Goal: Task Accomplishment & Management: Complete application form

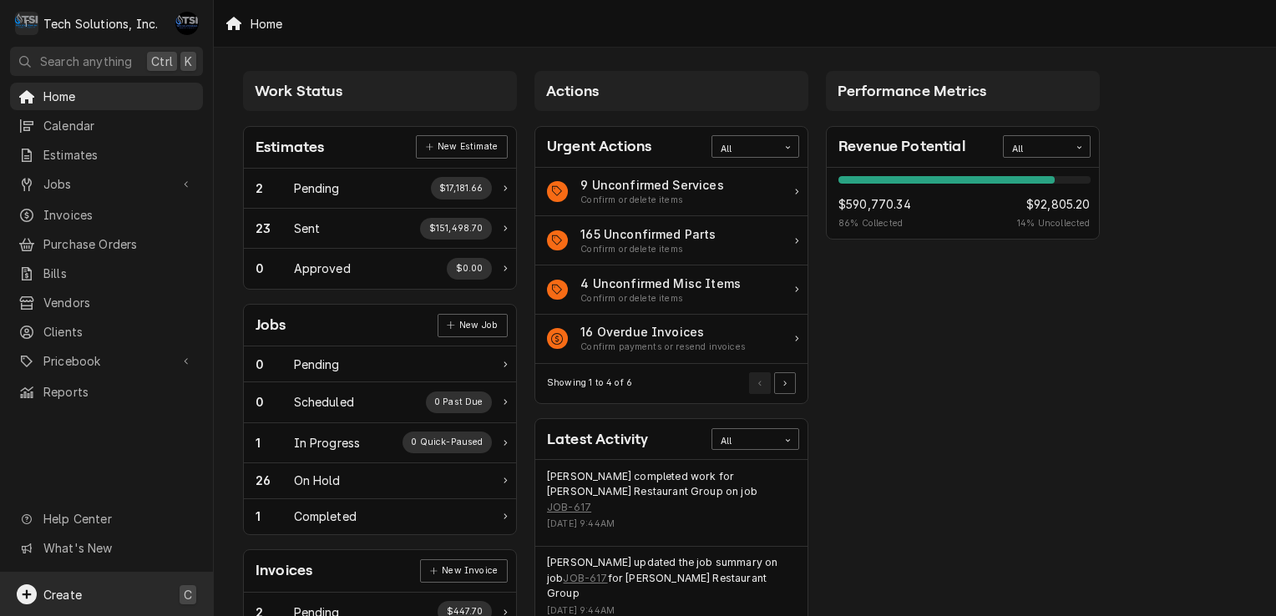
click at [65, 597] on span "Create" at bounding box center [62, 595] width 38 height 14
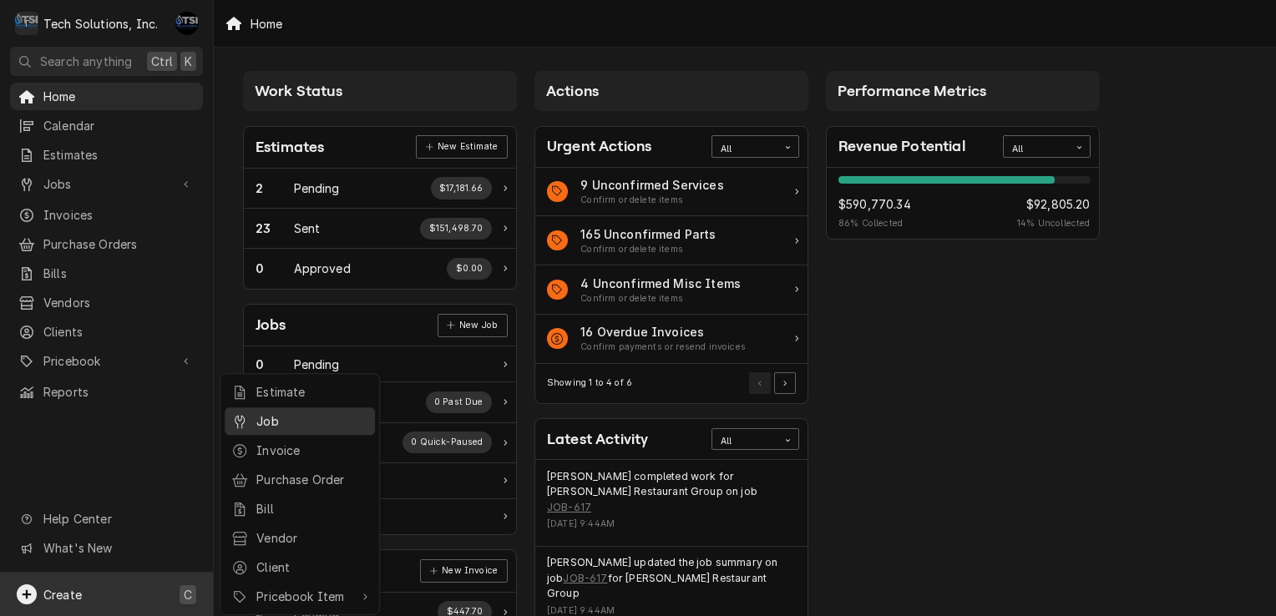
click at [276, 423] on div "Job" at bounding box center [312, 422] width 112 height 18
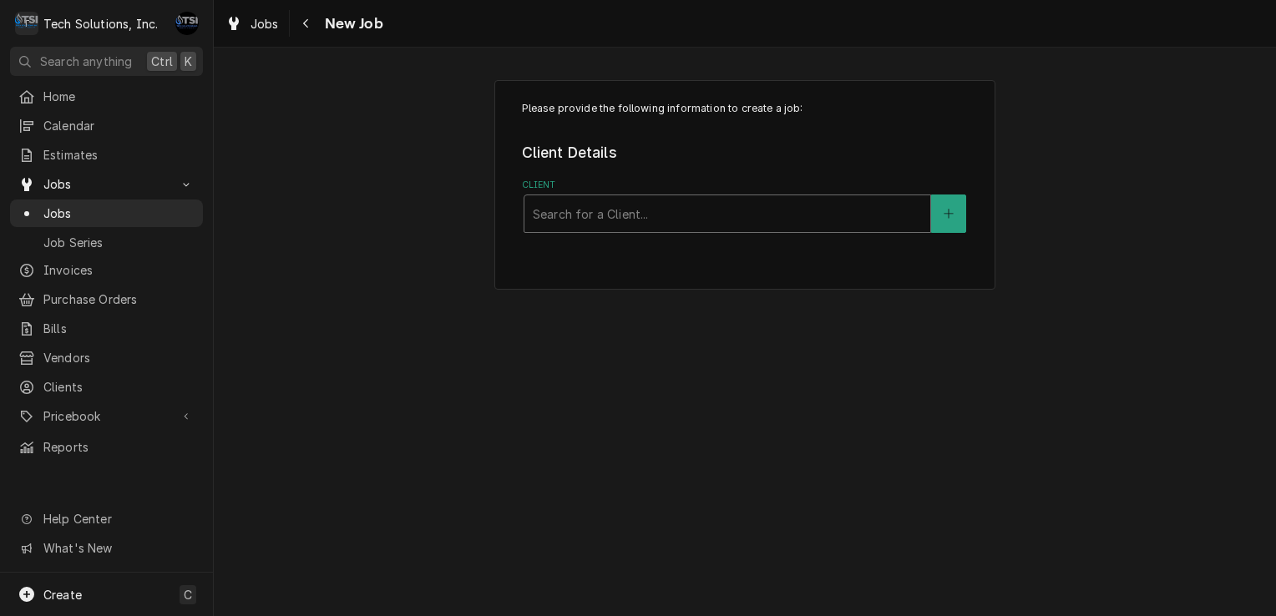
click at [560, 216] on div "Client" at bounding box center [727, 214] width 389 height 30
type input "ruby"
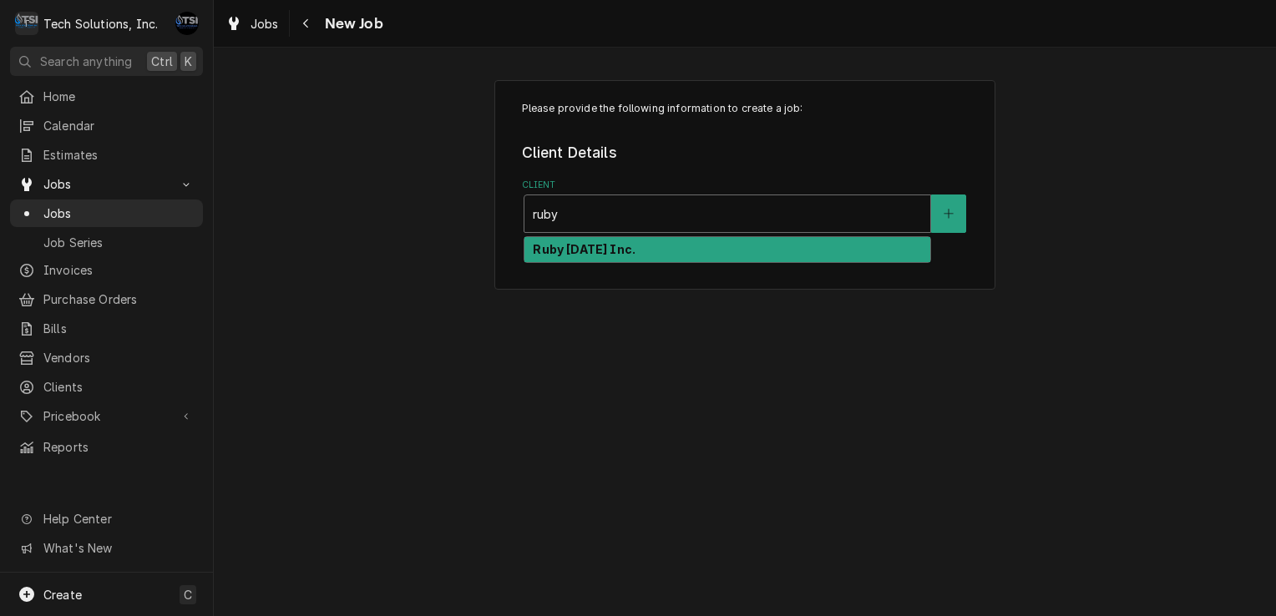
click at [608, 261] on div "Ruby [DATE] Inc." at bounding box center [727, 250] width 406 height 26
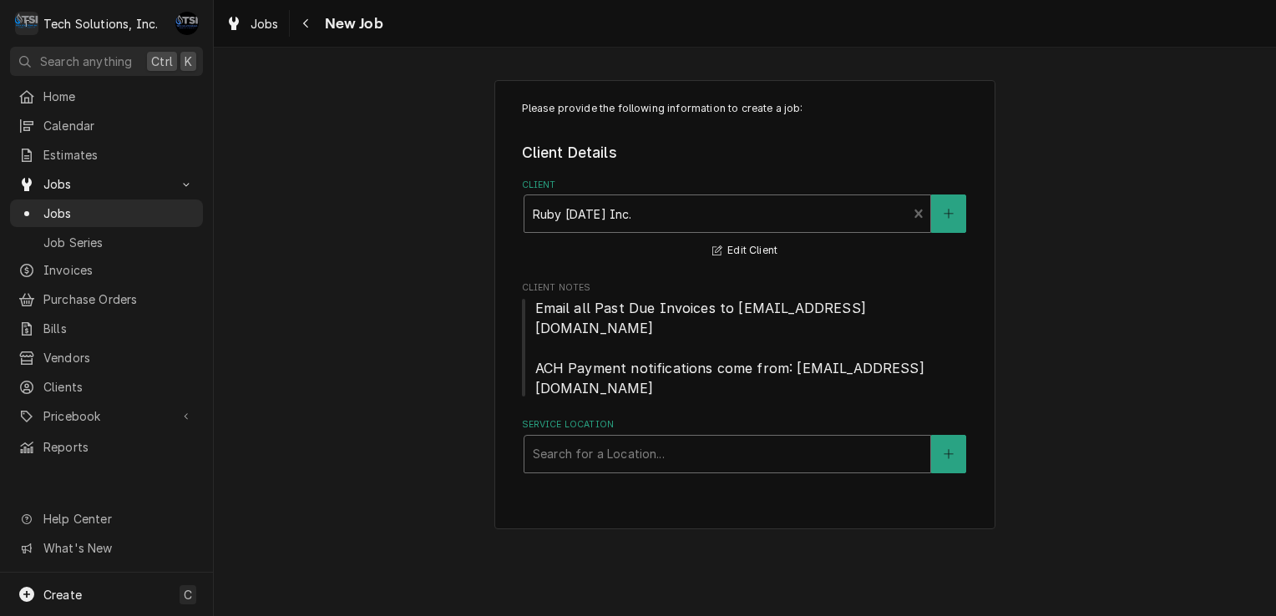
click at [646, 439] on div "Service Location" at bounding box center [727, 454] width 389 height 30
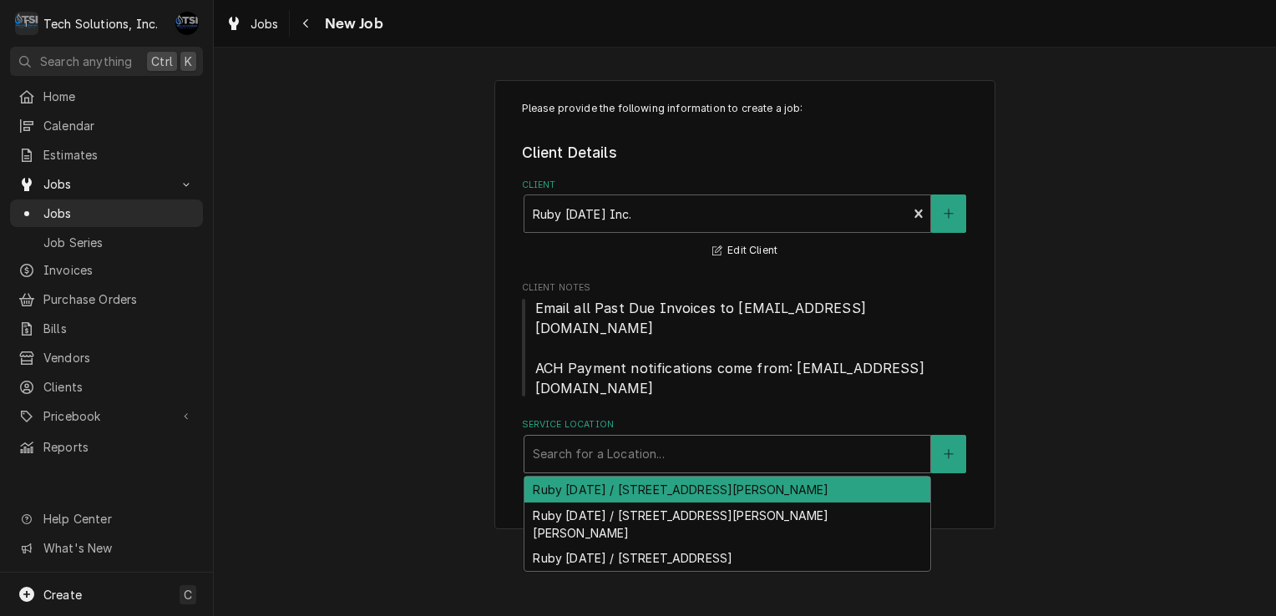
click at [691, 477] on div "Ruby Tuesday / 151 Coleman Drive, Lewisburg, WV 24901" at bounding box center [727, 490] width 406 height 26
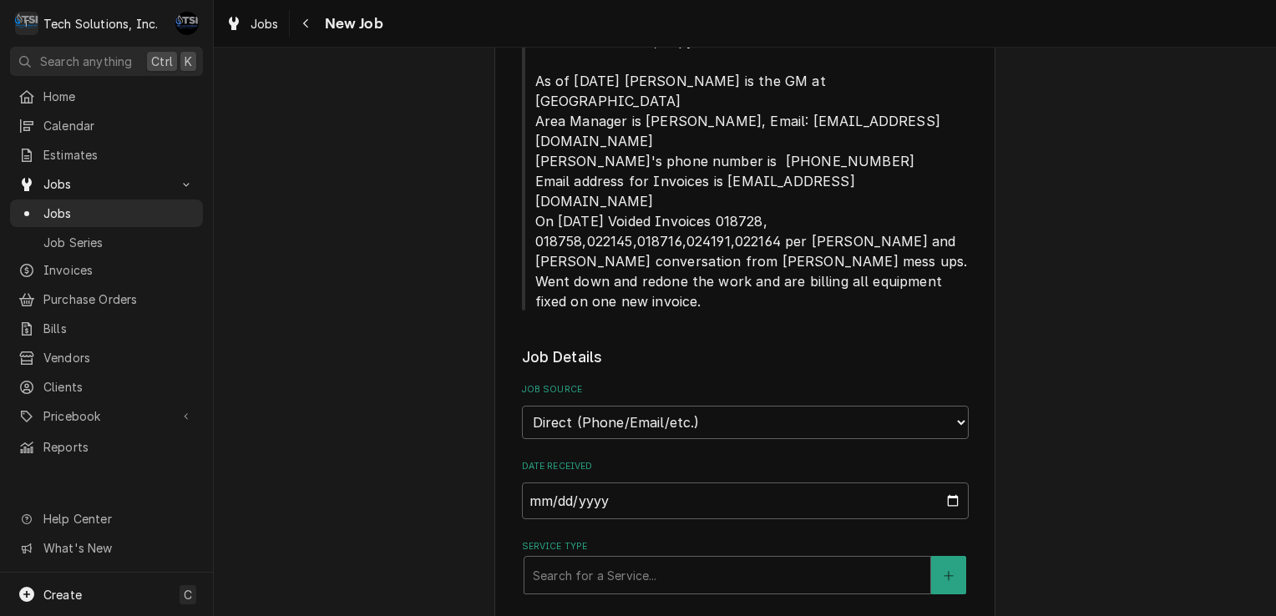
scroll to position [628, 0]
click at [691, 560] on div "Service Type" at bounding box center [727, 575] width 389 height 30
type textarea "x"
type input "b"
type textarea "x"
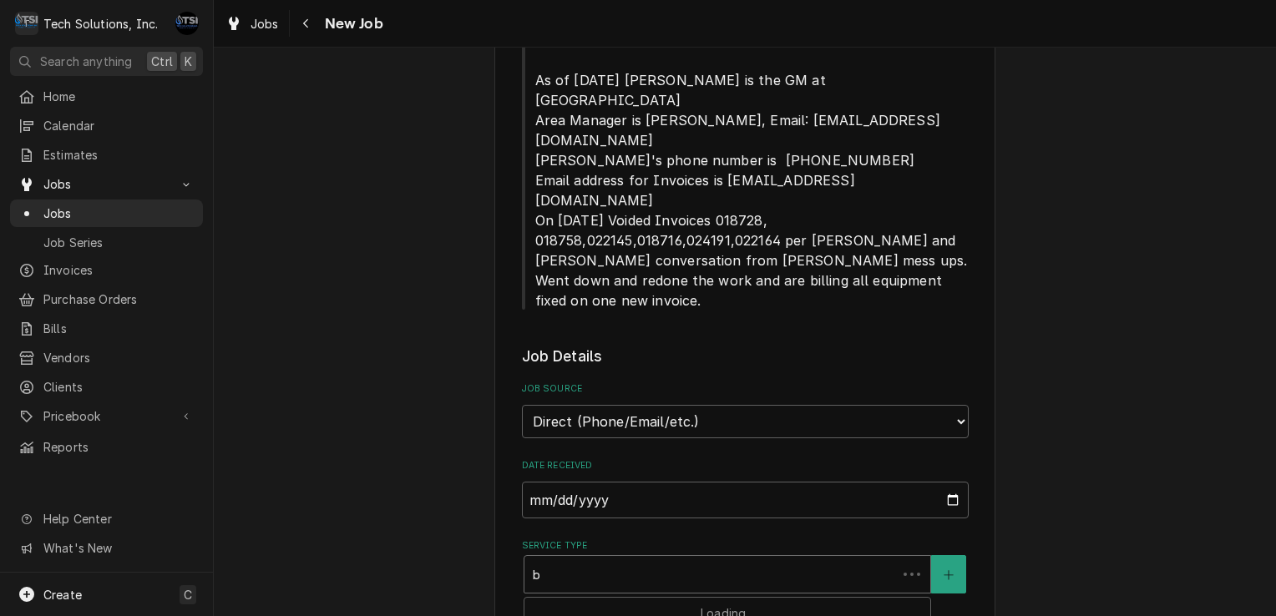
type input "be"
type textarea "x"
type input "bee"
type textarea "x"
type input "beer"
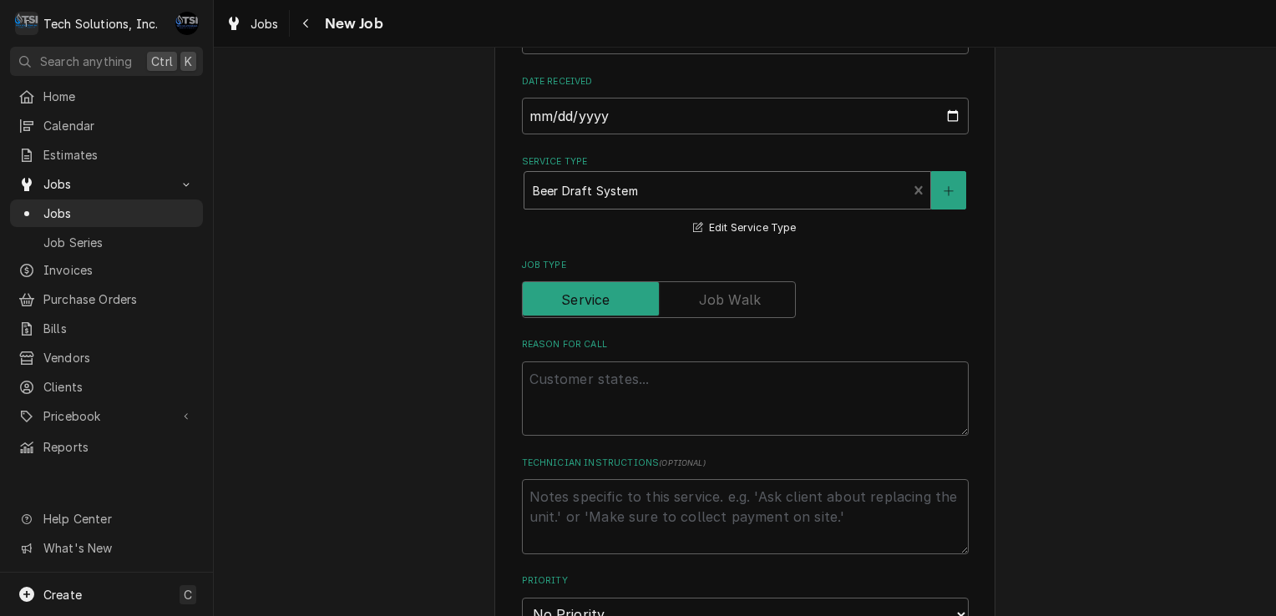
scroll to position [1014, 0]
click at [641, 360] on textarea "Reason For Call" at bounding box center [745, 397] width 447 height 75
type textarea "x"
type textarea "u"
type textarea "x"
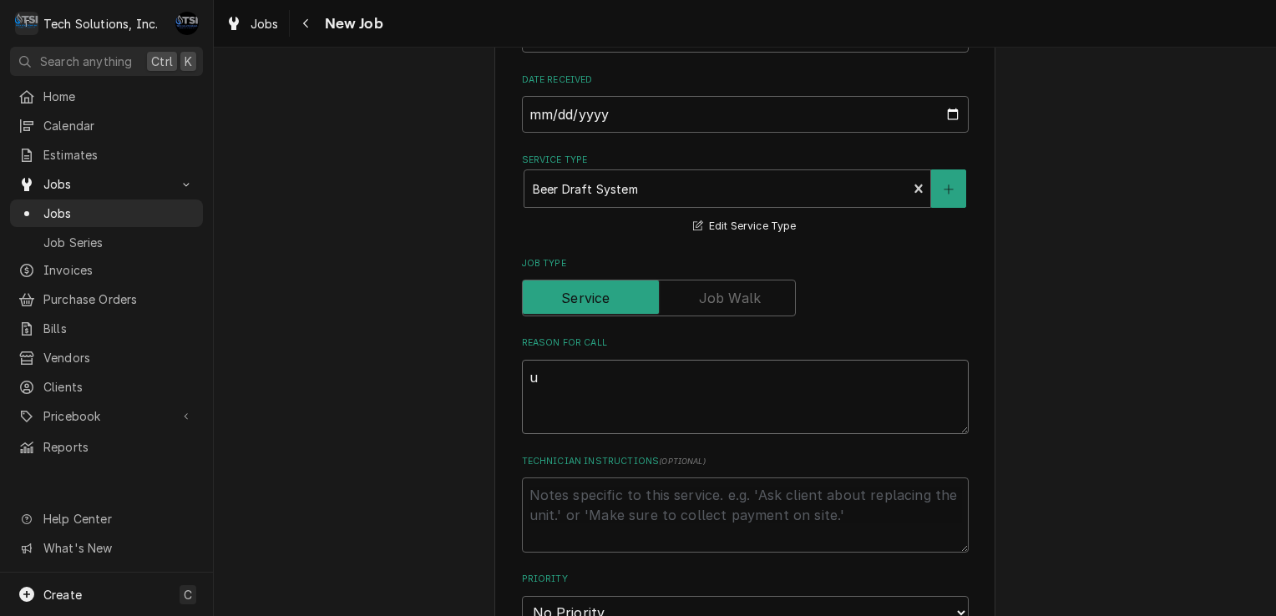
type textarea "un"
type textarea "x"
type textarea "uni"
type textarea "x"
type textarea "unit"
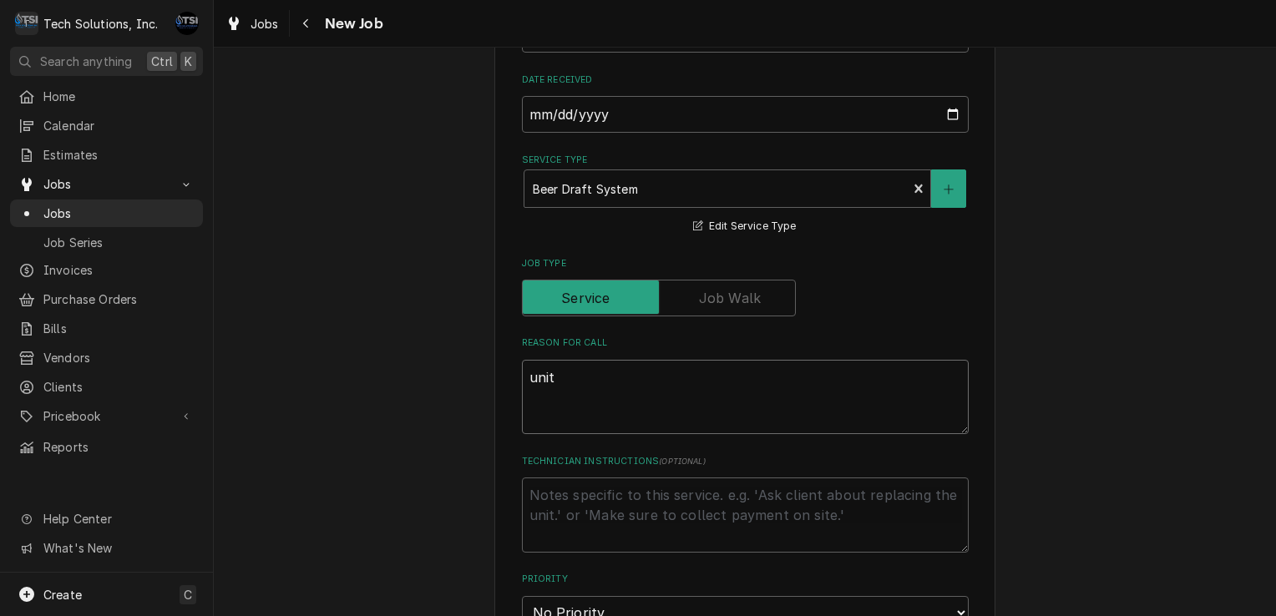
type textarea "x"
type textarea "unit"
type textarea "x"
type textarea "unit"
type textarea "x"
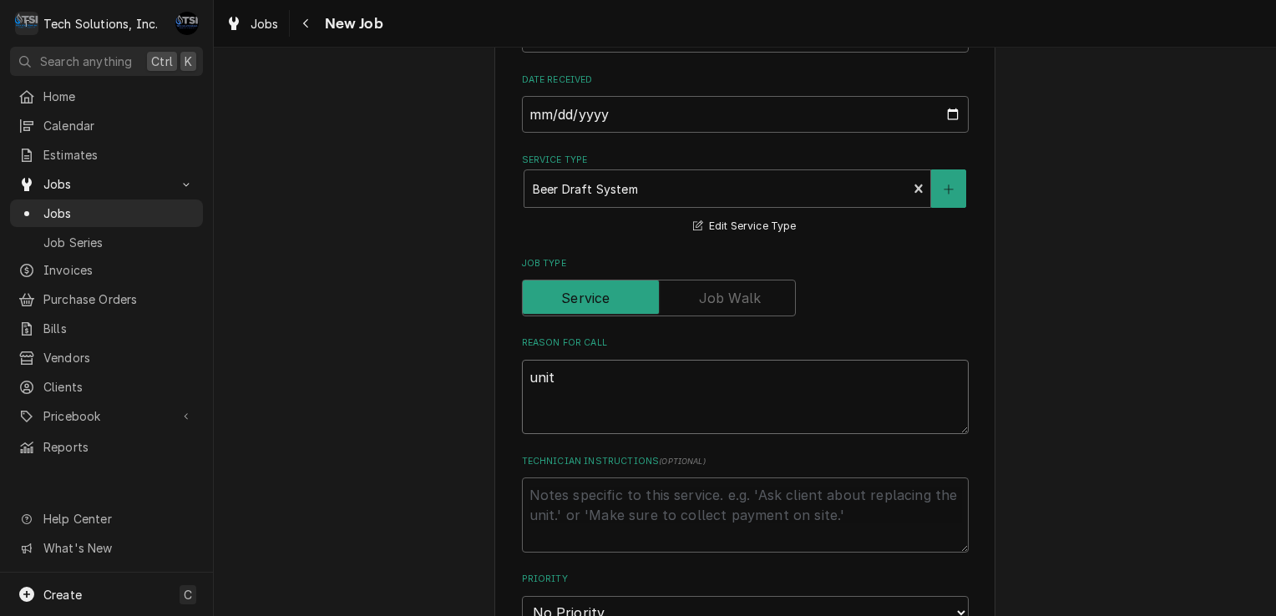
type textarea "uni"
type textarea "x"
type textarea "un"
type textarea "x"
type textarea "u"
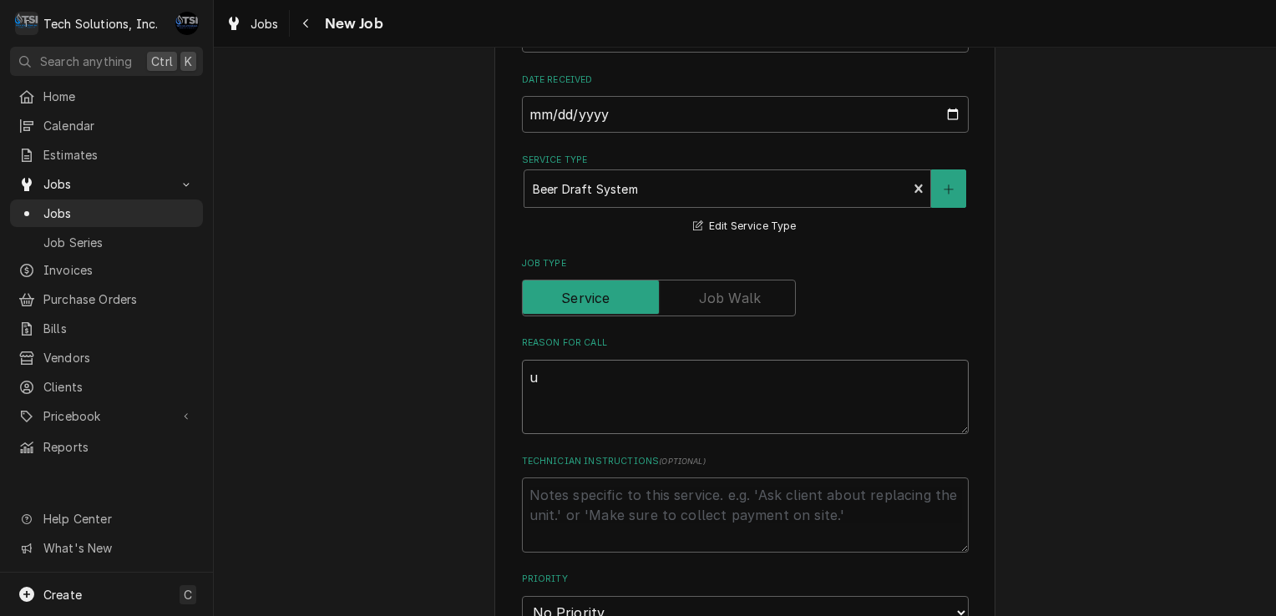
type textarea "x"
type textarea "B"
type textarea "x"
type textarea "Bee"
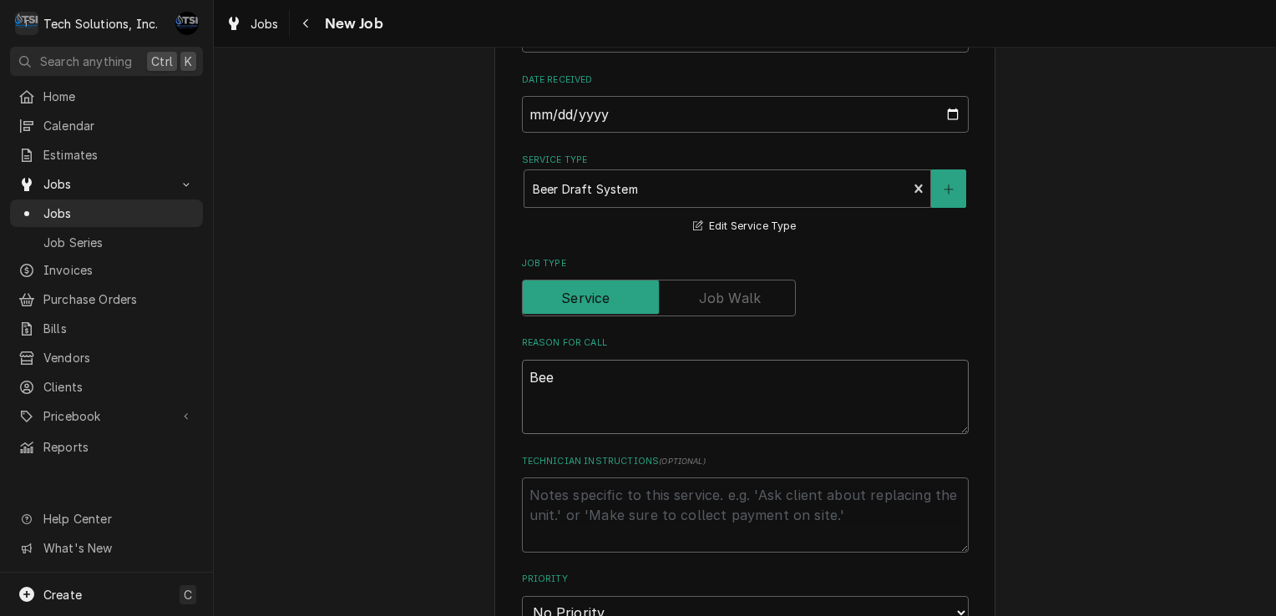
type textarea "x"
type textarea "Beer"
type textarea "x"
type textarea "Beer"
type textarea "x"
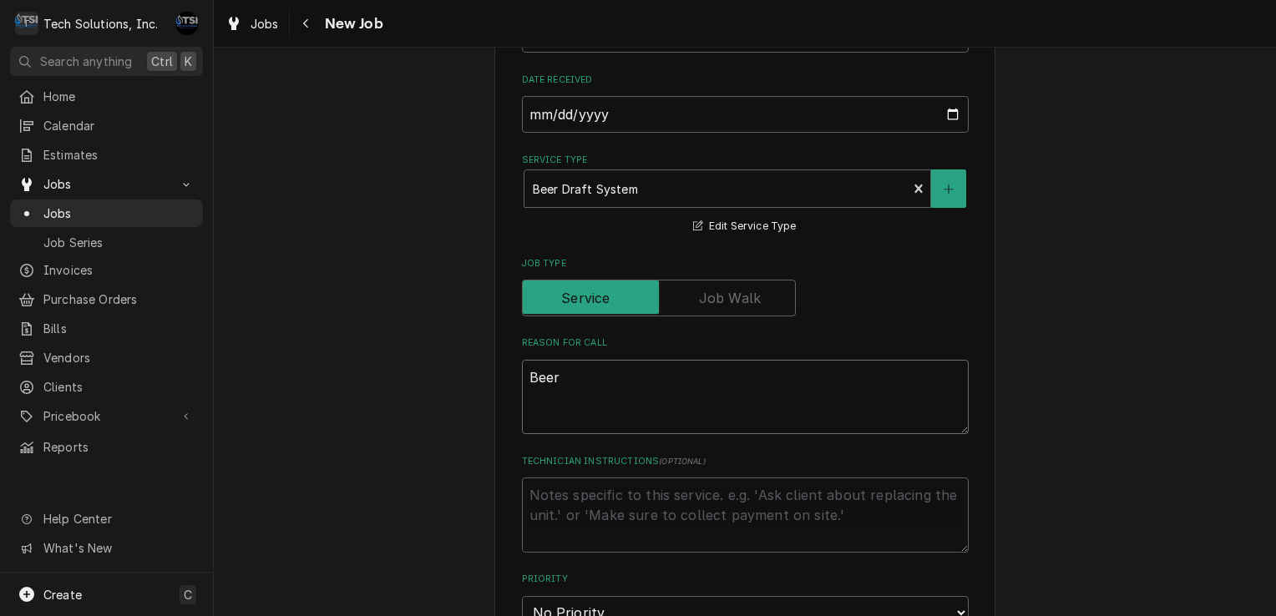
type textarea "Beer o"
type textarea "x"
type textarea "Beer os"
type textarea "x"
type textarea "Beer o"
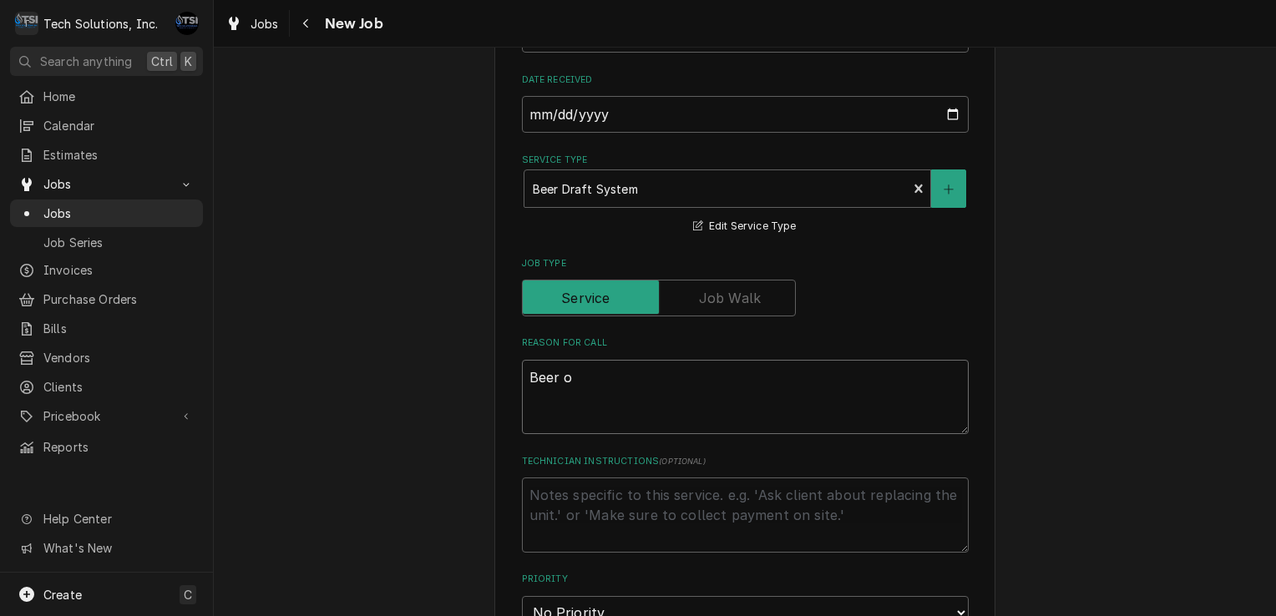
type textarea "x"
type textarea "Beer"
type textarea "x"
type textarea "Beer i"
type textarea "x"
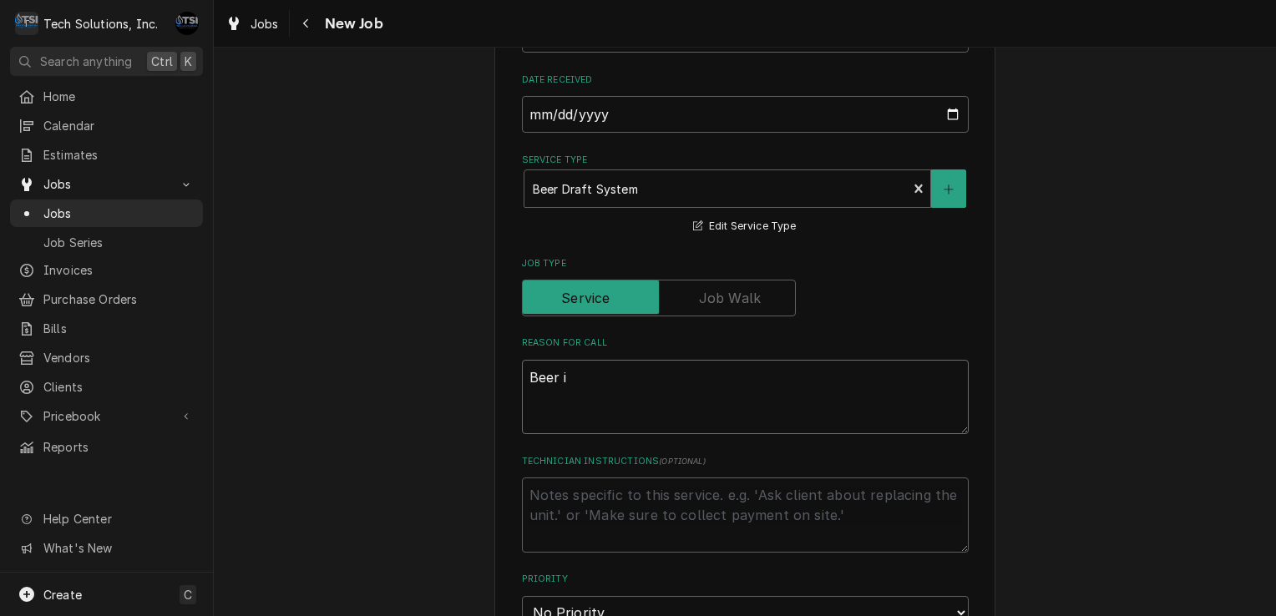
type textarea "Beer is"
type textarea "x"
type textarea "Beer is"
type textarea "x"
type textarea "Beer is s"
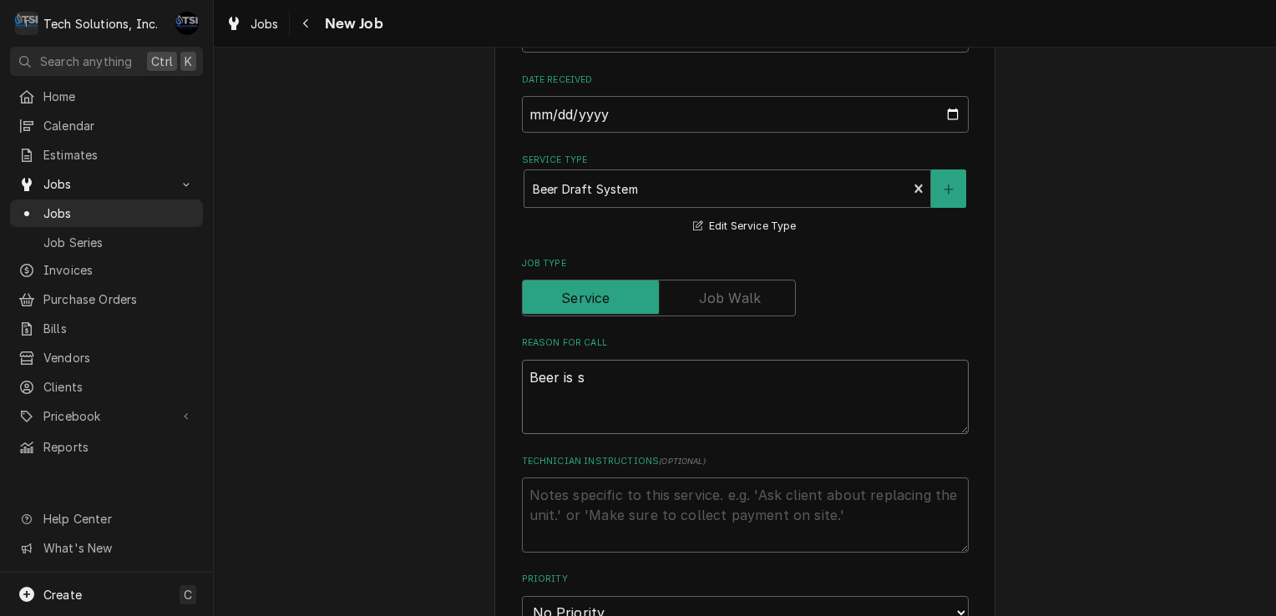
type textarea "x"
type textarea "Beer is st"
type textarea "x"
type textarea "Beer is sti"
type textarea "x"
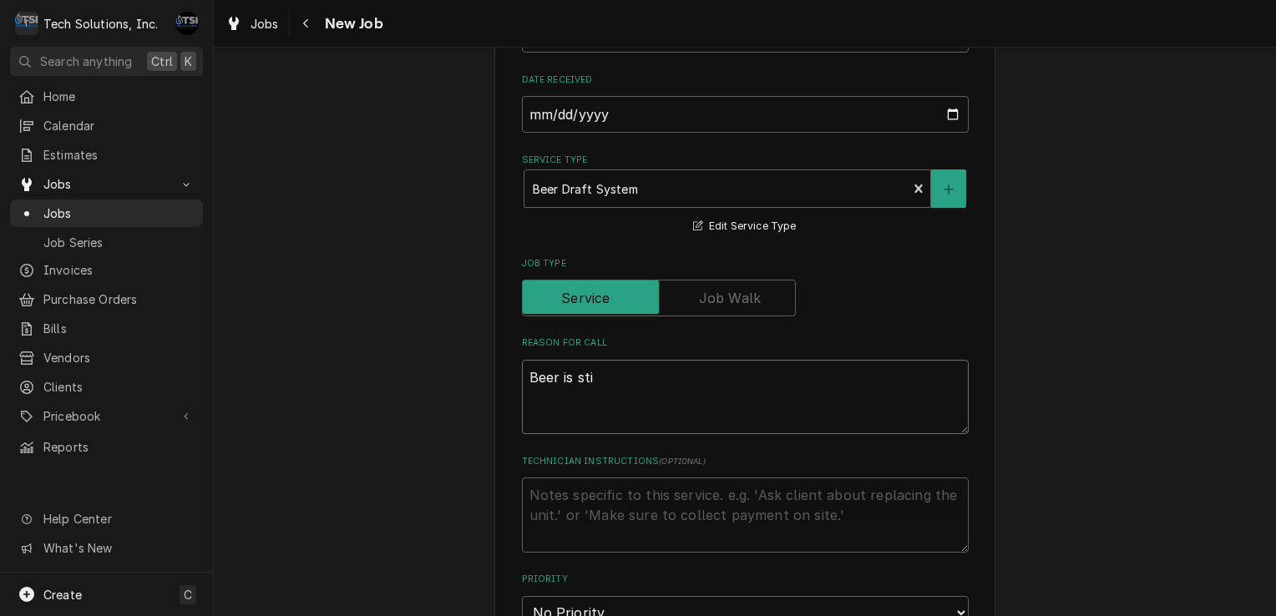
type textarea "Beer is stil"
type textarea "x"
type textarea "Beer is still"
type textarea "x"
type textarea "Beer is still"
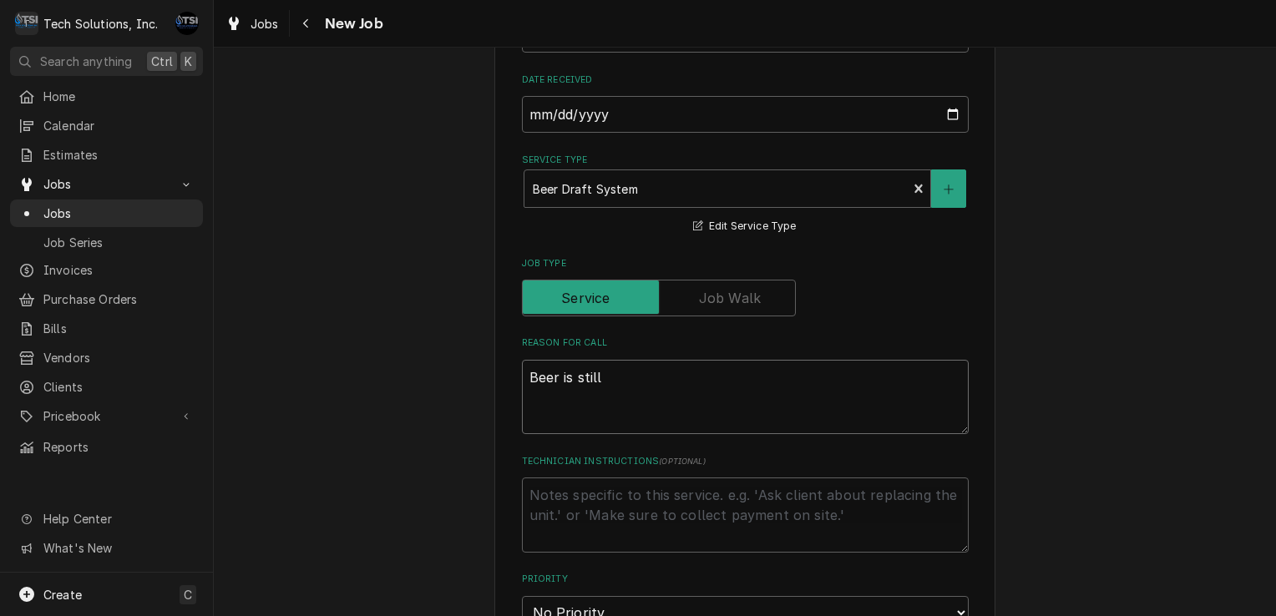
type textarea "x"
type textarea "Beer is still w"
type textarea "x"
type textarea "Beer is still wa"
type textarea "x"
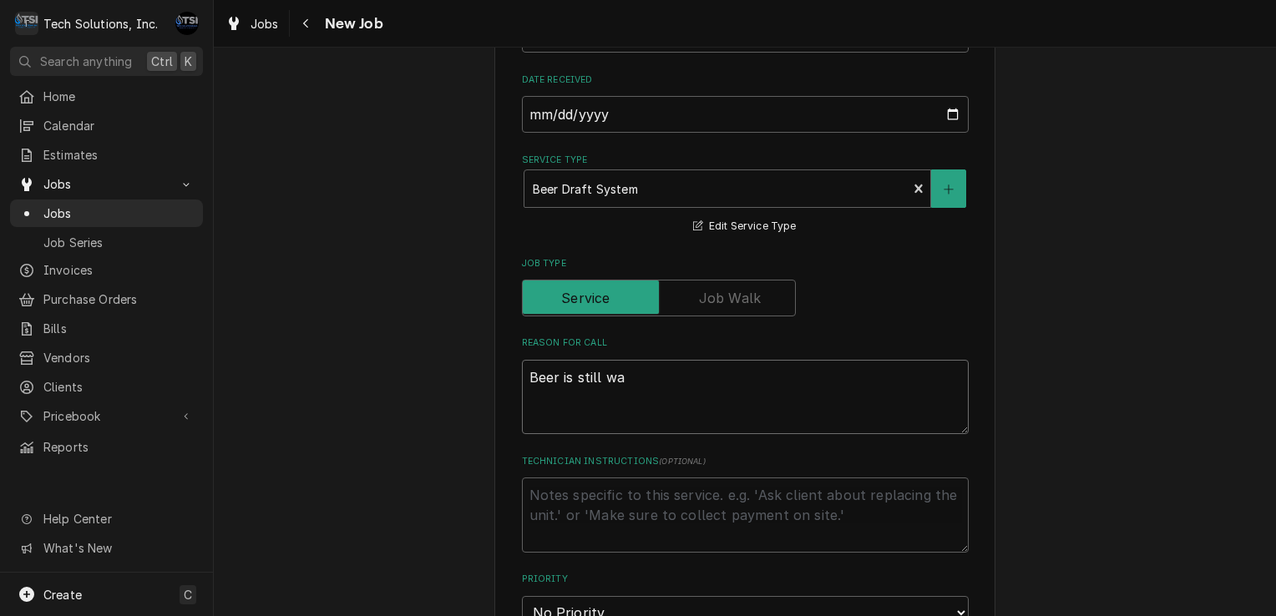
type textarea "Beer is still war"
type textarea "x"
type textarea "Beer is still warm"
type textarea "x"
type textarea "Beer is still warm"
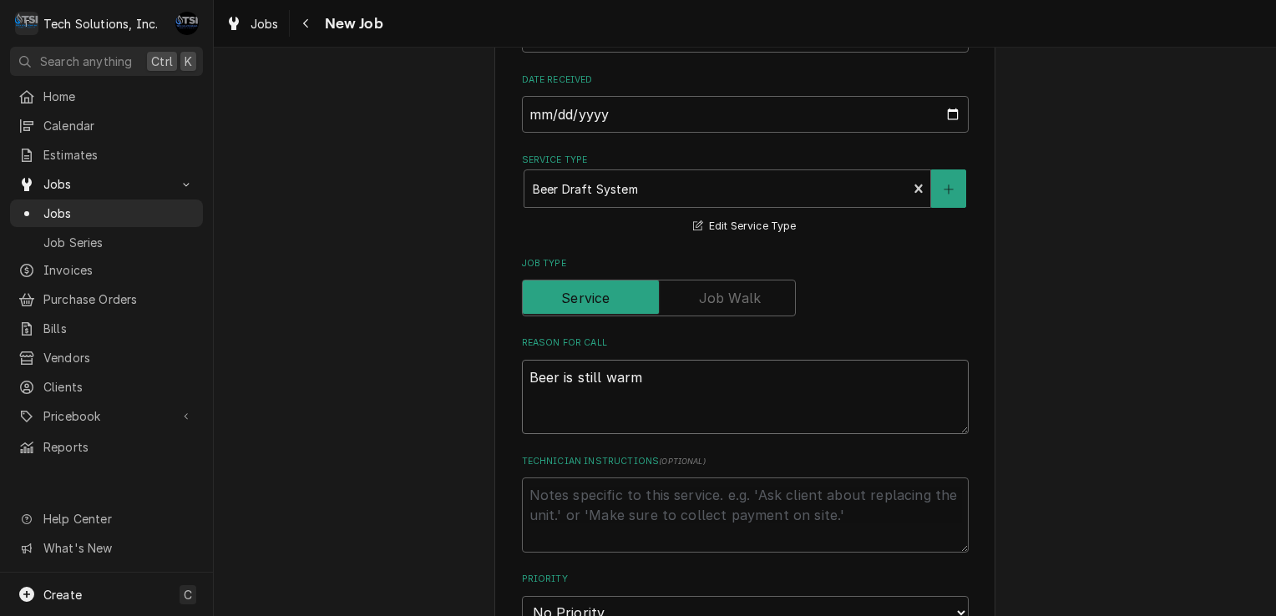
type textarea "x"
type textarea "Beer is still warm."
type textarea "x"
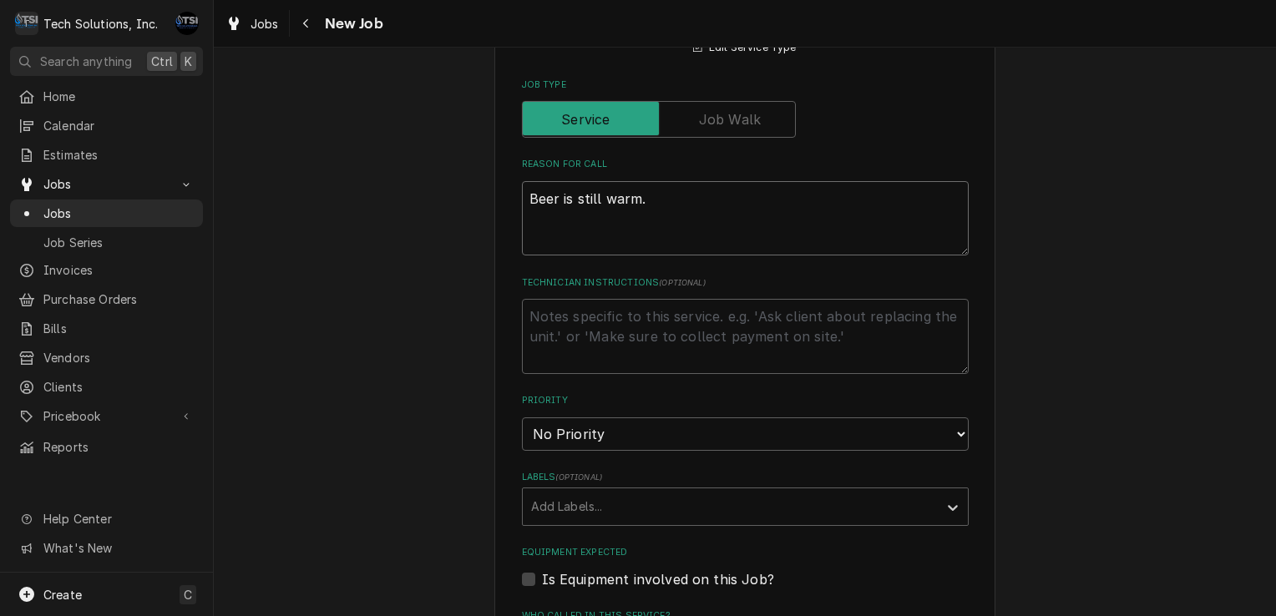
scroll to position [1221, 0]
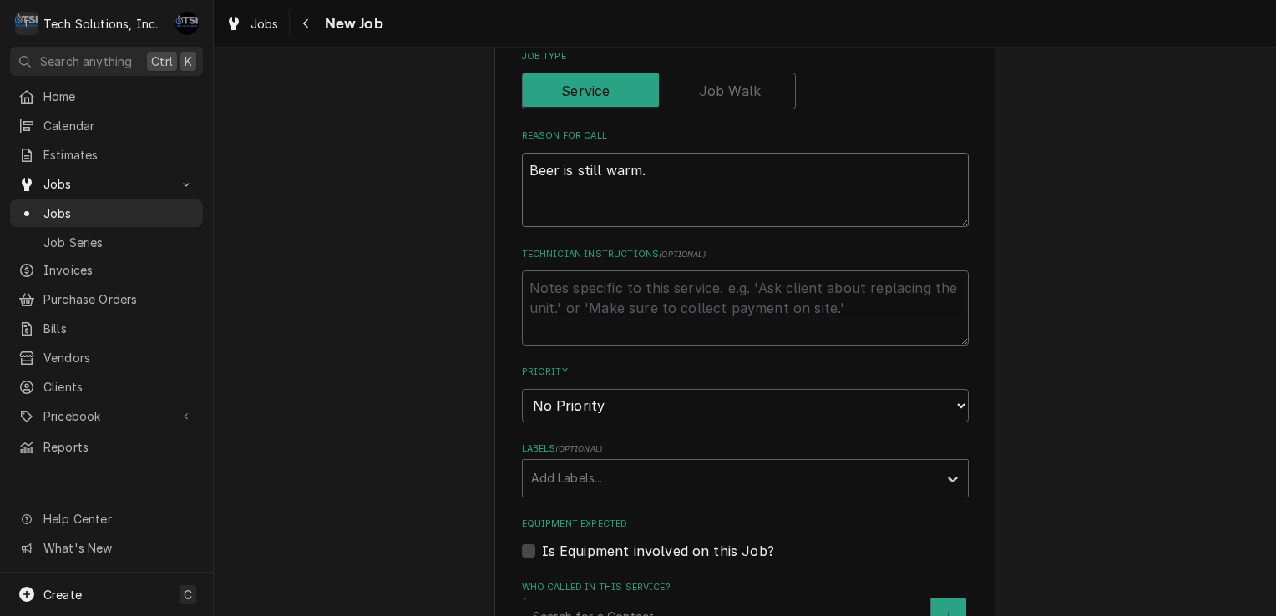
type textarea "Beer is still warm."
click at [641, 389] on select "No Priority Urgent High Medium Low" at bounding box center [745, 405] width 447 height 33
select select "1"
click at [522, 389] on select "No Priority Urgent High Medium Low" at bounding box center [745, 405] width 447 height 33
type textarea "x"
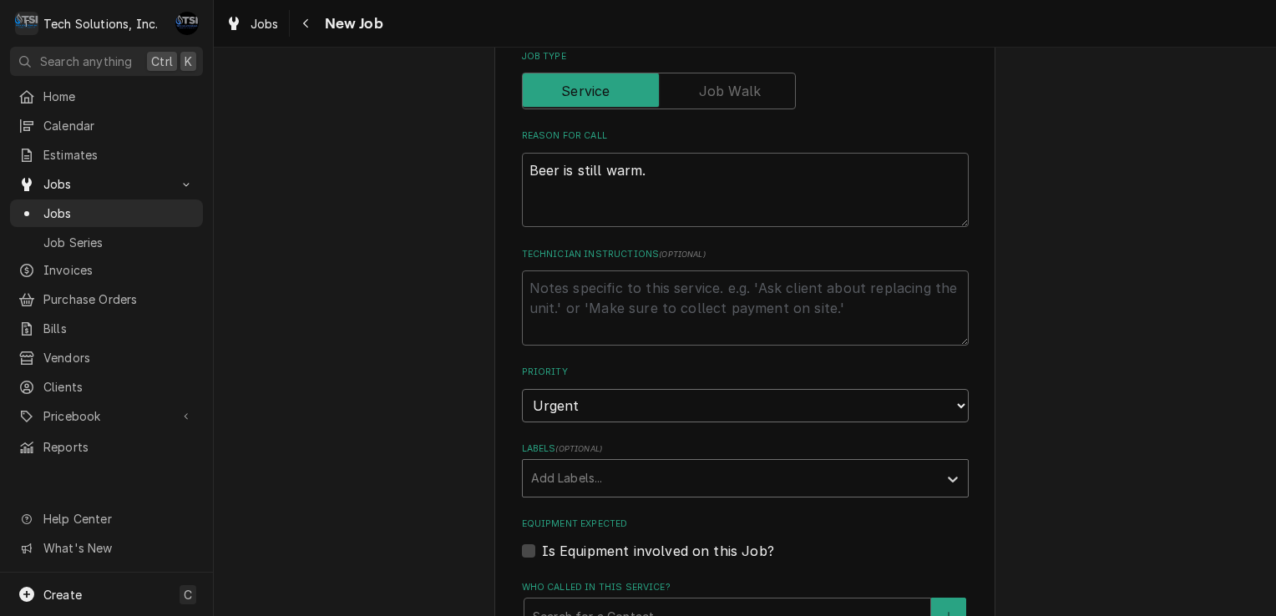
drag, startPoint x: 591, startPoint y: 282, endPoint x: 581, endPoint y: 357, distance: 75.0
click at [581, 357] on fieldset "Job Details Job Source Direct (Phone/Email/etc.) Service Channel Other Date Rec…" at bounding box center [745, 387] width 447 height 1269
select select "2"
click at [522, 389] on select "No Priority Urgent High Medium Low" at bounding box center [745, 405] width 447 height 33
click at [580, 602] on div "Who called in this service?" at bounding box center [727, 617] width 389 height 30
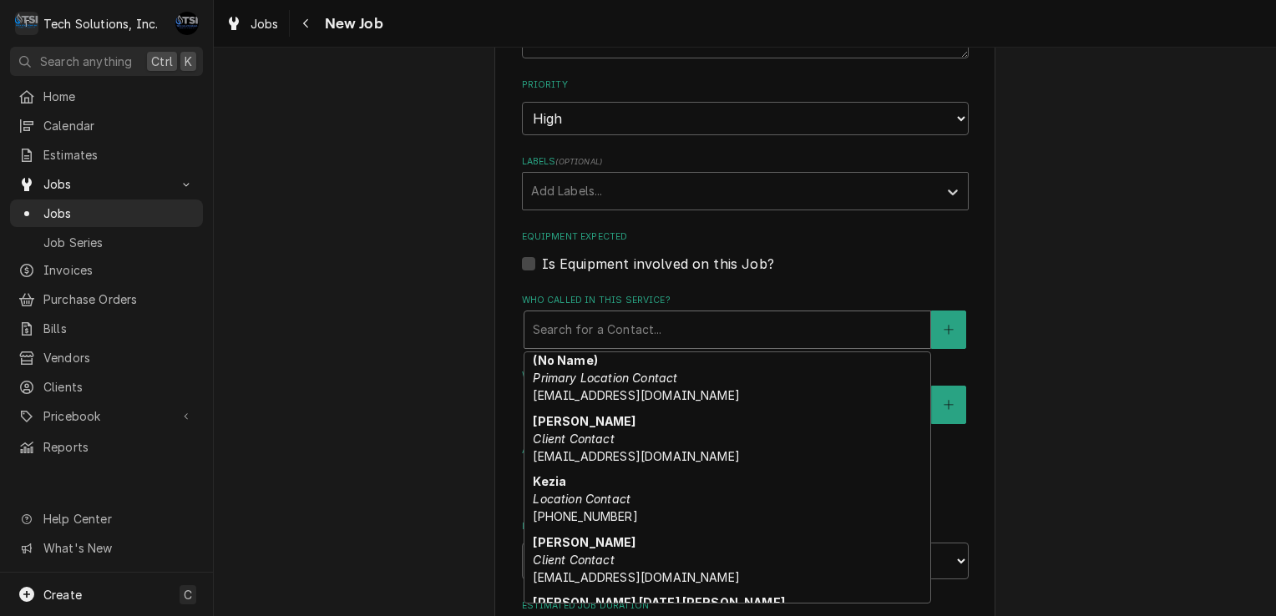
scroll to position [0, 0]
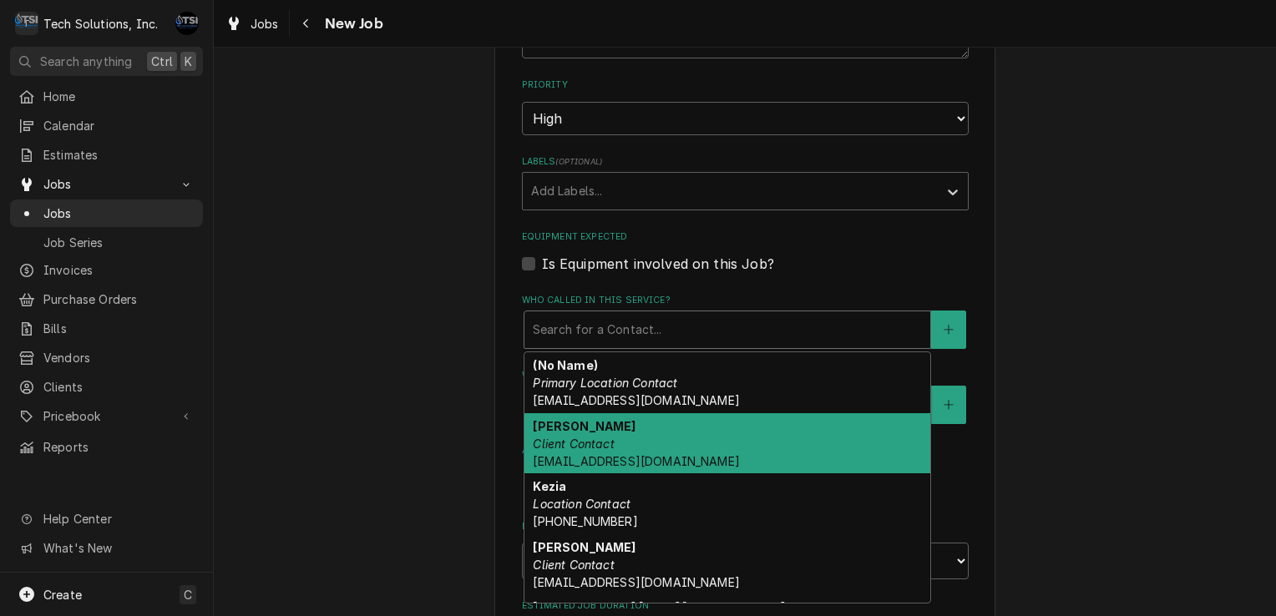
click at [645, 413] on div "Andy Chambers Client Contact achambers@rubytuesday.com" at bounding box center [727, 443] width 406 height 61
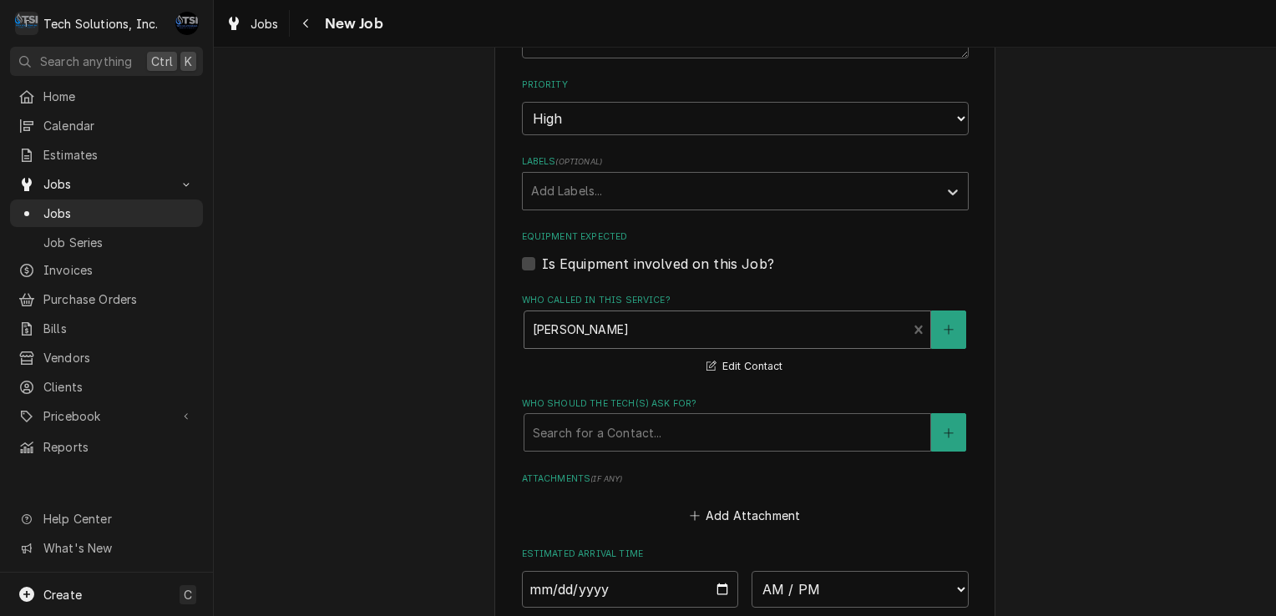
click at [645, 418] on div "Who should the tech(s) ask for?" at bounding box center [727, 433] width 389 height 30
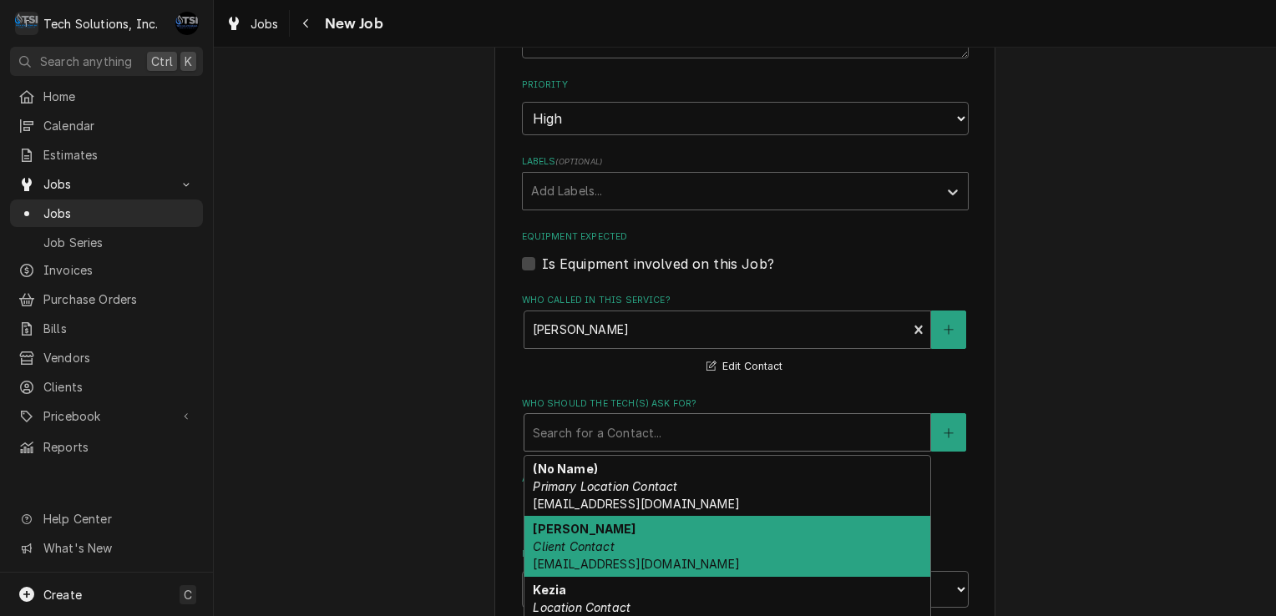
click at [613, 516] on div "Andy Chambers Client Contact achambers@rubytuesday.com" at bounding box center [727, 546] width 406 height 61
type textarea "x"
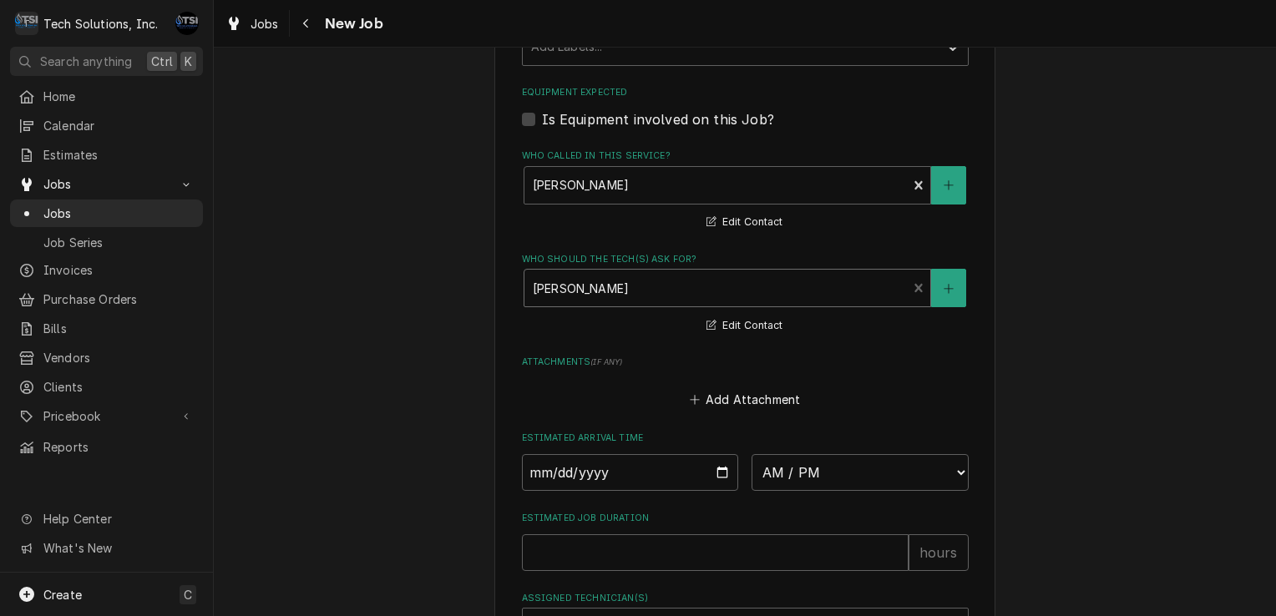
scroll to position [1657, 0]
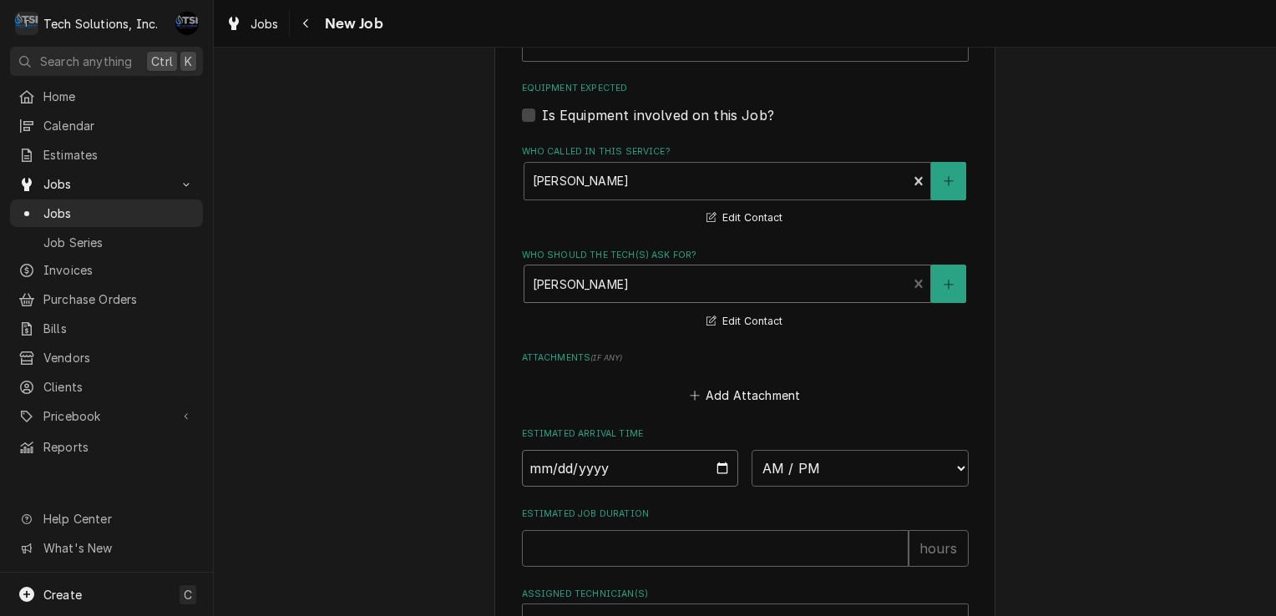
click at [705, 450] on input "Date" at bounding box center [630, 468] width 217 height 37
click at [727, 450] on input "Date" at bounding box center [630, 468] width 217 height 37
click at [724, 450] on input "Date" at bounding box center [630, 468] width 217 height 37
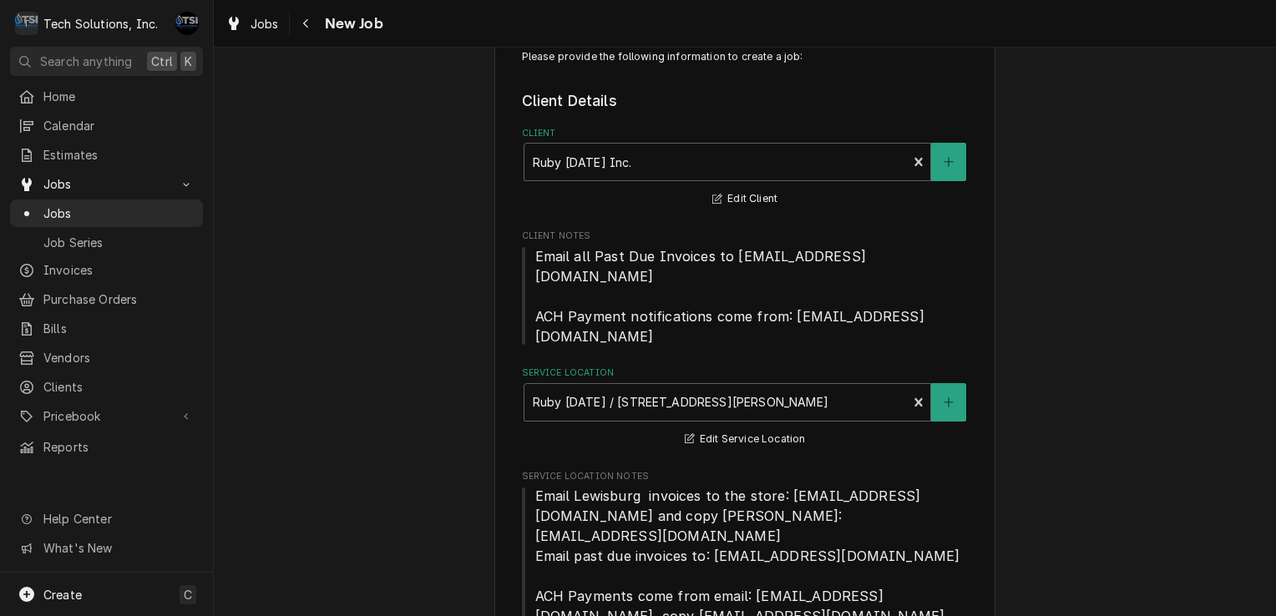
scroll to position [0, 0]
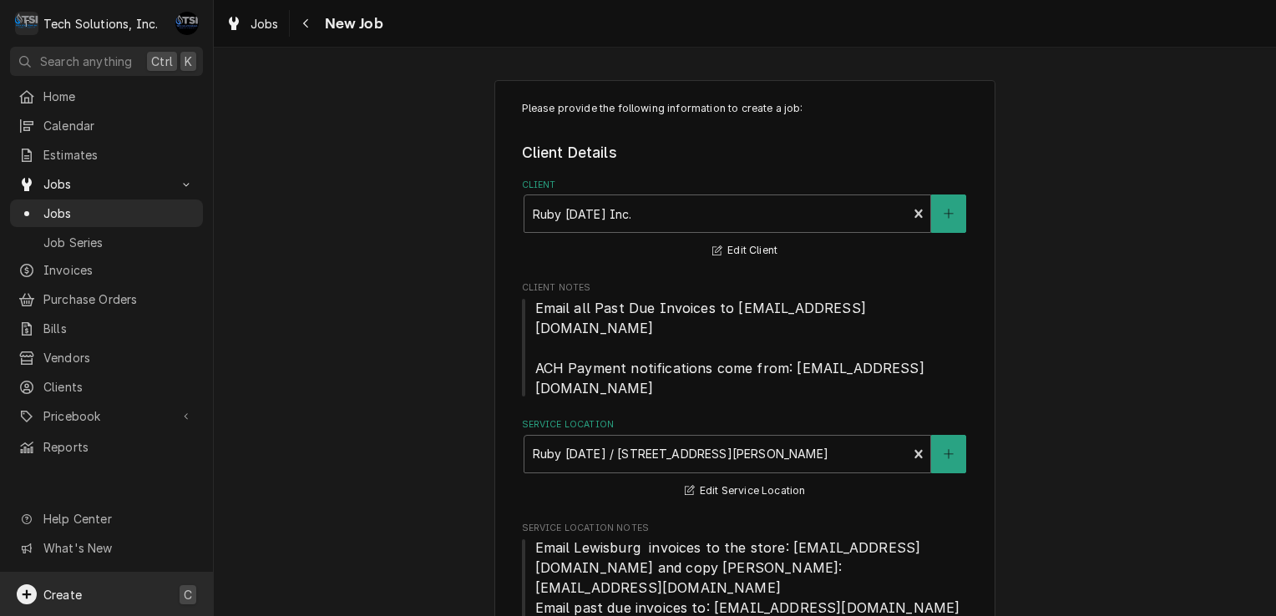
click at [73, 591] on span "Create" at bounding box center [62, 595] width 38 height 14
click at [286, 326] on html "T Tech Solutions, Inc. AF Search anything Ctrl K Home Calendar Estimates Jobs J…" at bounding box center [638, 308] width 1276 height 616
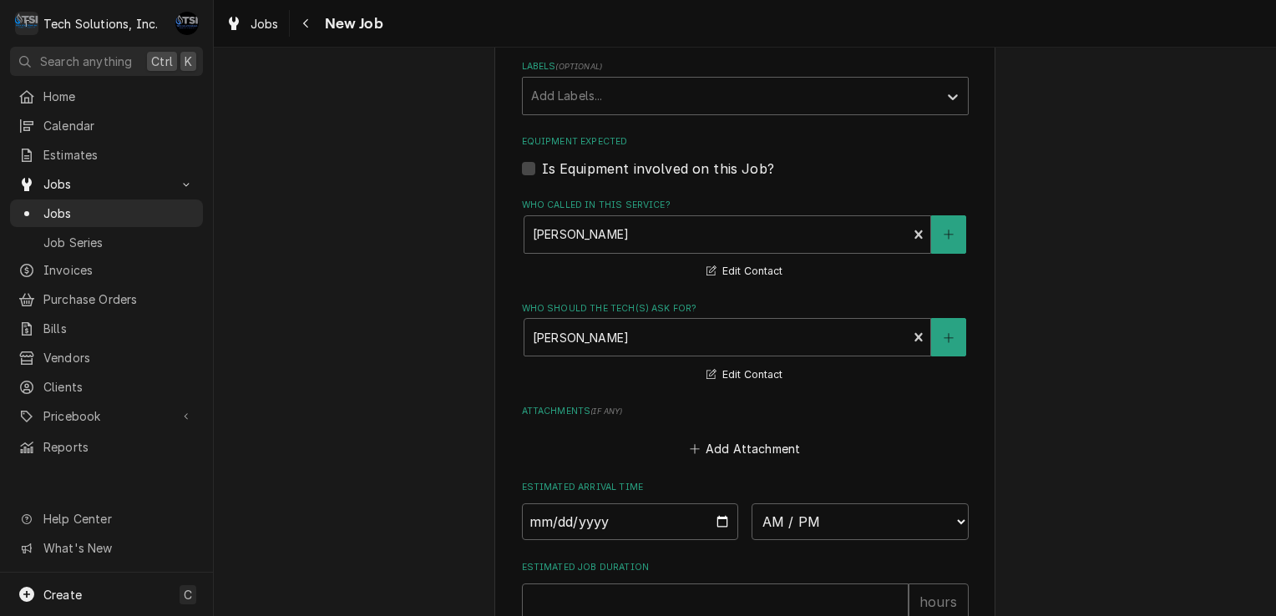
scroll to position [1700, 0]
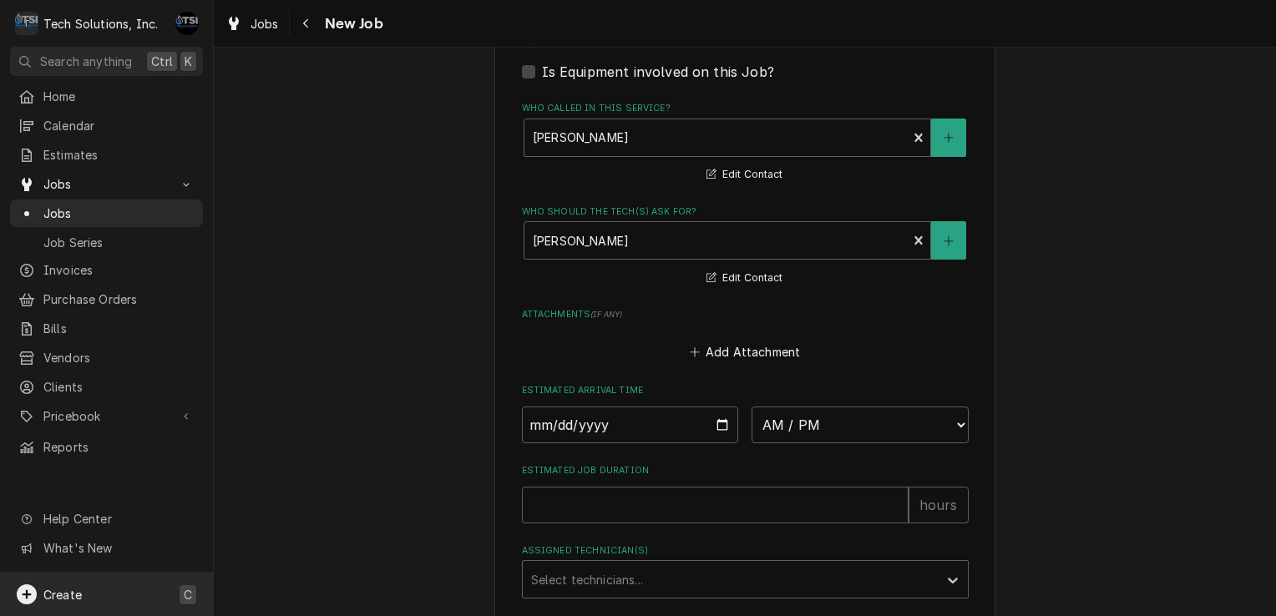
click at [95, 596] on div "Create C" at bounding box center [106, 594] width 213 height 43
click at [267, 388] on div "Estimate" at bounding box center [312, 392] width 112 height 18
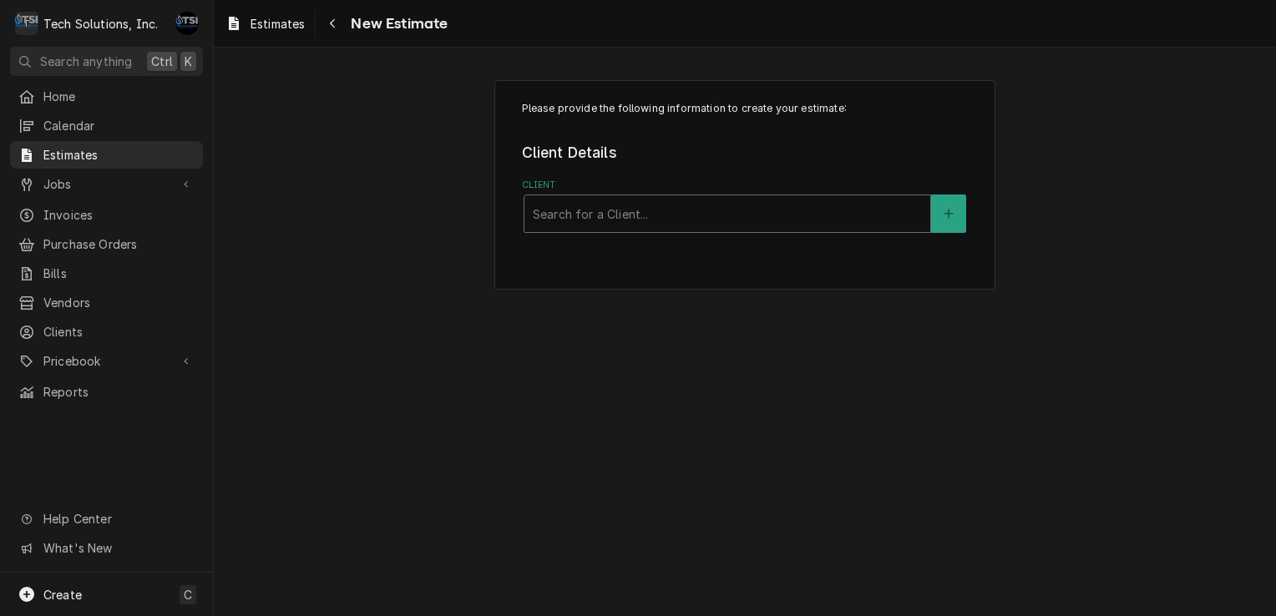
click at [641, 203] on div "Client" at bounding box center [727, 214] width 389 height 30
type input "ruby"
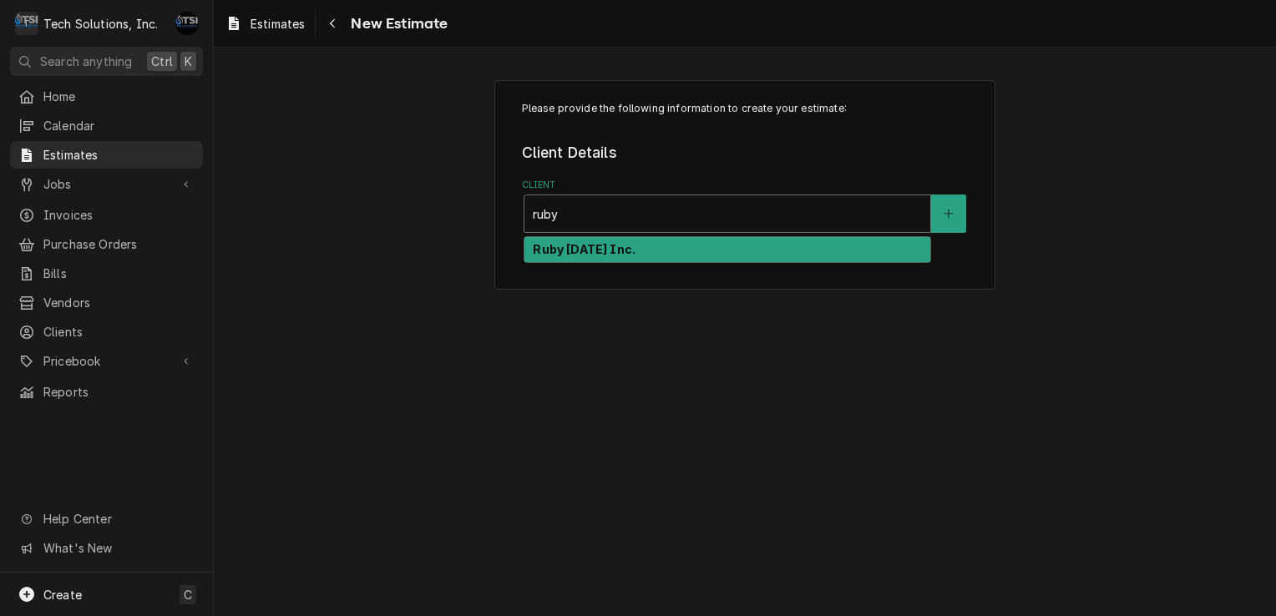
click at [618, 249] on strong "Ruby [DATE] Inc." at bounding box center [584, 249] width 103 height 14
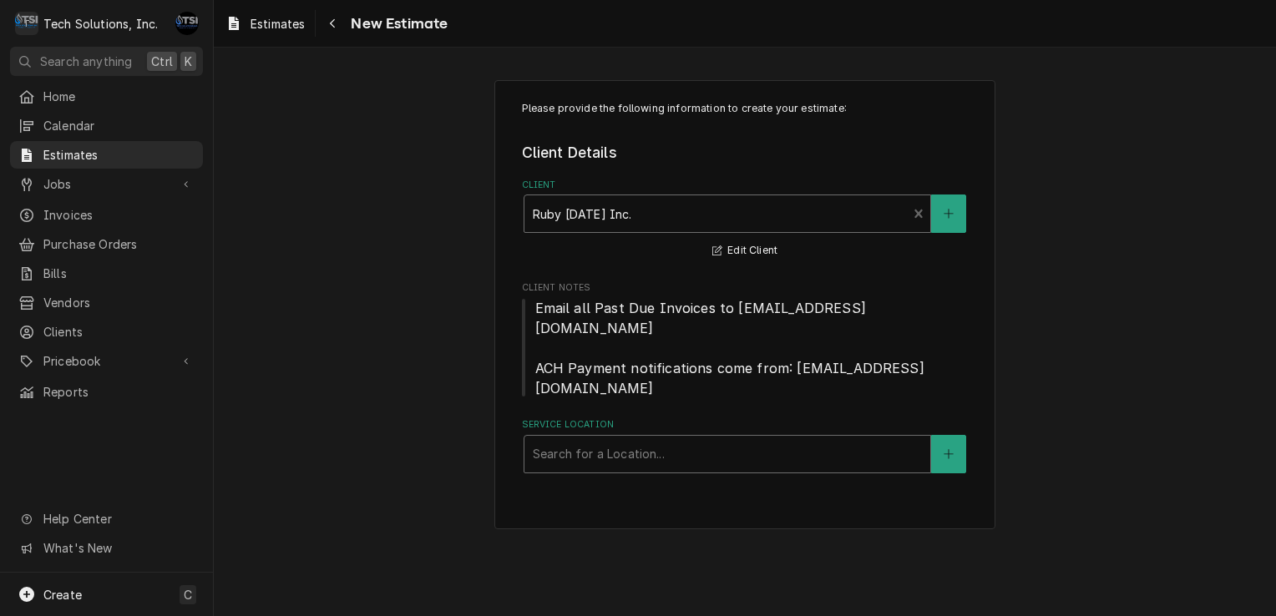
click at [611, 439] on div "Service Location" at bounding box center [727, 454] width 389 height 30
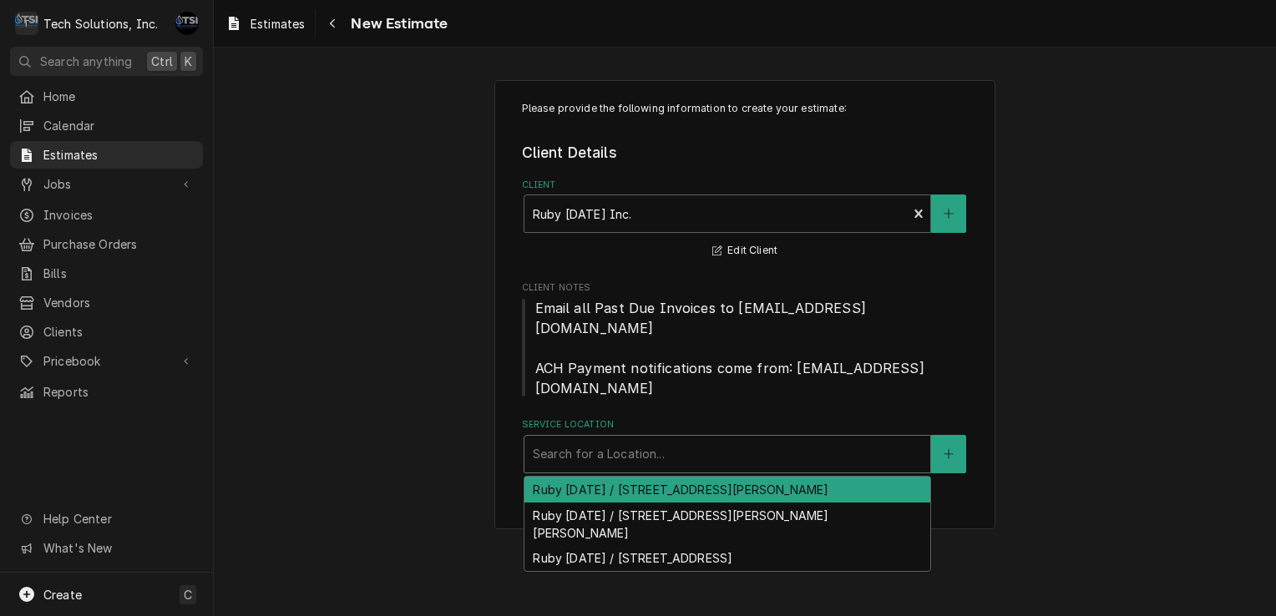
click at [616, 477] on div "Ruby [DATE] / [STREET_ADDRESS][PERSON_NAME]" at bounding box center [727, 490] width 406 height 26
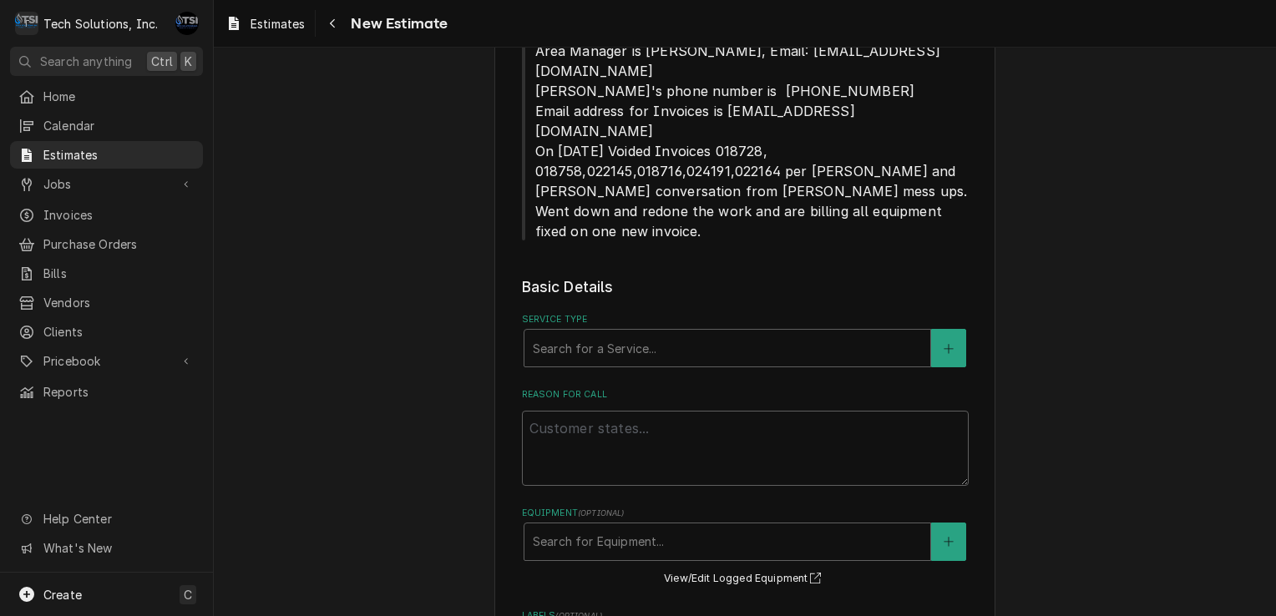
scroll to position [695, 0]
click at [611, 413] on textarea "Reason For Call" at bounding box center [745, 450] width 447 height 75
type textarea "x"
type textarea "b"
type textarea "x"
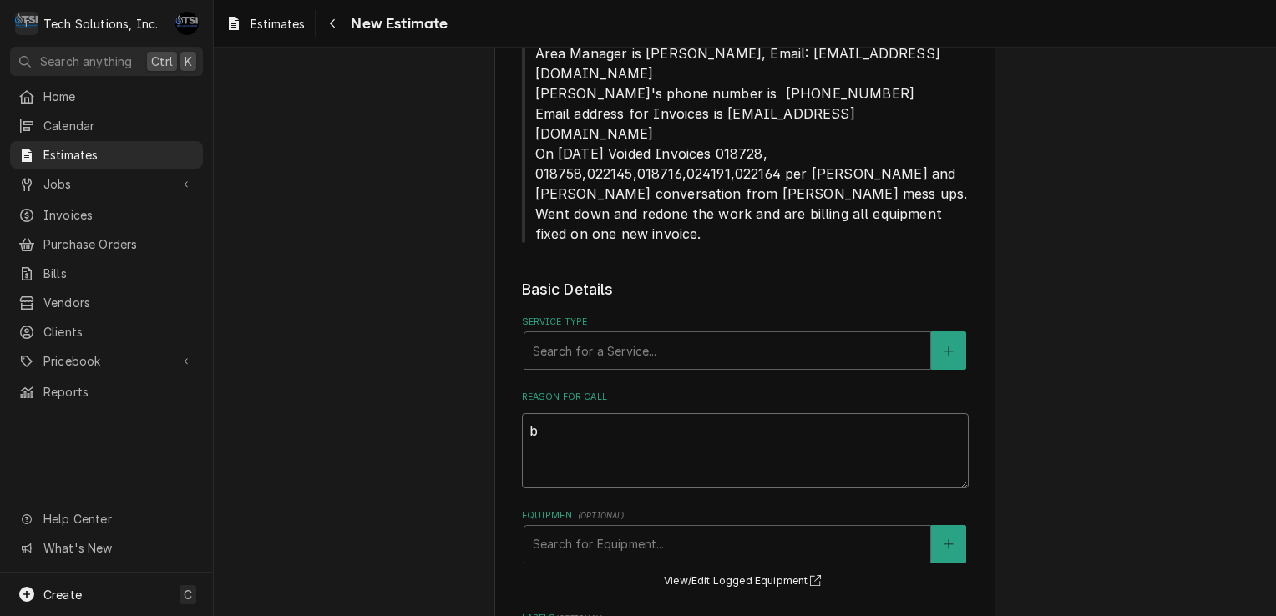
type textarea "be"
type textarea "x"
type textarea "bee"
type textarea "x"
type textarea "beer"
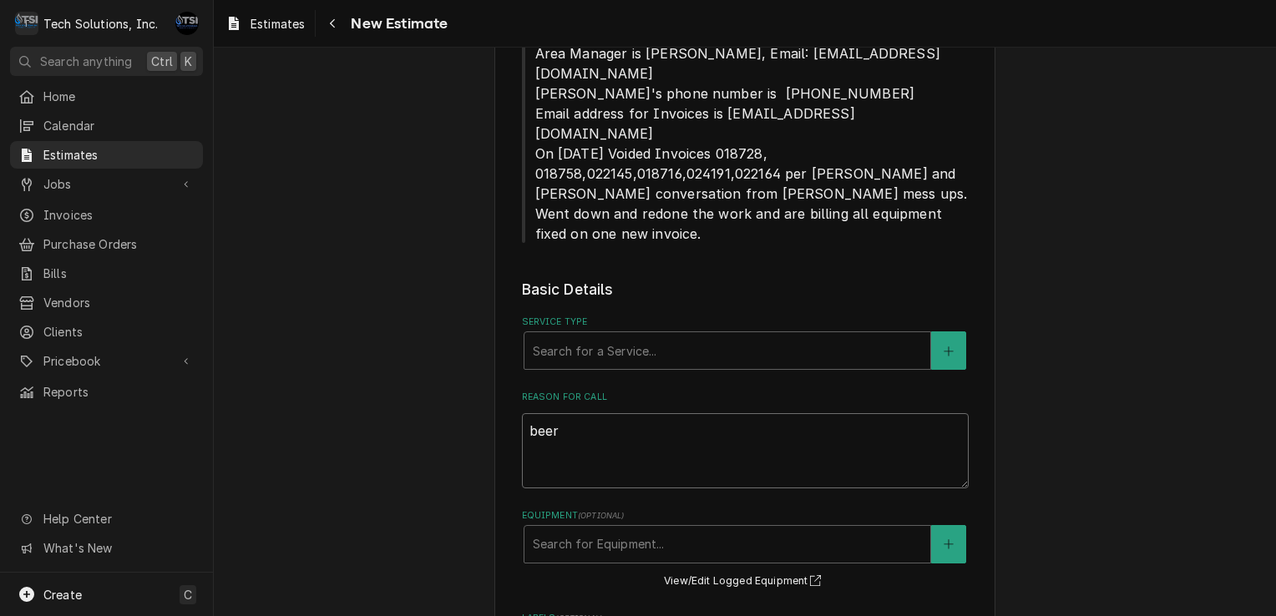
type textarea "x"
type textarea "beer"
type textarea "x"
type textarea "beer i"
type textarea "x"
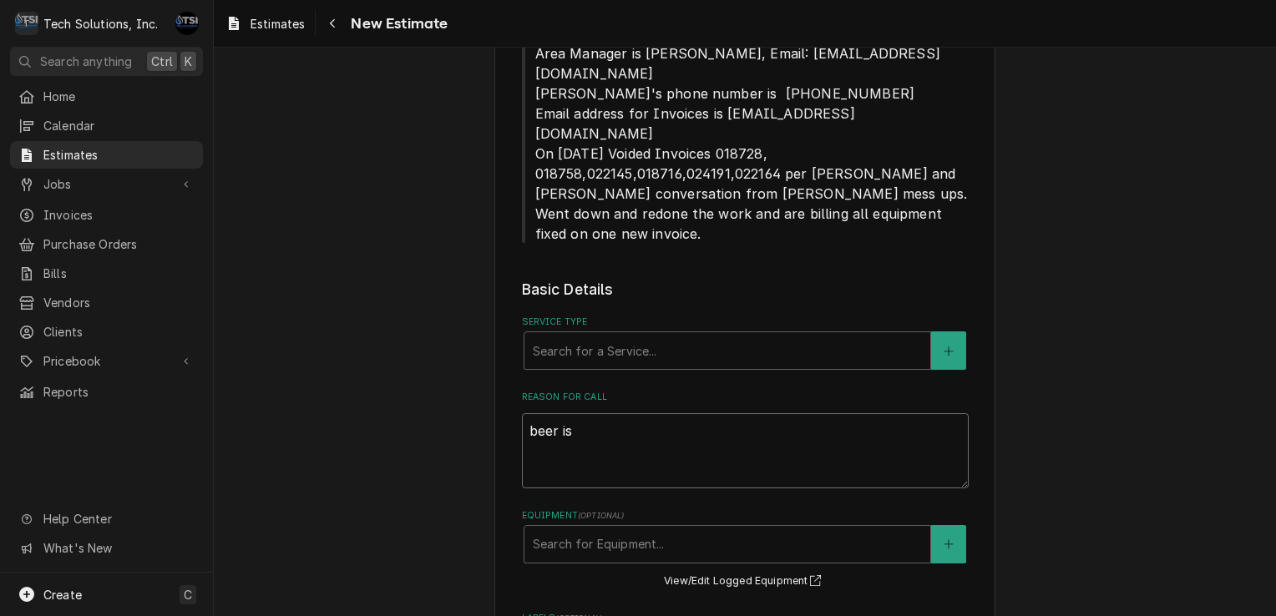
type textarea "beer is"
type textarea "x"
type textarea "beer is"
type textarea "x"
type textarea "beer i"
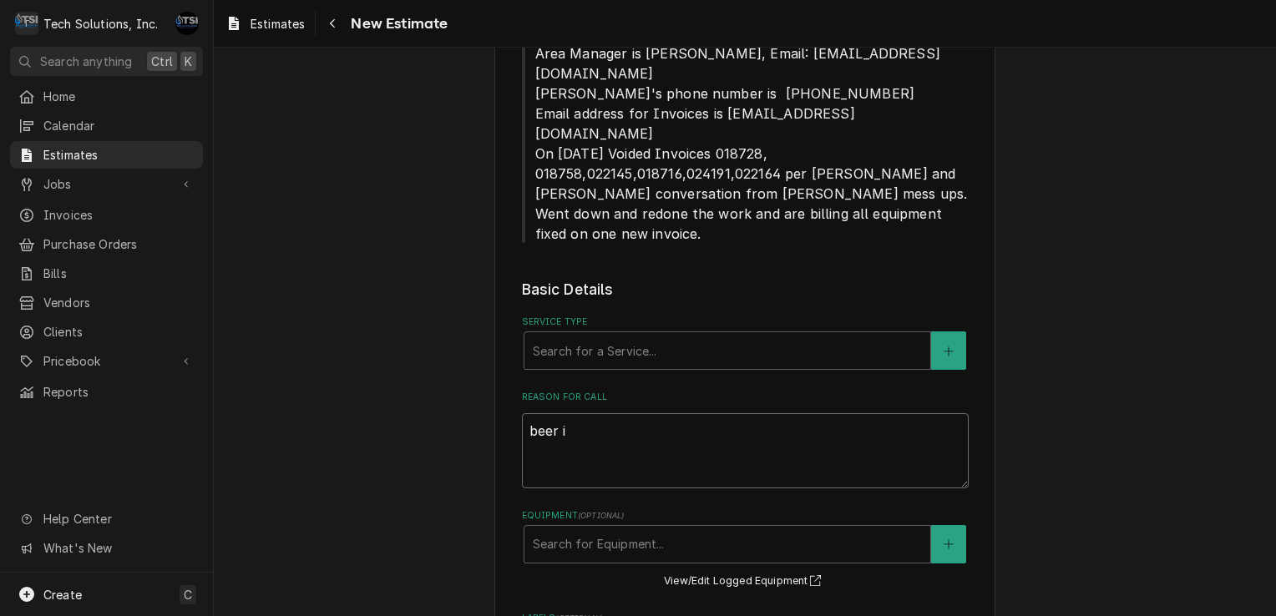
type textarea "x"
type textarea "beer"
type textarea "x"
type textarea "beer"
type textarea "x"
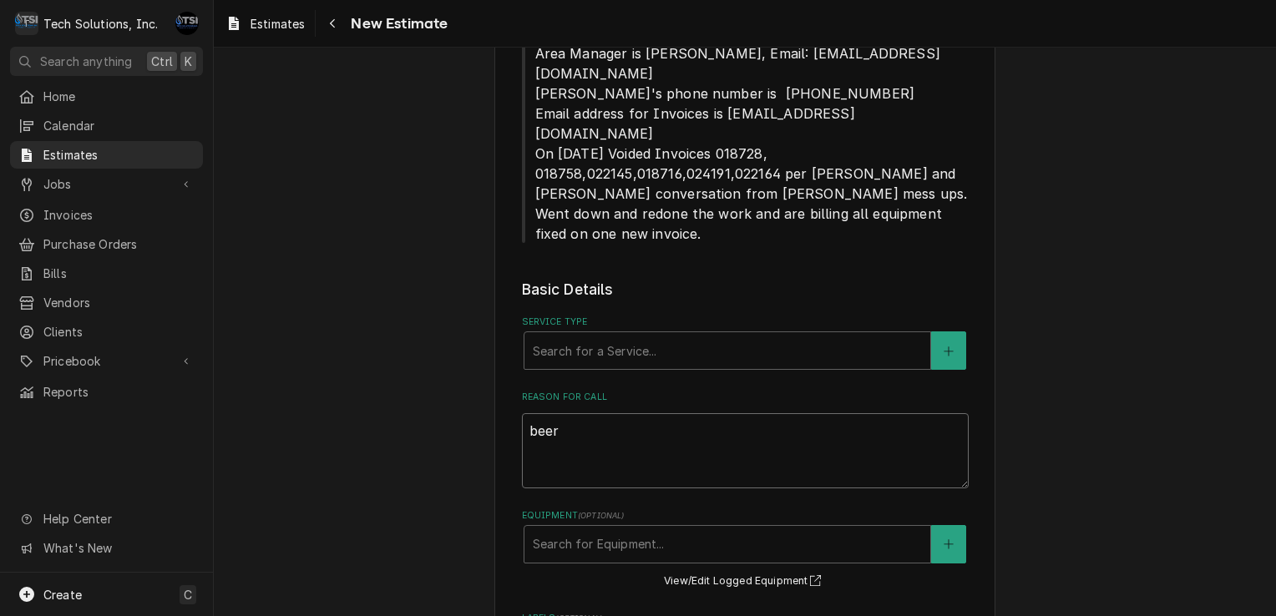
type textarea "bee"
type textarea "x"
type textarea "be"
type textarea "x"
type textarea "b"
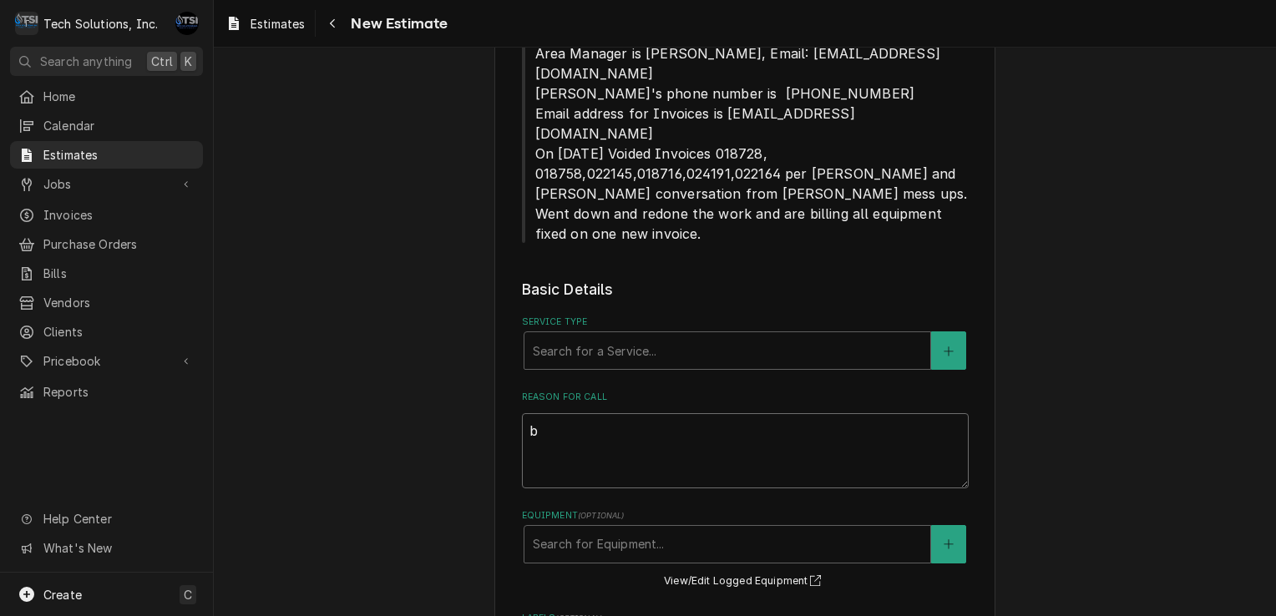
type textarea "x"
type textarea "B"
type textarea "x"
type textarea "Be"
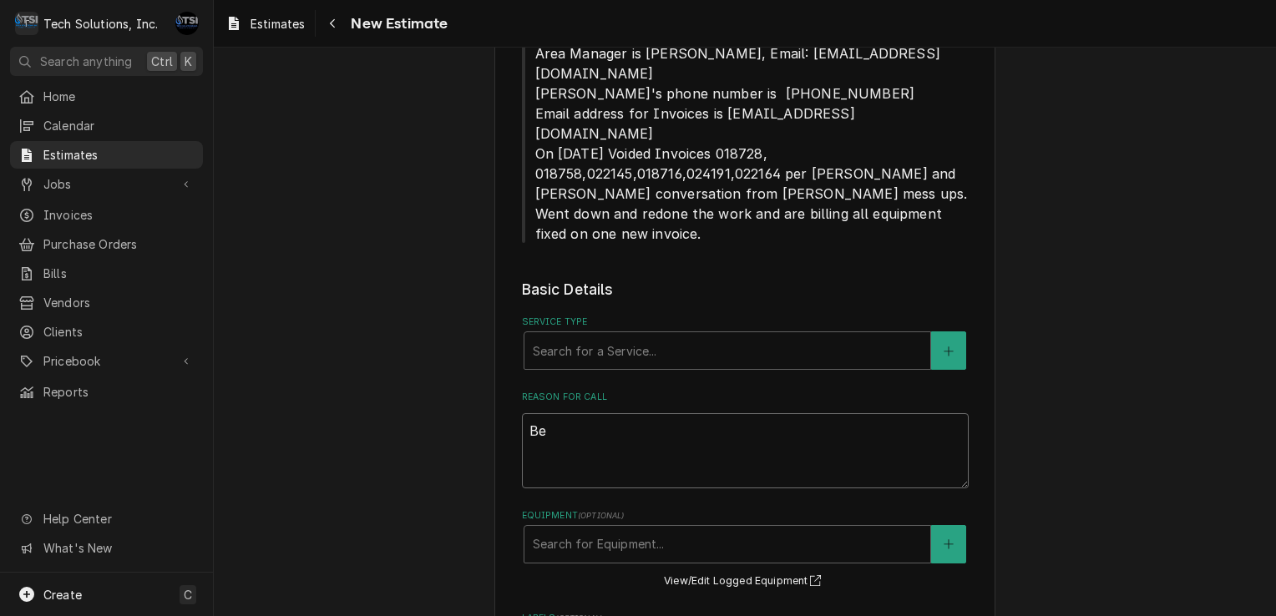
type textarea "x"
type textarea "Bee"
type textarea "x"
type textarea "Beer"
type textarea "x"
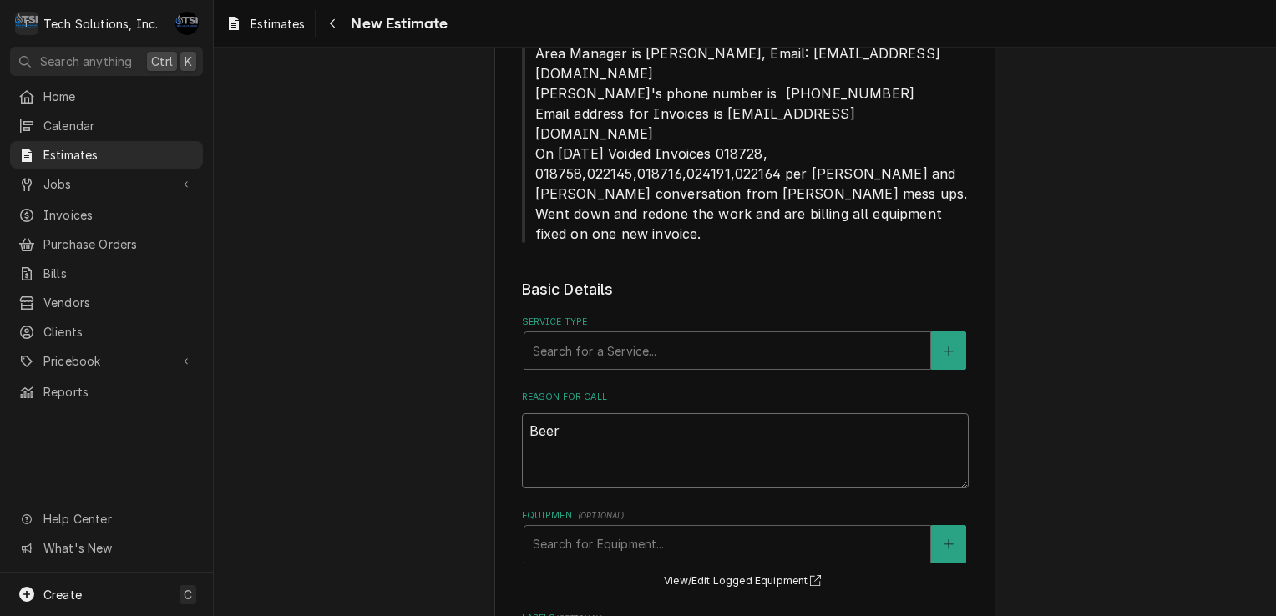
type textarea "Beer"
type textarea "x"
type textarea "Beer i"
type textarea "x"
type textarea "Beer is"
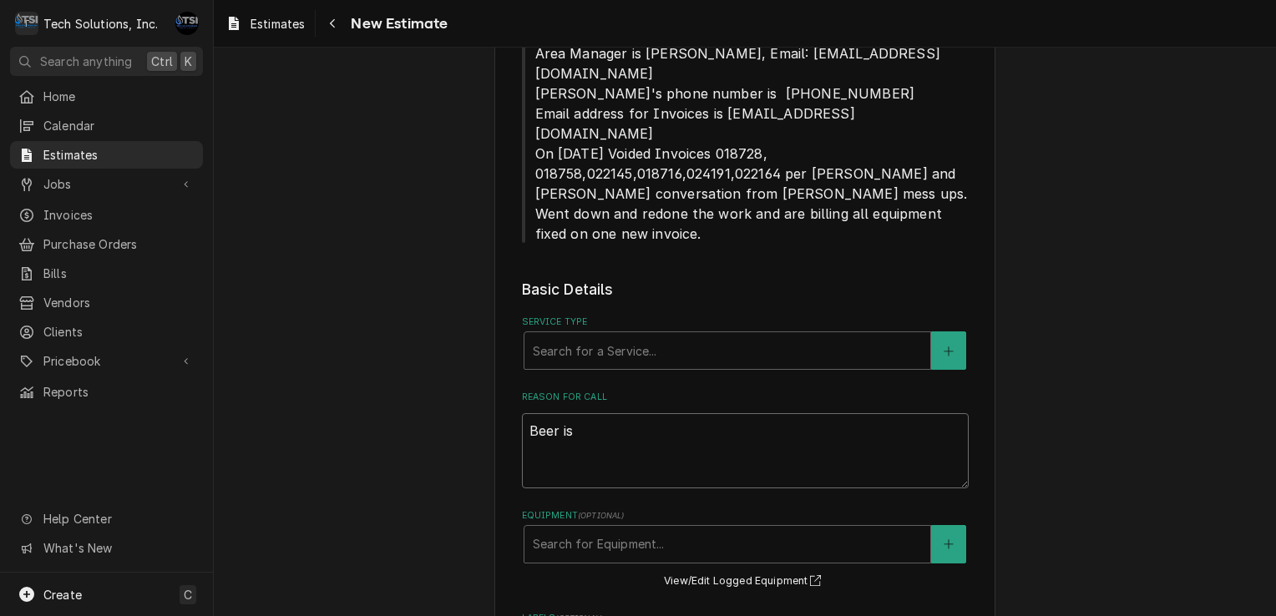
type textarea "x"
type textarea "Beer is"
type textarea "x"
type textarea "Beer is s"
type textarea "x"
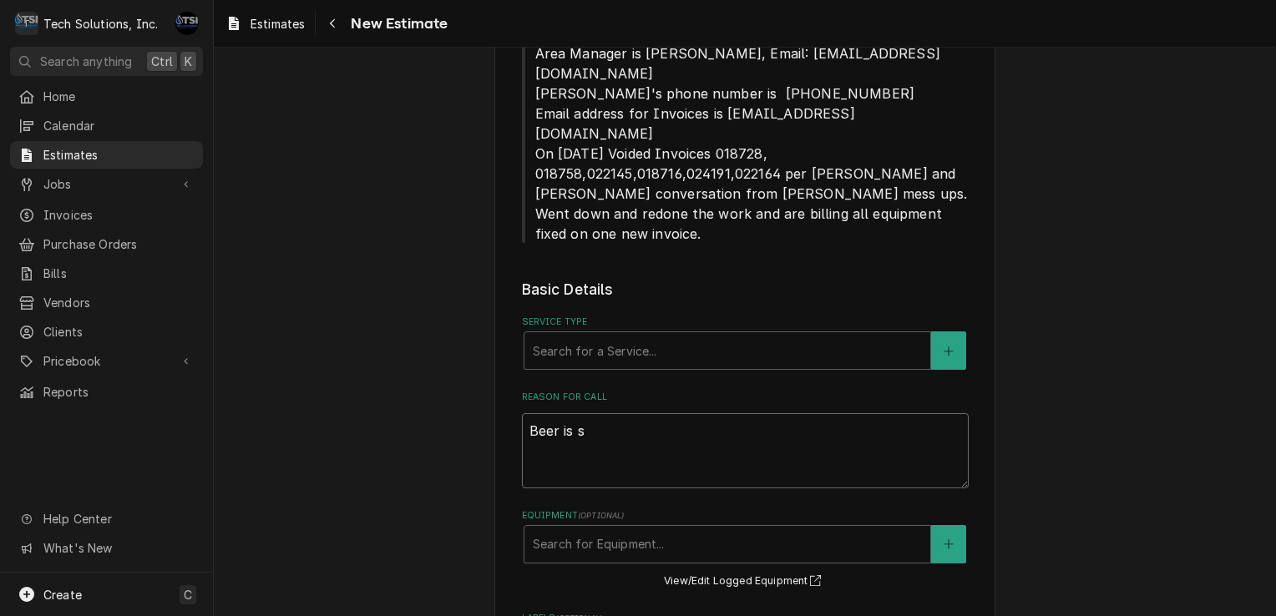
type textarea "Beer is st"
type textarea "x"
type textarea "Beer is sti"
type textarea "x"
type textarea "Beer is stil"
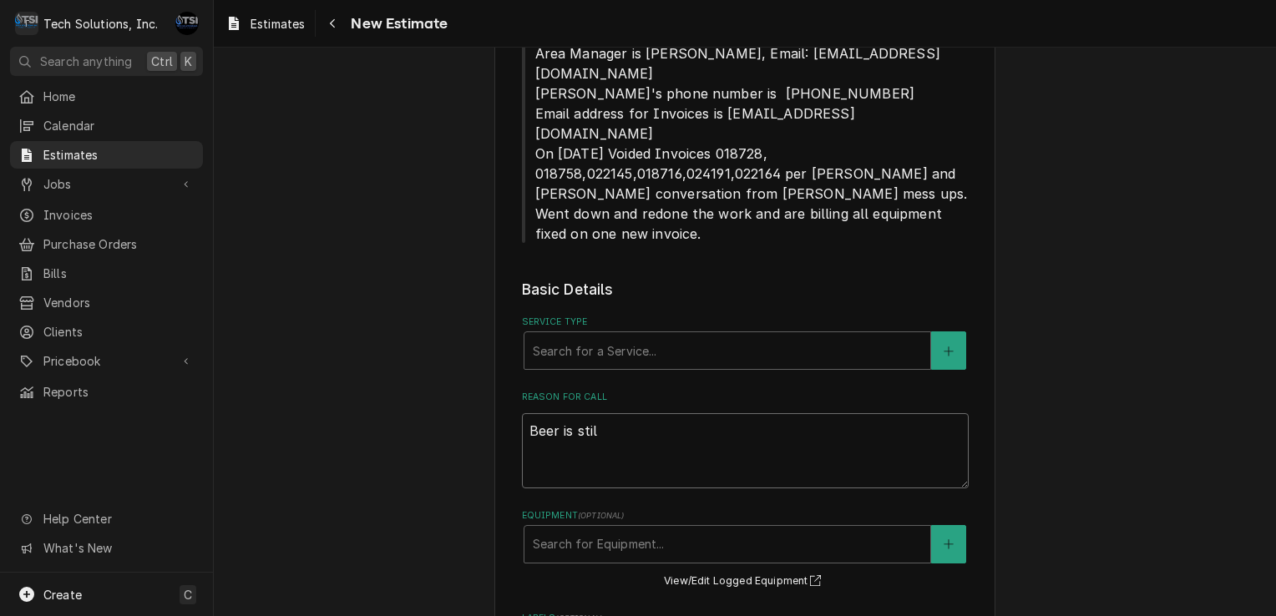
type textarea "x"
type textarea "Beer is stil"
type textarea "x"
type textarea "Beer is stil"
type textarea "x"
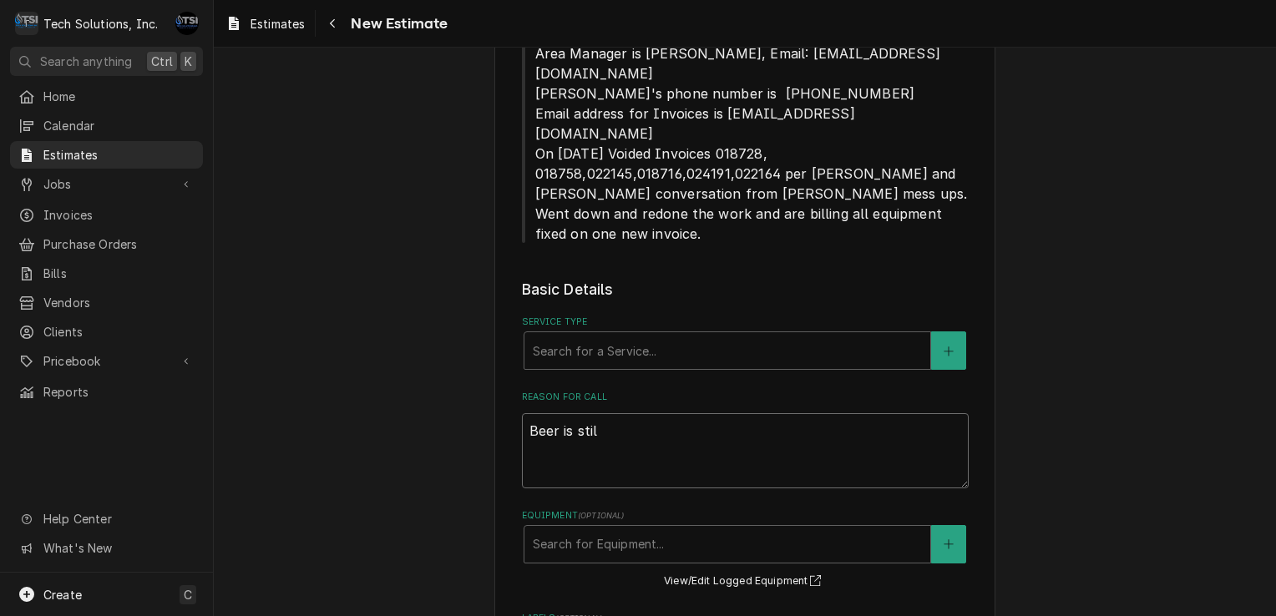
type textarea "Beer is still"
type textarea "x"
type textarea "Beer is still"
type textarea "x"
type textarea "Beer is still a"
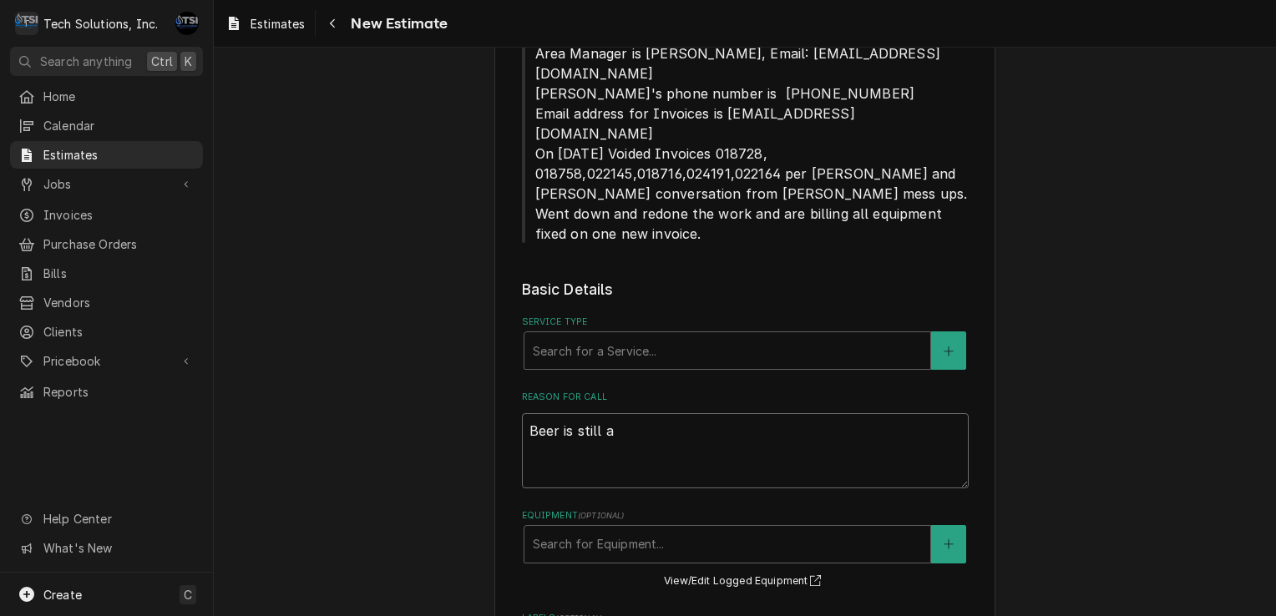
type textarea "x"
type textarea "Beer is still"
type textarea "x"
type textarea "Beer is still w"
type textarea "x"
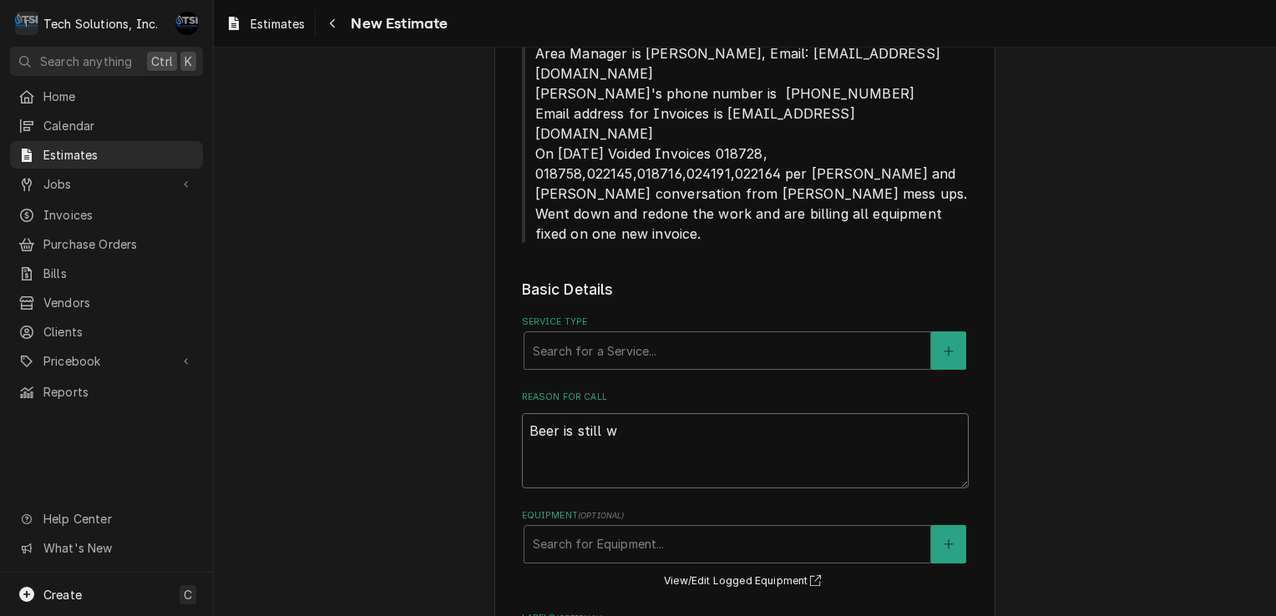
type textarea "Beer is still wa"
type textarea "x"
type textarea "Beer is still war"
type textarea "x"
type textarea "Beer is still warm"
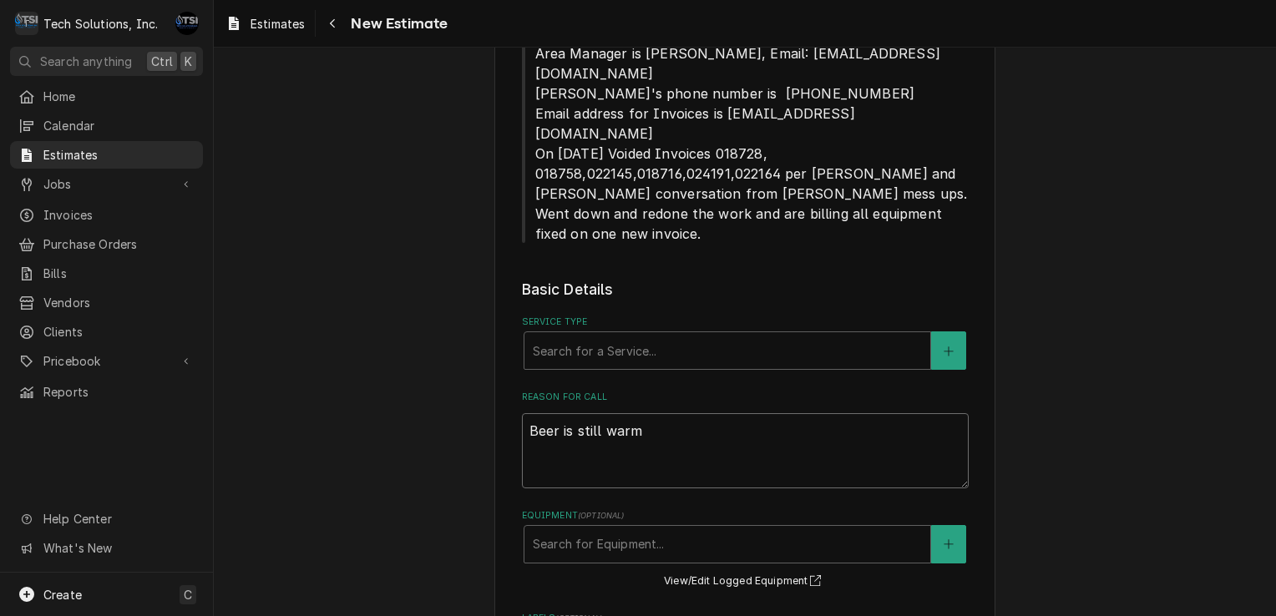
type textarea "x"
type textarea "Beer is still warm"
type textarea "x"
type textarea "Beer is still warm"
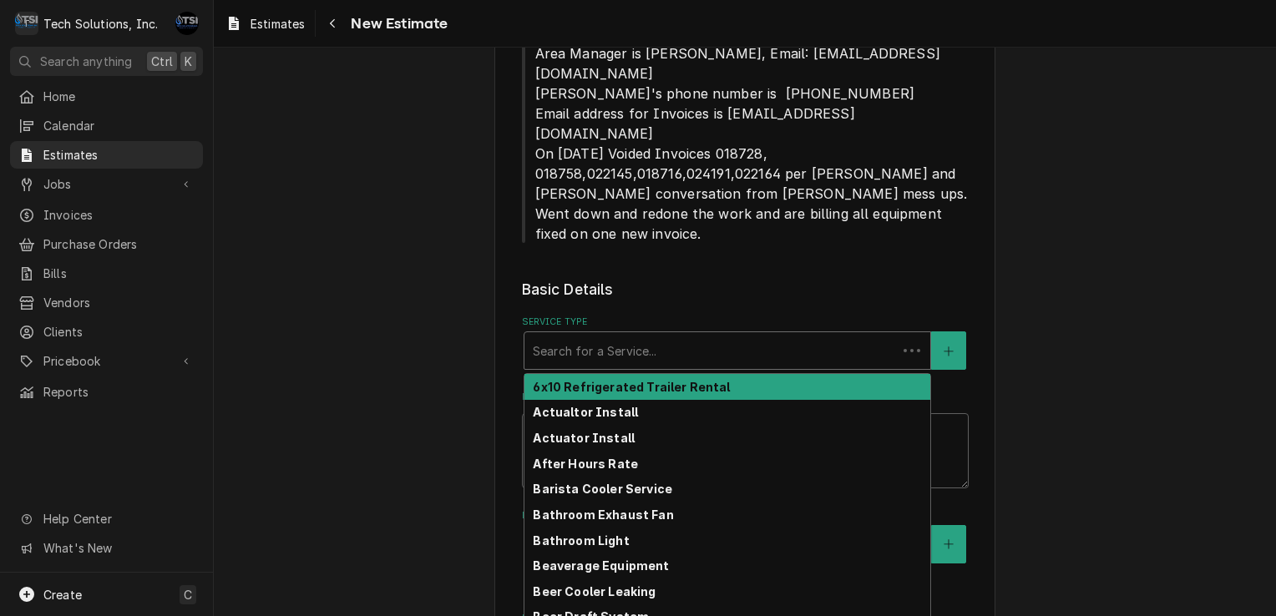
click at [631, 336] on div "Service Type" at bounding box center [711, 351] width 356 height 30
type textarea "x"
type input "b"
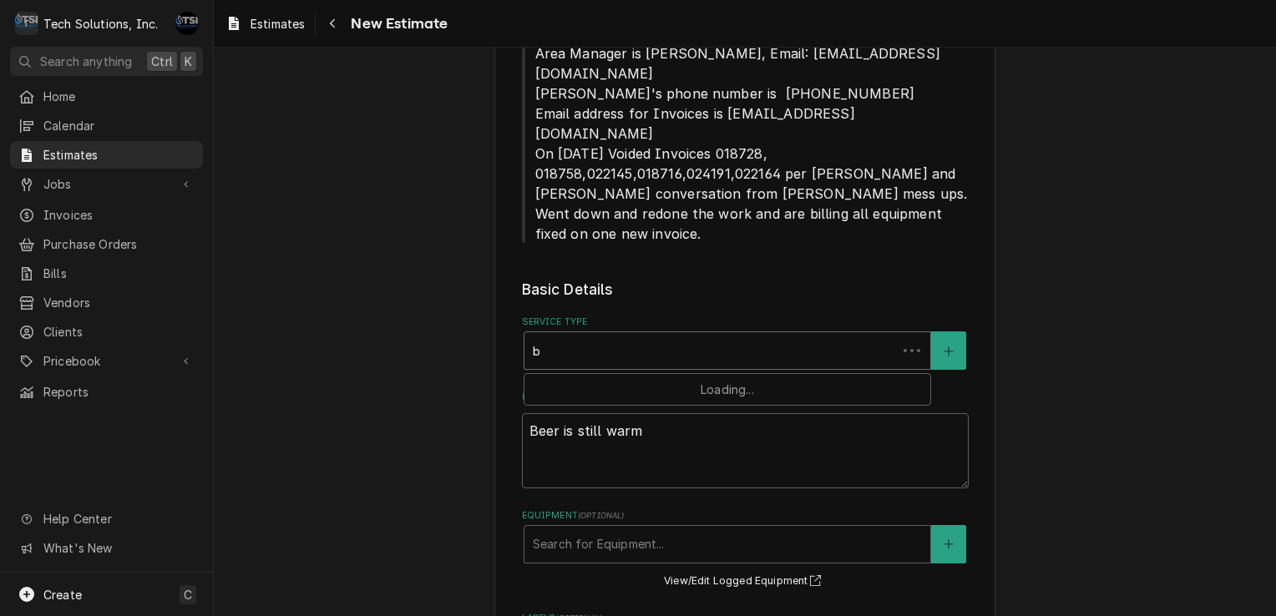
type textarea "x"
type input "be"
type textarea "x"
type input "bee"
type textarea "x"
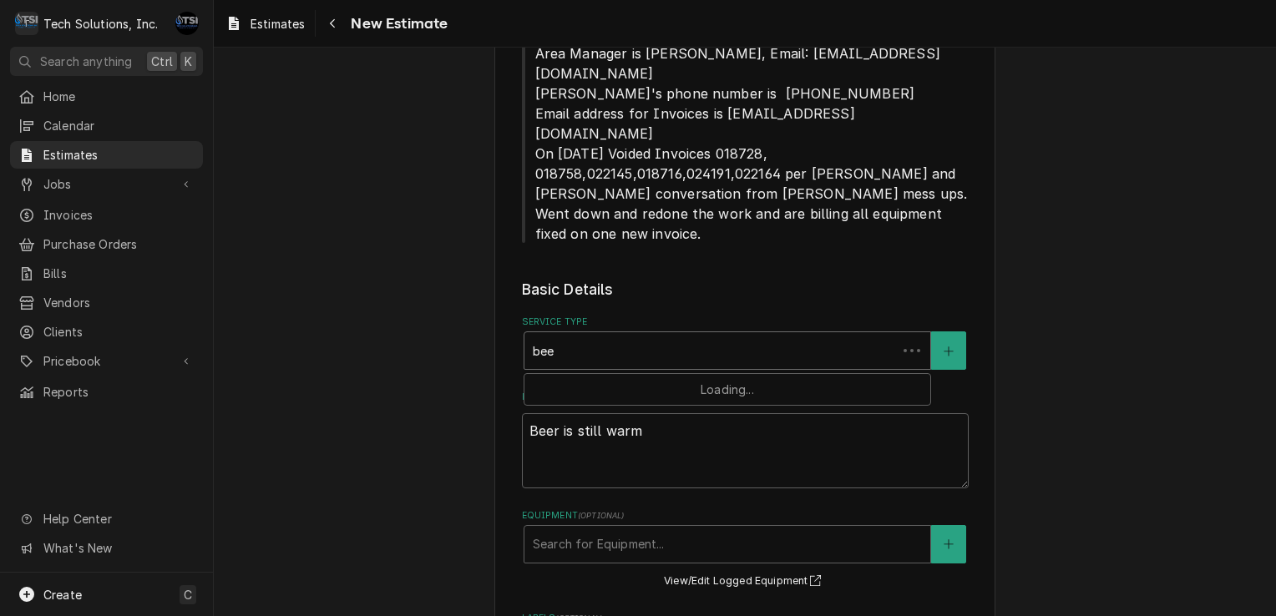
type input "beer"
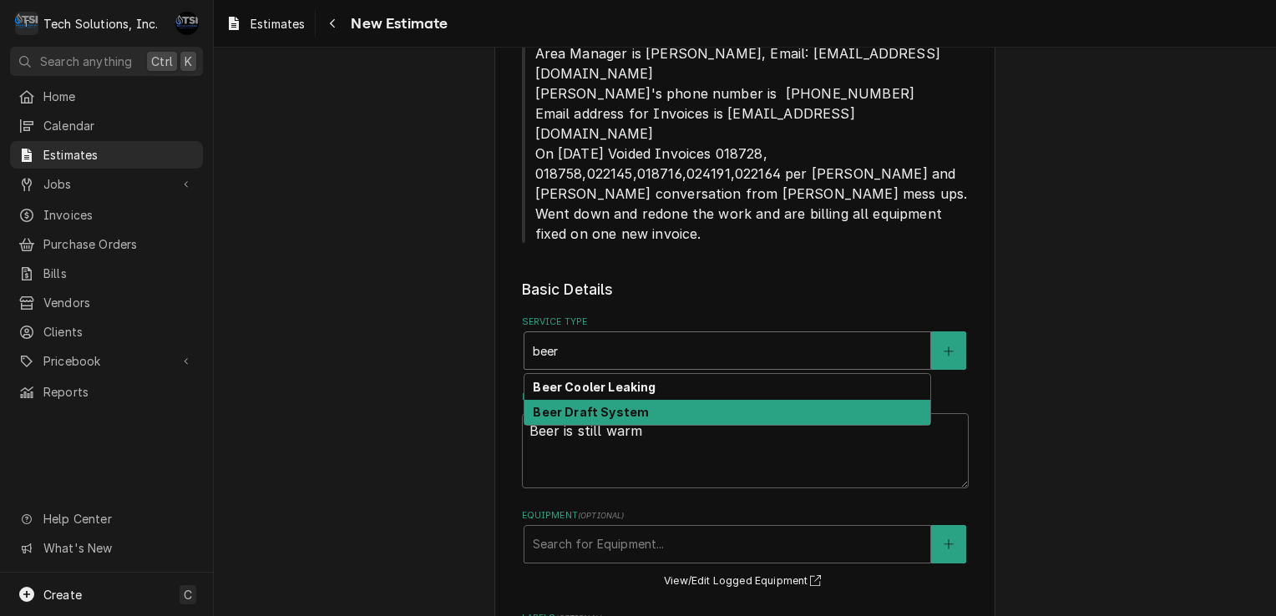
click at [600, 405] on strong "Beer Draft System" at bounding box center [591, 412] width 116 height 14
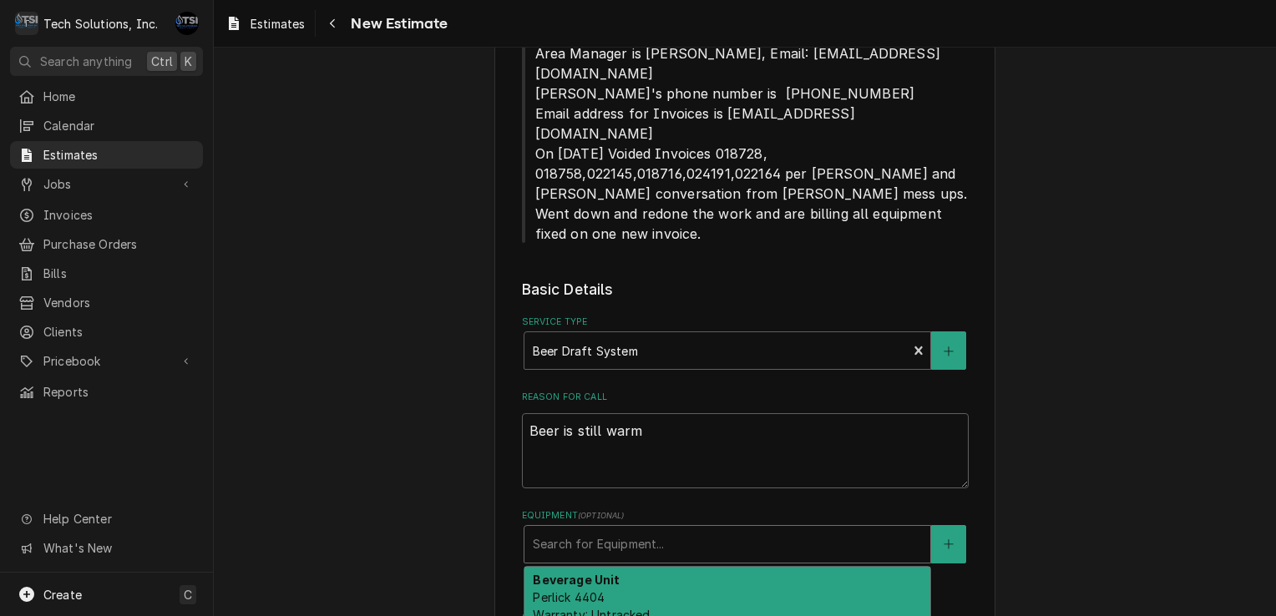
click at [590, 529] on div "Equipment" at bounding box center [727, 544] width 389 height 30
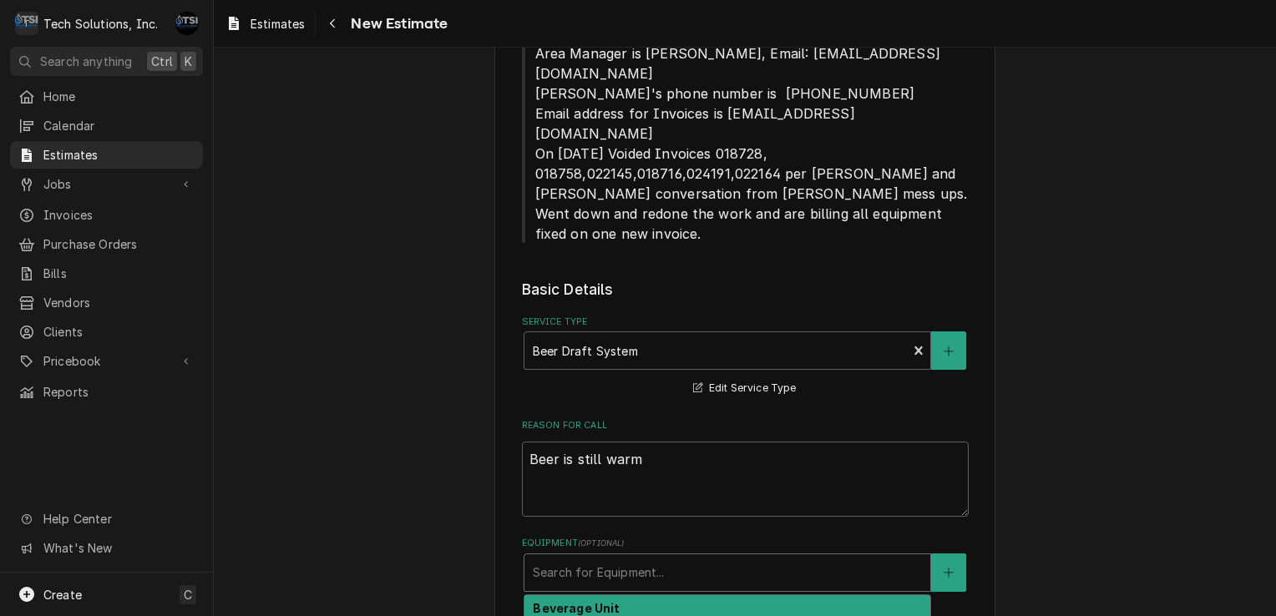
type textarea "x"
type input "b"
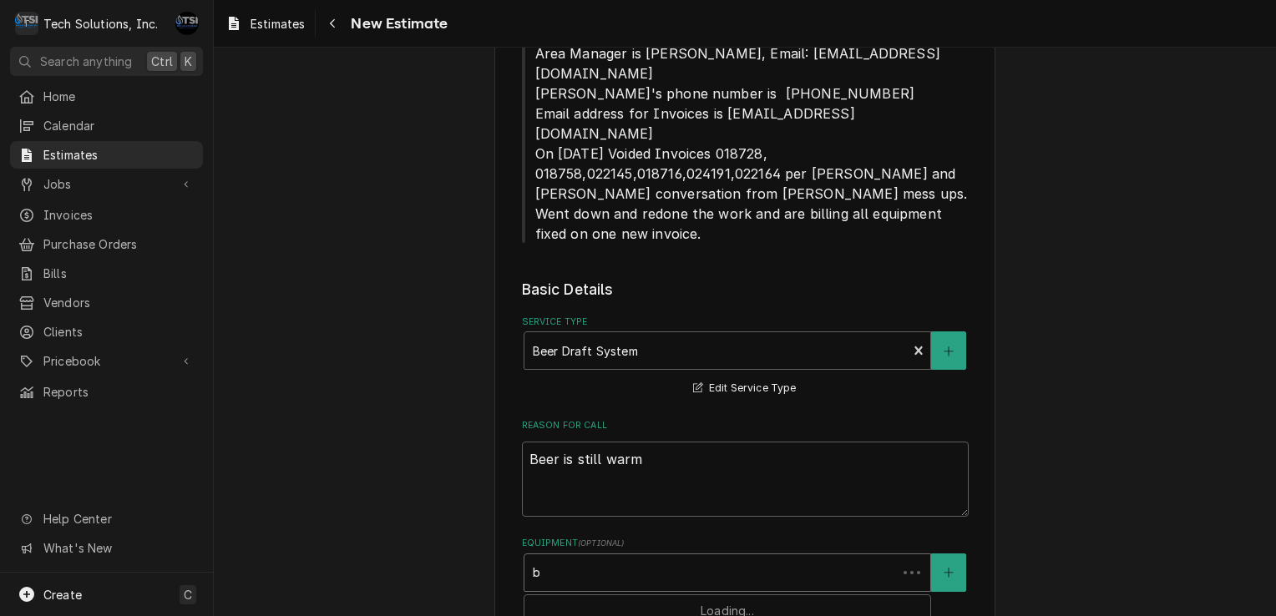
type textarea "x"
type input "be"
type textarea "x"
type input "ber"
type textarea "x"
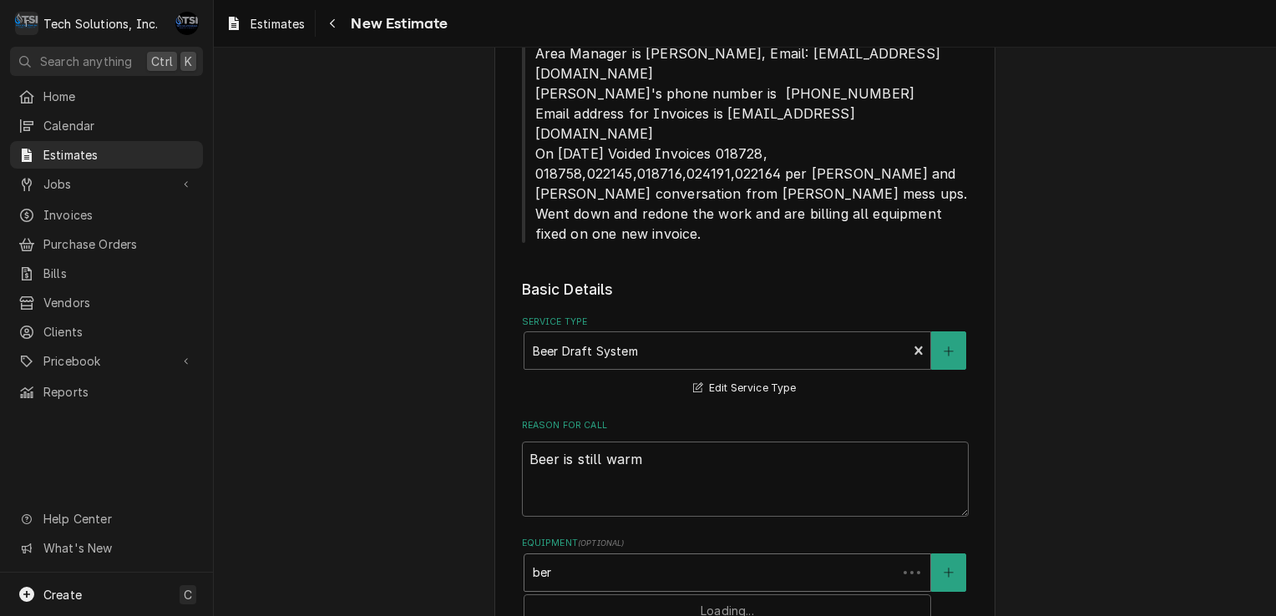
type input "bere"
type textarea "x"
type input "ber"
type textarea "x"
type input "be"
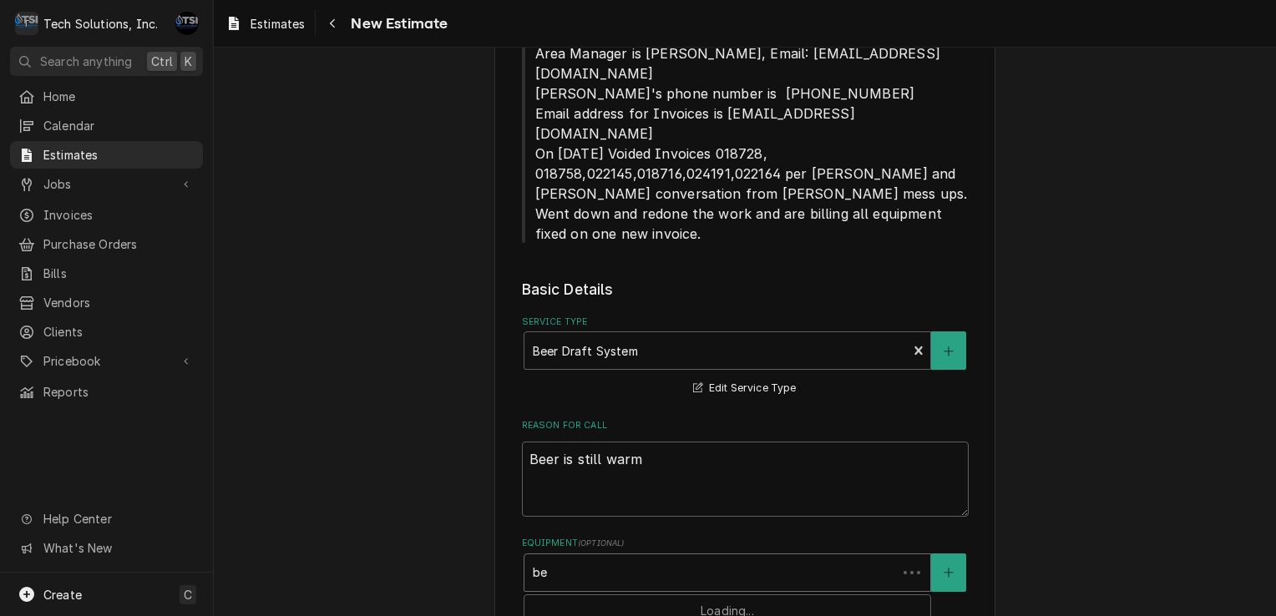
type textarea "x"
type input "bee"
type textarea "x"
type input "beer"
type textarea "x"
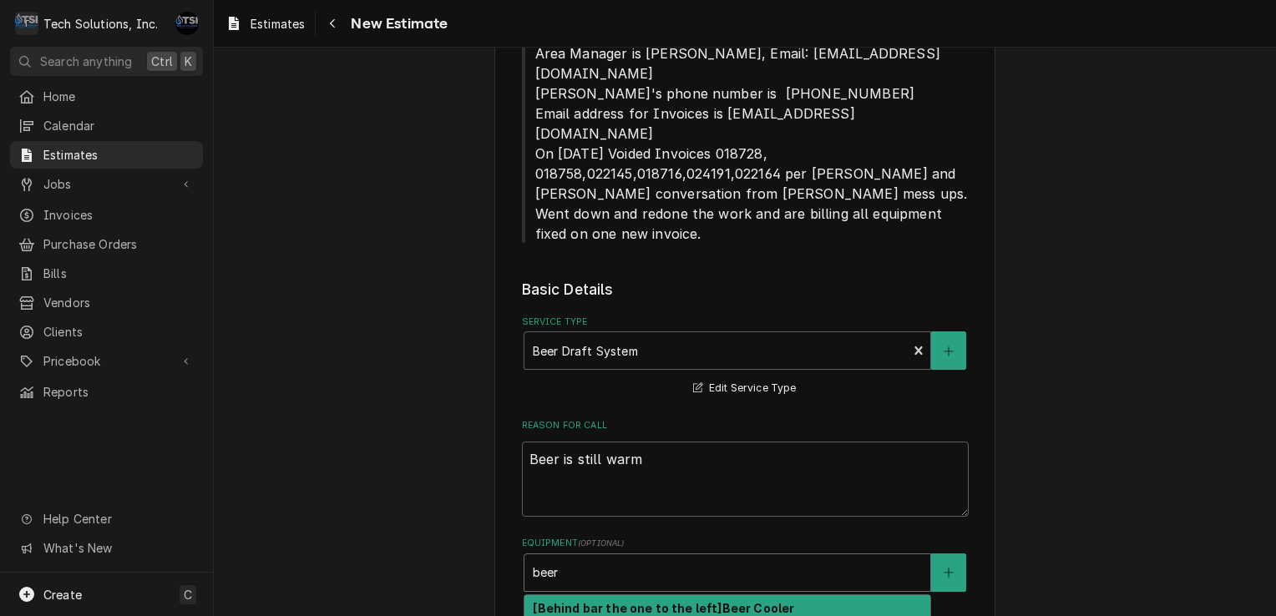
type input "bee"
type textarea "x"
type input "be"
type textarea "x"
type input "b"
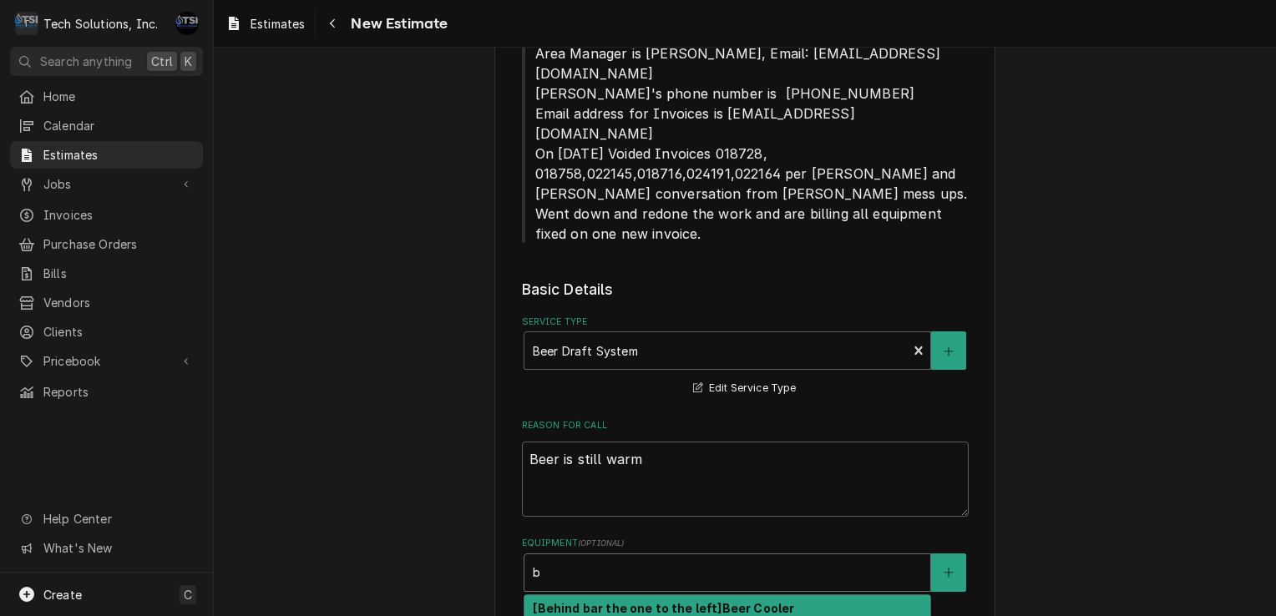
type textarea "x"
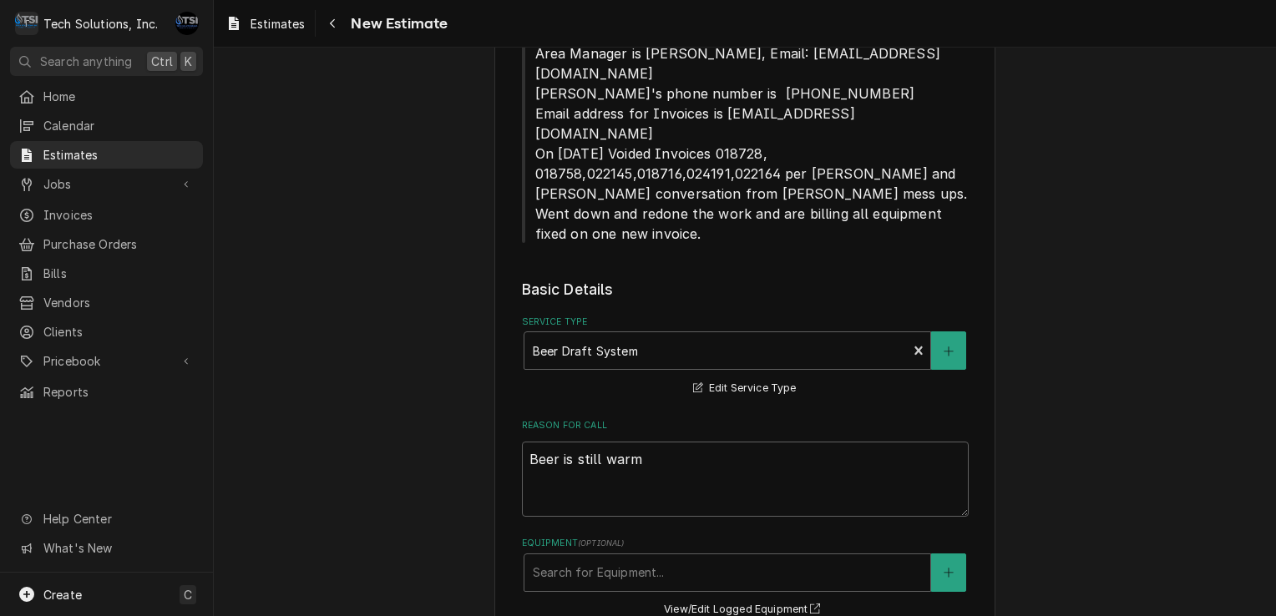
click at [479, 384] on div "Please provide the following information to create your estimate: Client Detail…" at bounding box center [745, 443] width 1062 height 2146
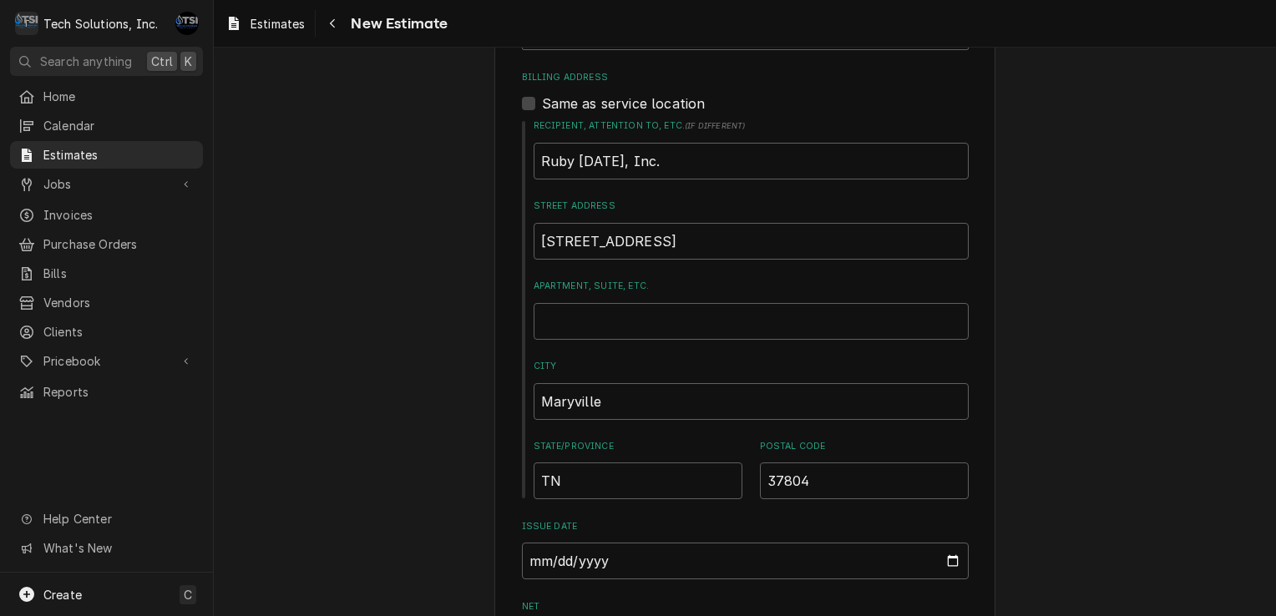
scroll to position [1470, 0]
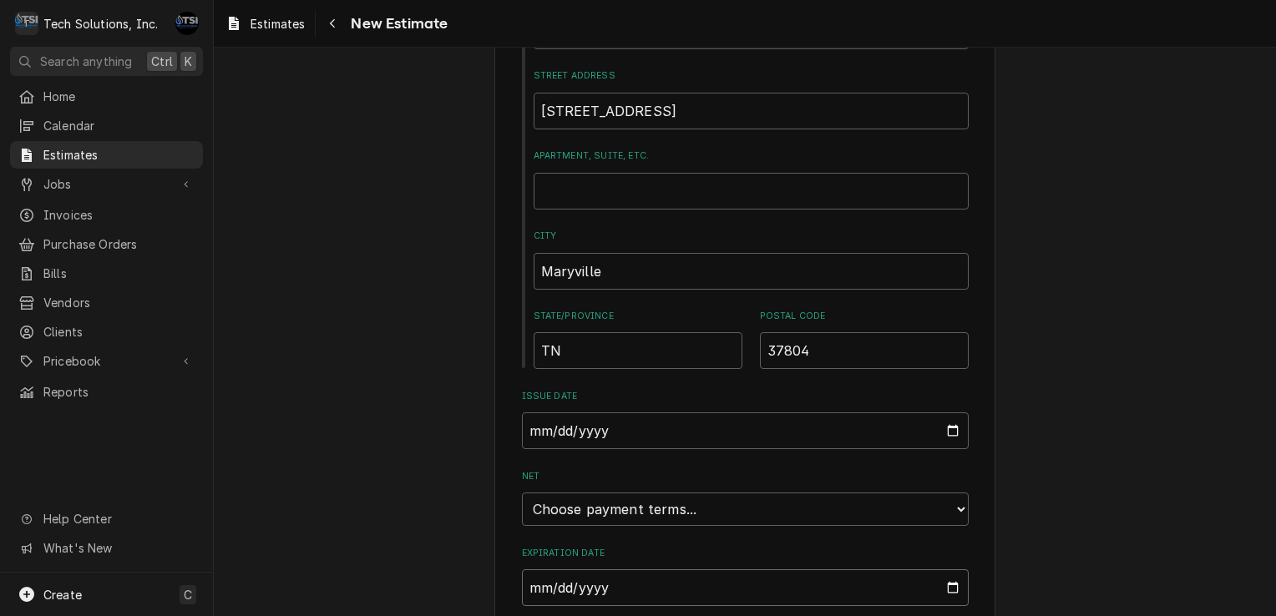
click at [949, 570] on input "Expiration Date" at bounding box center [745, 588] width 447 height 37
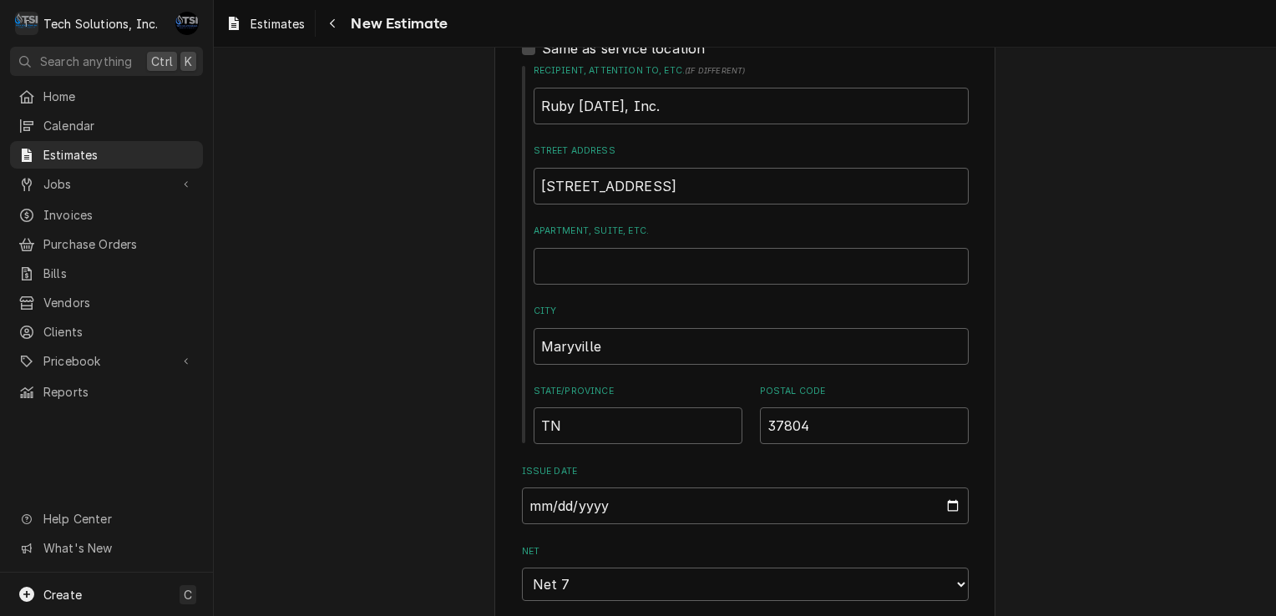
scroll to position [1695, 0]
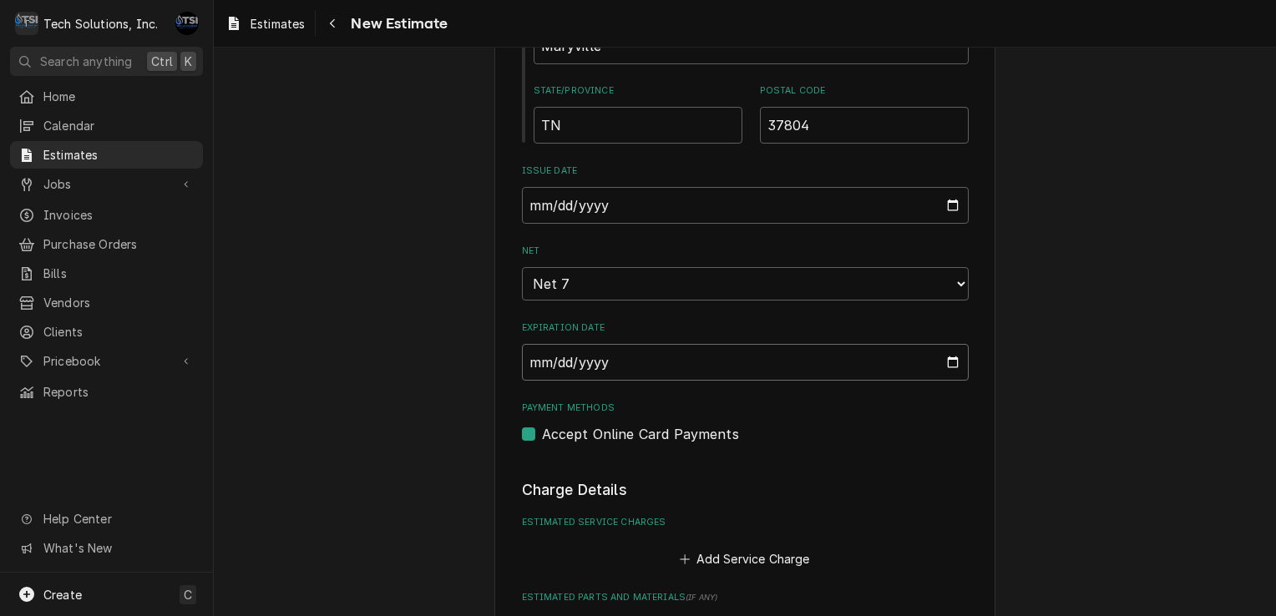
click at [943, 344] on input "2025-09-02" at bounding box center [745, 362] width 447 height 37
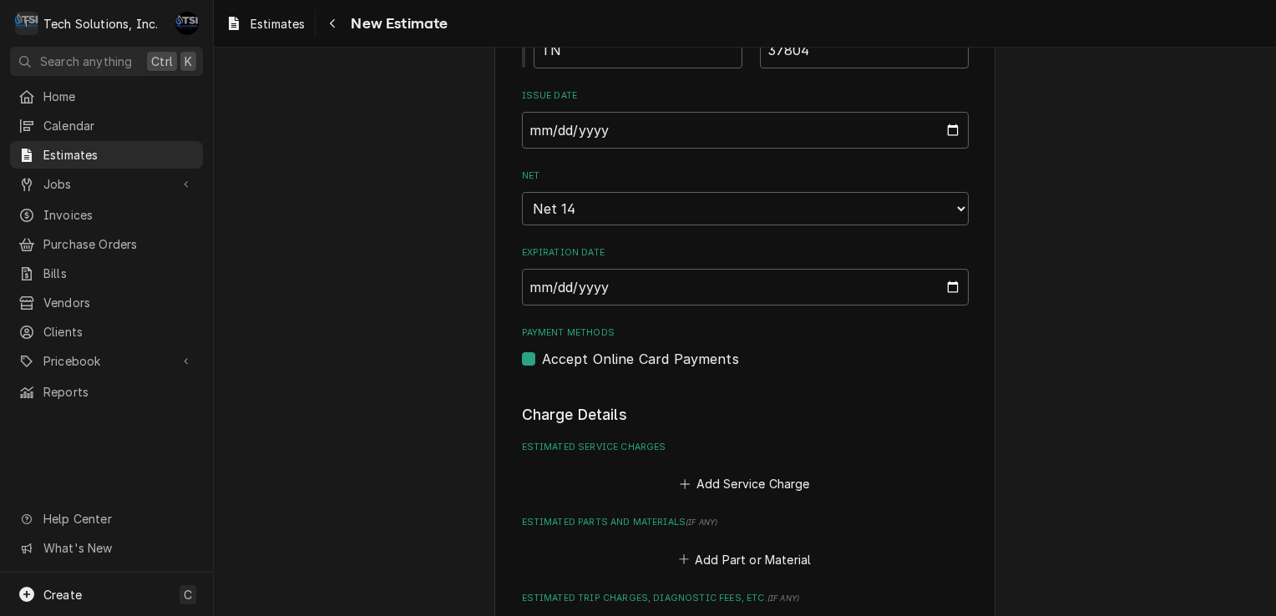
type textarea "x"
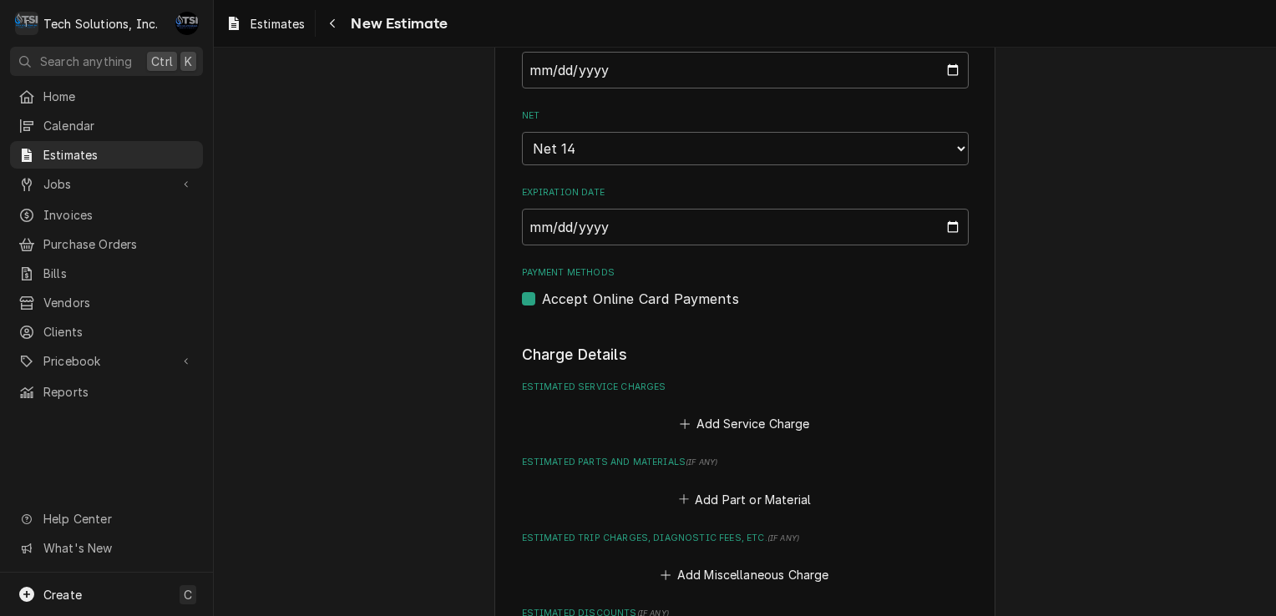
scroll to position [1832, 0]
click at [737, 412] on button "Add Service Charge" at bounding box center [744, 423] width 135 height 23
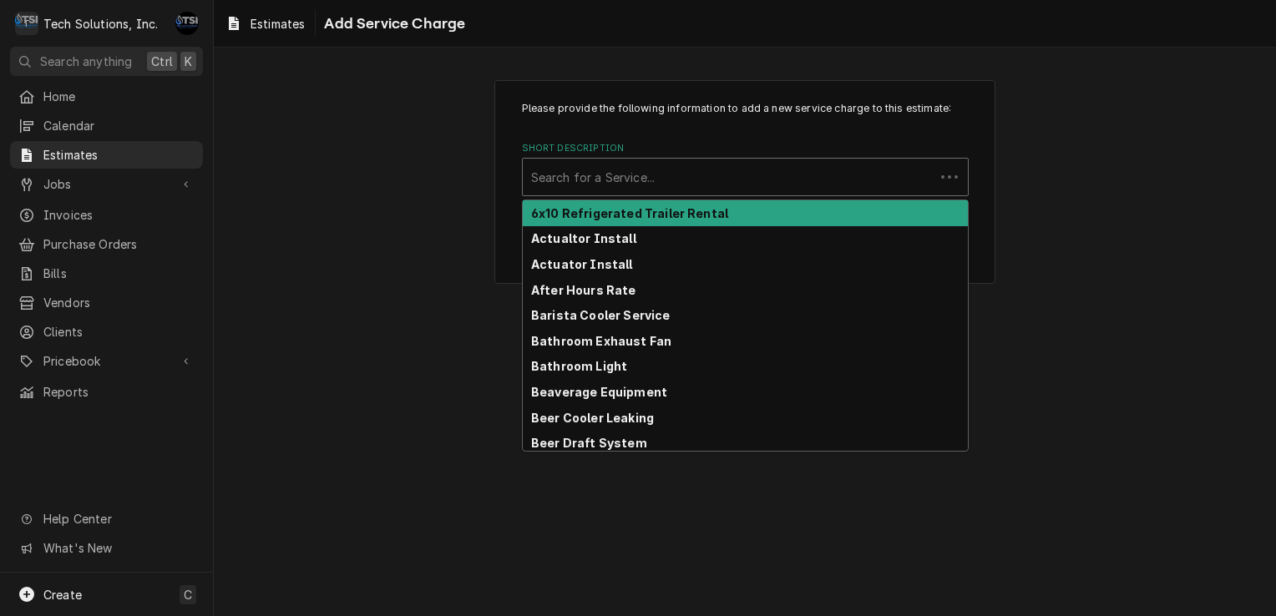
click at [672, 175] on div "Short Description" at bounding box center [728, 177] width 395 height 30
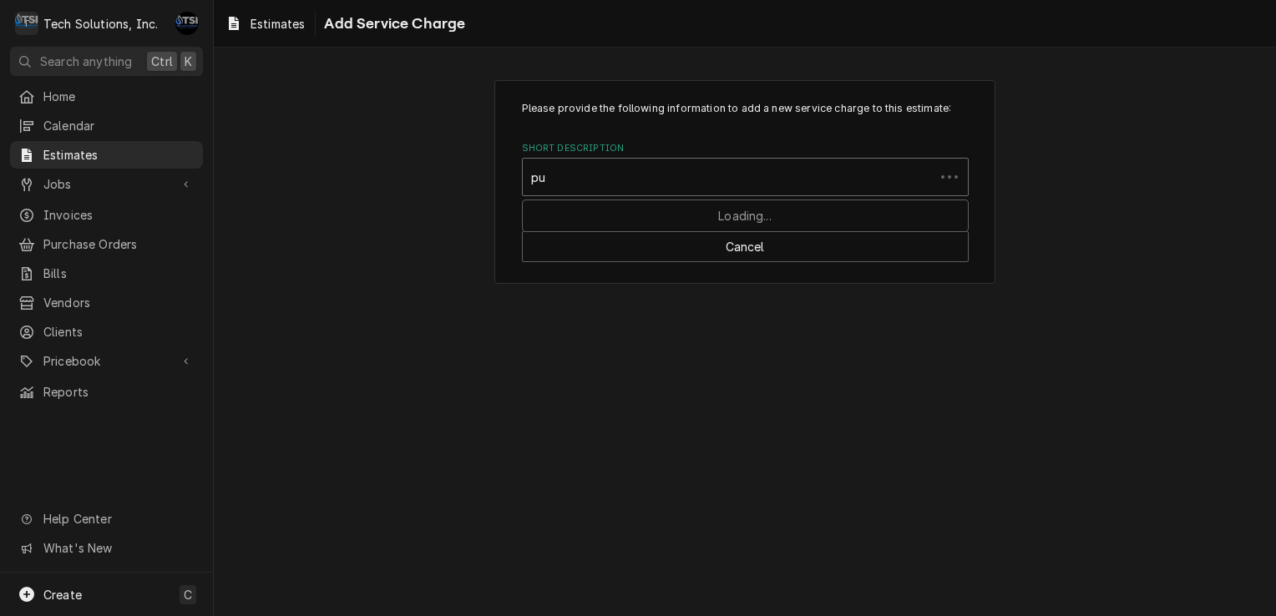
type input "p"
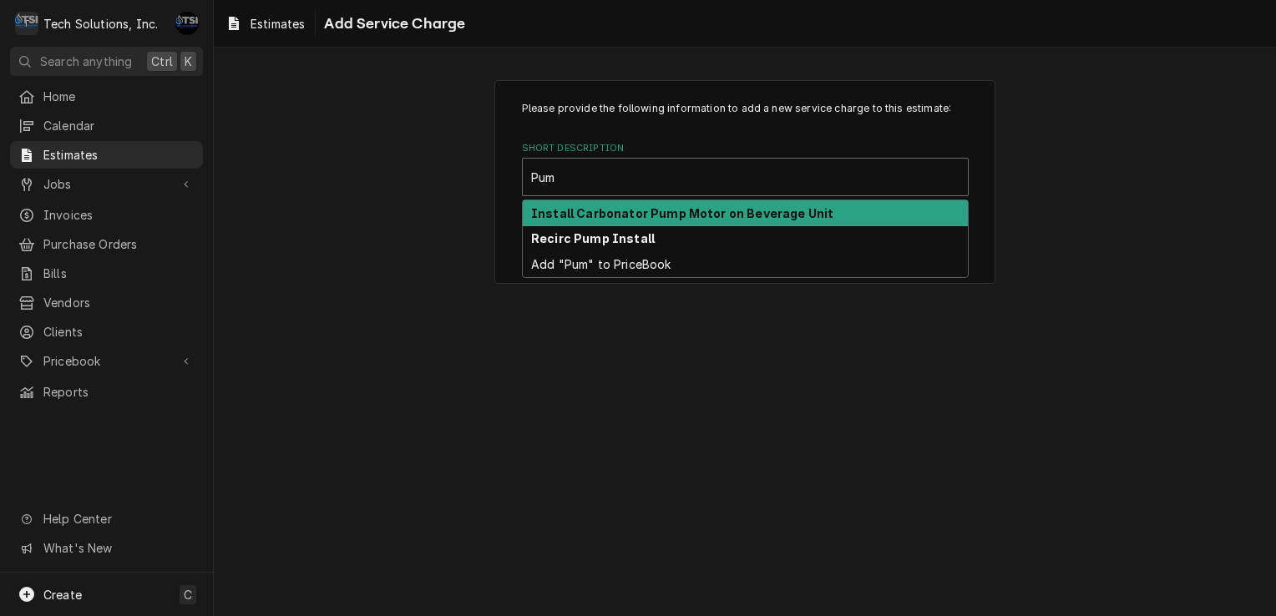
type input "Pump"
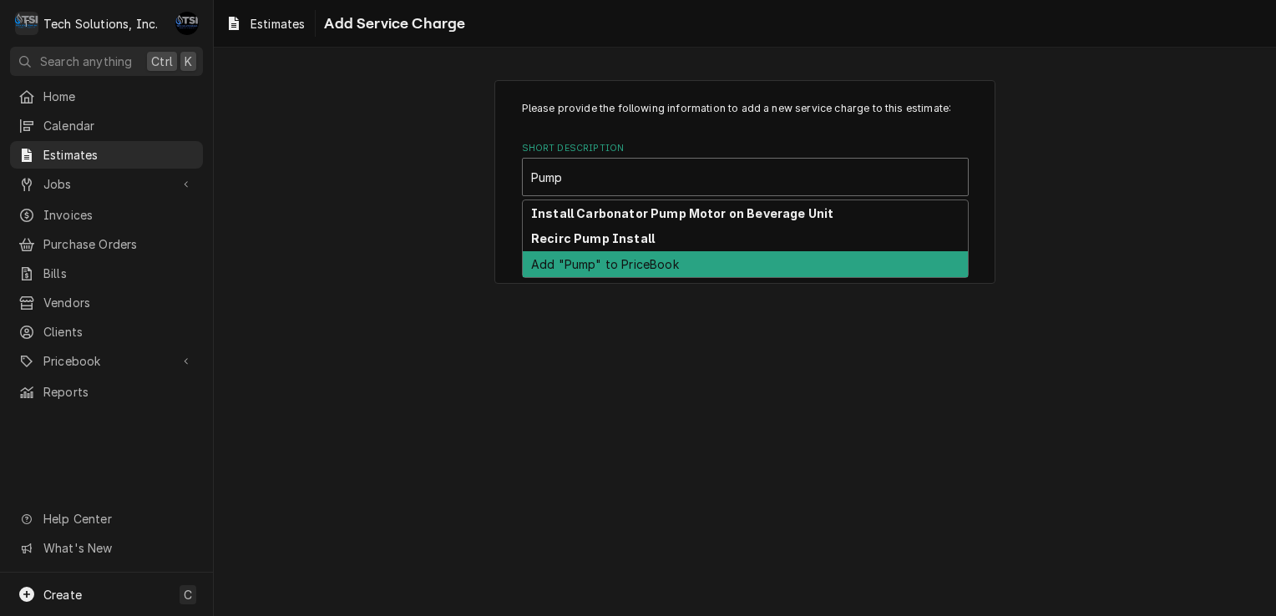
click at [620, 271] on div "Add "Pump" to PriceBook" at bounding box center [745, 264] width 445 height 26
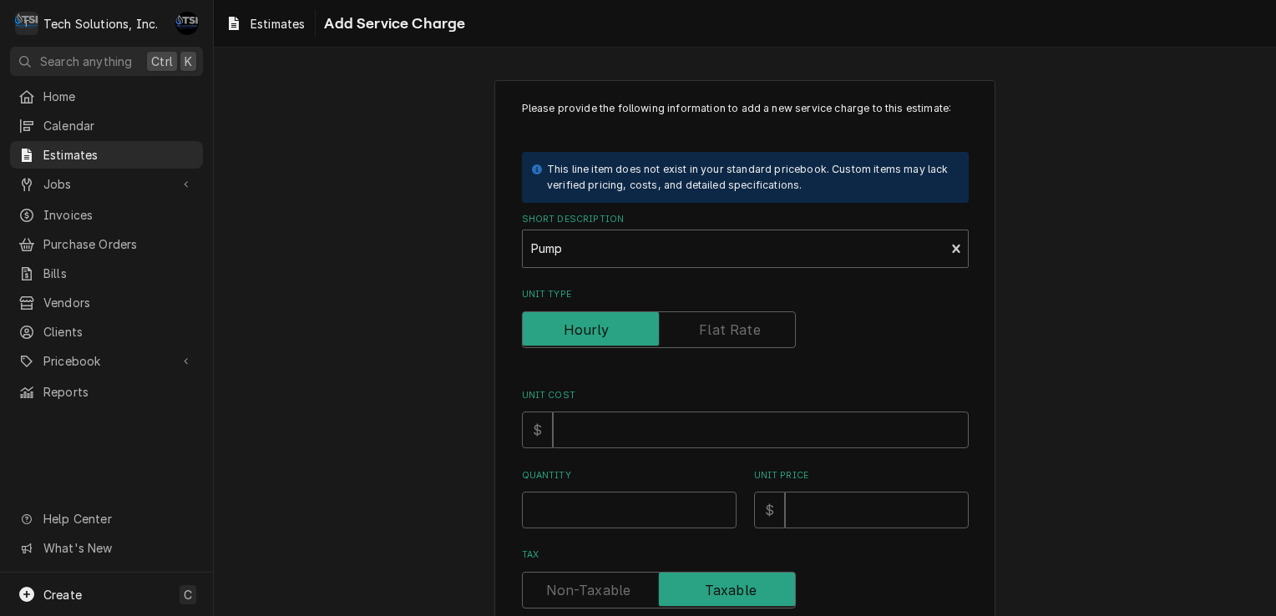
type textarea "x"
click at [604, 239] on div "Short Description" at bounding box center [734, 249] width 406 height 30
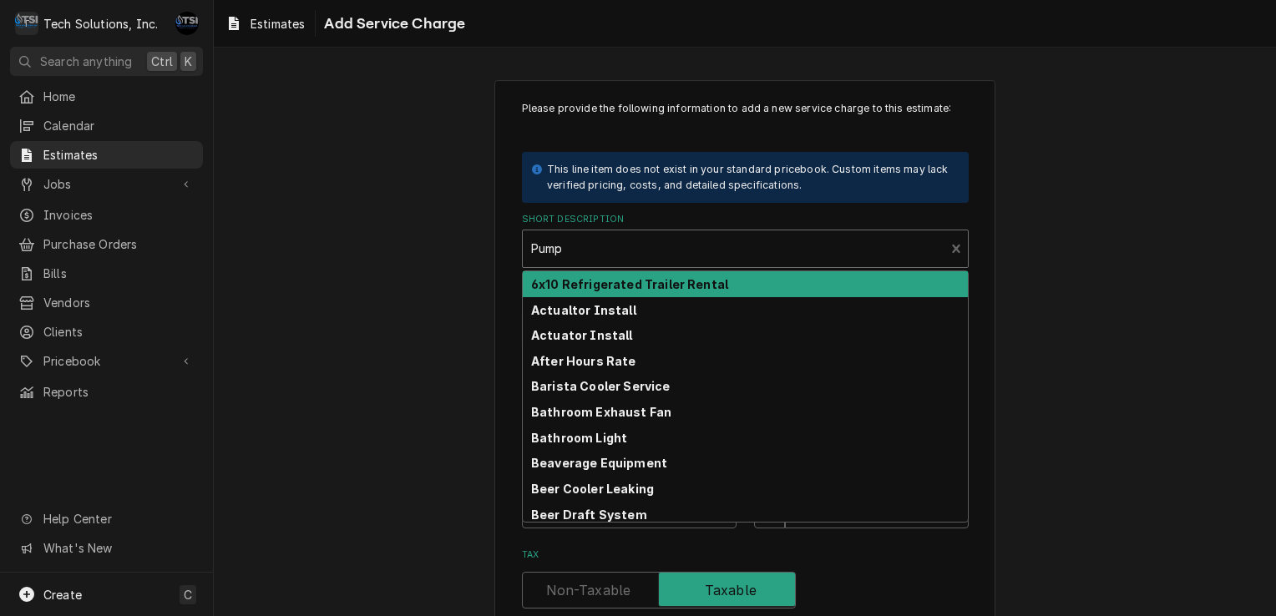
click at [604, 239] on div "Short Description" at bounding box center [734, 249] width 406 height 30
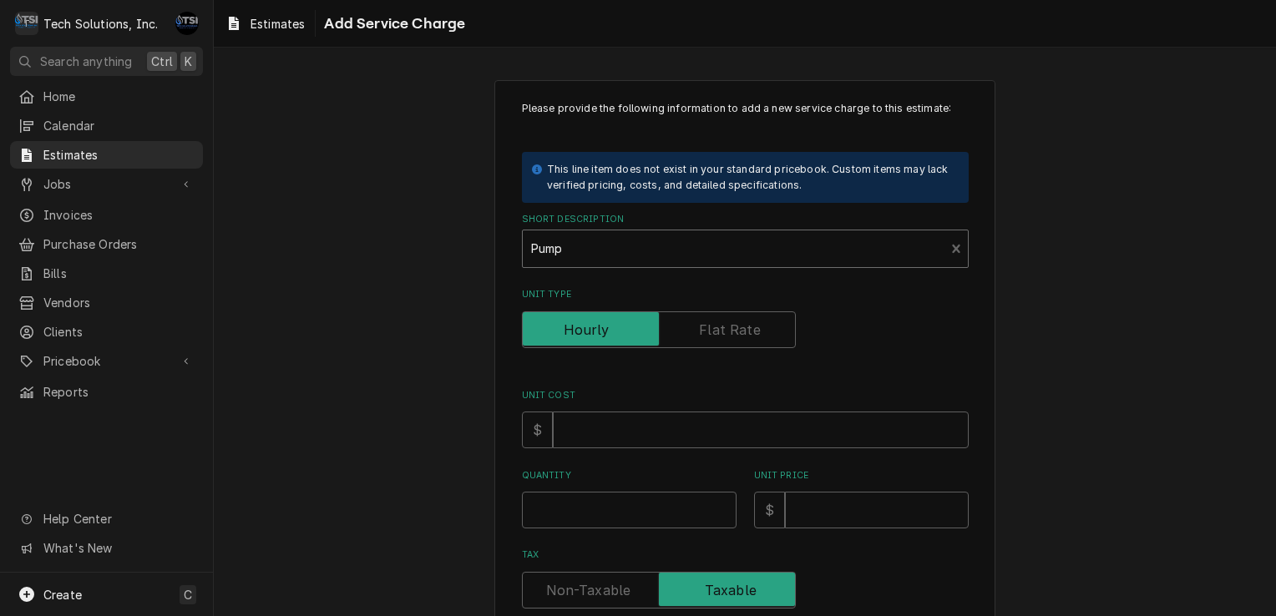
click at [604, 239] on div "Short Description" at bounding box center [734, 249] width 406 height 30
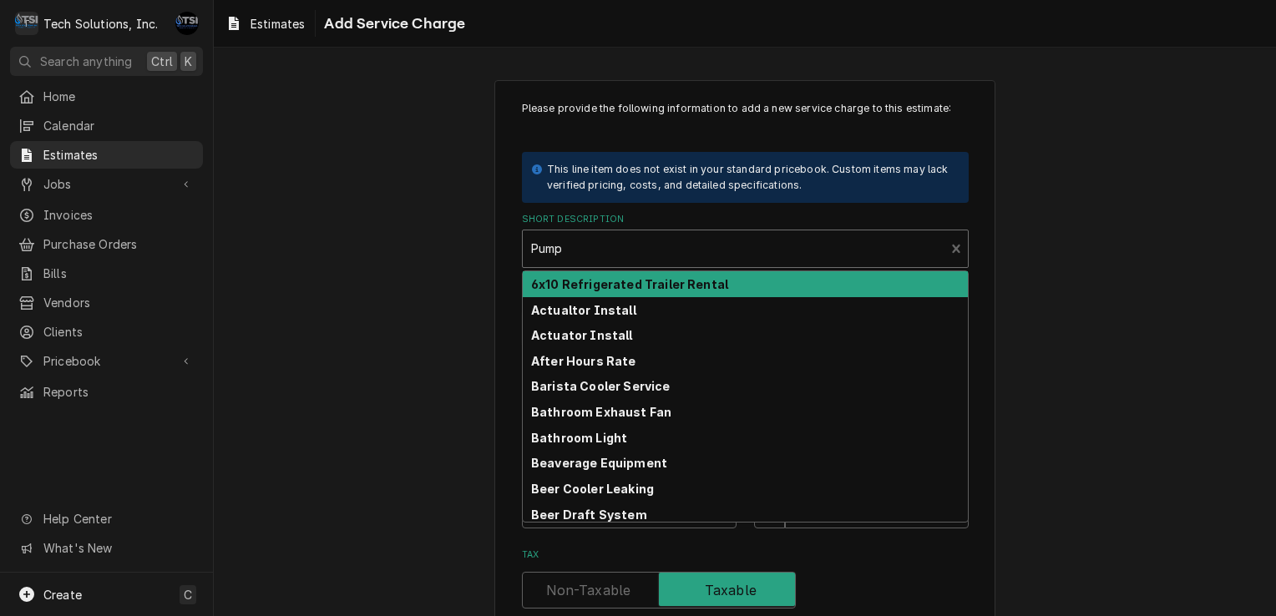
click at [604, 239] on div "Short Description" at bounding box center [734, 249] width 406 height 30
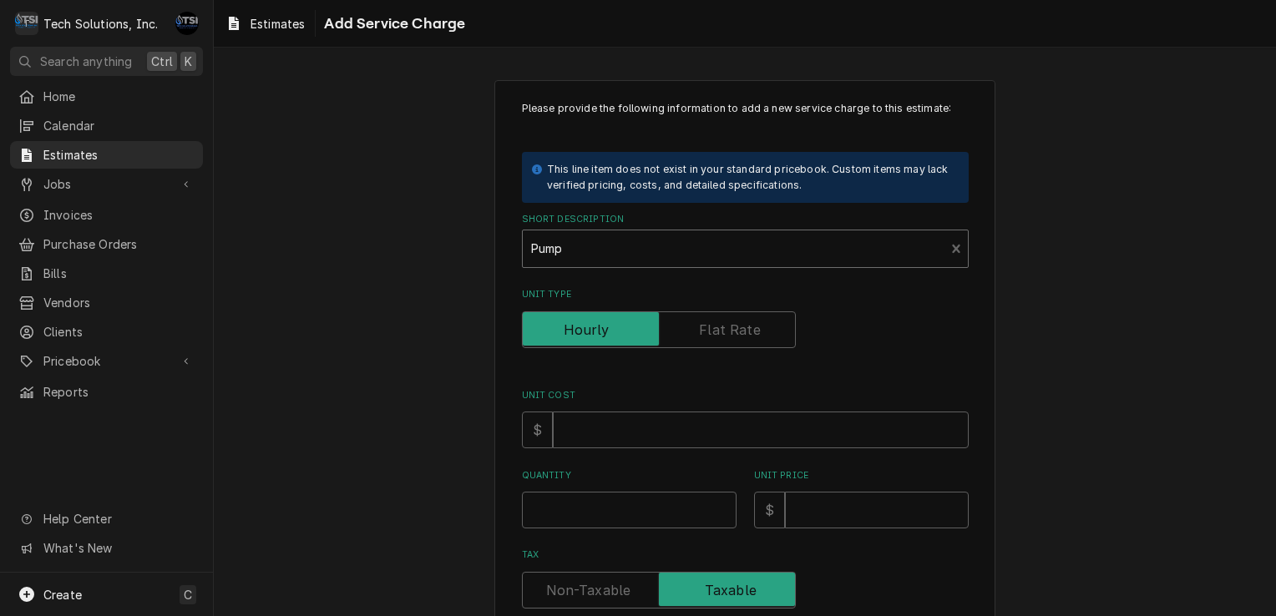
click at [604, 239] on div "Short Description" at bounding box center [734, 249] width 406 height 30
type input "Perlick Pump"
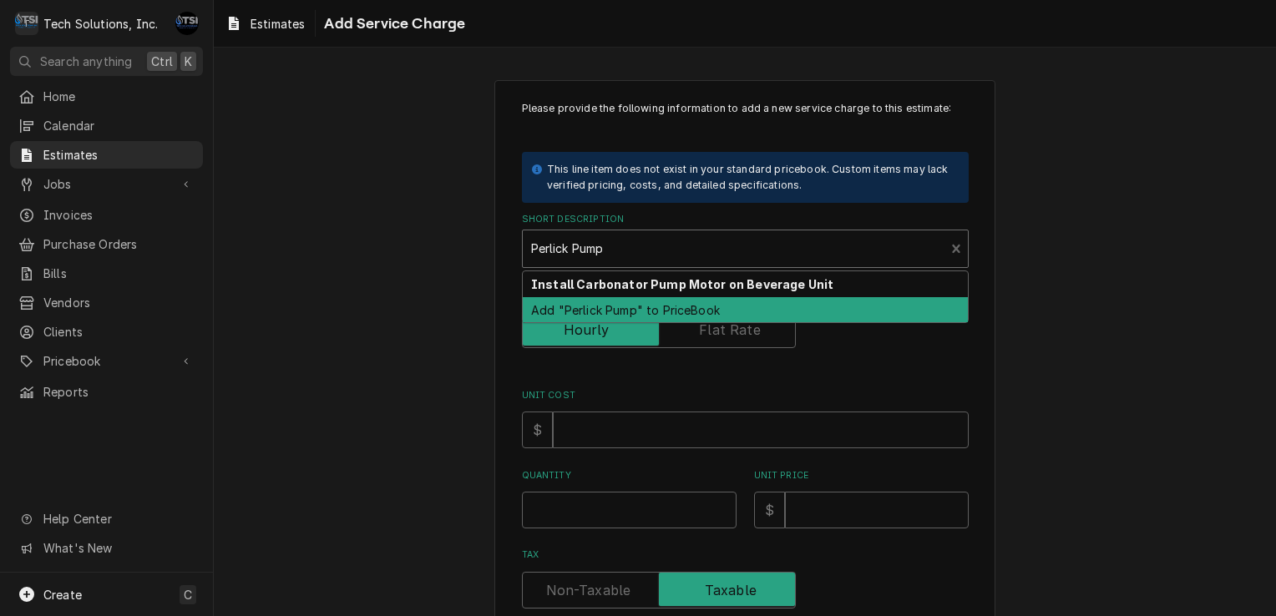
click at [578, 307] on div "Add "Perlick Pump" to PriceBook" at bounding box center [745, 310] width 445 height 26
type textarea "x"
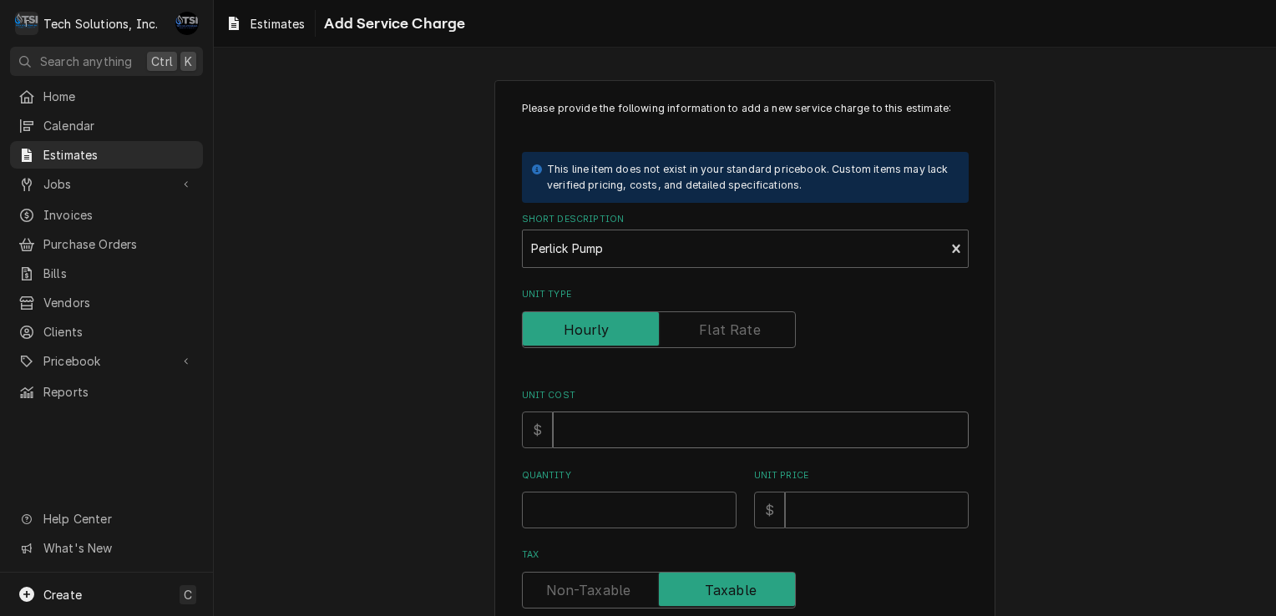
click at [590, 432] on input "Unit Cost" at bounding box center [761, 430] width 416 height 37
type textarea "x"
type input "3"
type textarea "x"
type input "36"
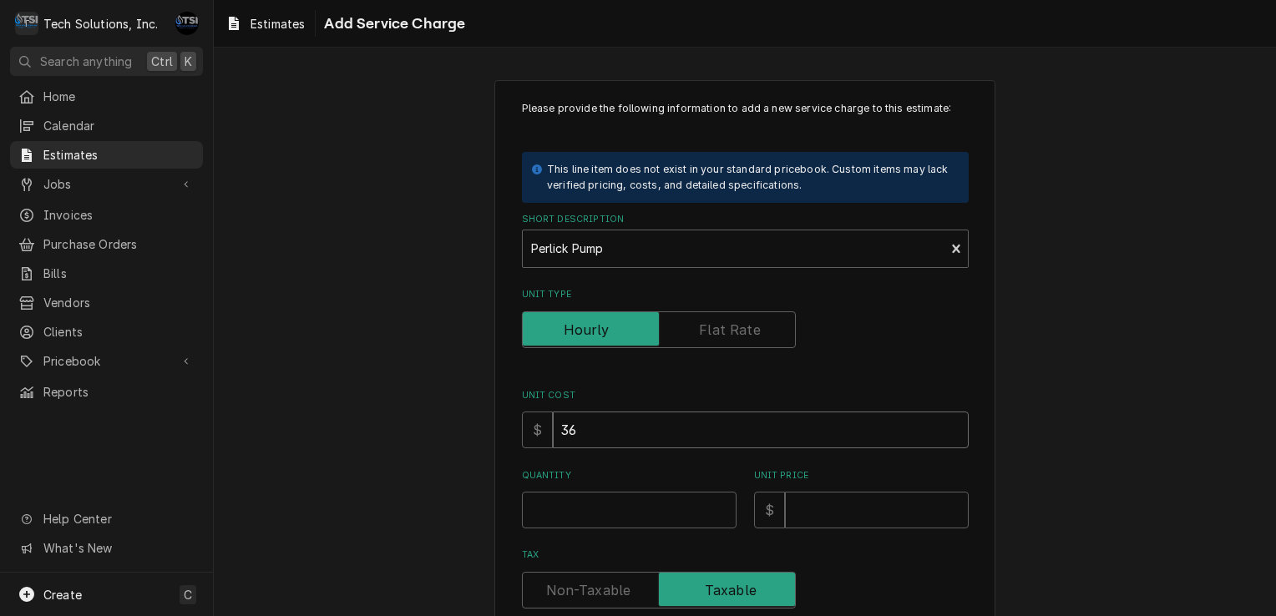
type textarea "x"
type input "368"
type textarea "x"
type input "368.0"
type textarea "x"
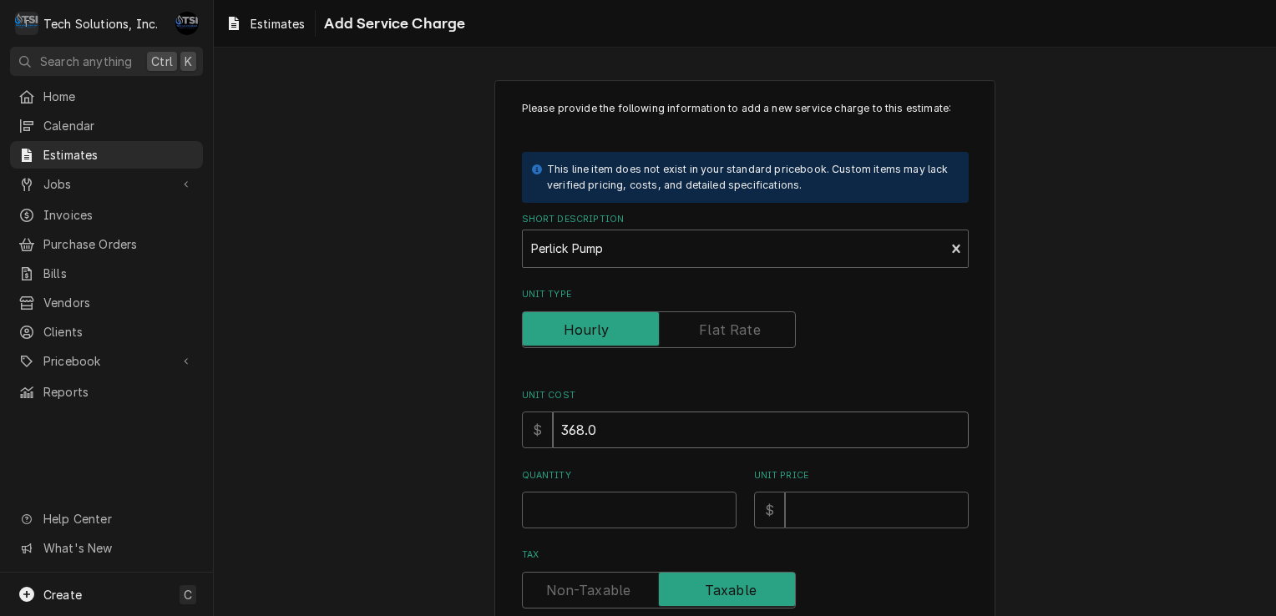
type input "368.00"
type textarea "x"
type input "368.00"
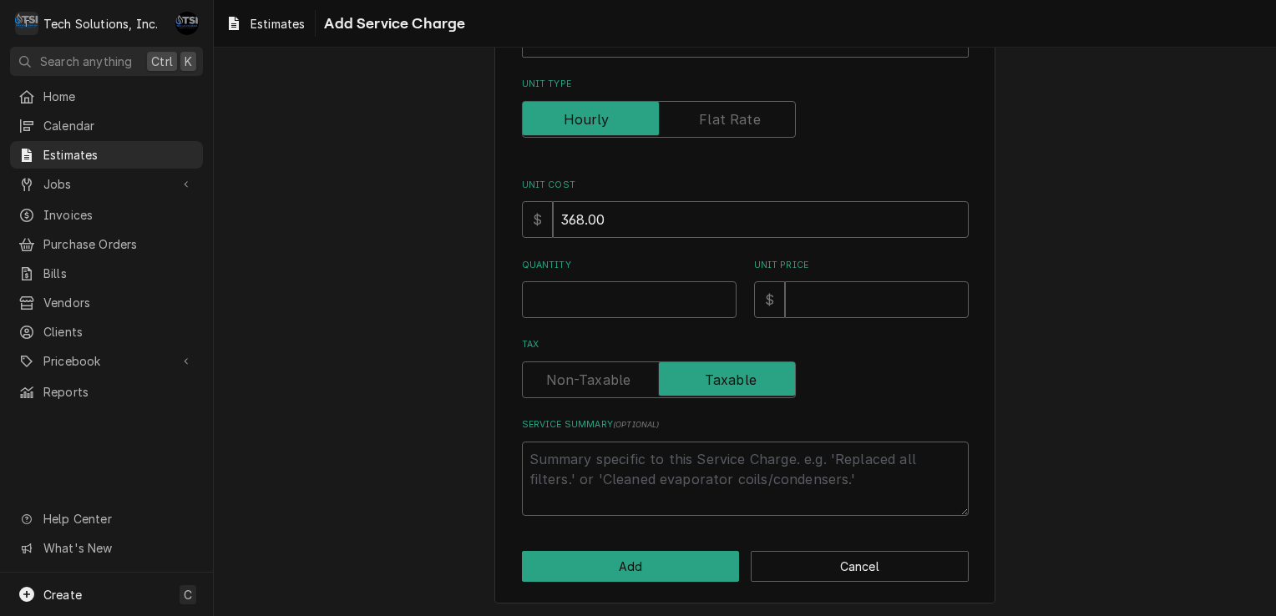
scroll to position [210, 0]
click at [557, 286] on input "Quantity" at bounding box center [629, 299] width 215 height 37
type textarea "x"
type input "1"
type textarea "x"
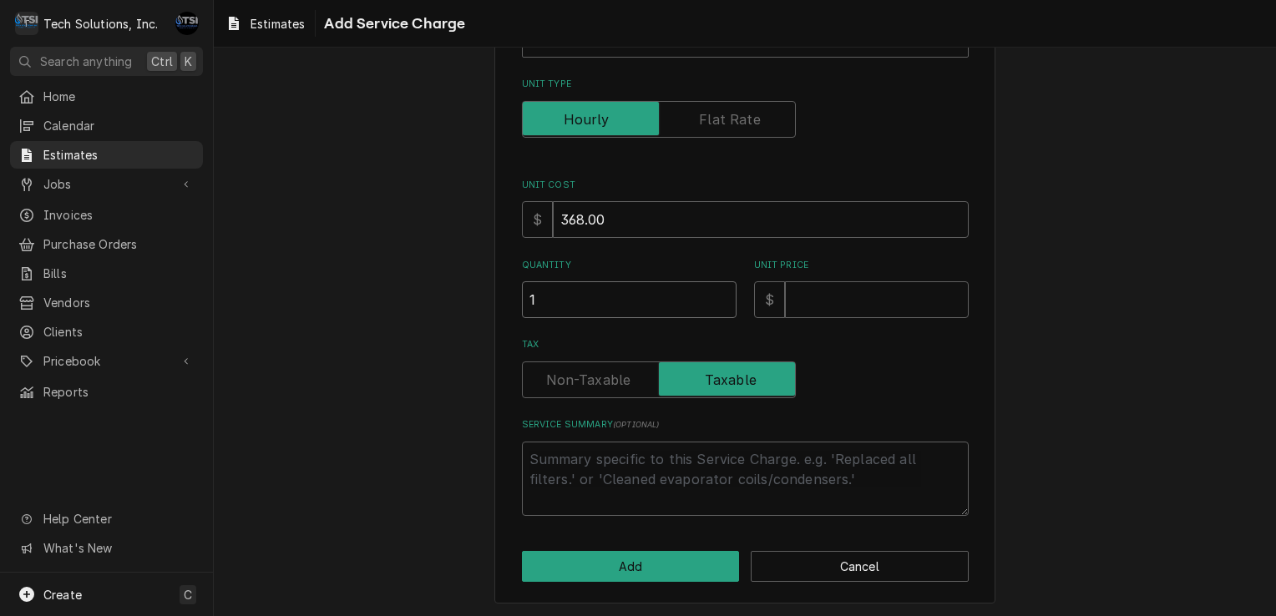
type input "1"
click at [802, 292] on input "Unit Price" at bounding box center [877, 299] width 184 height 37
type textarea "x"
type input "7"
type textarea "x"
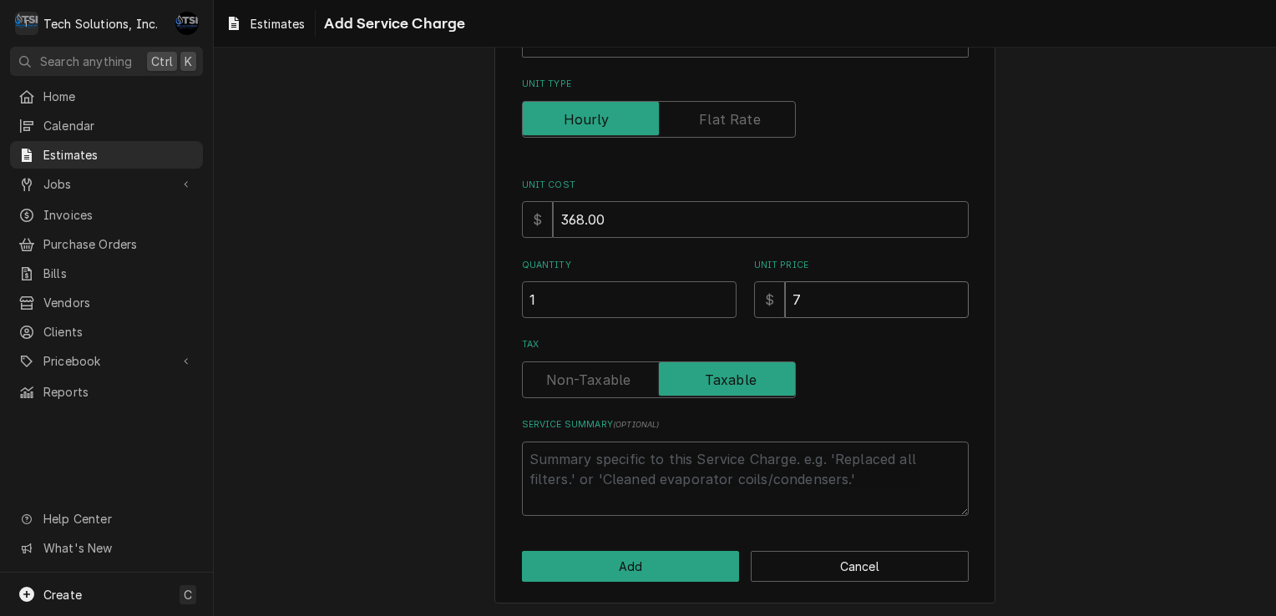
type input "73"
type textarea "x"
type input "736"
type textarea "x"
type input "73"
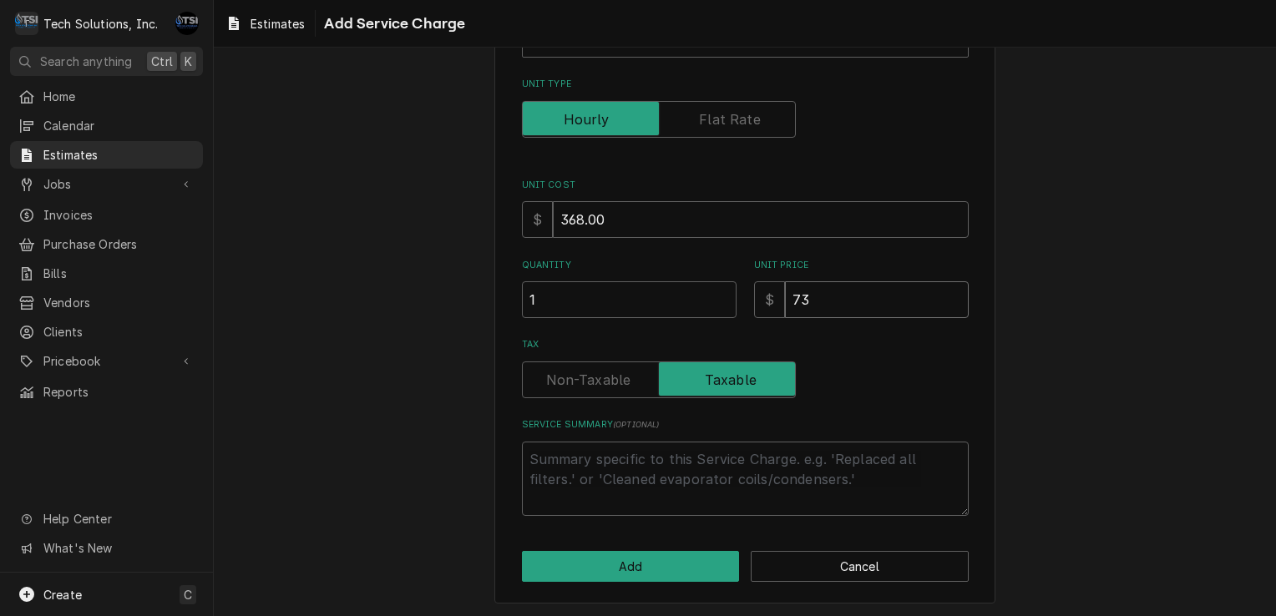
type textarea "x"
type input "7"
type textarea "x"
type input "75"
type textarea "x"
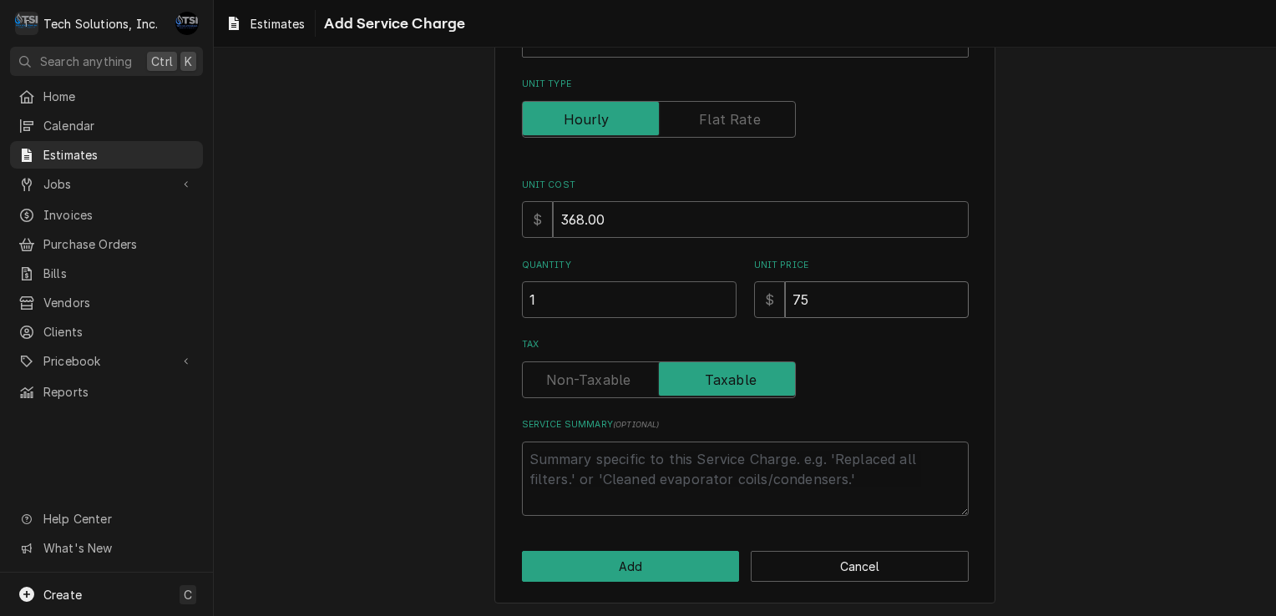
type input "750"
type textarea "x"
type input "750.0"
type textarea "x"
type input "750.00"
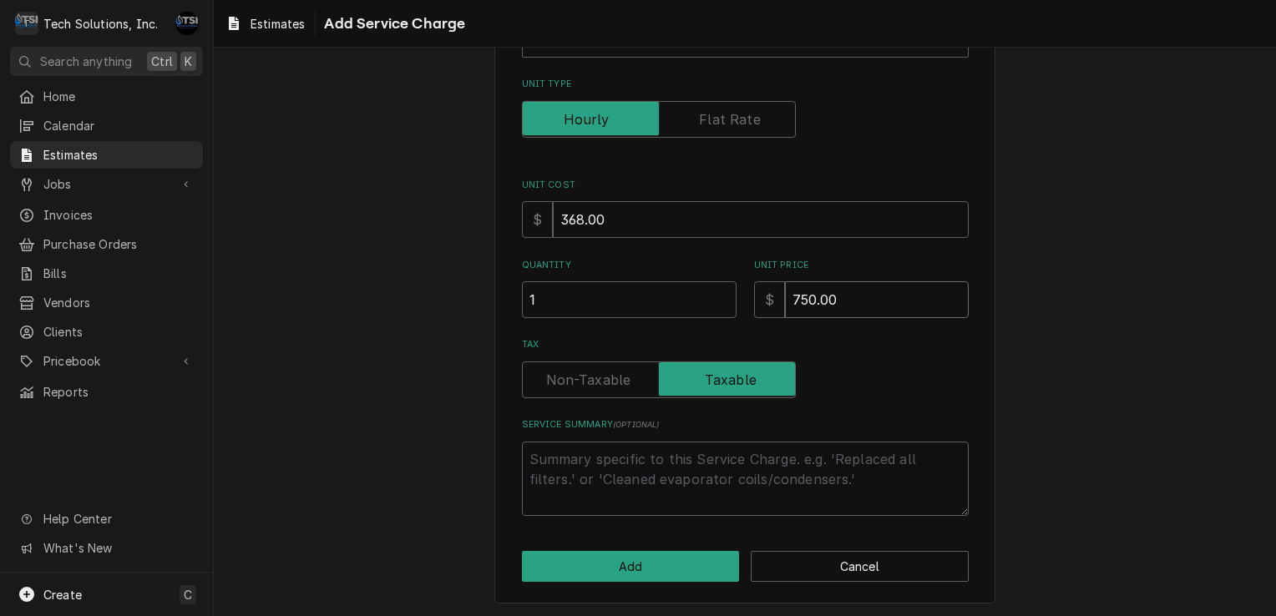
type textarea "x"
type input "750.00"
click at [603, 453] on textarea "Service Summary ( optional )" at bounding box center [745, 479] width 447 height 75
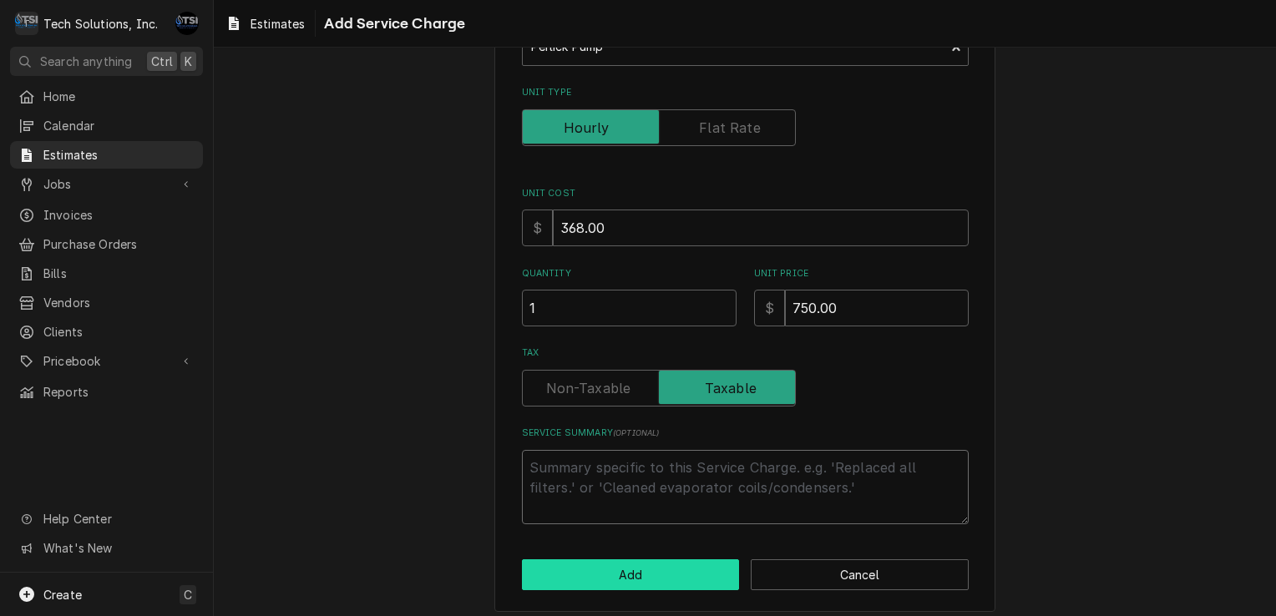
scroll to position [209, 0]
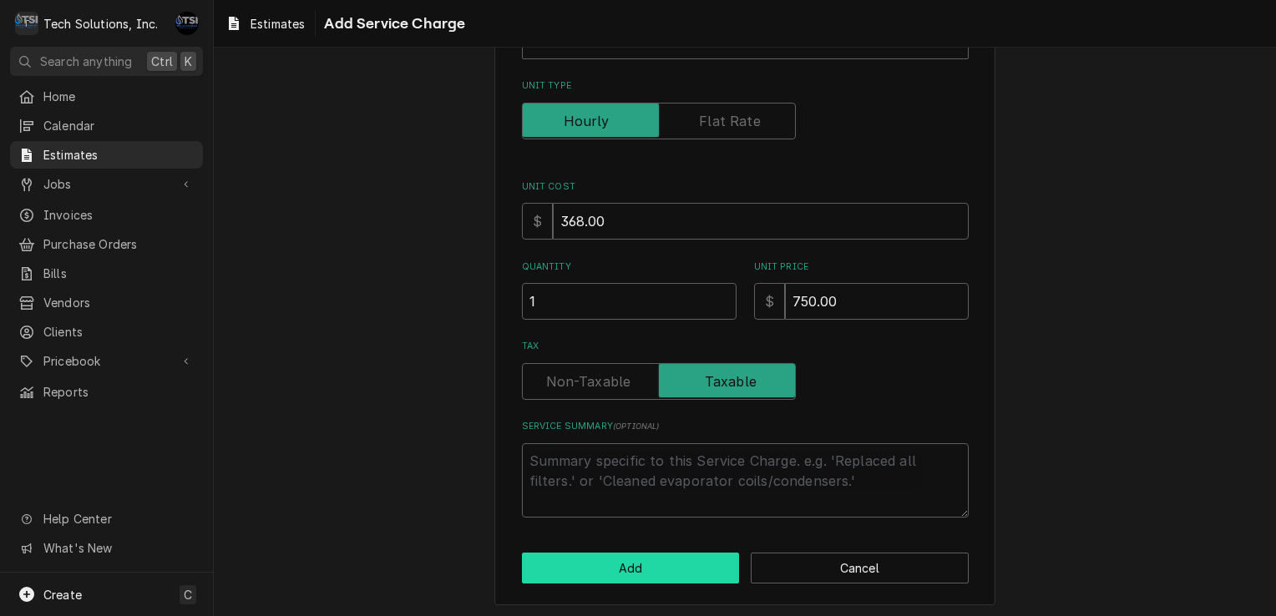
click at [641, 566] on button "Add" at bounding box center [631, 568] width 218 height 31
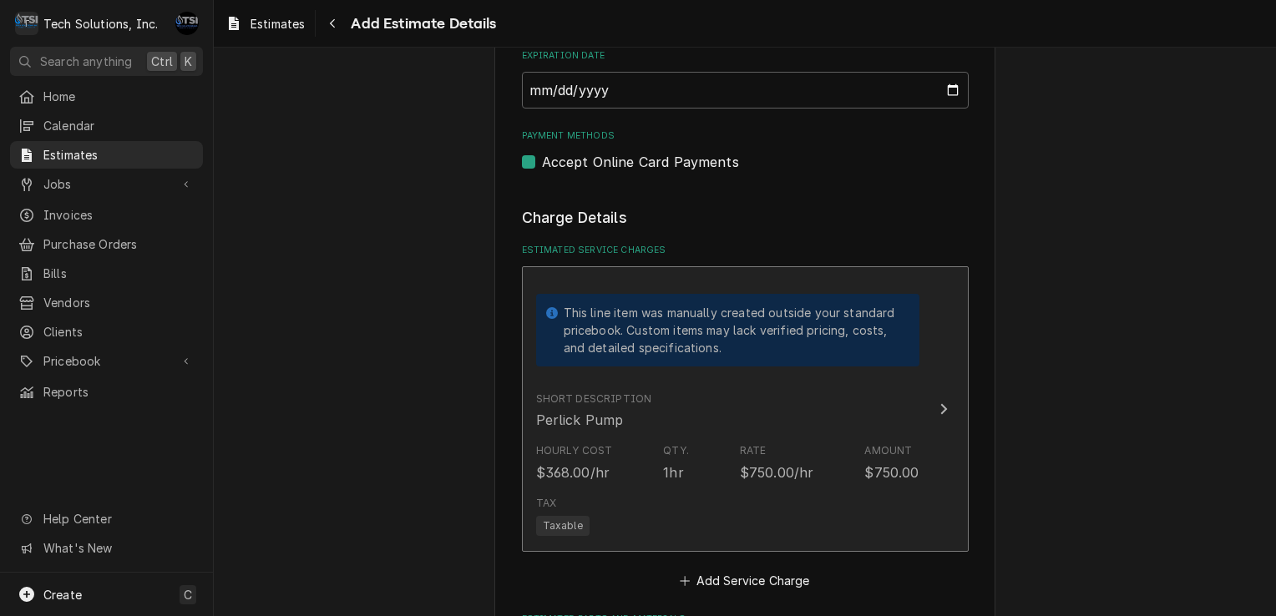
click at [785, 443] on div "Rate $750.00/hr" at bounding box center [777, 462] width 74 height 38
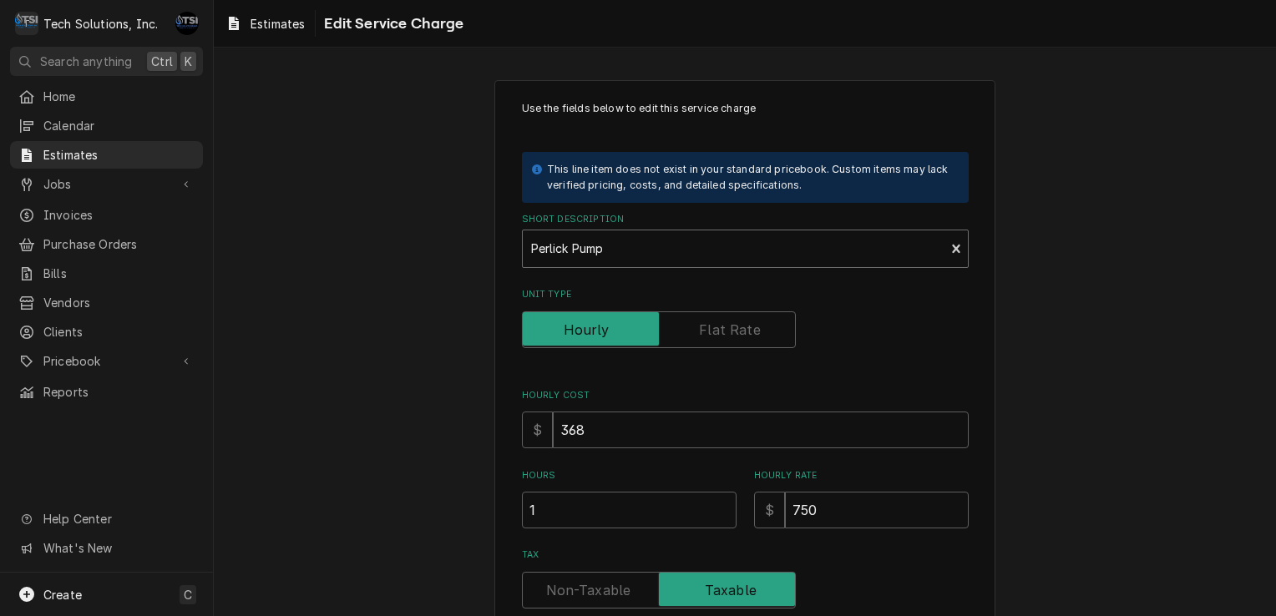
click at [745, 252] on div "Short Description" at bounding box center [734, 249] width 406 height 30
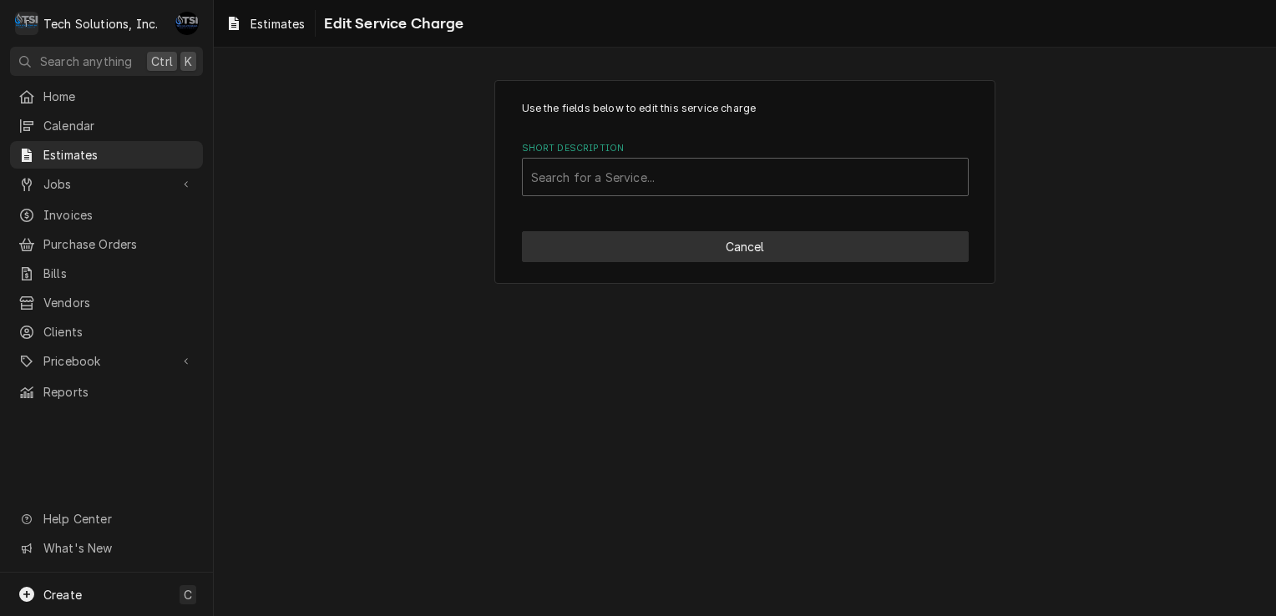
click at [839, 236] on button "Cancel" at bounding box center [745, 246] width 447 height 31
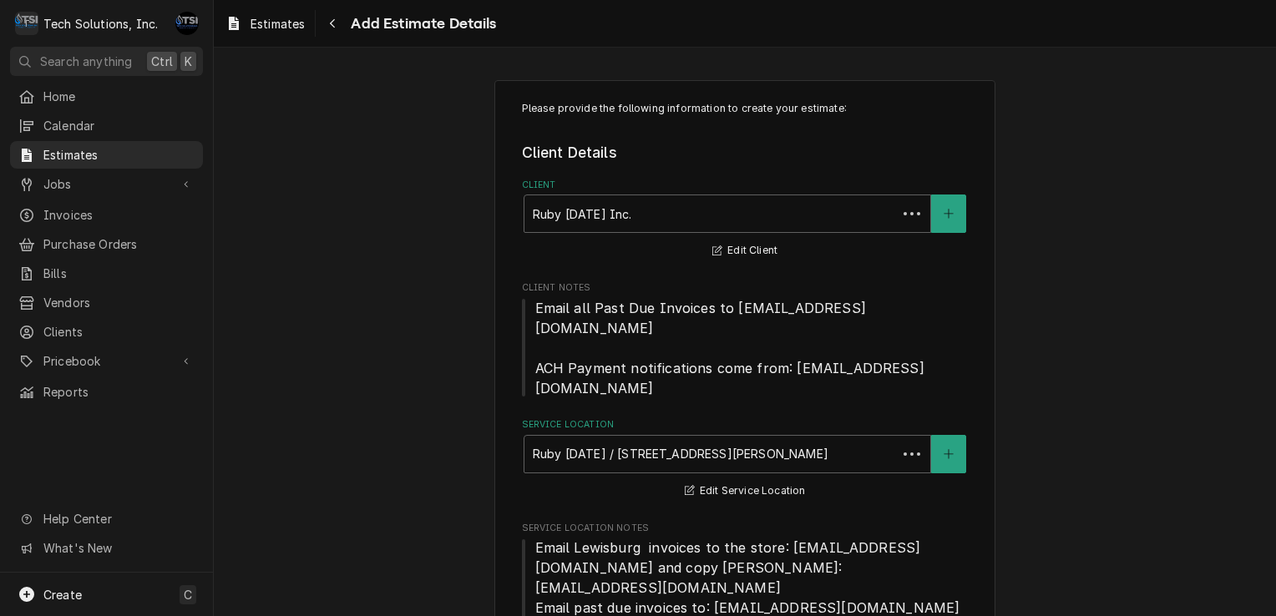
scroll to position [1948, 0]
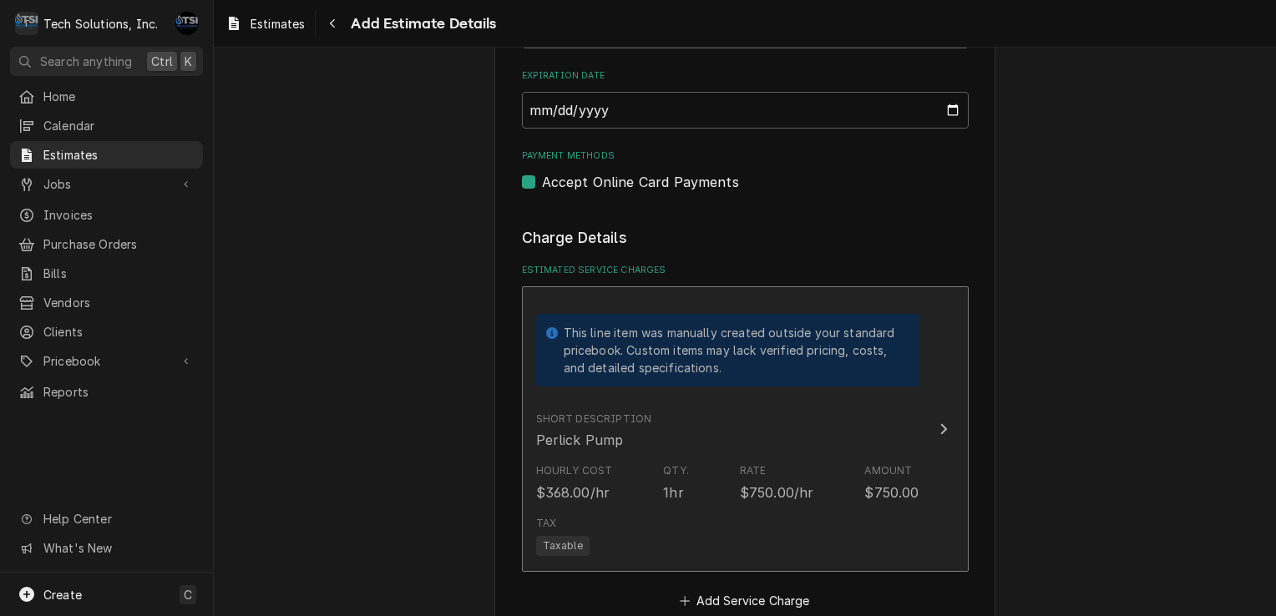
click at [902, 405] on div "Short Description Perlick Pump" at bounding box center [727, 431] width 383 height 52
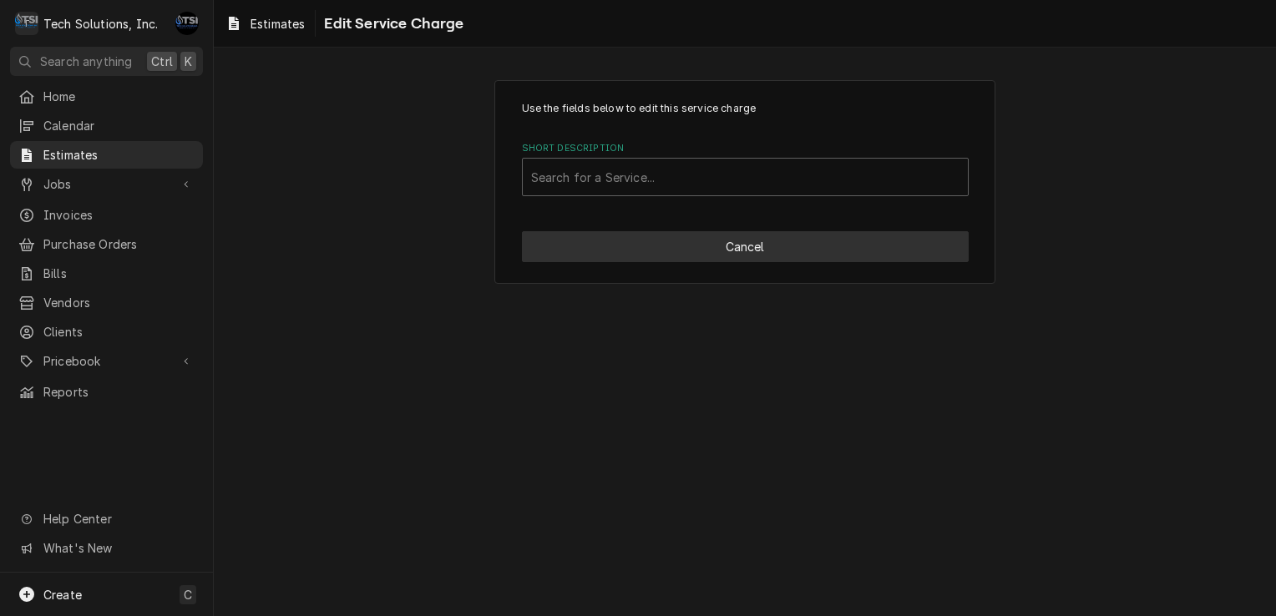
click at [813, 241] on button "Cancel" at bounding box center [745, 246] width 447 height 31
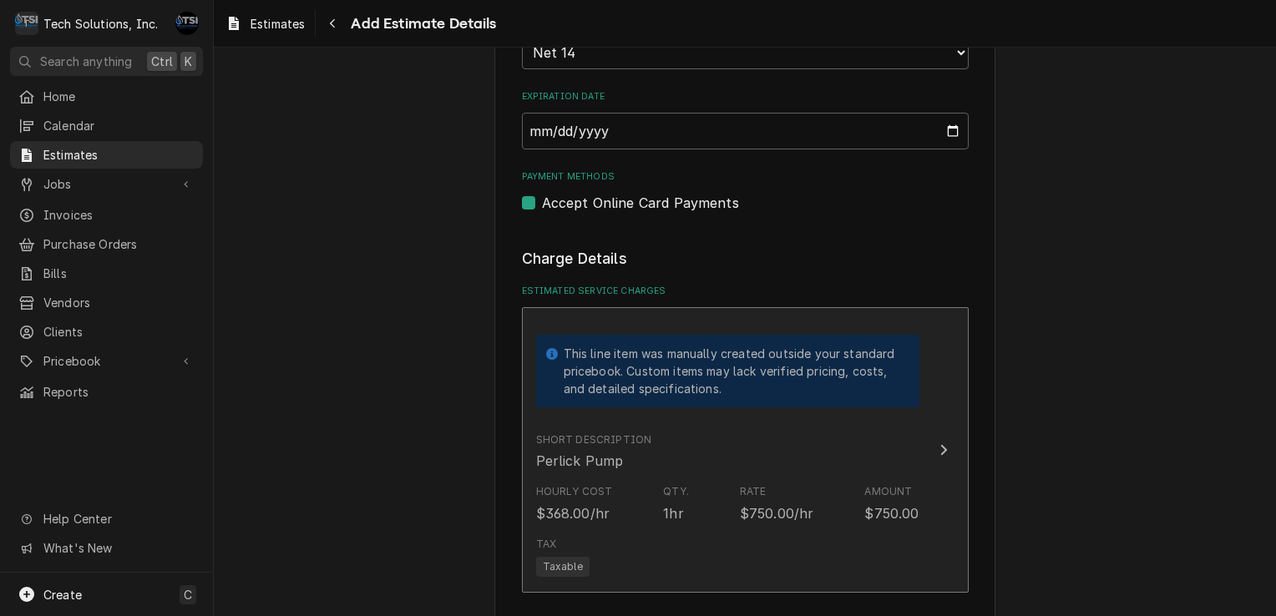
click at [697, 426] on div "Short Description Perlick Pump" at bounding box center [727, 452] width 383 height 52
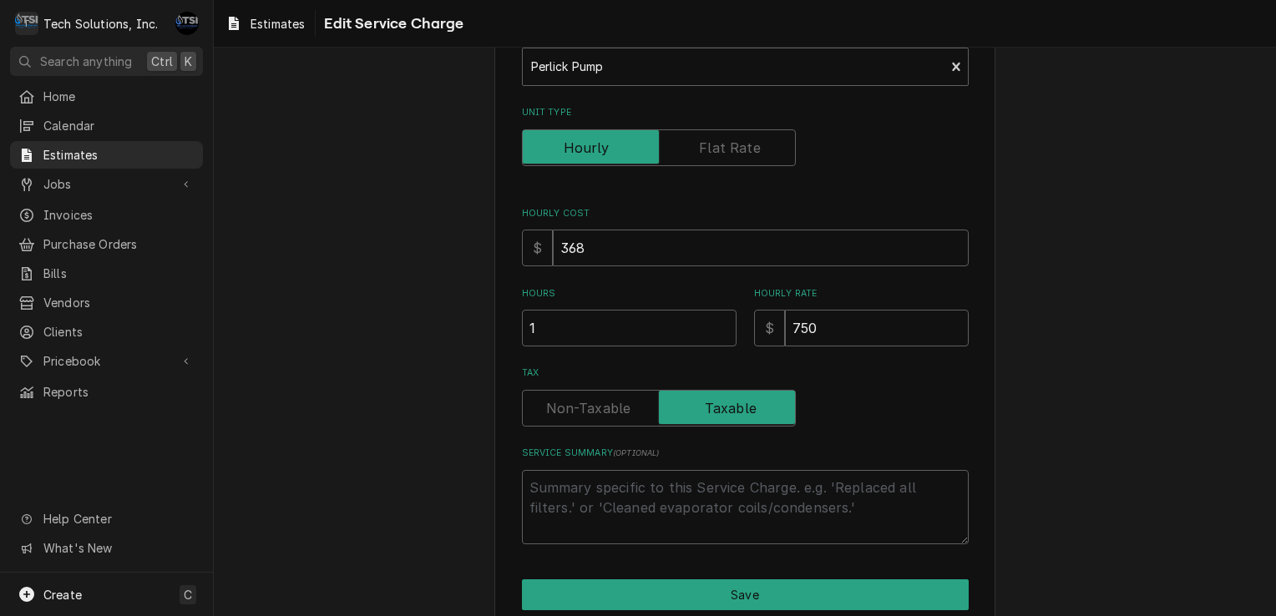
scroll to position [253, 0]
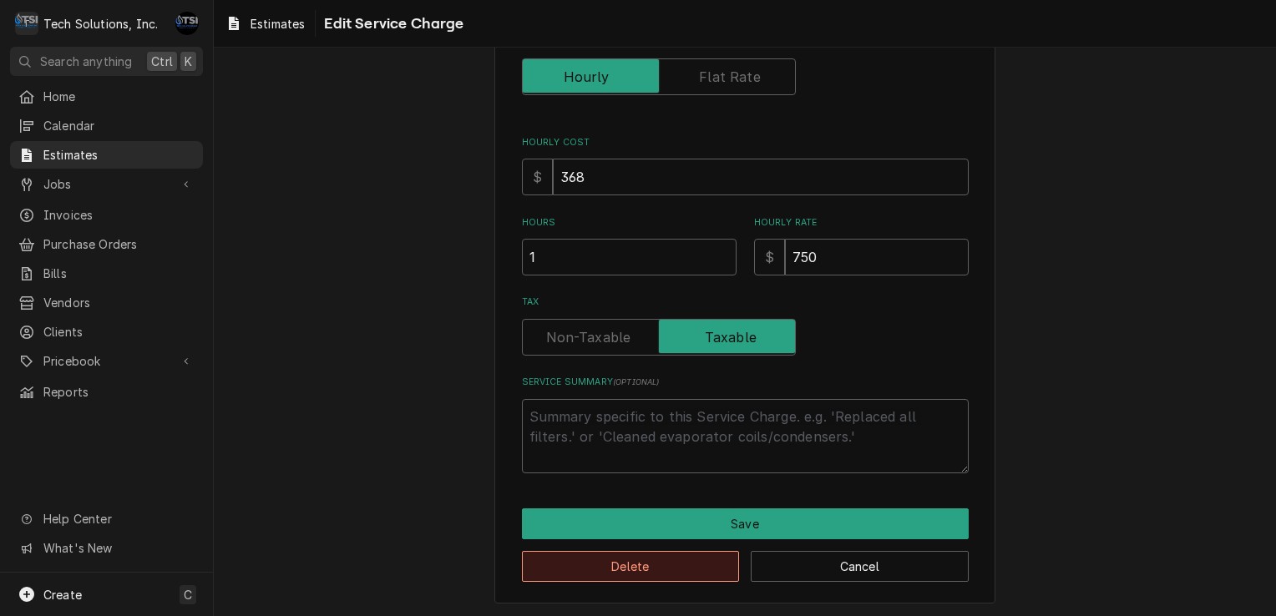
click at [600, 576] on button "Delete" at bounding box center [631, 566] width 218 height 31
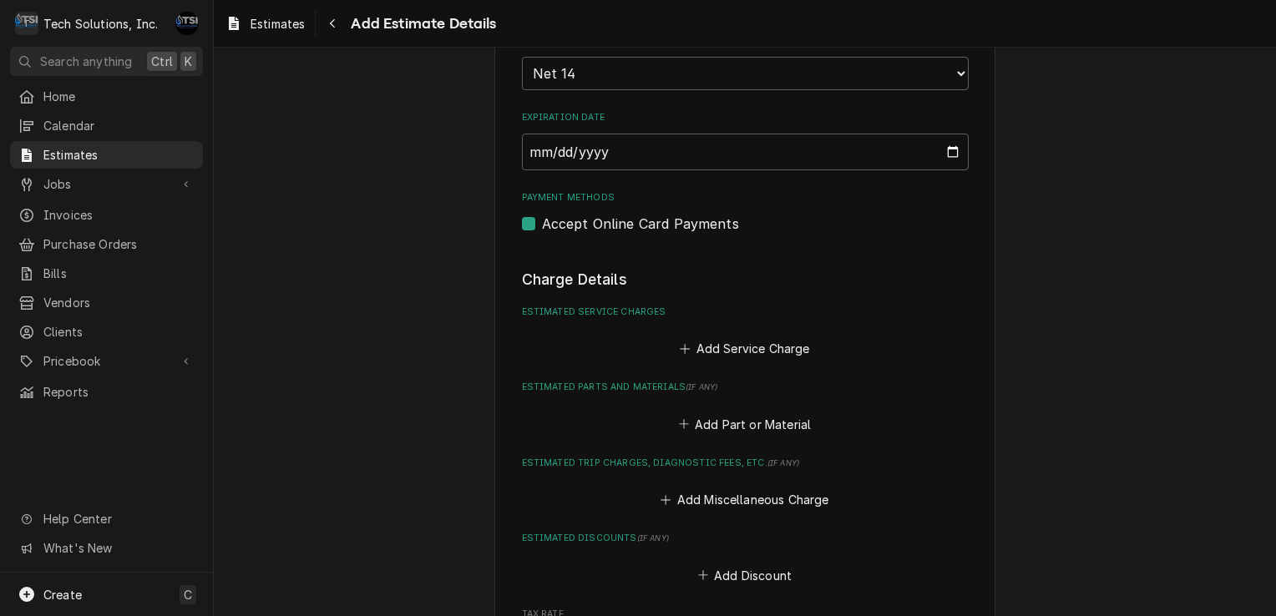
type textarea "x"
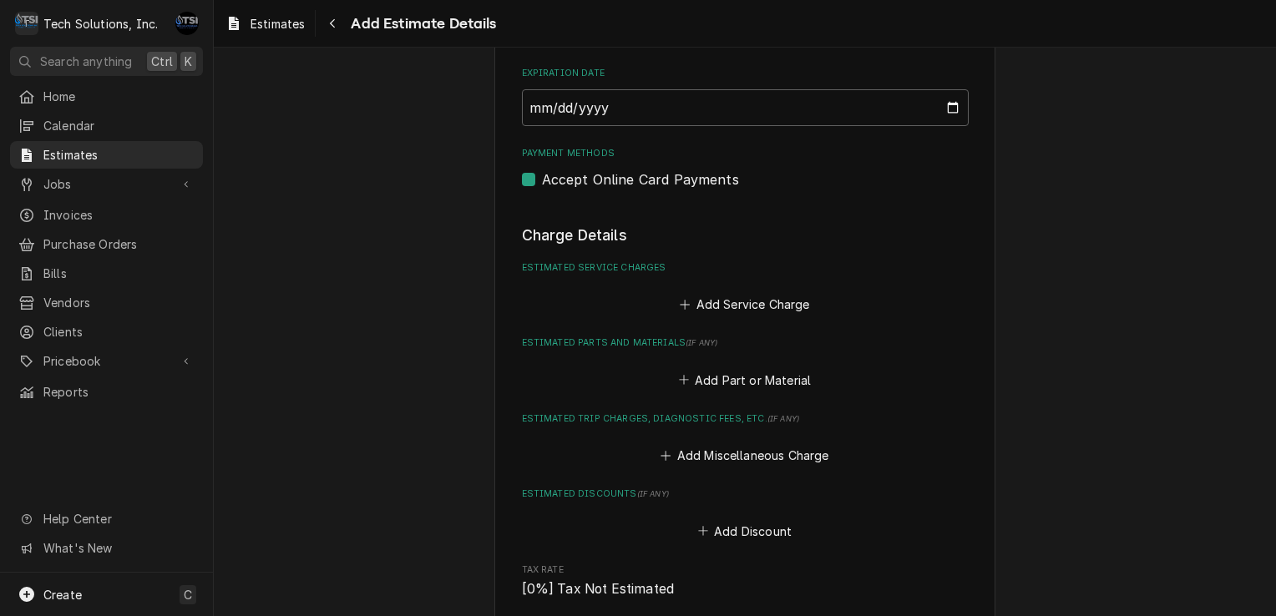
scroll to position [1936, 0]
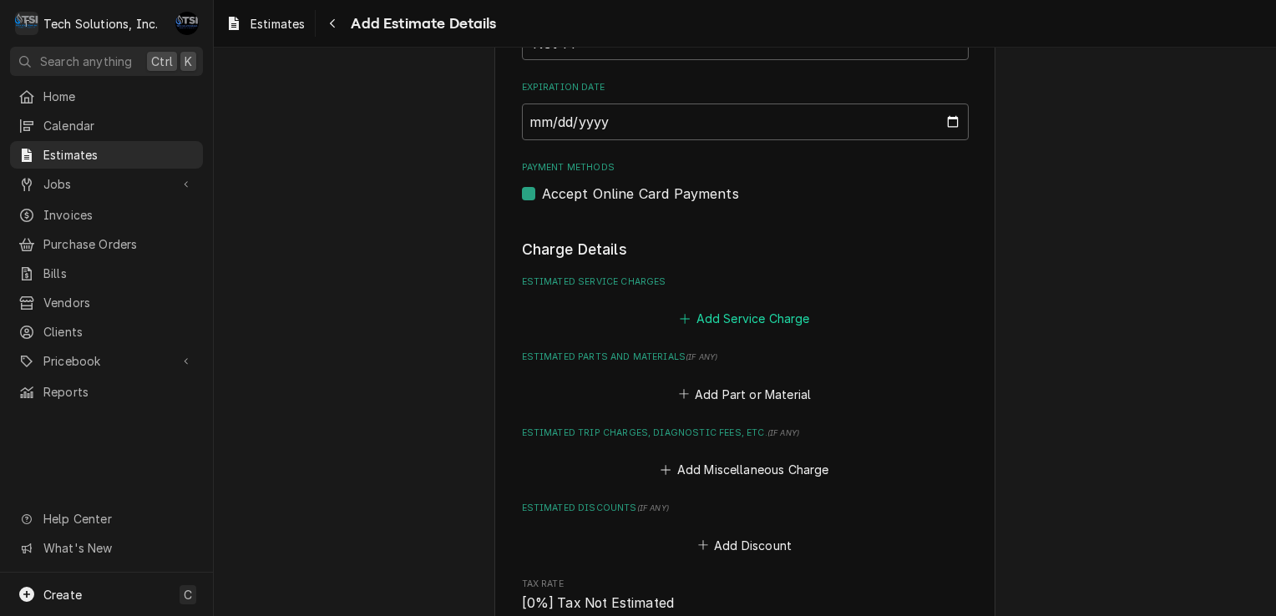
click at [717, 307] on button "Add Service Charge" at bounding box center [744, 318] width 135 height 23
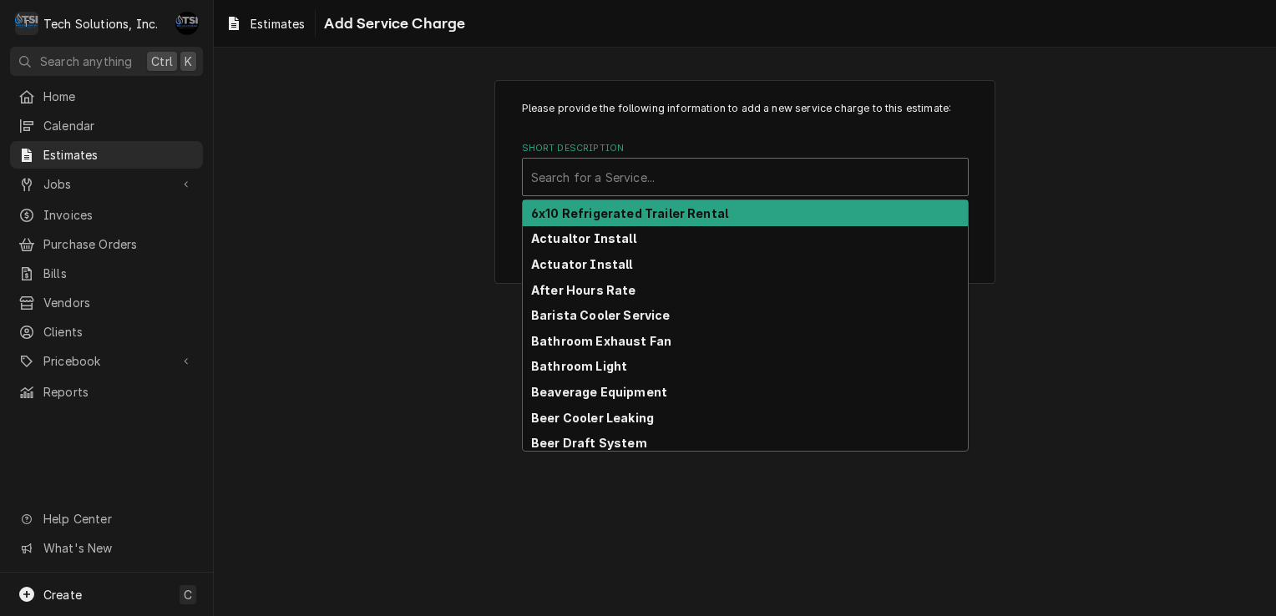
click at [717, 185] on div "Short Description" at bounding box center [745, 177] width 428 height 30
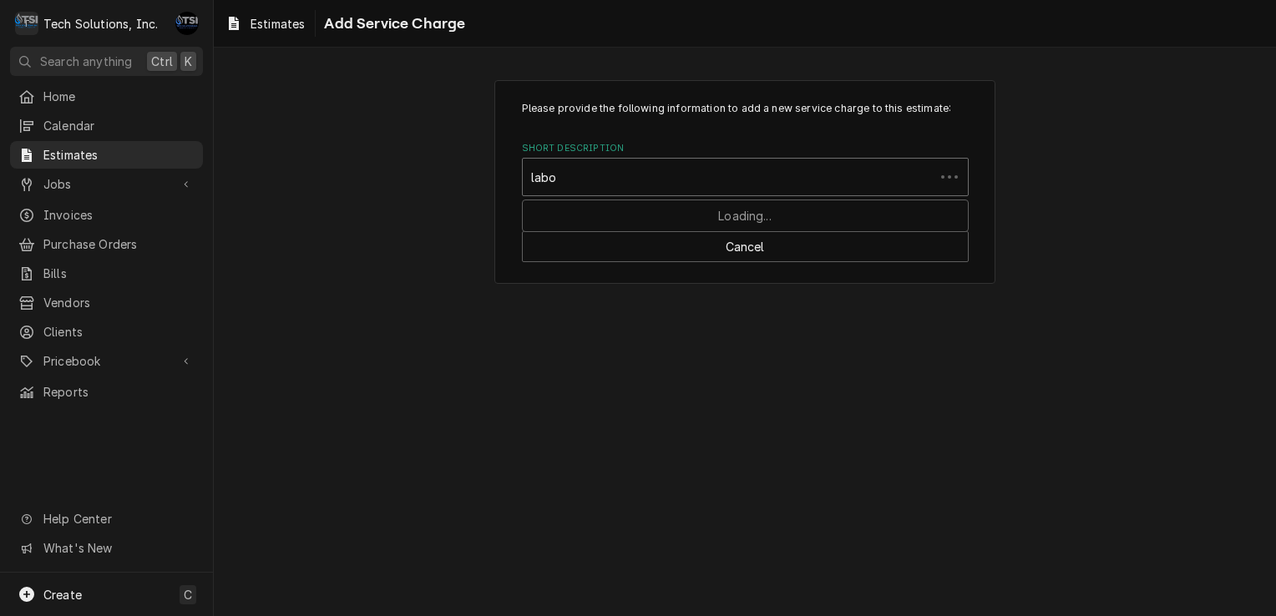
type input "labor"
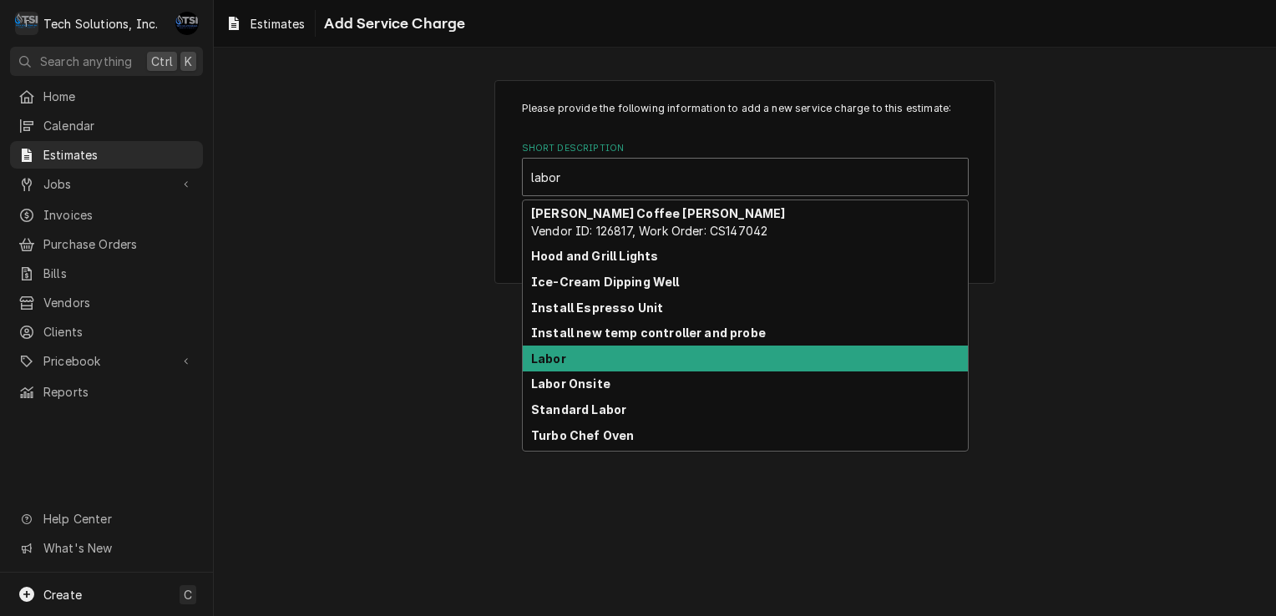
click at [582, 362] on div "Labor" at bounding box center [745, 359] width 445 height 26
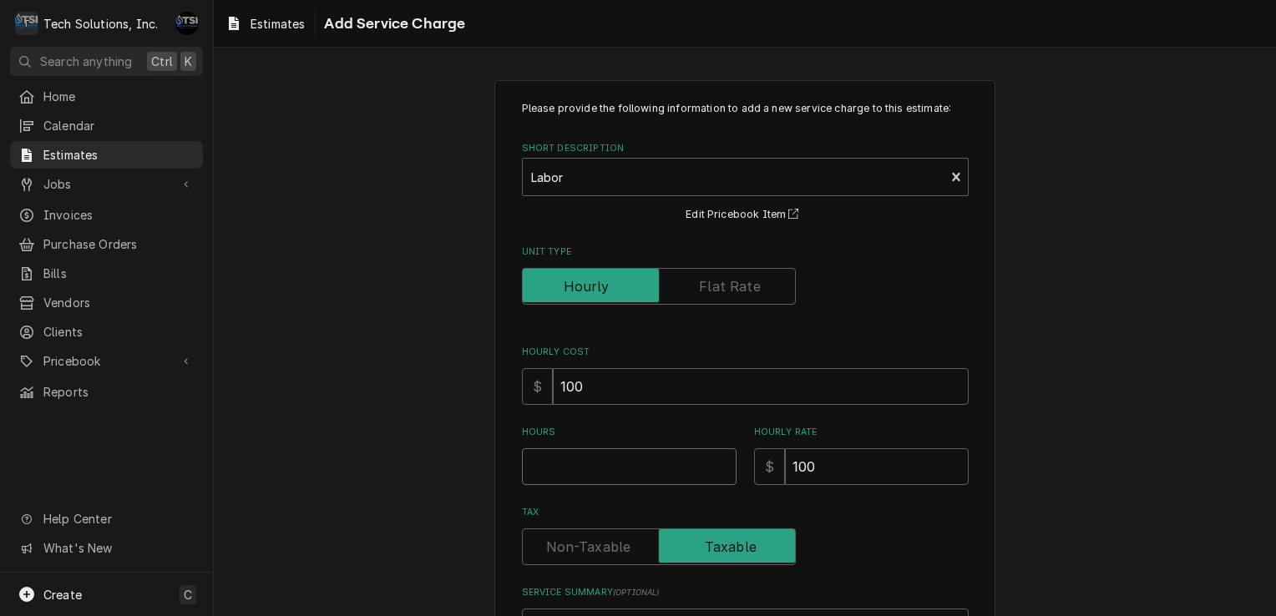
click at [563, 468] on input "Hours" at bounding box center [629, 466] width 215 height 37
type textarea "x"
type input "4"
type textarea "x"
type input "4"
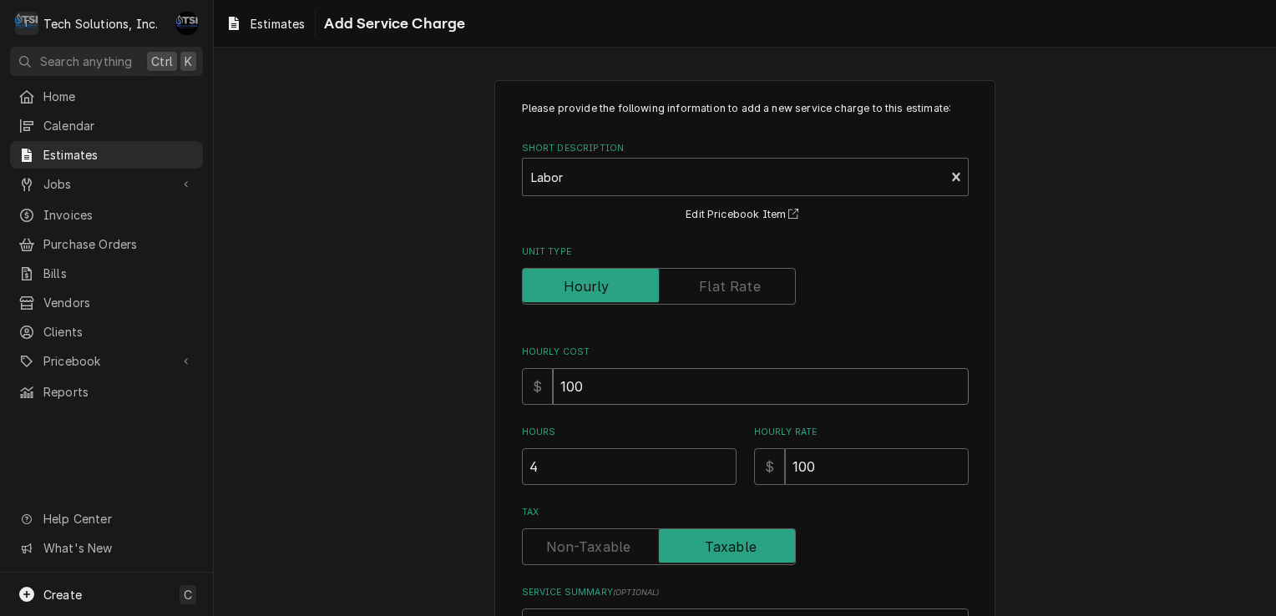
click at [598, 377] on input "100" at bounding box center [761, 386] width 416 height 37
type textarea "x"
type input "10"
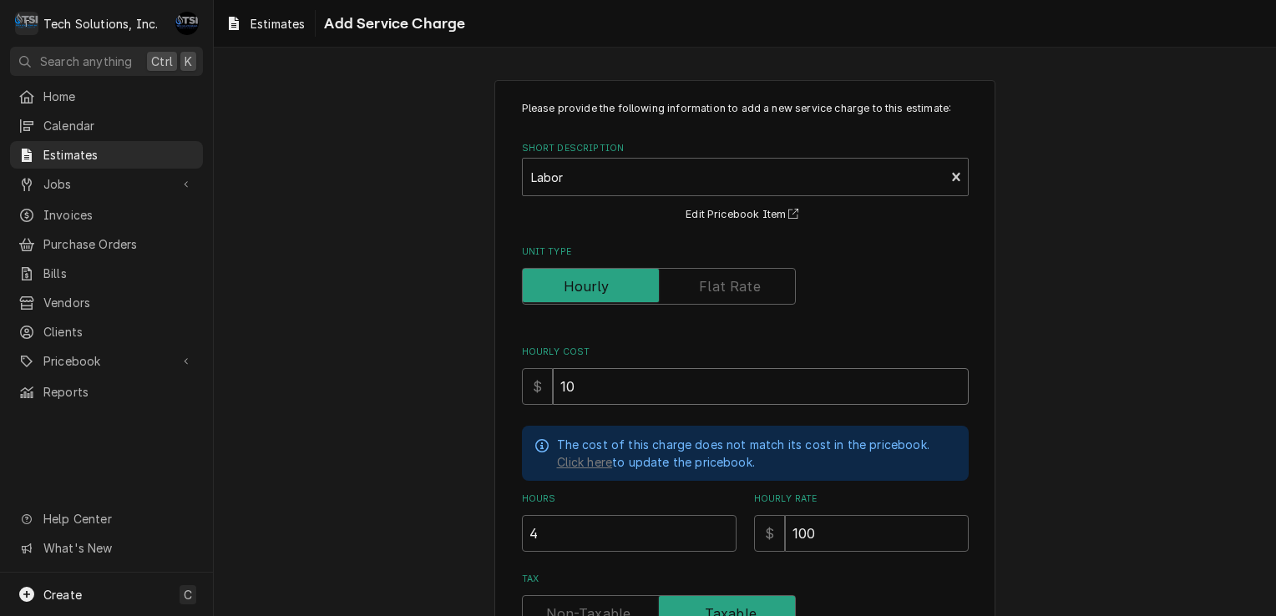
type textarea "x"
type input "1"
type textarea "x"
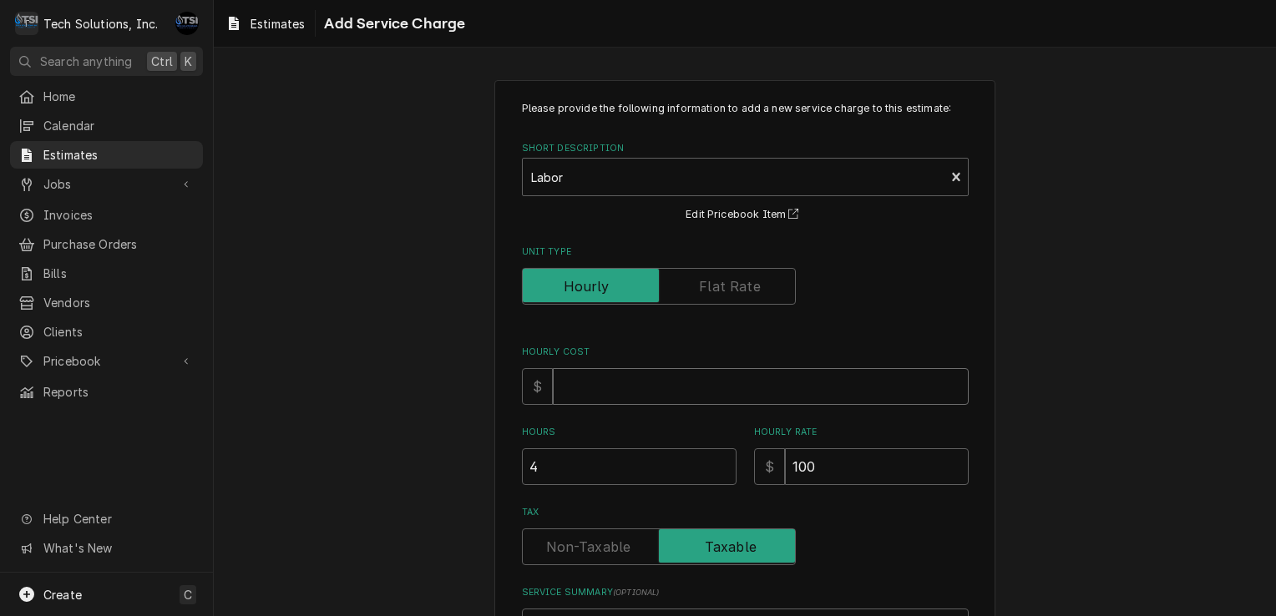
type textarea "x"
type input "2"
type textarea "x"
type input "28"
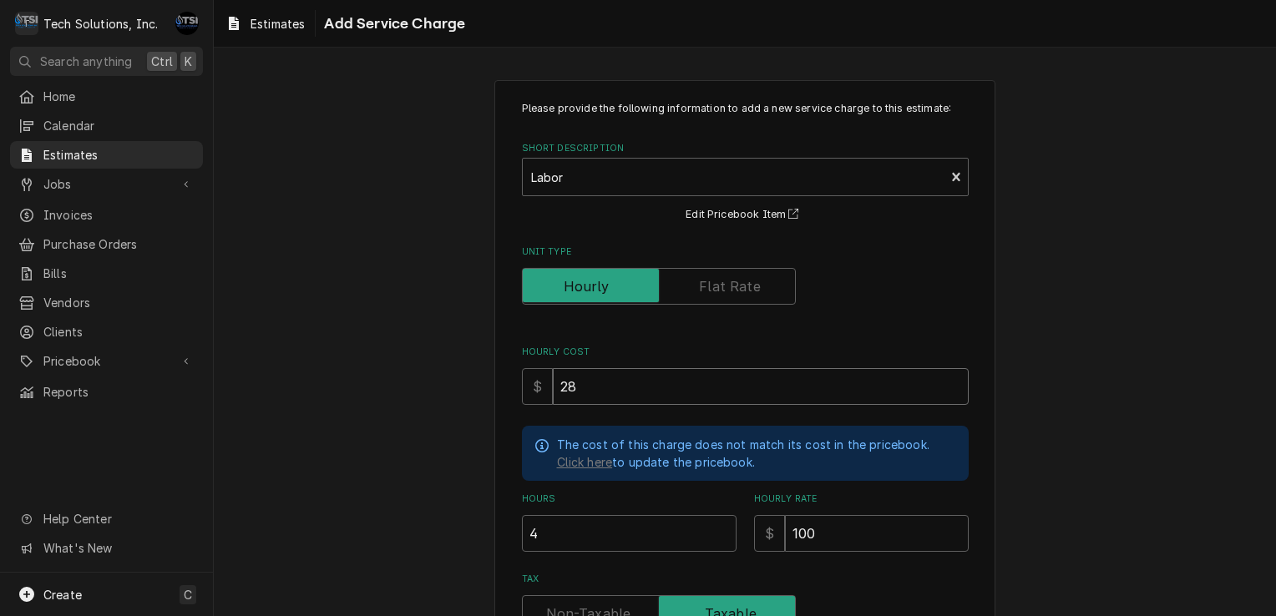
type textarea "x"
type input "28.0"
type textarea "x"
type input "28.00"
type textarea "x"
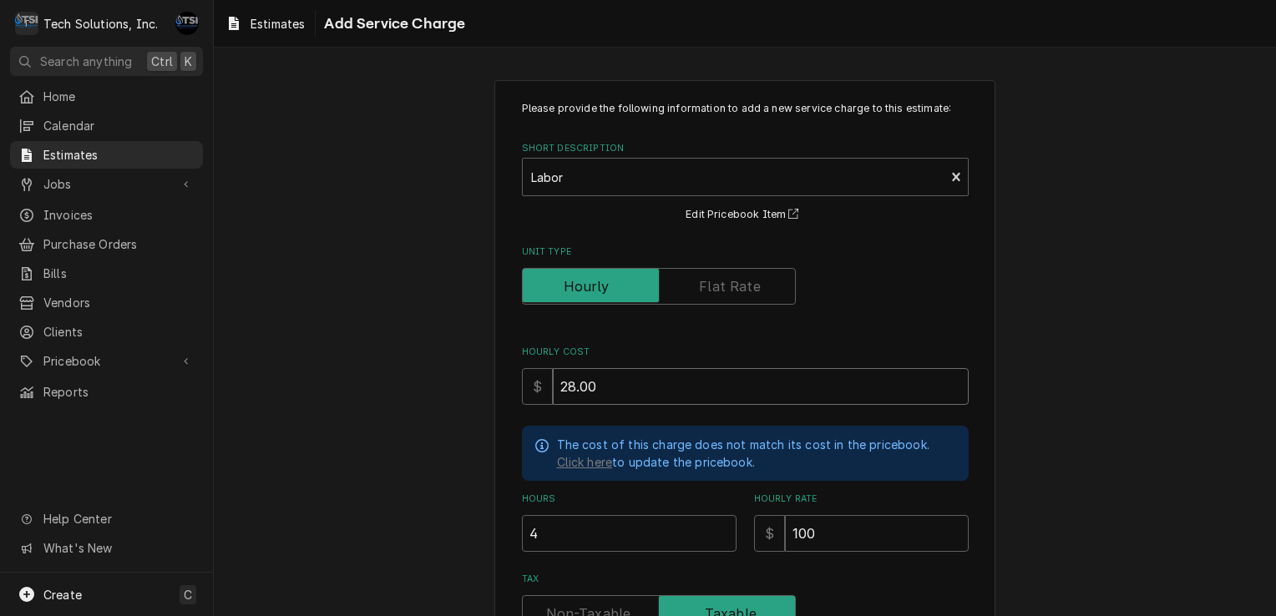
type input "28.00"
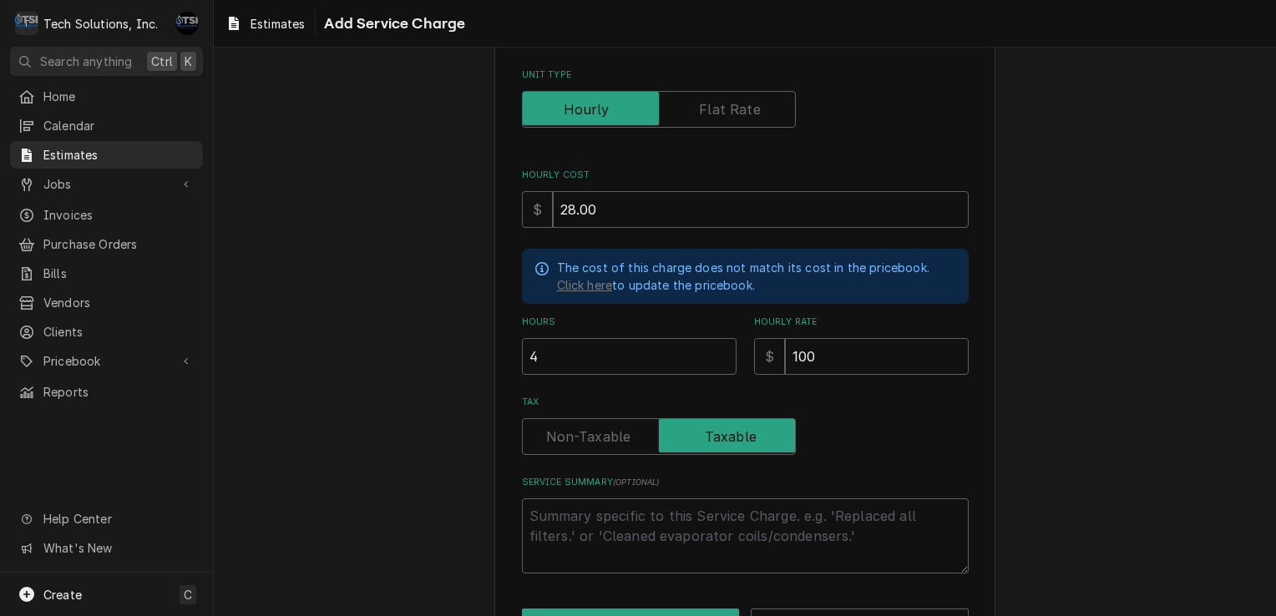
scroll to position [219, 0]
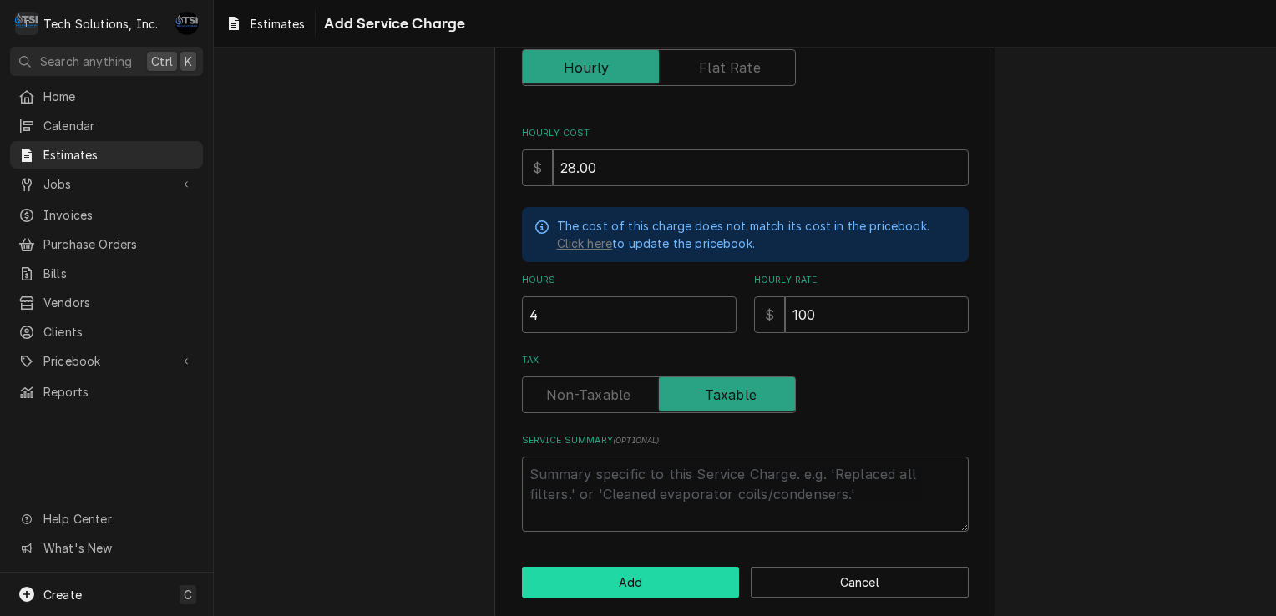
click at [595, 593] on button "Add" at bounding box center [631, 582] width 218 height 31
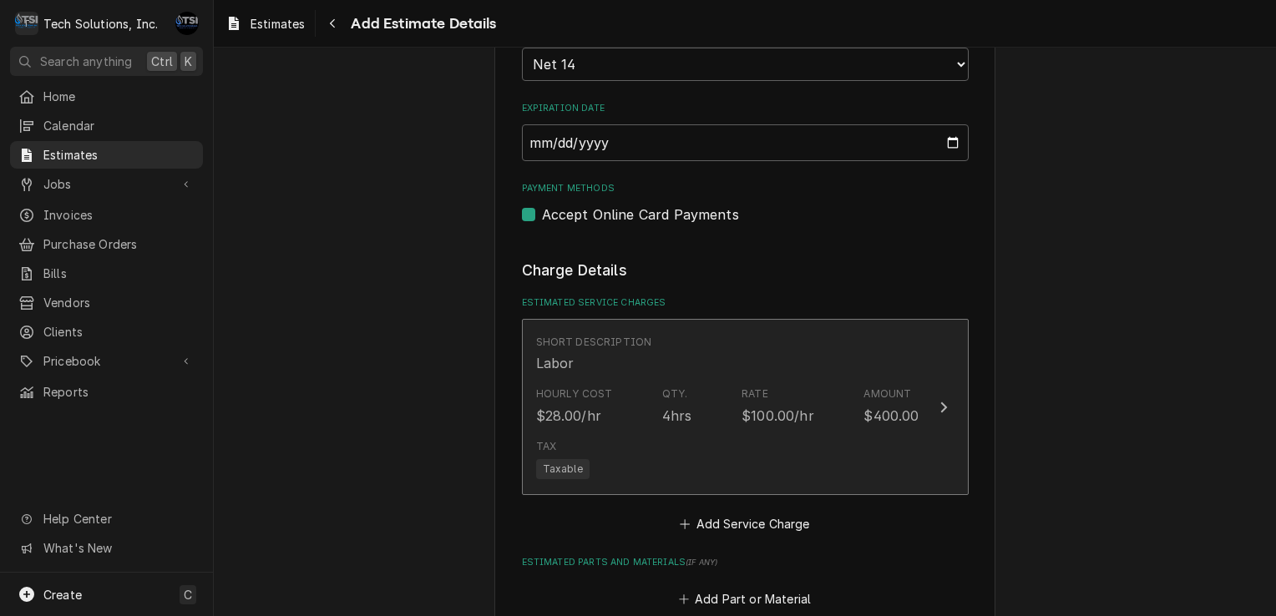
click at [669, 387] on div "Qty." at bounding box center [675, 394] width 26 height 15
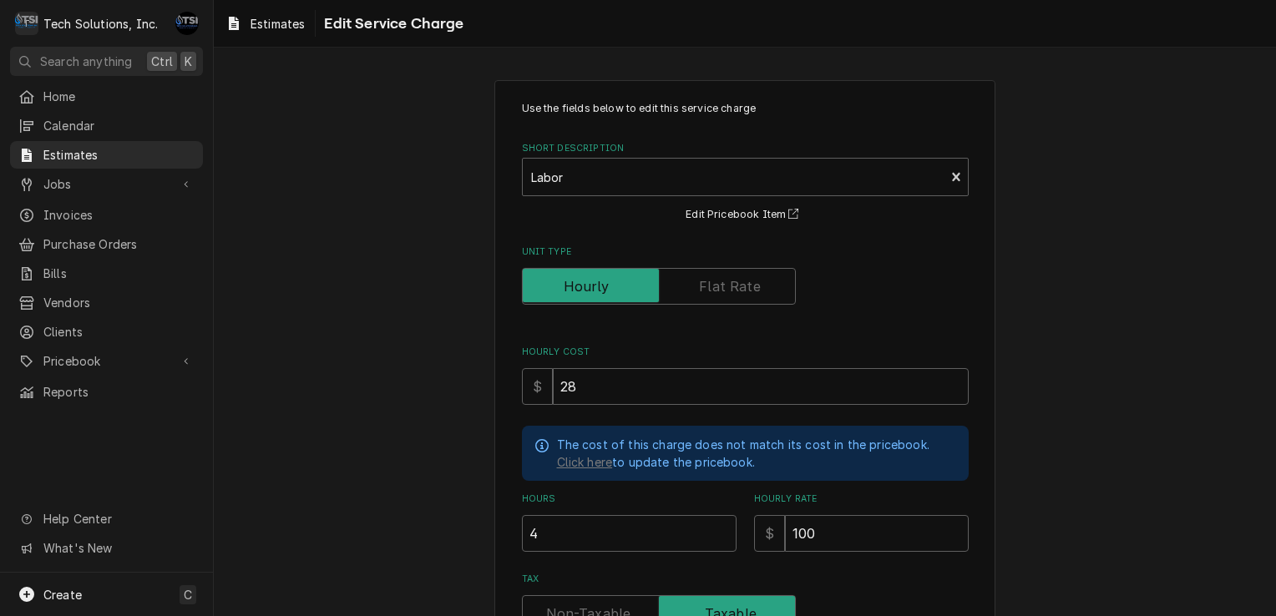
scroll to position [275, 0]
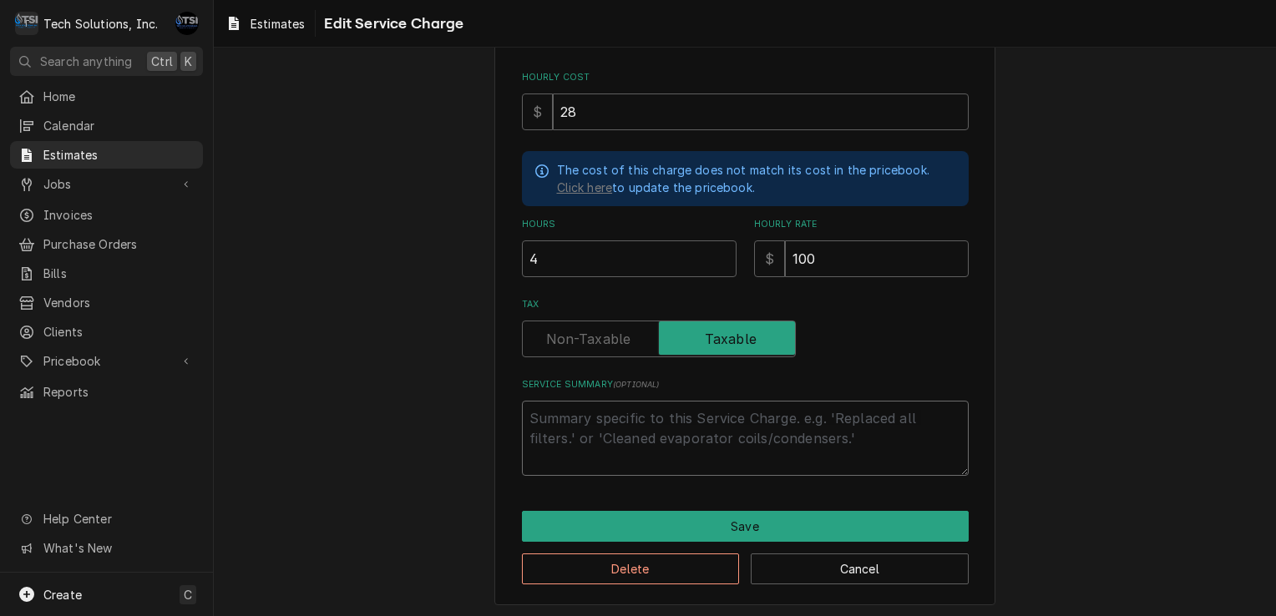
click at [661, 417] on textarea "Service Summary ( optional )" at bounding box center [745, 438] width 447 height 75
type textarea "x"
type textarea "l"
type textarea "x"
type textarea "la"
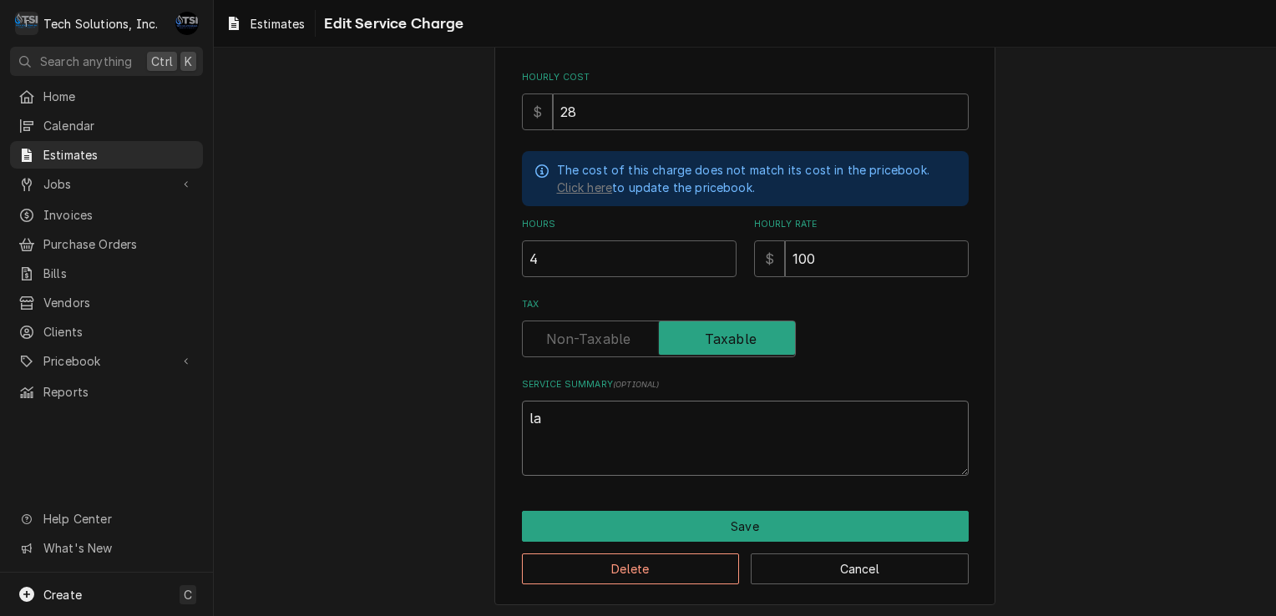
type textarea "x"
type textarea "lab"
type textarea "x"
type textarea "labo"
type textarea "x"
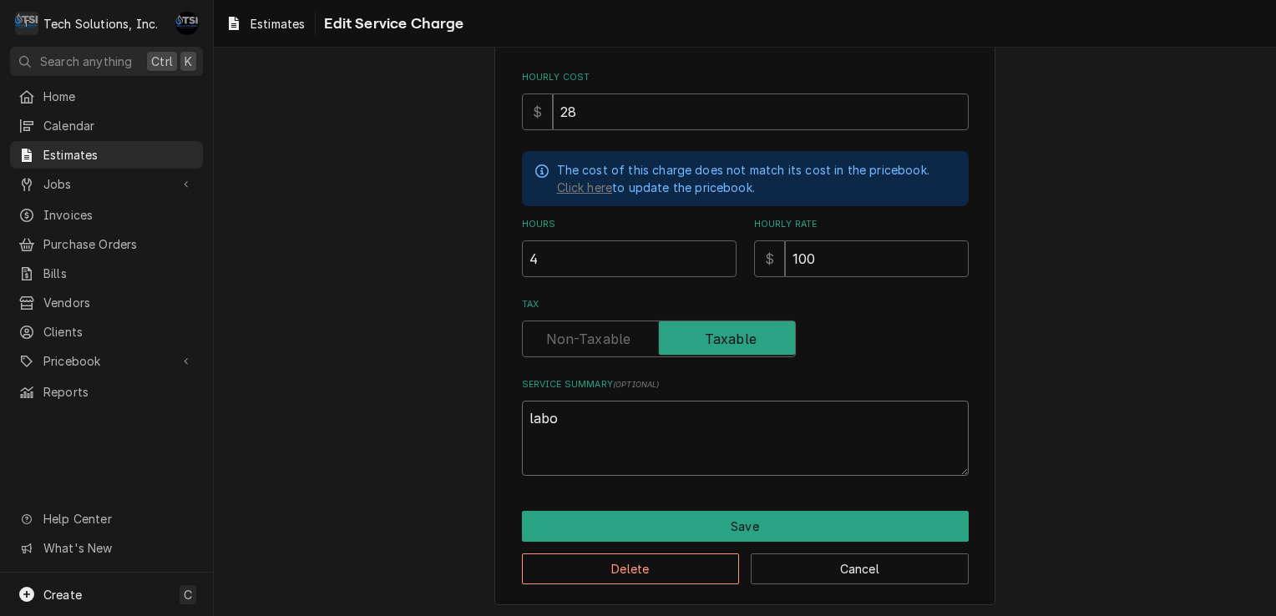
type textarea "lab"
type textarea "x"
type textarea "la"
type textarea "x"
type textarea "l"
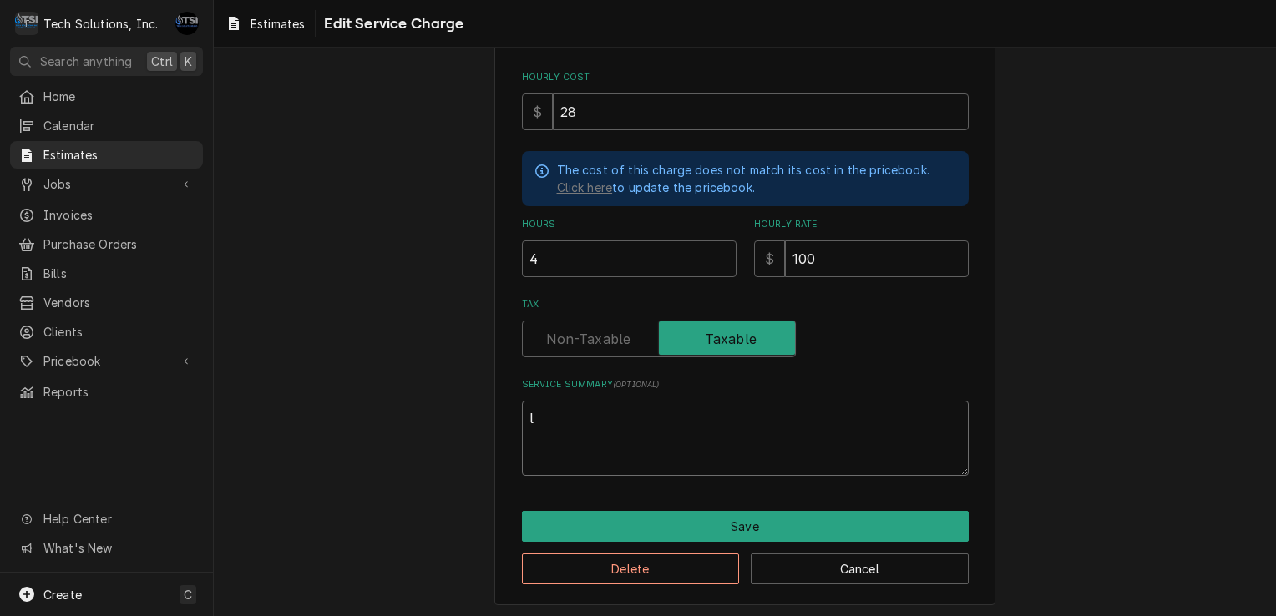
type textarea "x"
type textarea "l"
type textarea "x"
type textarea "la"
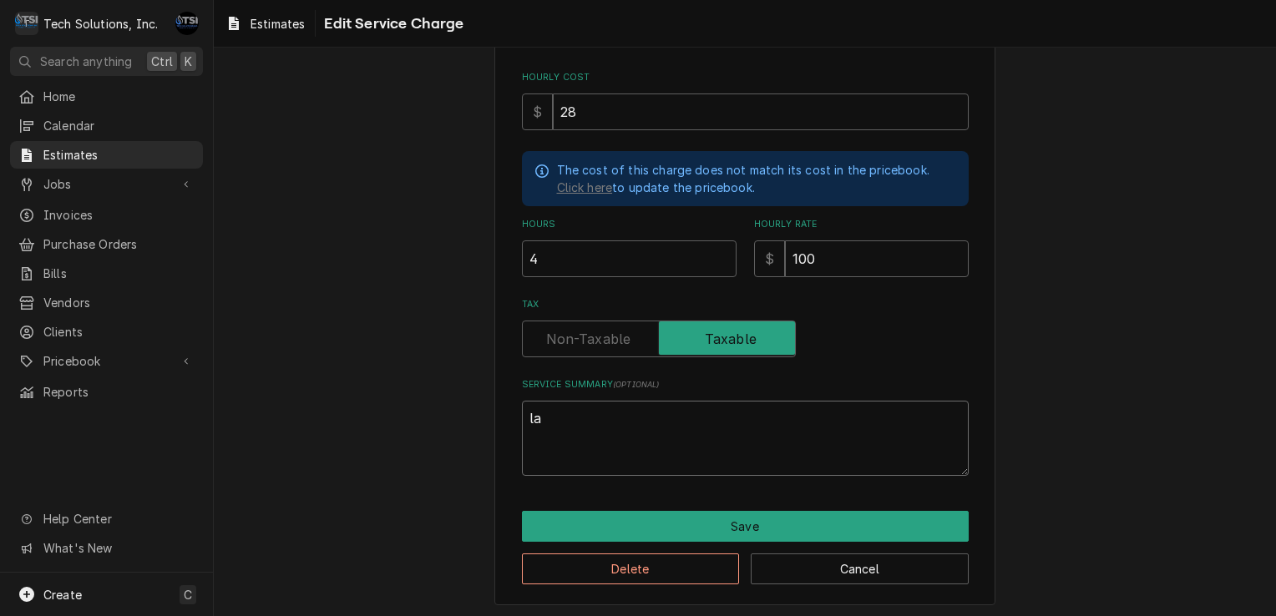
type textarea "x"
click at [568, 270] on input "4" at bounding box center [629, 259] width 215 height 37
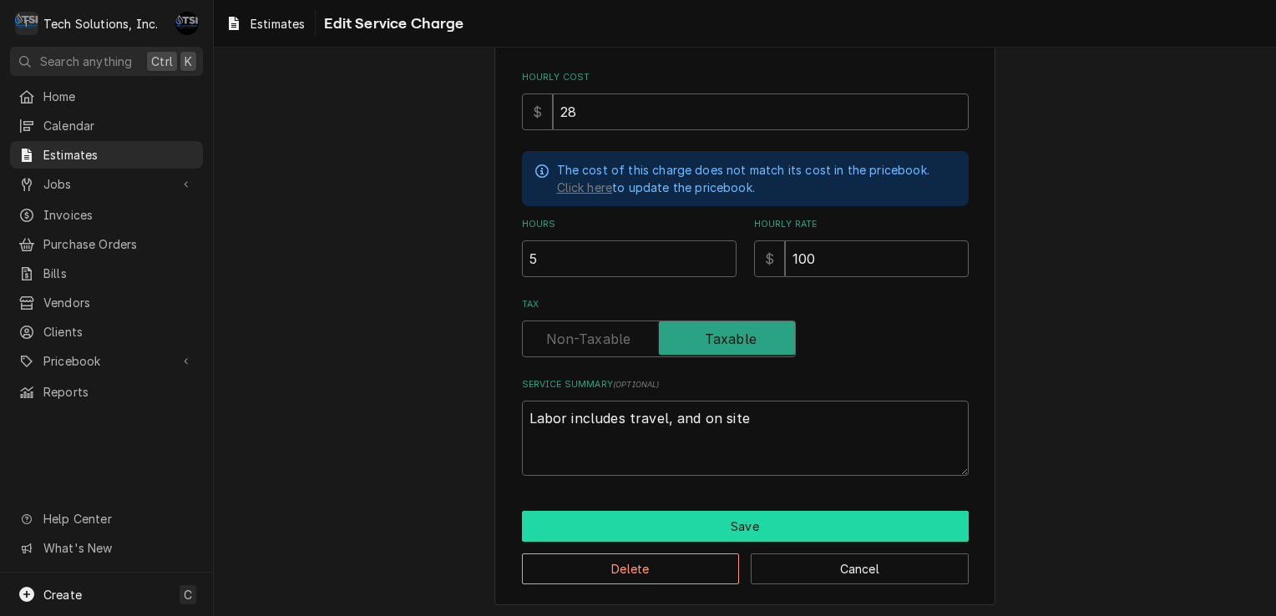
click at [646, 529] on button "Save" at bounding box center [745, 526] width 447 height 31
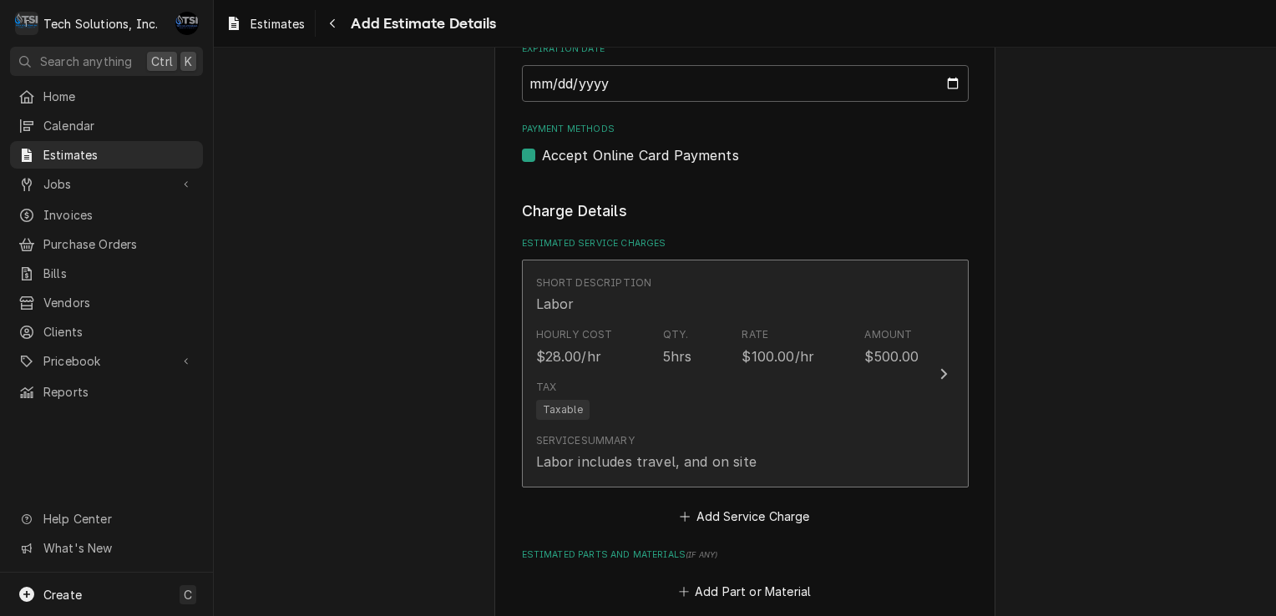
scroll to position [1978, 0]
click at [712, 370] on div "Tax Taxable" at bounding box center [727, 396] width 383 height 53
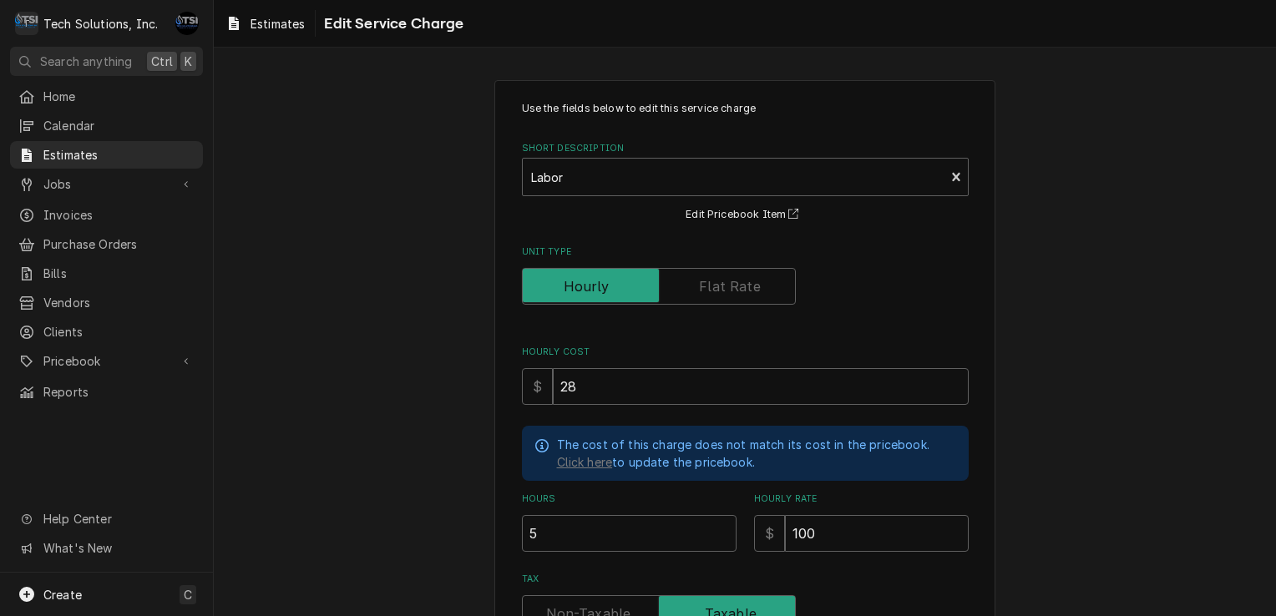
scroll to position [275, 0]
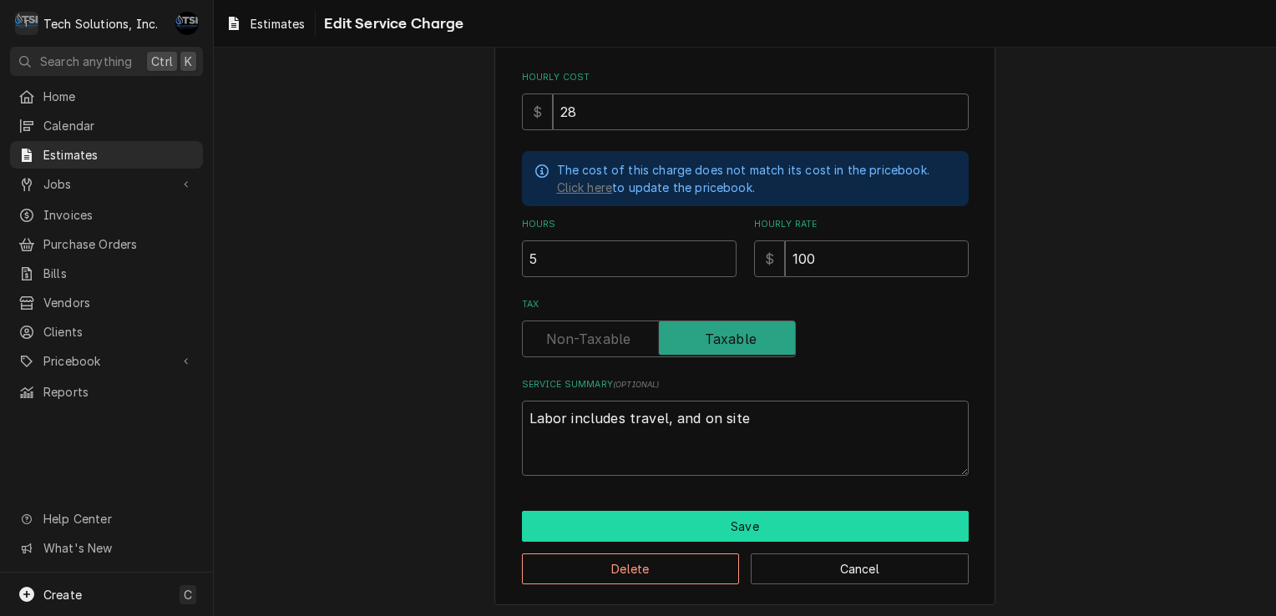
click at [649, 531] on button "Save" at bounding box center [745, 526] width 447 height 31
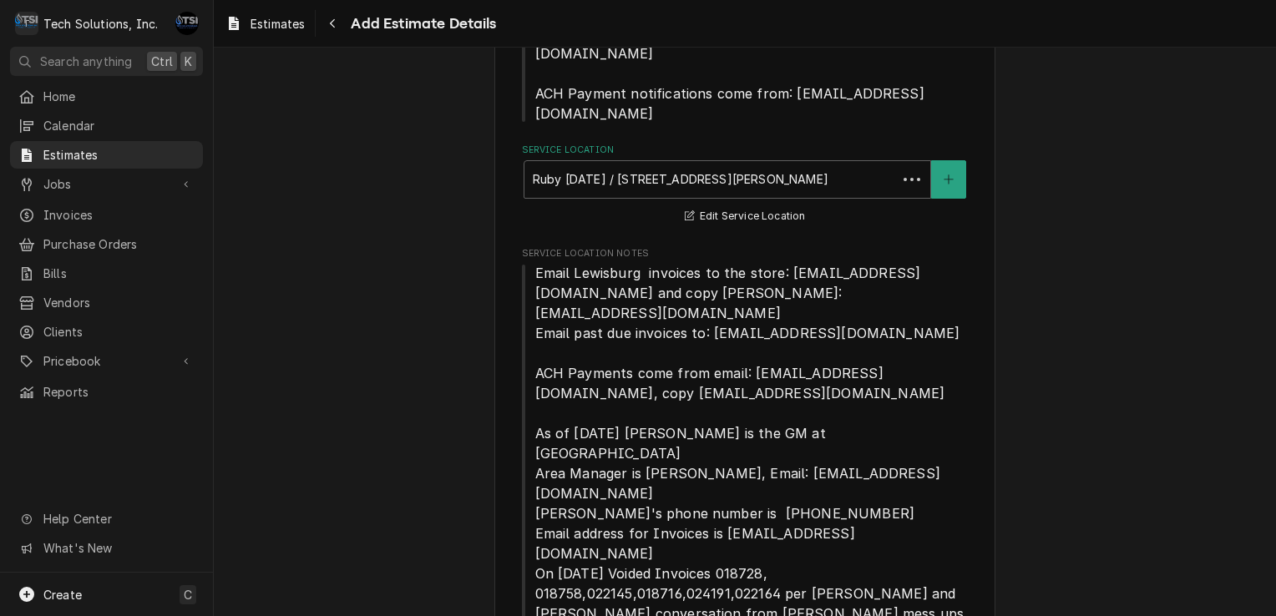
scroll to position [1958, 0]
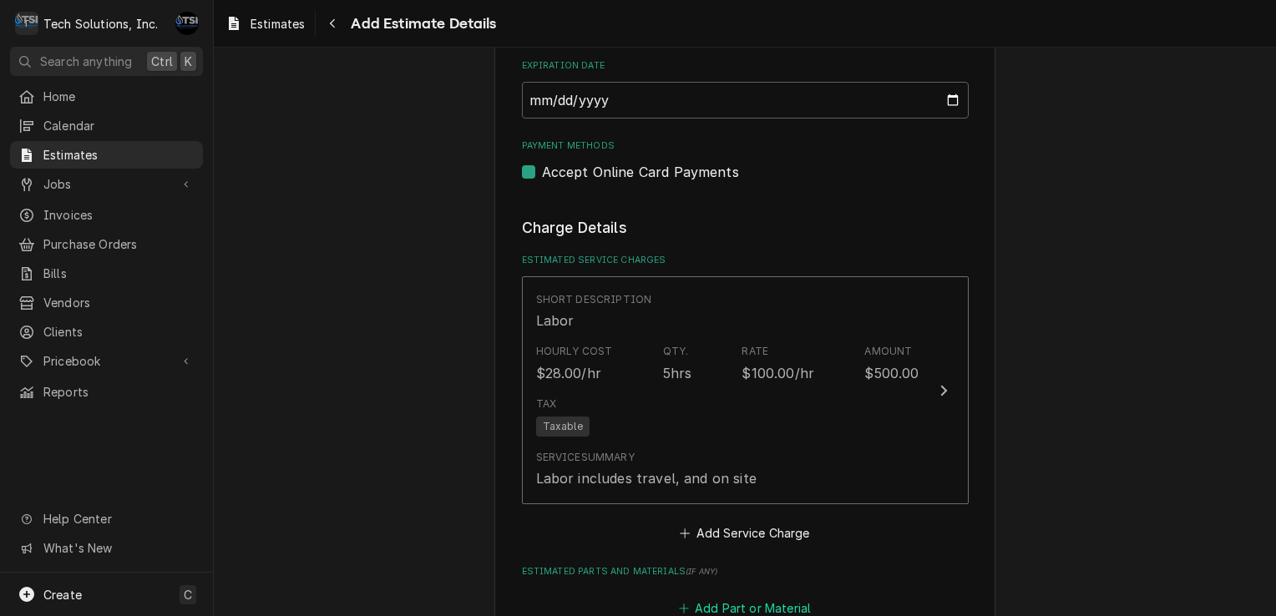
click at [712, 597] on button "Add Part or Material" at bounding box center [745, 608] width 138 height 23
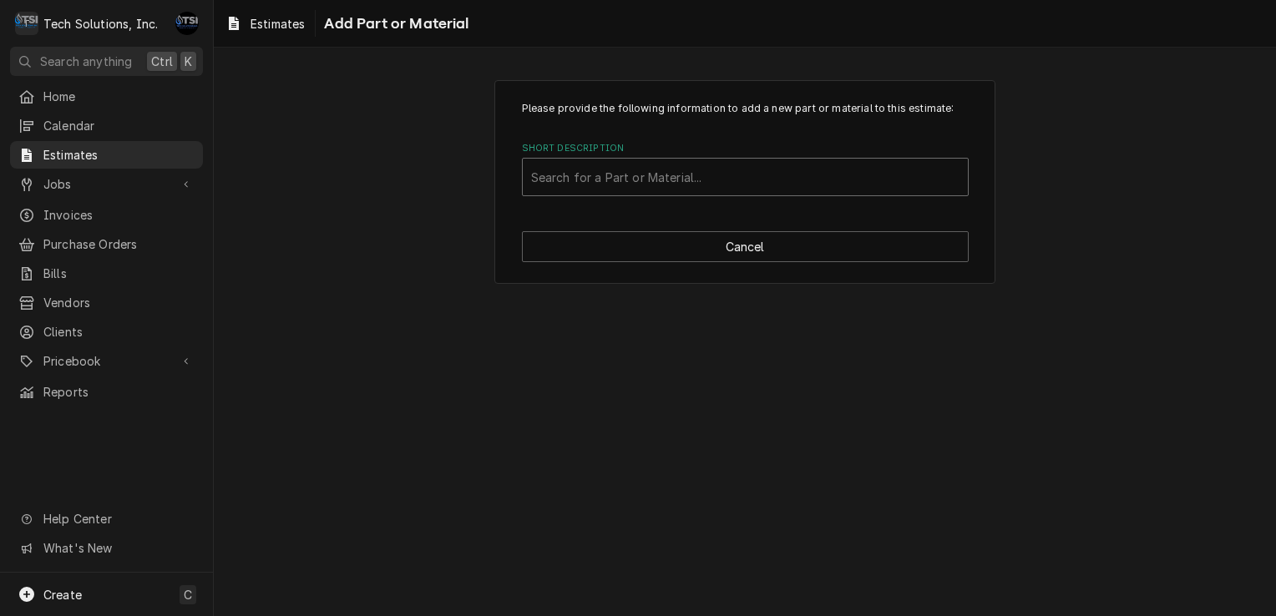
click at [676, 184] on div "Short Description" at bounding box center [745, 177] width 428 height 30
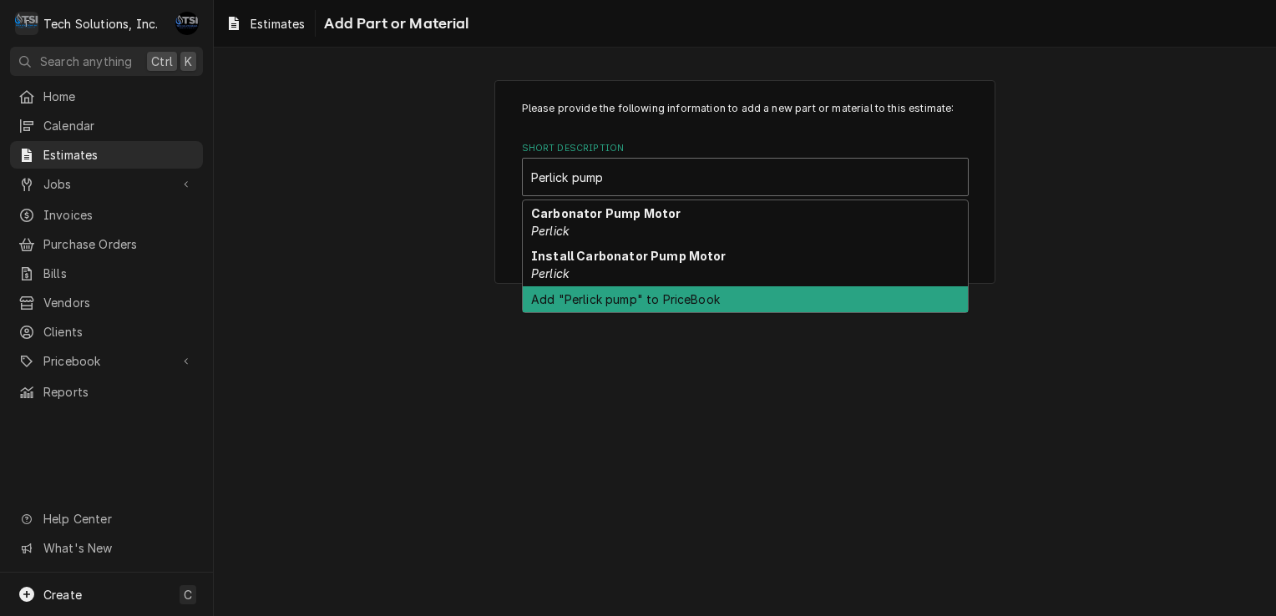
click at [646, 306] on div "Add "Perlick pump" to PriceBook" at bounding box center [745, 299] width 445 height 26
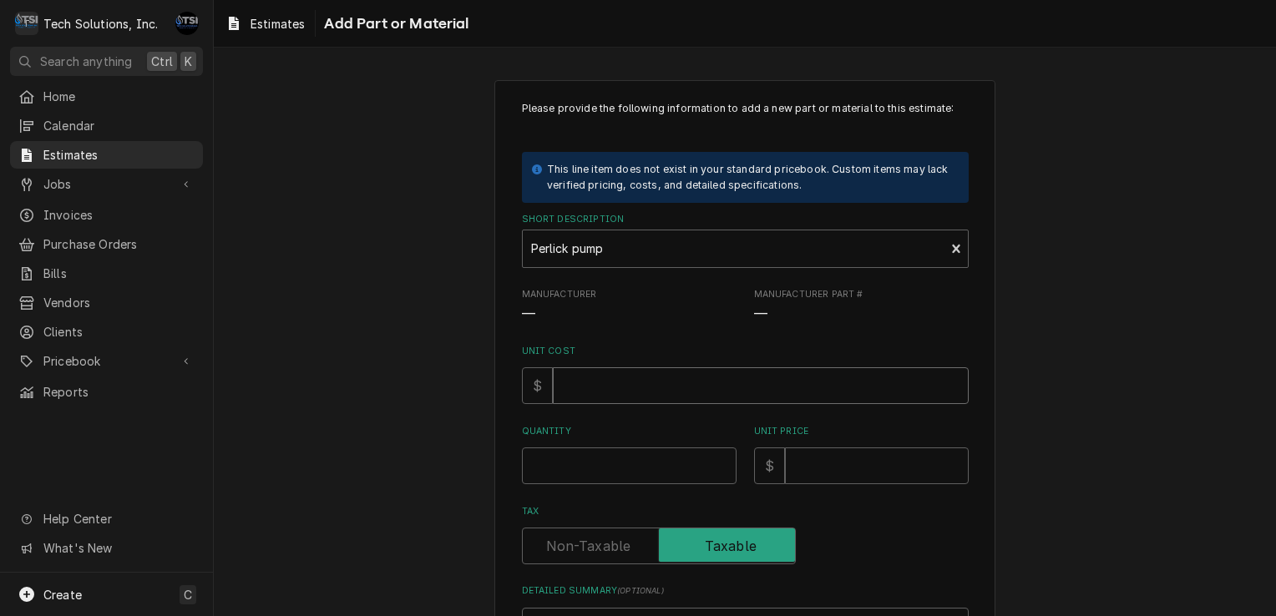
click at [595, 390] on input "Unit Cost" at bounding box center [761, 385] width 416 height 37
click at [803, 466] on input "Unit Price" at bounding box center [877, 466] width 184 height 37
click at [566, 486] on div "Please provide the following information to add a new part or material to this …" at bounding box center [745, 392] width 447 height 582
click at [568, 458] on input "Quantity" at bounding box center [629, 466] width 215 height 37
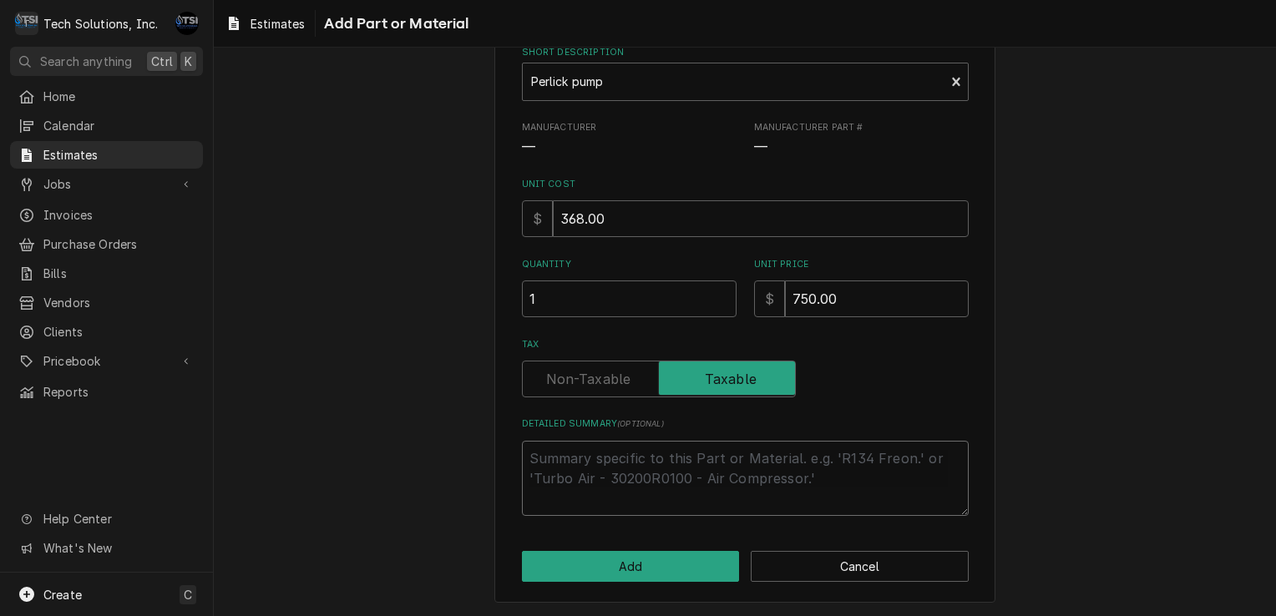
click at [568, 458] on textarea "Detailed Summary ( optional )" at bounding box center [745, 478] width 447 height 75
click at [622, 574] on button "Add" at bounding box center [631, 566] width 218 height 31
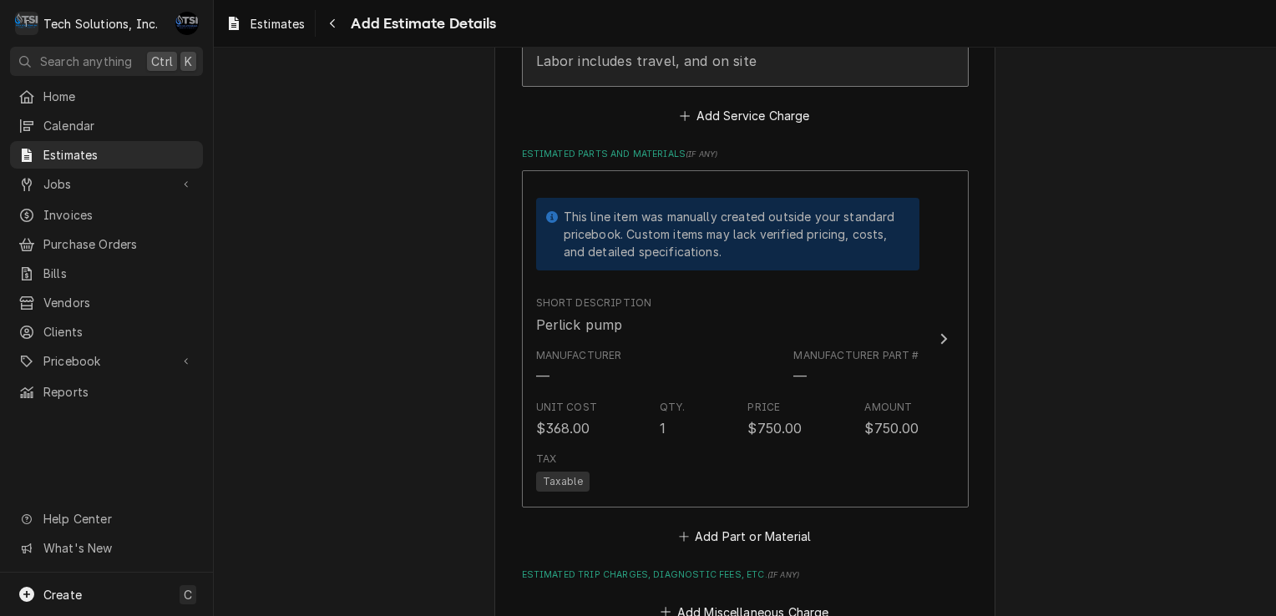
scroll to position [2434, 0]
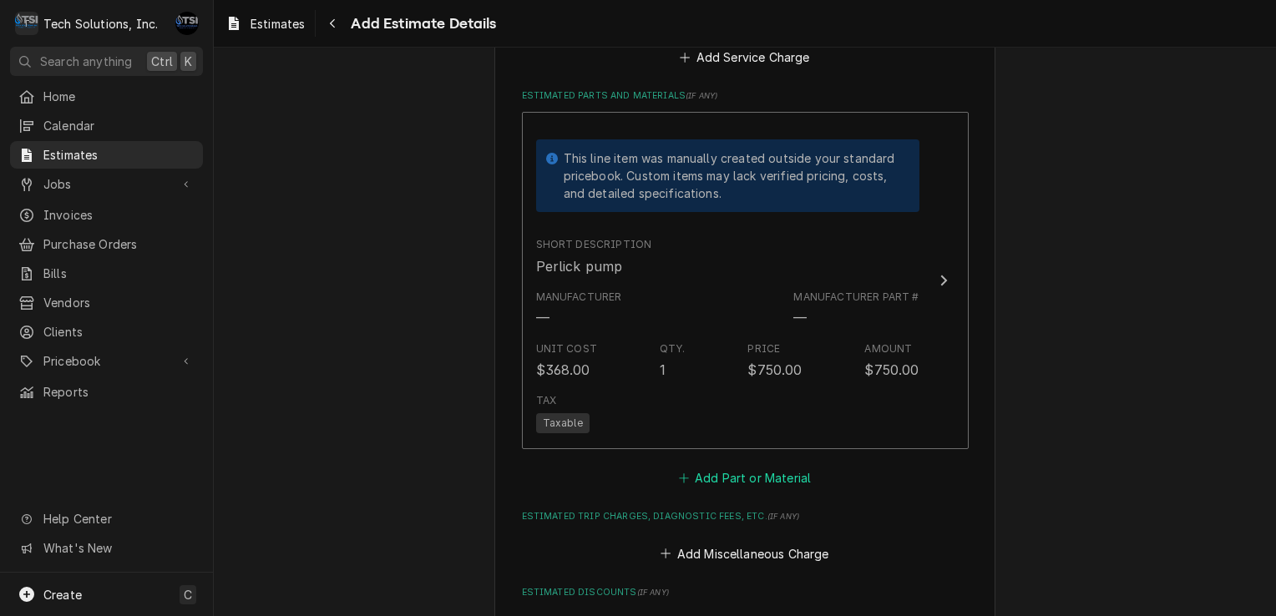
click at [715, 467] on button "Add Part or Material" at bounding box center [745, 478] width 138 height 23
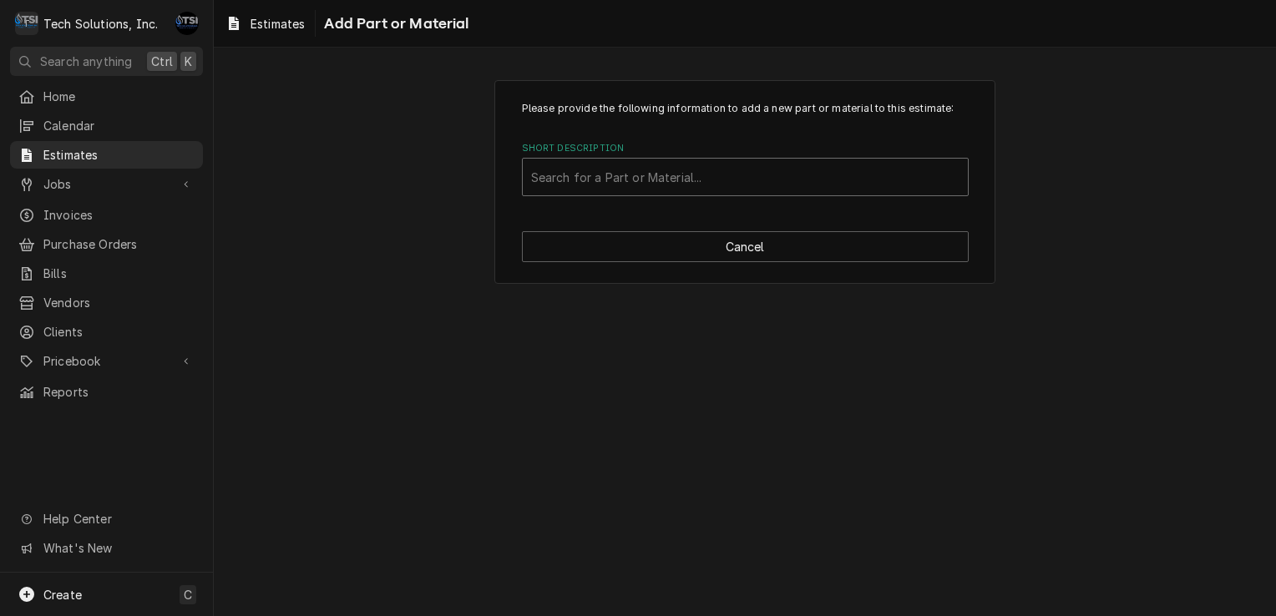
click at [587, 165] on div "Short Description" at bounding box center [745, 177] width 428 height 30
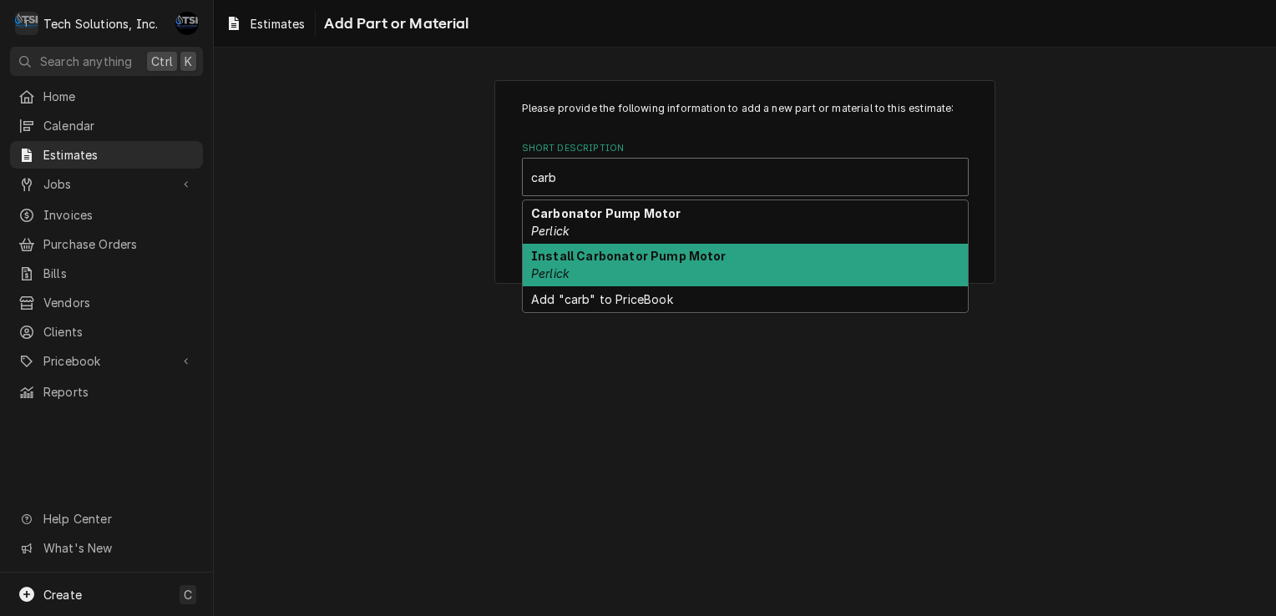
click at [598, 269] on div "Install Carbonator Pump Motor Perlick" at bounding box center [745, 265] width 445 height 43
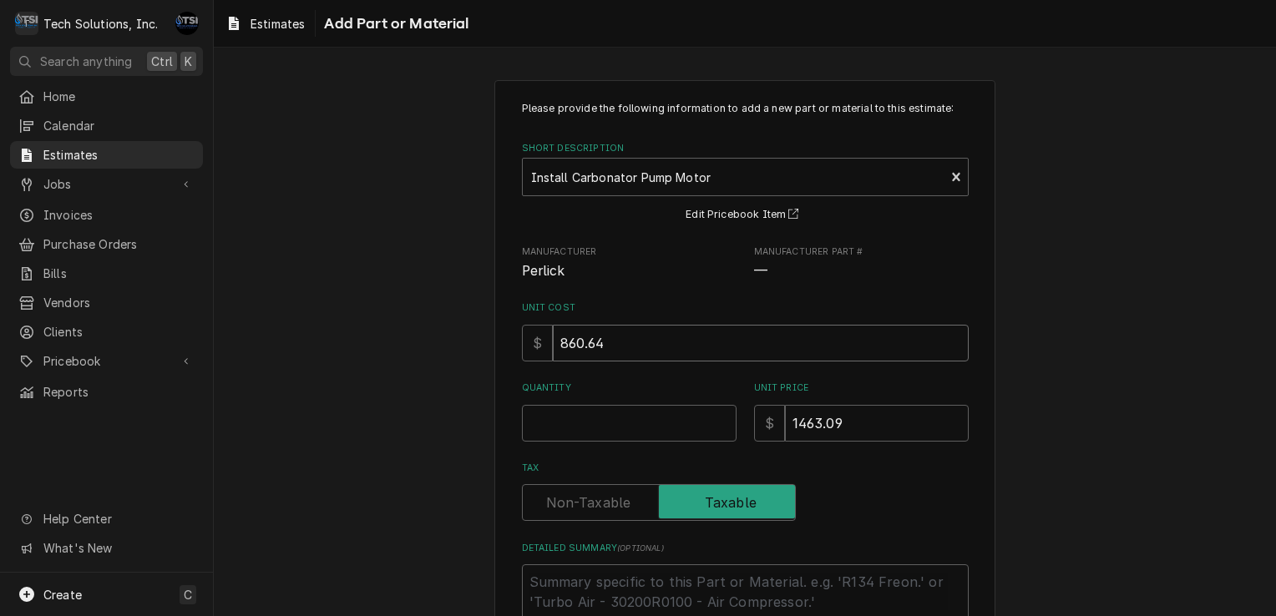
click at [648, 332] on input "860.64" at bounding box center [761, 343] width 416 height 37
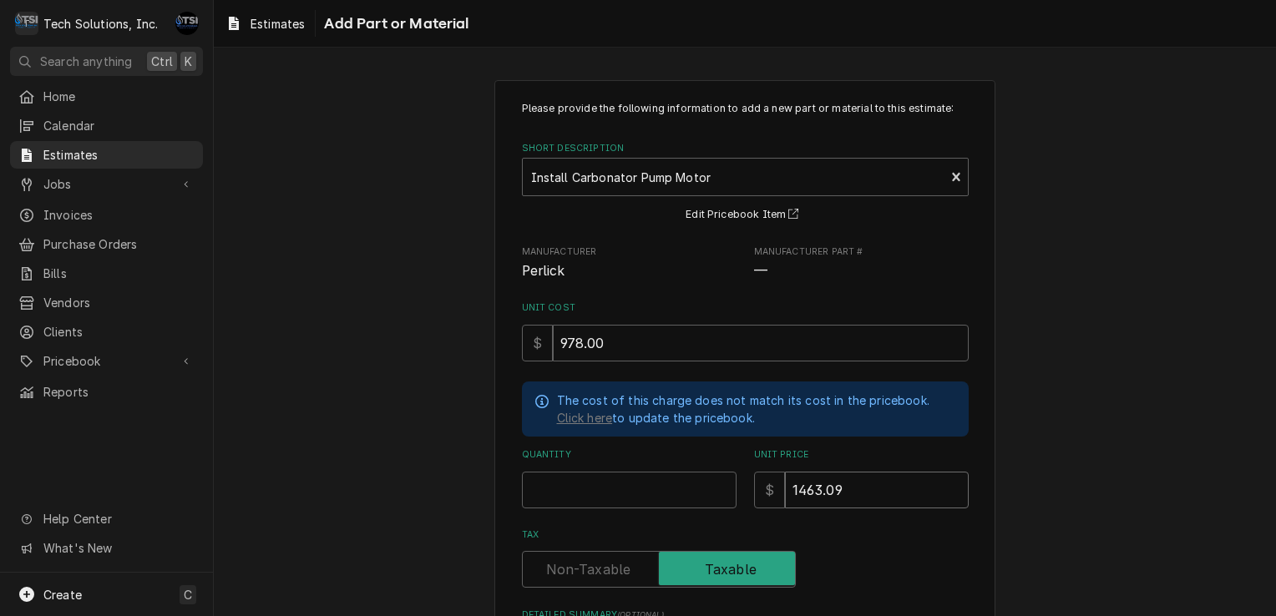
click at [861, 486] on input "1463.09" at bounding box center [877, 490] width 184 height 37
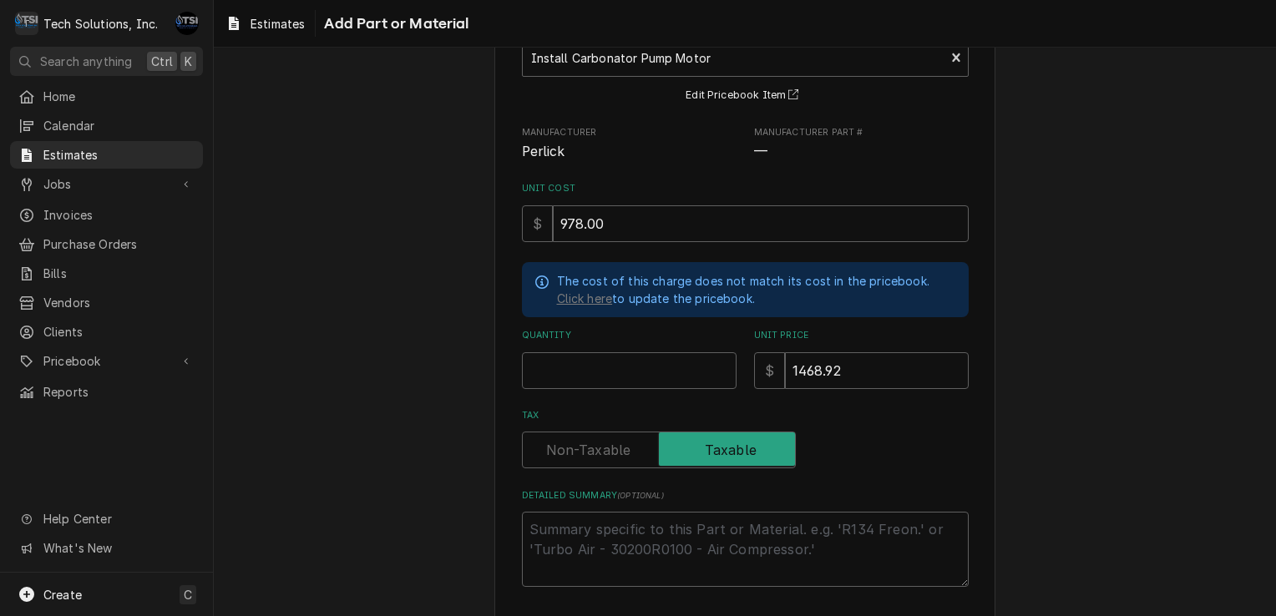
scroll to position [120, 0]
click at [615, 358] on input "Quantity" at bounding box center [629, 370] width 215 height 37
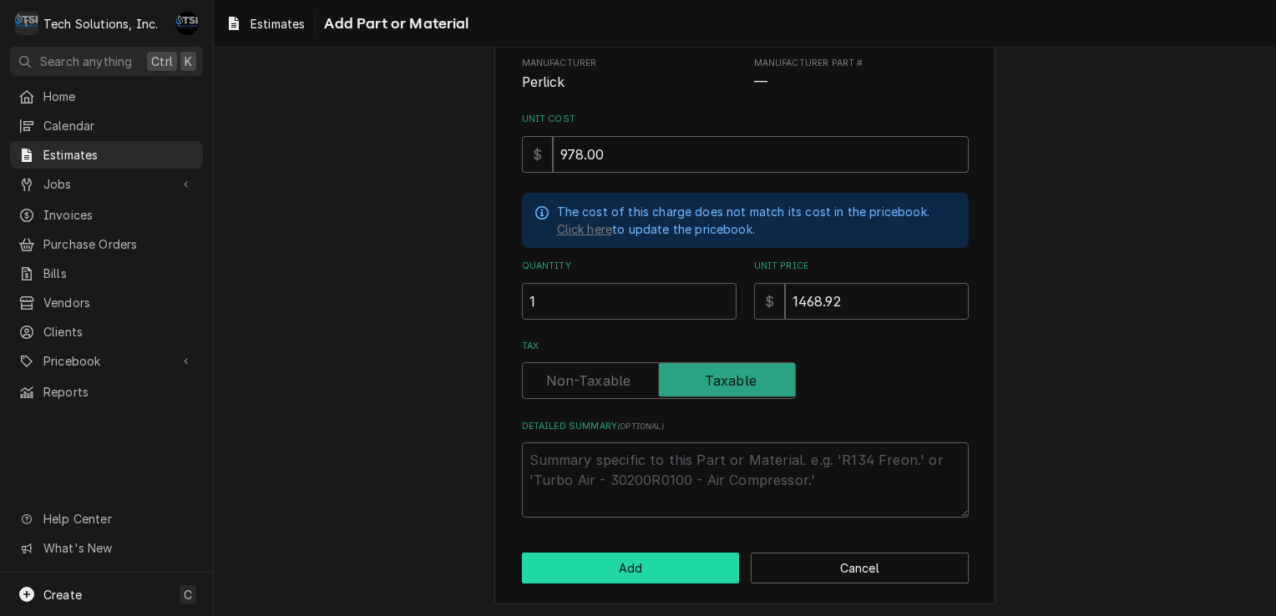
click at [593, 560] on button "Add" at bounding box center [631, 568] width 218 height 31
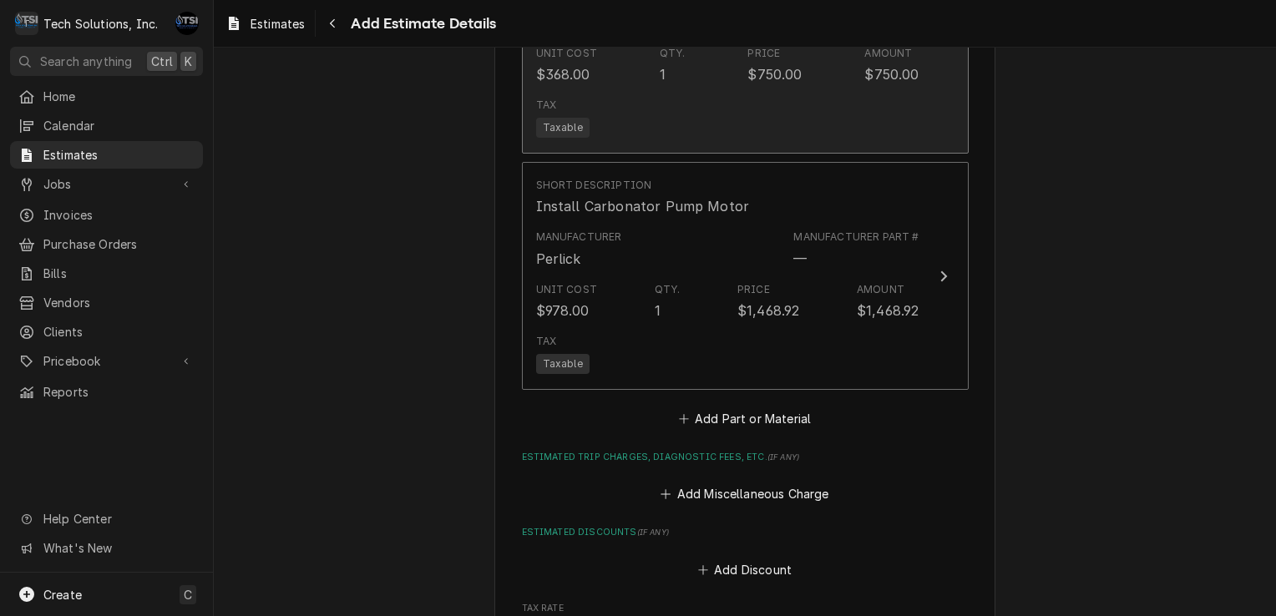
scroll to position [2730, 0]
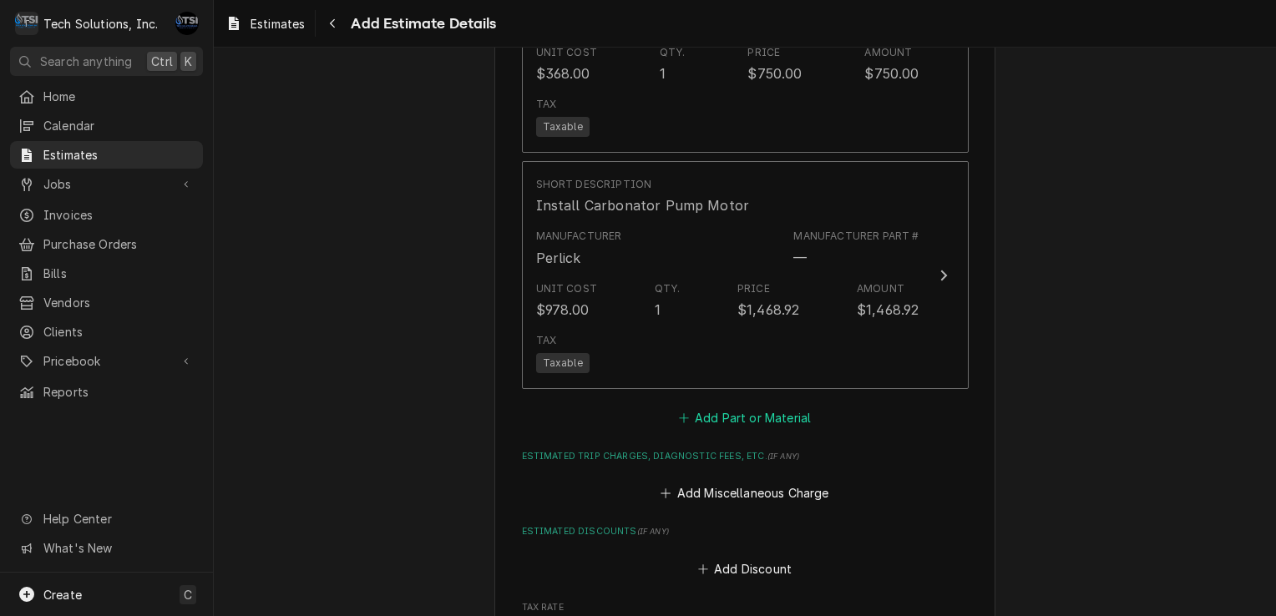
click at [715, 406] on button "Add Part or Material" at bounding box center [745, 417] width 138 height 23
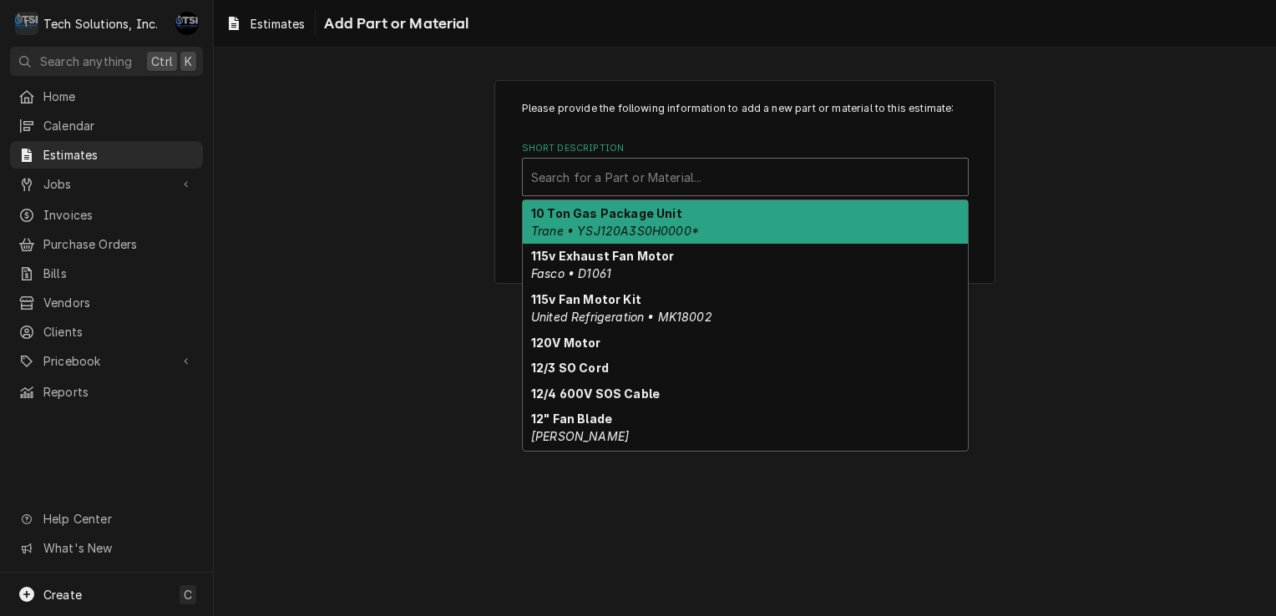
click at [618, 192] on div "Search for a Part or Material..." at bounding box center [745, 177] width 445 height 37
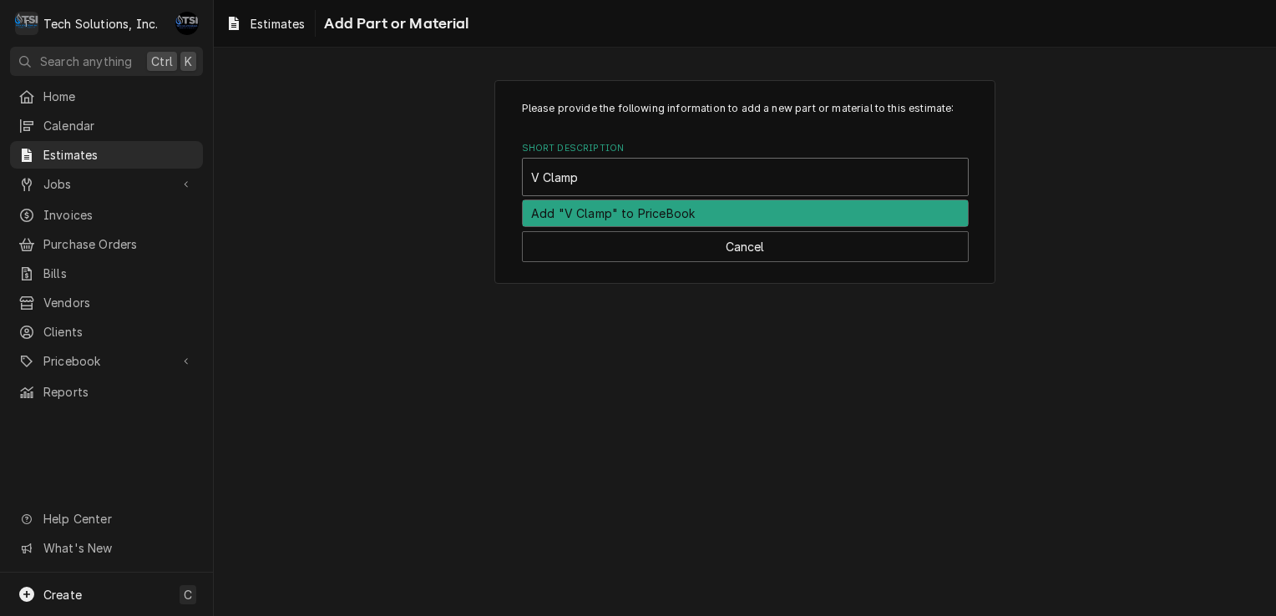
click at [610, 214] on div "Add "V Clamp" to PriceBook" at bounding box center [745, 213] width 445 height 26
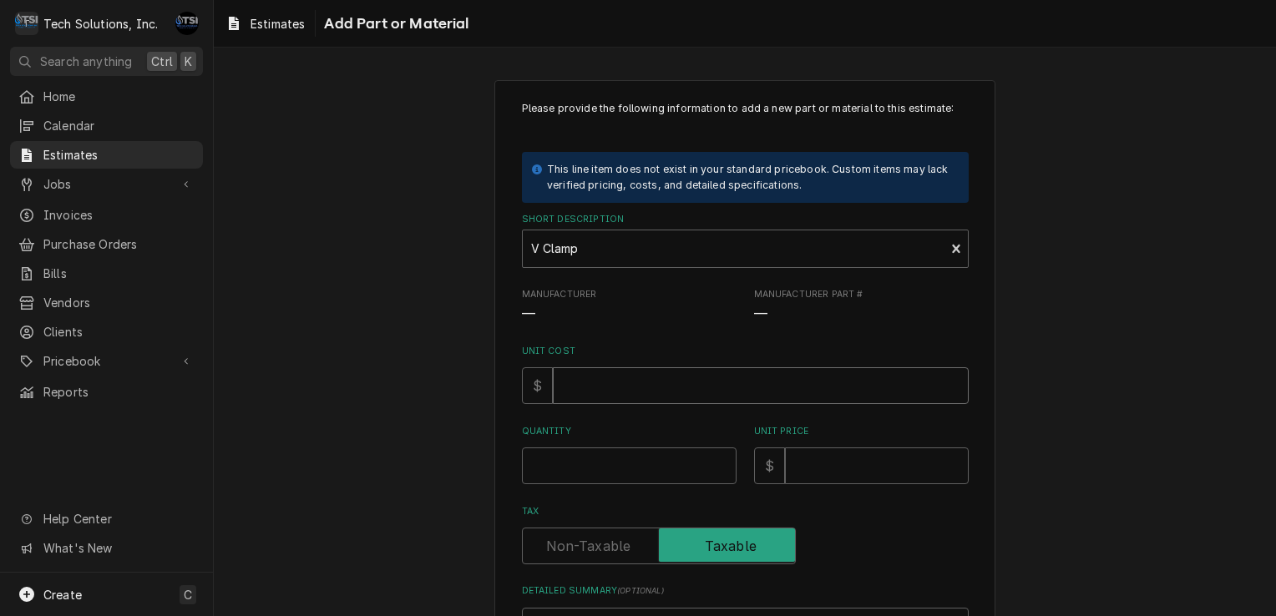
click at [608, 383] on input "Unit Cost" at bounding box center [761, 385] width 416 height 37
click at [843, 466] on input "Unit Price" at bounding box center [877, 466] width 184 height 37
click at [676, 463] on input "Quantity" at bounding box center [629, 466] width 215 height 37
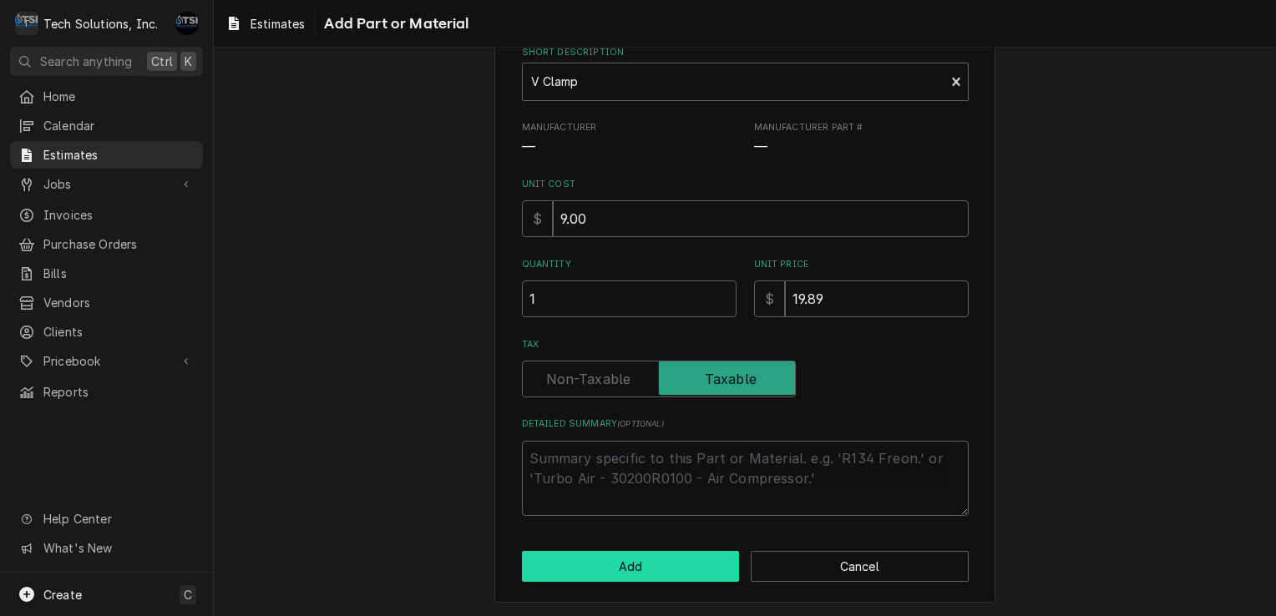
click at [592, 576] on button "Add" at bounding box center [631, 566] width 218 height 31
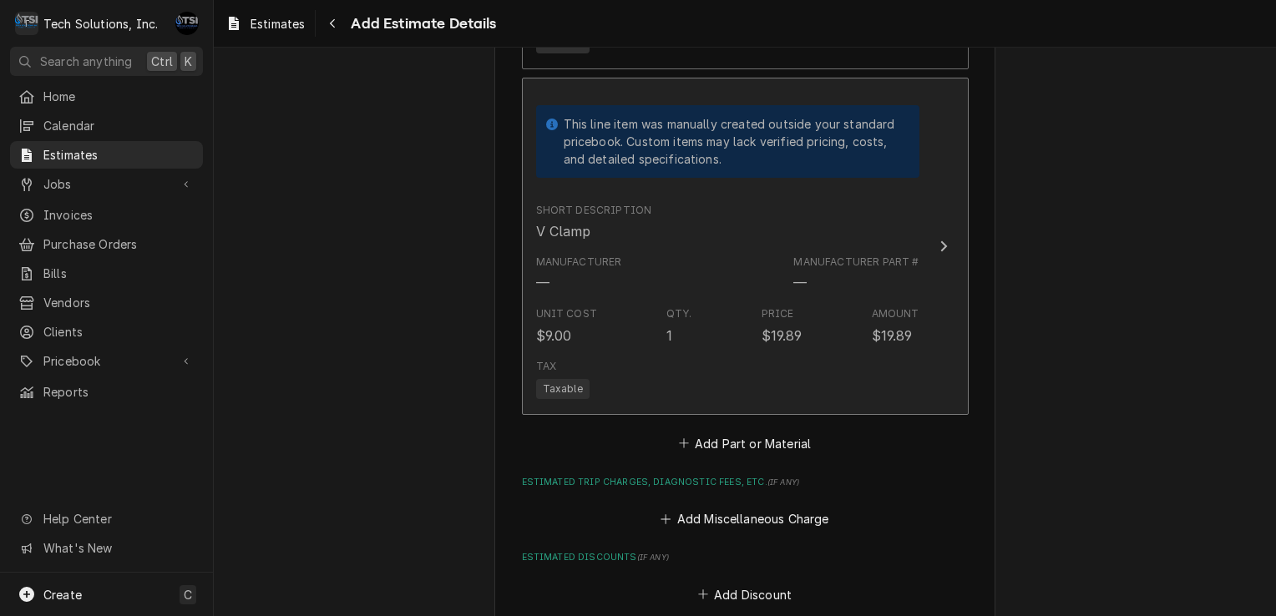
scroll to position [3053, 0]
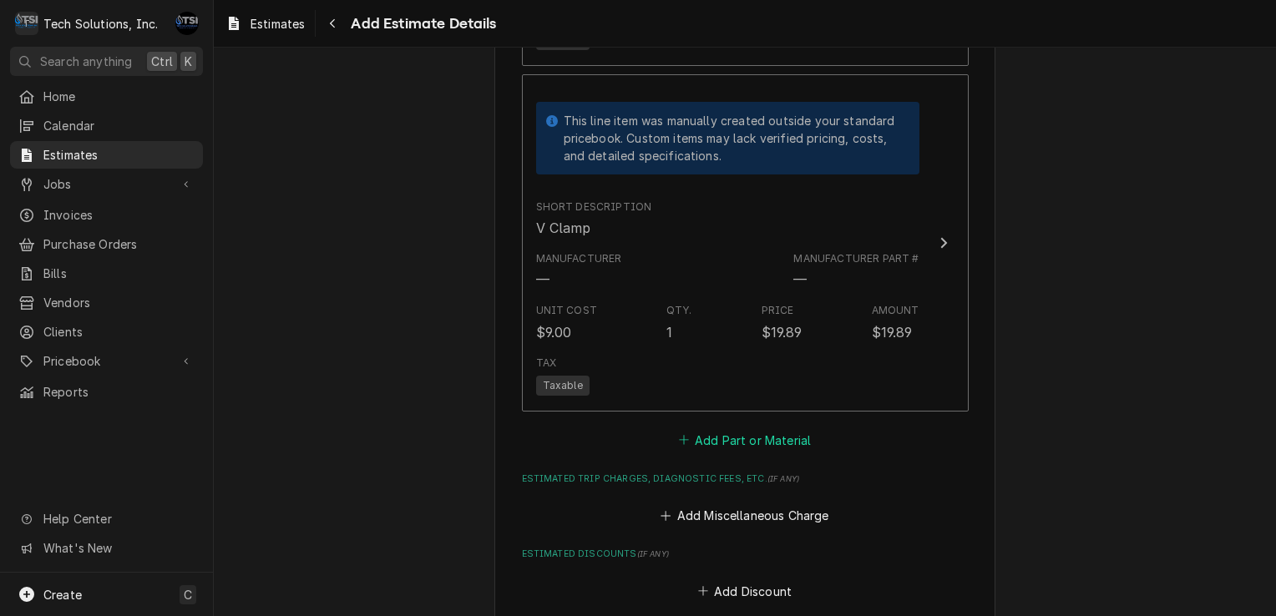
click at [698, 428] on button "Add Part or Material" at bounding box center [745, 439] width 138 height 23
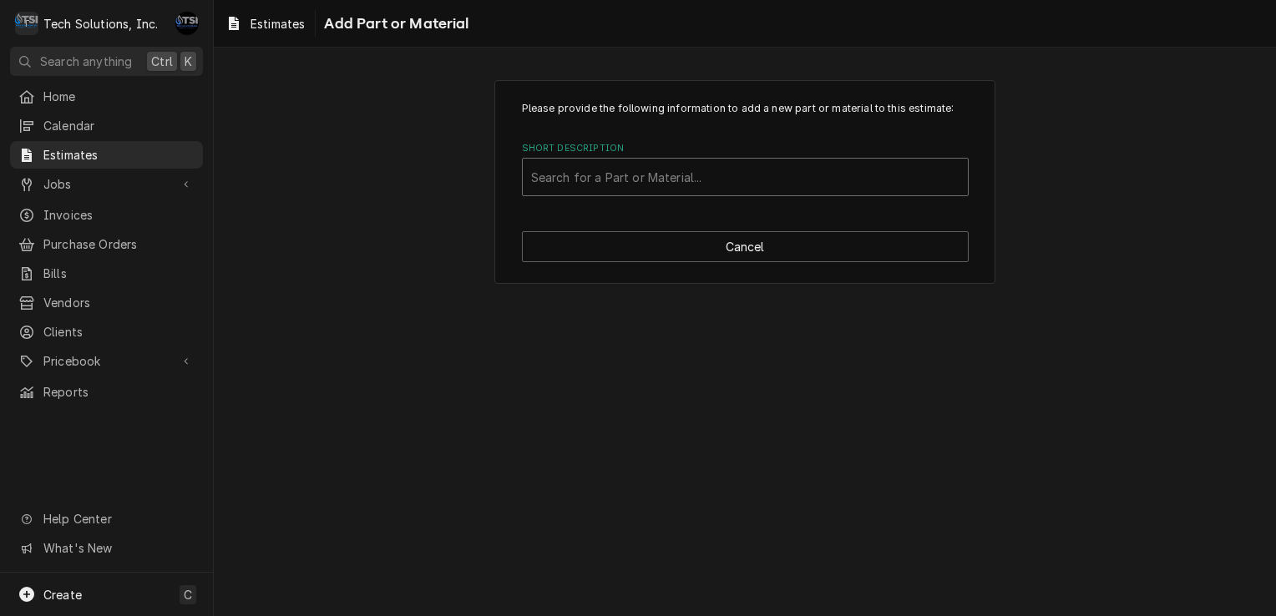
click at [681, 172] on div "Short Description" at bounding box center [745, 177] width 428 height 30
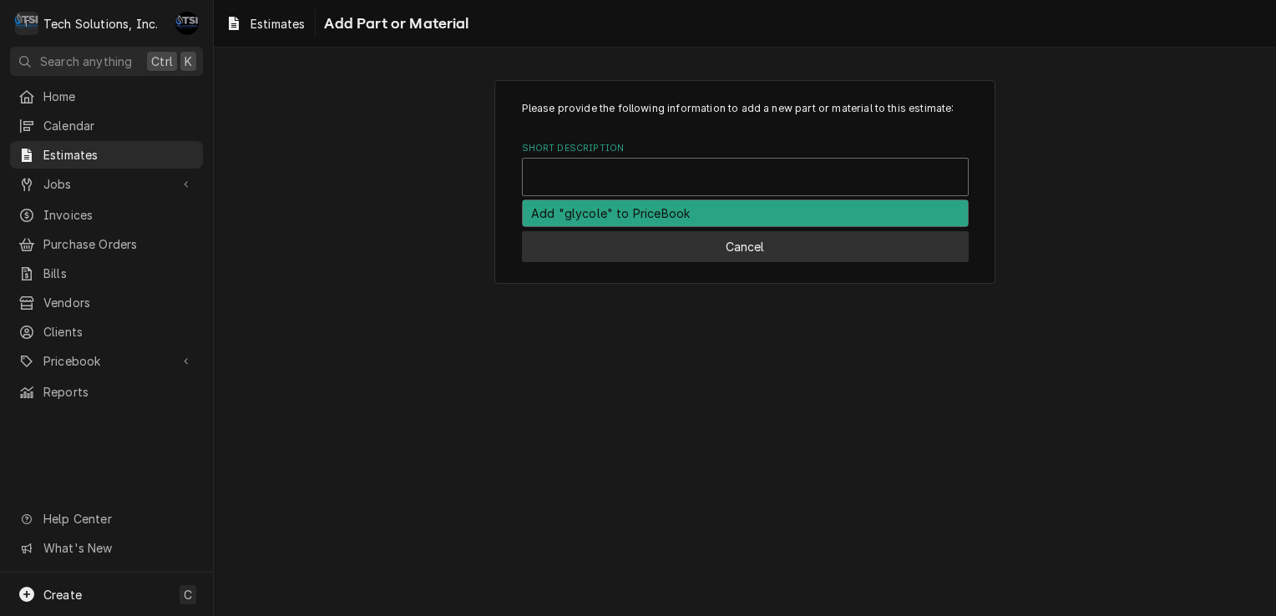
click at [759, 243] on button "Cancel" at bounding box center [745, 246] width 447 height 31
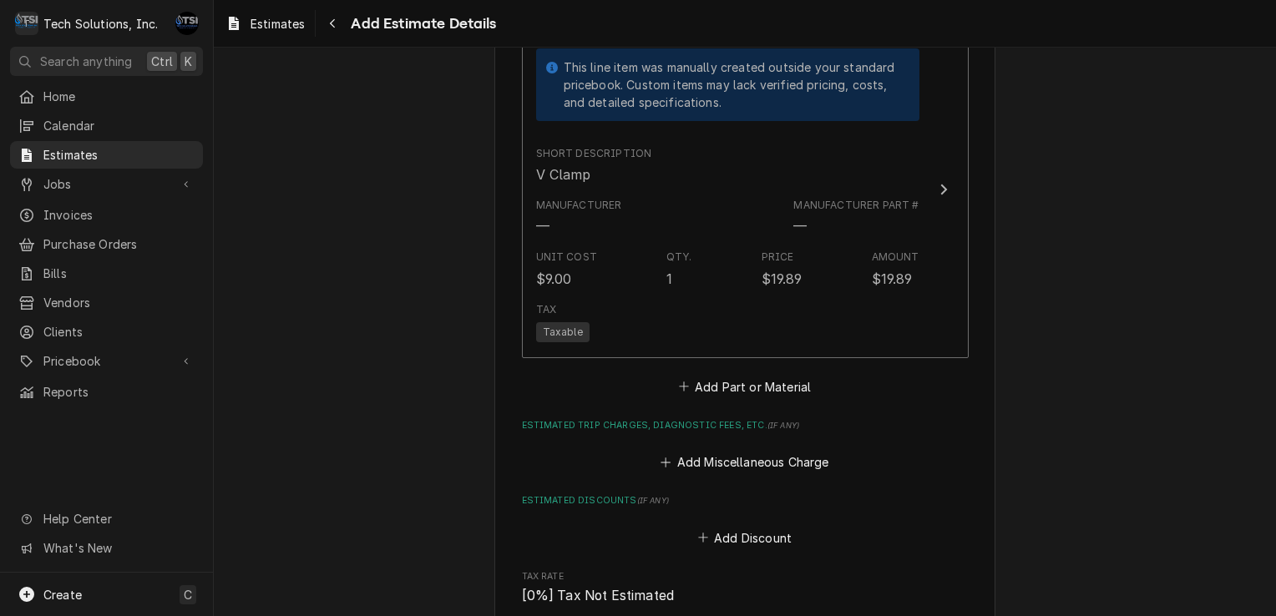
scroll to position [3113, 0]
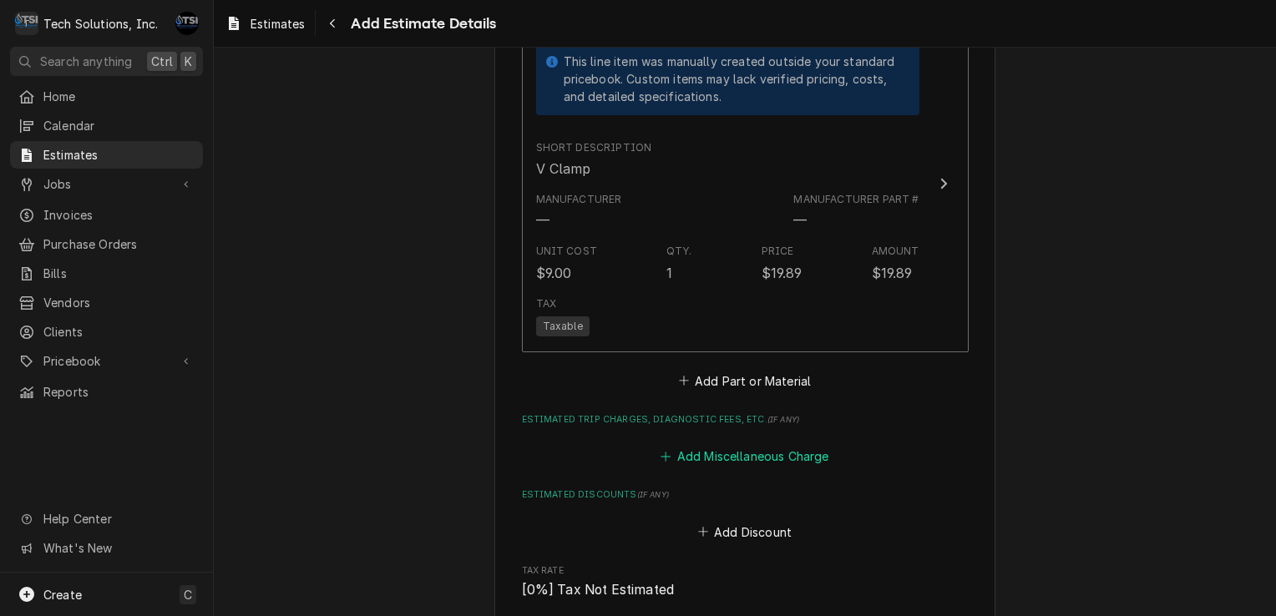
click at [683, 445] on button "Add Miscellaneous Charge" at bounding box center [745, 456] width 174 height 23
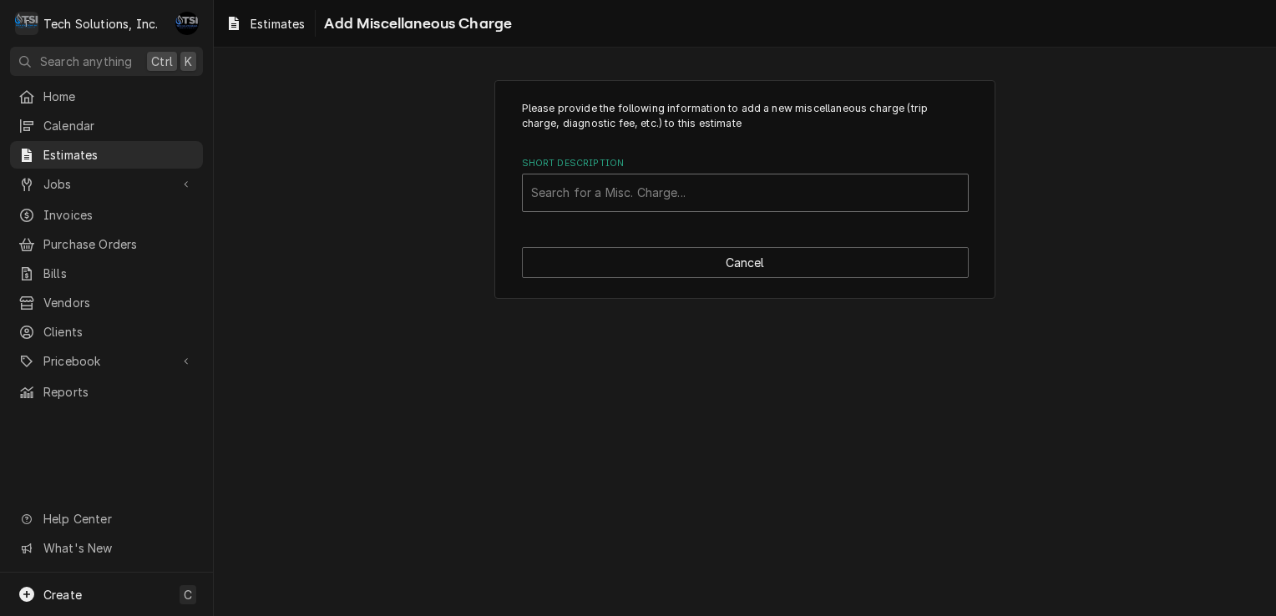
click at [690, 197] on div "Short Description" at bounding box center [745, 193] width 428 height 30
drag, startPoint x: 458, startPoint y: 295, endPoint x: 658, endPoint y: 246, distance: 206.4
click at [658, 246] on div "Please provide the following information to add a new miscellaneous charge (tri…" at bounding box center [745, 189] width 1062 height 249
click at [658, 246] on div "Please provide the following information to add a new miscellaneous charge (tri…" at bounding box center [744, 190] width 501 height 220
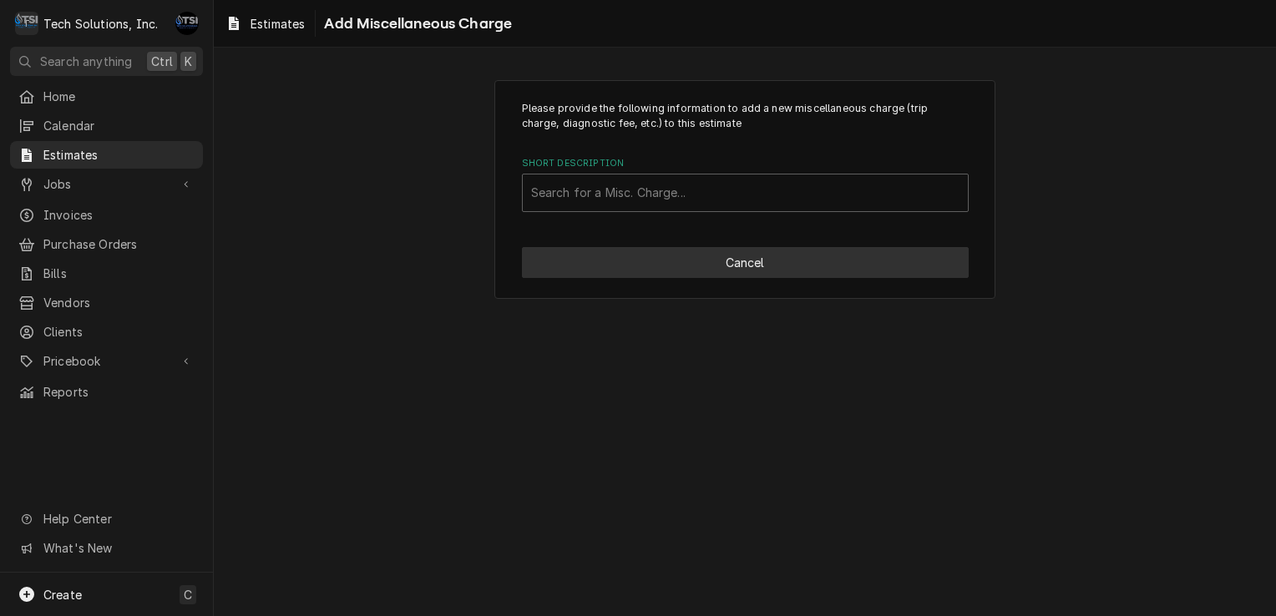
click at [658, 248] on button "Cancel" at bounding box center [745, 262] width 447 height 31
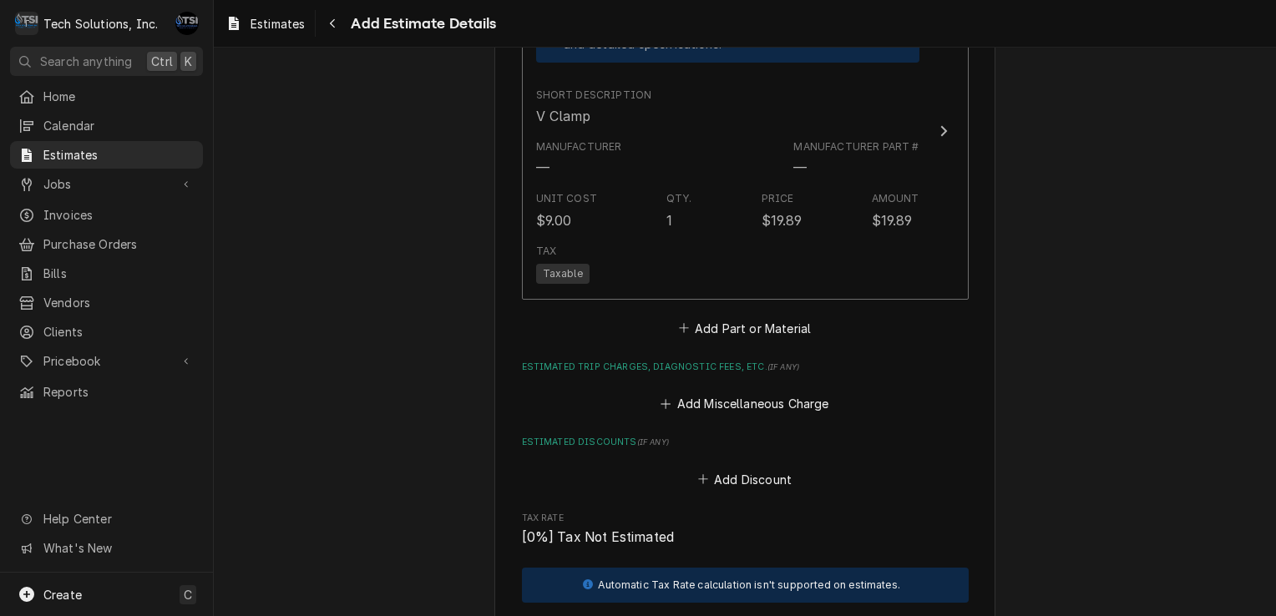
scroll to position [3174, 0]
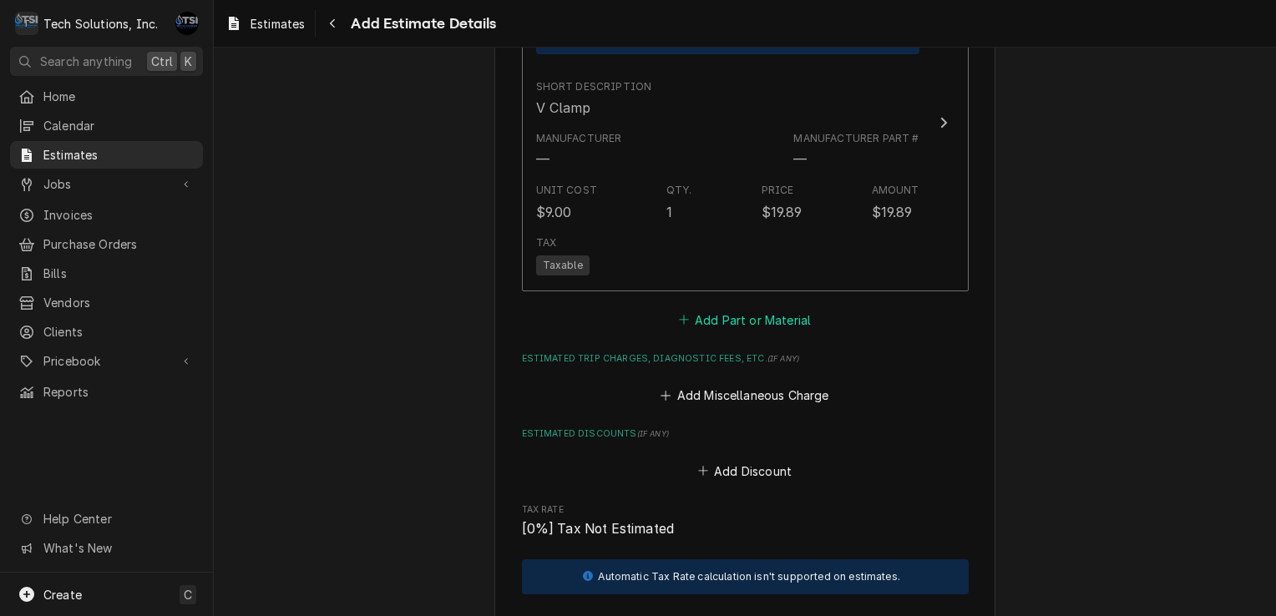
click at [740, 308] on button "Add Part or Material" at bounding box center [745, 319] width 138 height 23
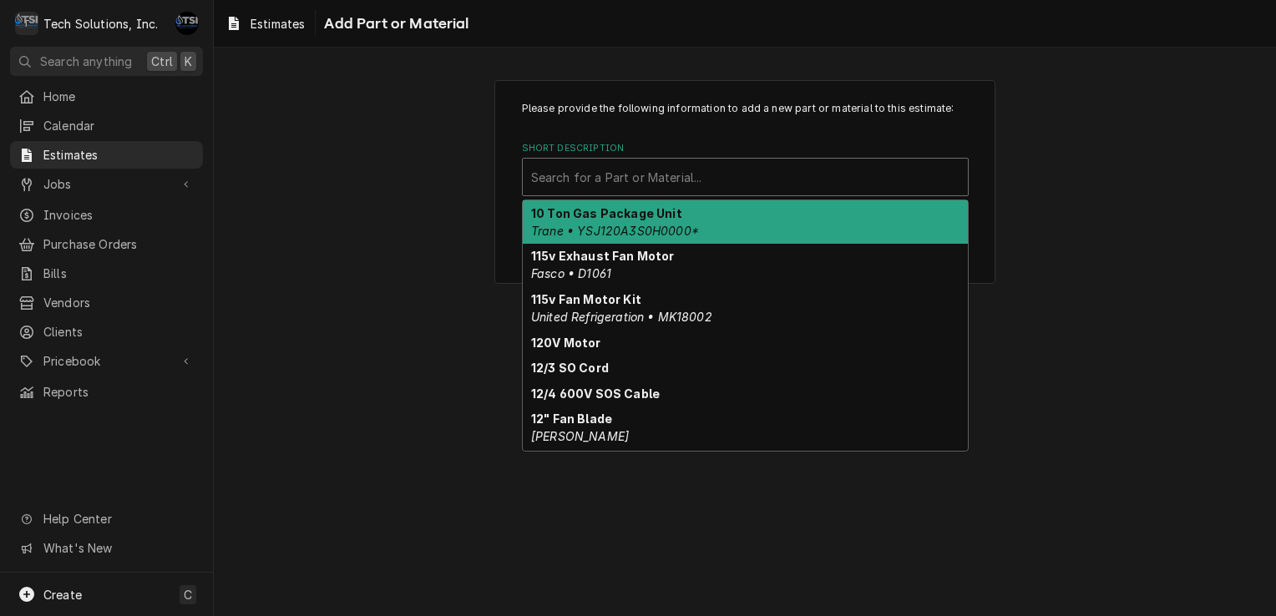
click at [738, 187] on div "Short Description" at bounding box center [745, 177] width 428 height 30
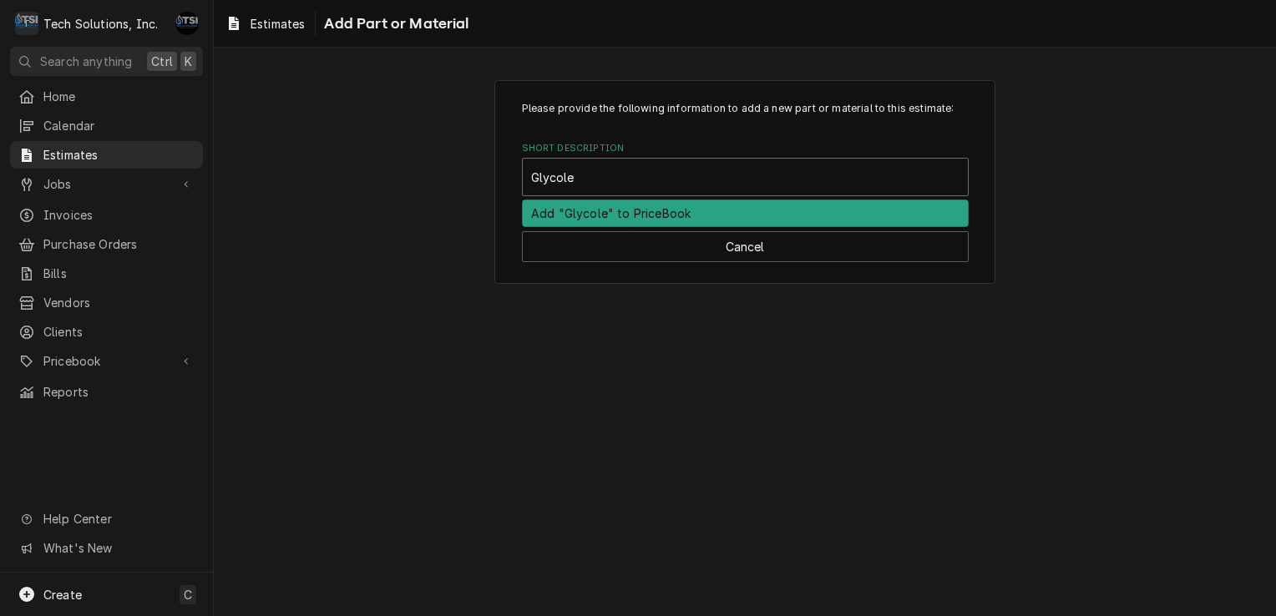
click at [677, 218] on div "Add "Glycole" to PriceBook" at bounding box center [745, 213] width 445 height 26
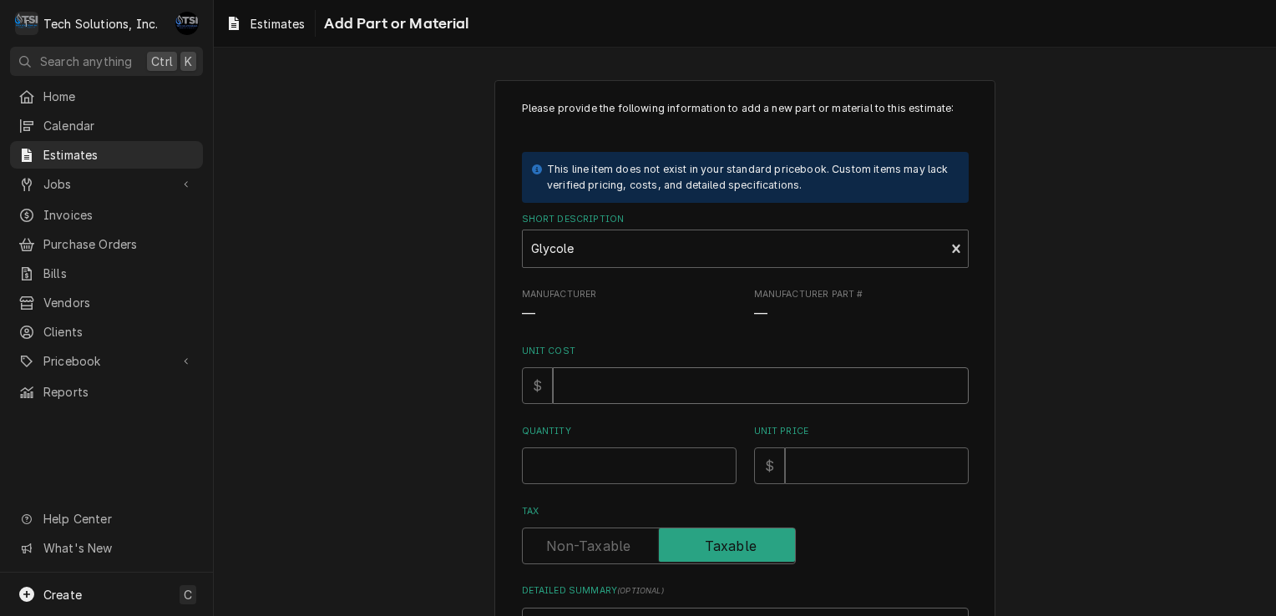
click at [621, 389] on input "Unit Cost" at bounding box center [761, 385] width 416 height 37
click at [832, 469] on input "Unit Price" at bounding box center [877, 466] width 184 height 37
click at [665, 463] on input "Quantity" at bounding box center [629, 466] width 215 height 37
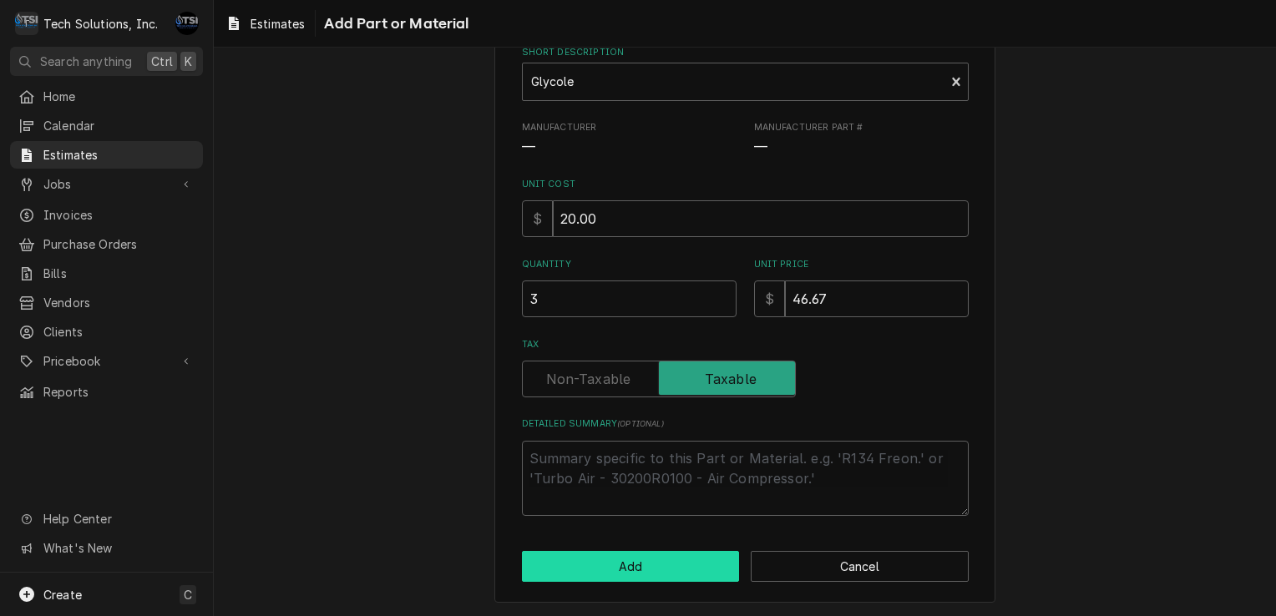
click at [595, 565] on button "Add" at bounding box center [631, 566] width 218 height 31
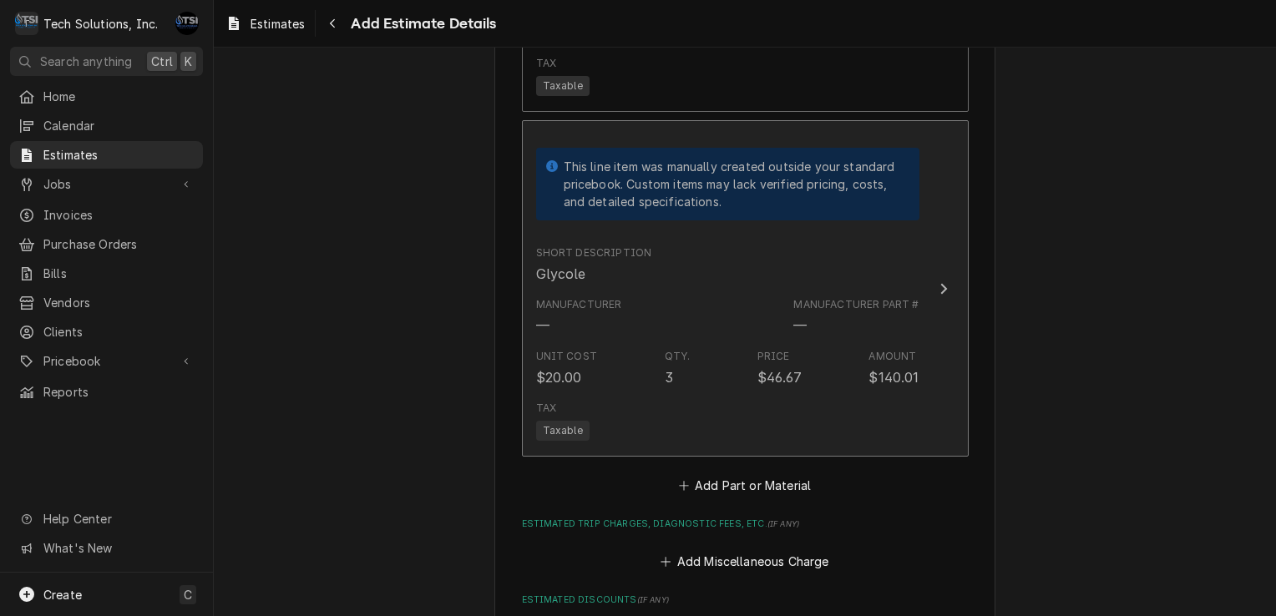
scroll to position [3354, 0]
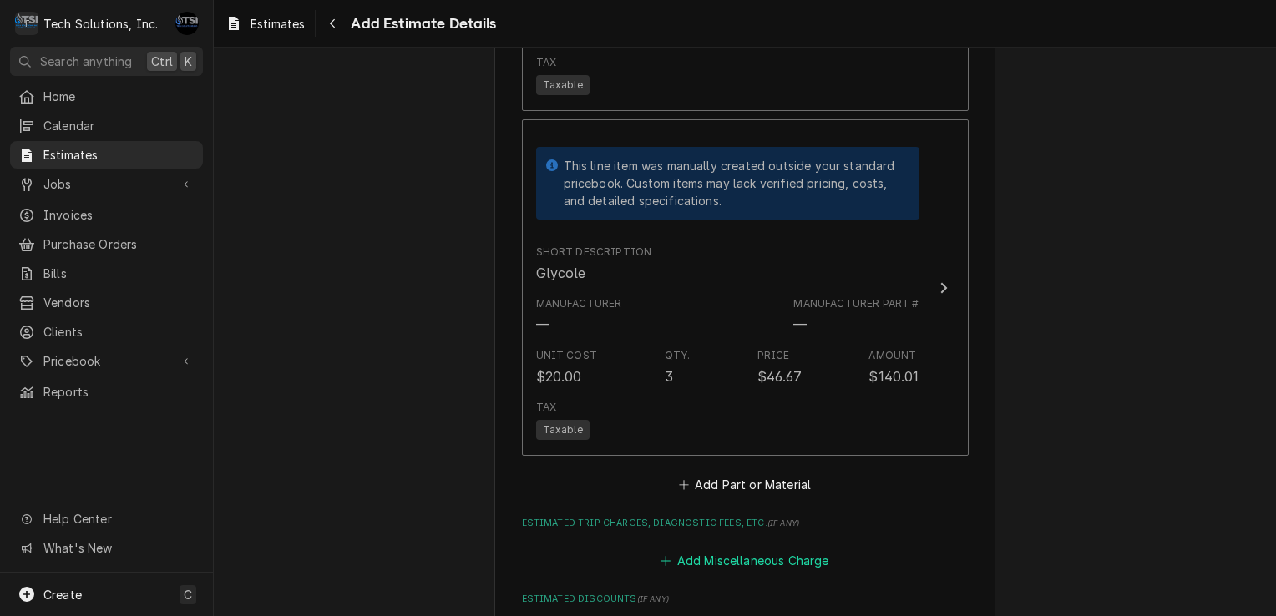
click at [690, 549] on button "Add Miscellaneous Charge" at bounding box center [745, 560] width 174 height 23
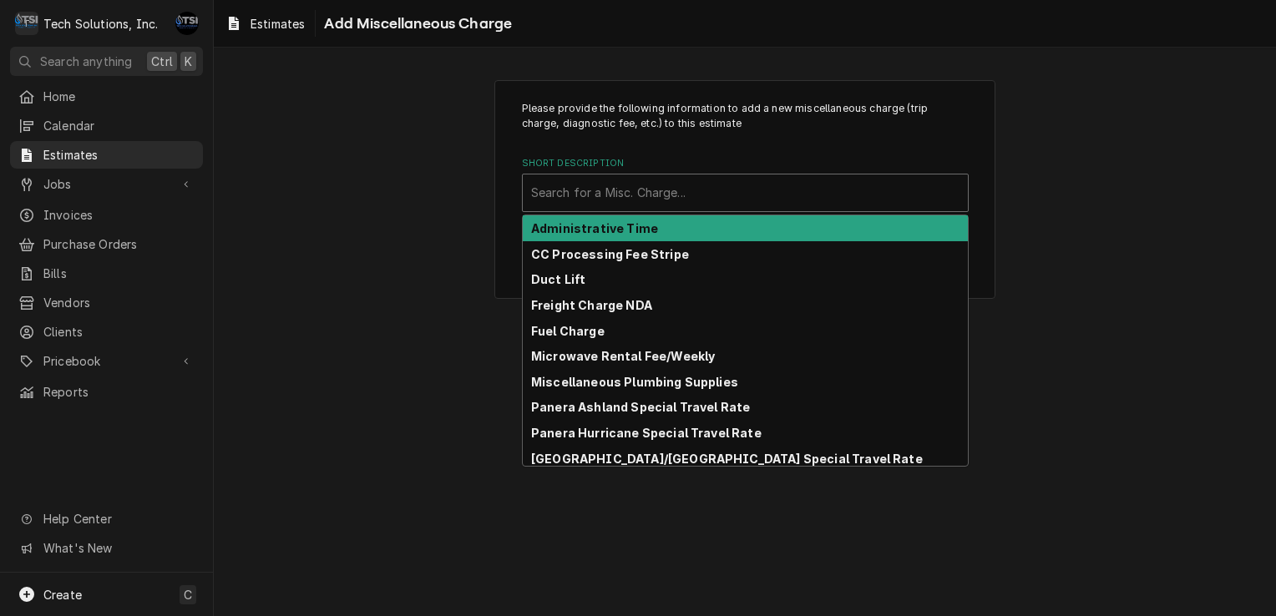
click at [667, 190] on div "Short Description" at bounding box center [745, 193] width 428 height 30
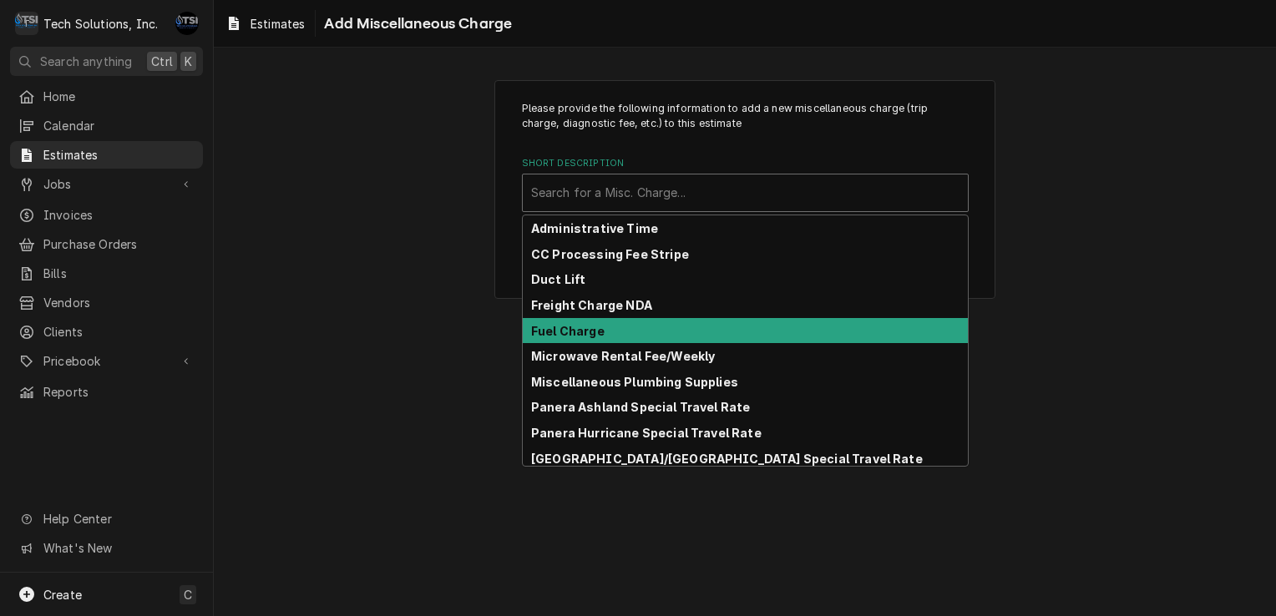
click at [611, 340] on div "Fuel Charge" at bounding box center [745, 331] width 445 height 26
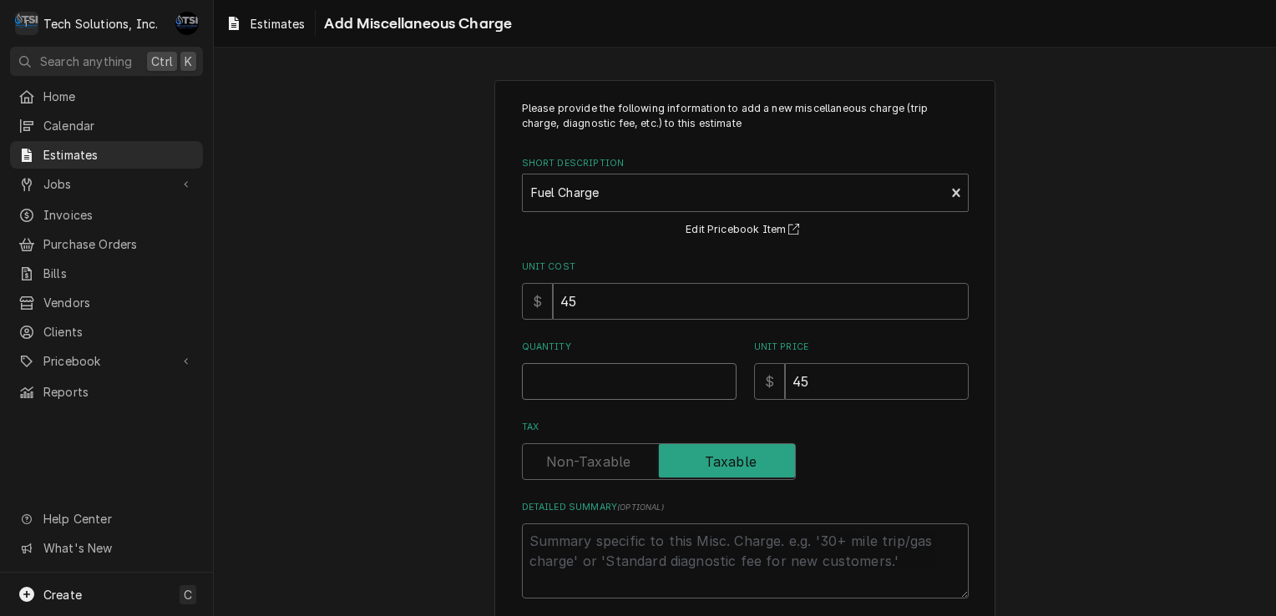
click at [656, 383] on input "Quantity" at bounding box center [629, 381] width 215 height 37
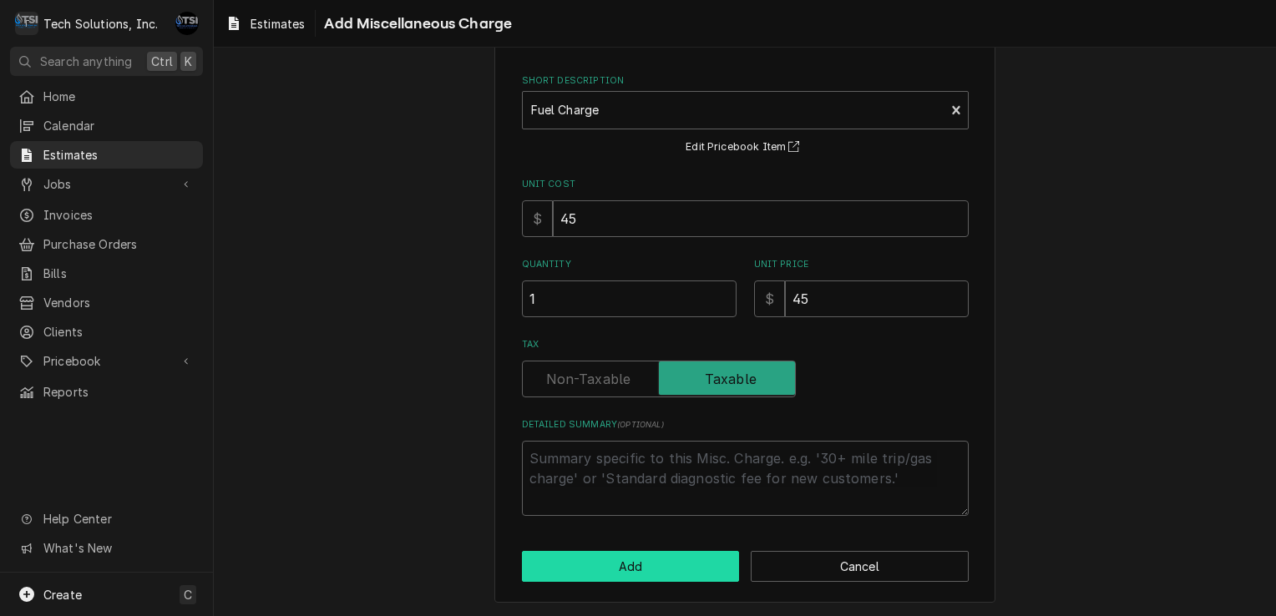
click at [628, 560] on button "Add" at bounding box center [631, 566] width 218 height 31
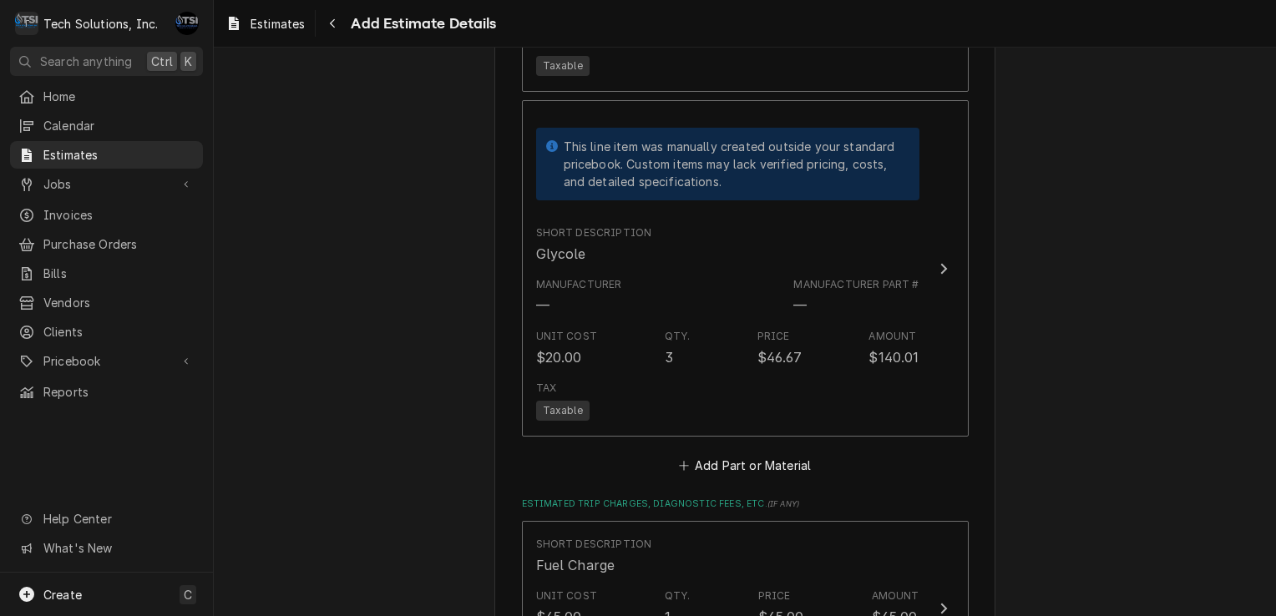
scroll to position [4159, 0]
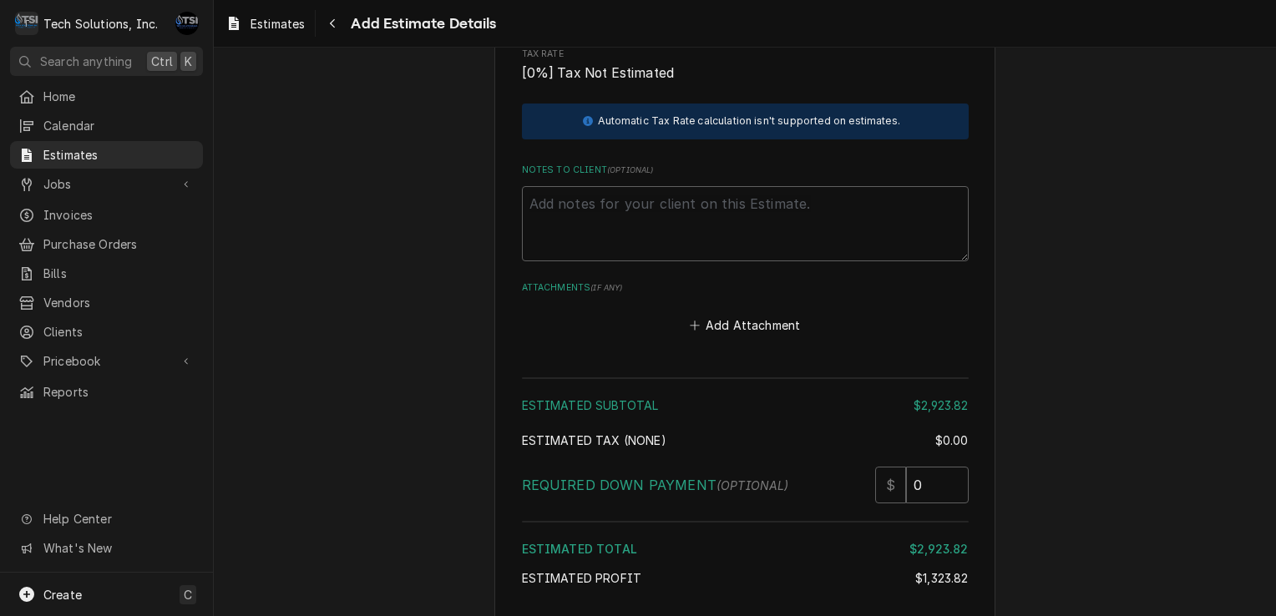
click at [717, 540] on div "Estimated Total" at bounding box center [716, 549] width 388 height 18
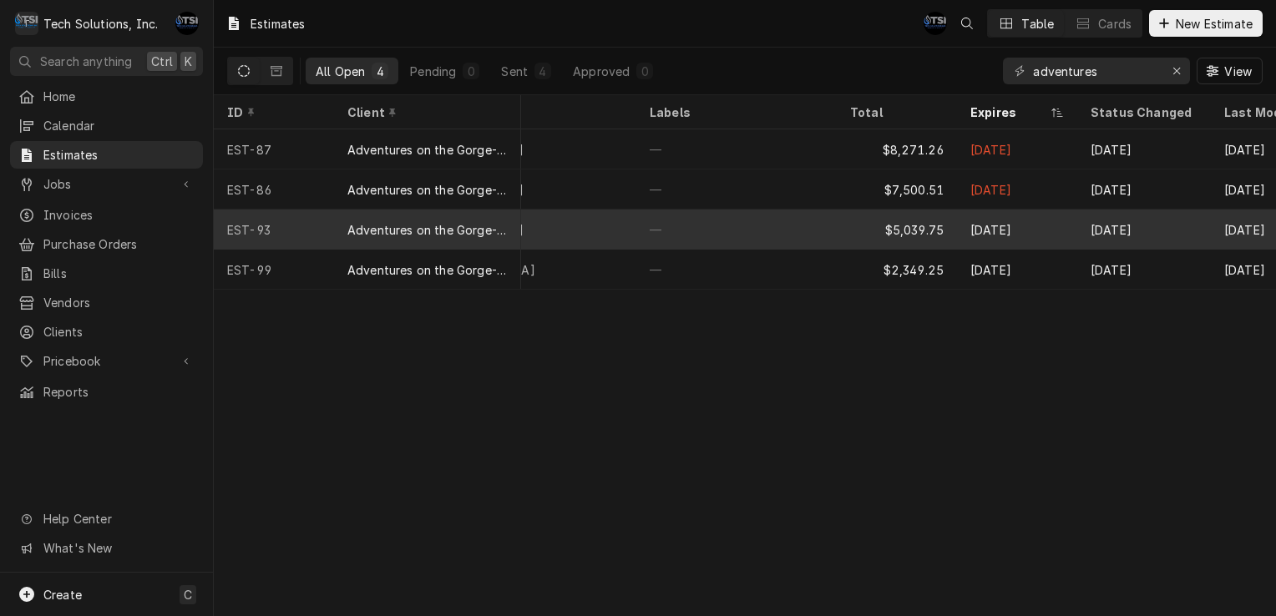
scroll to position [0, 942]
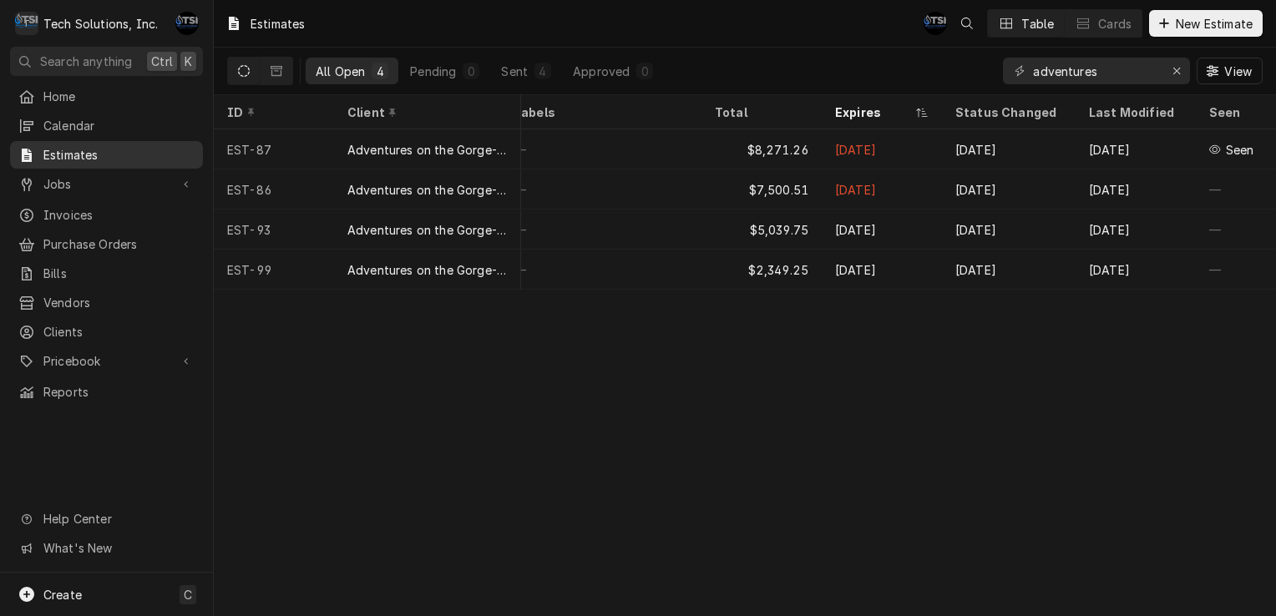
click at [79, 149] on span "Estimates" at bounding box center [118, 155] width 151 height 18
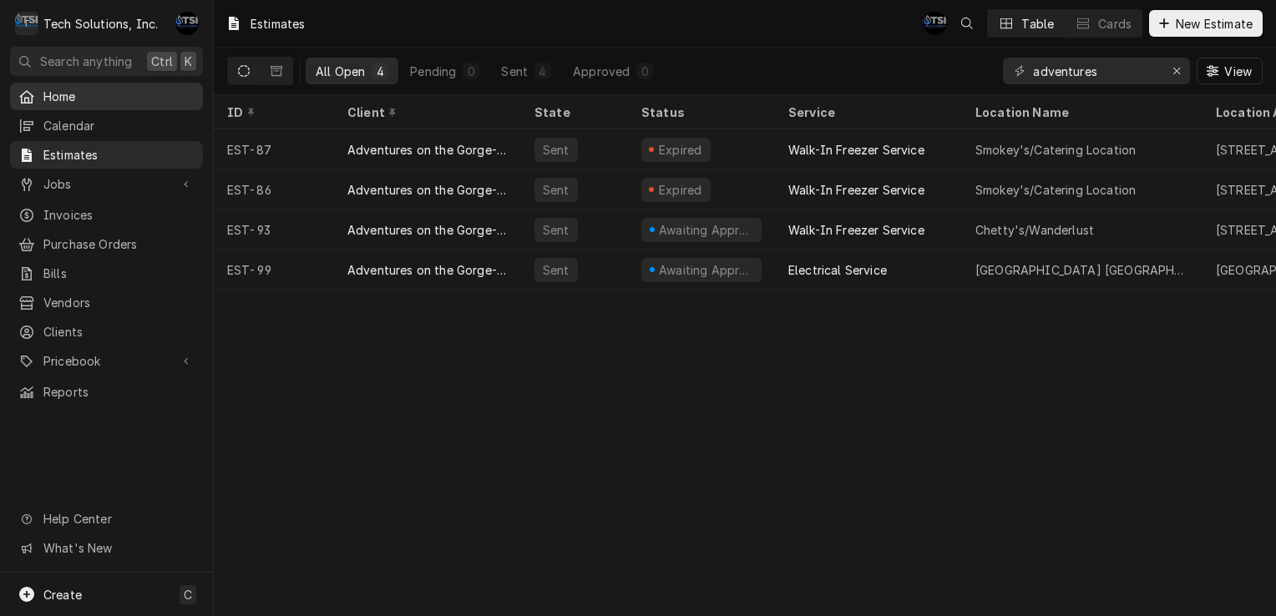
click at [123, 99] on span "Home" at bounding box center [118, 97] width 151 height 18
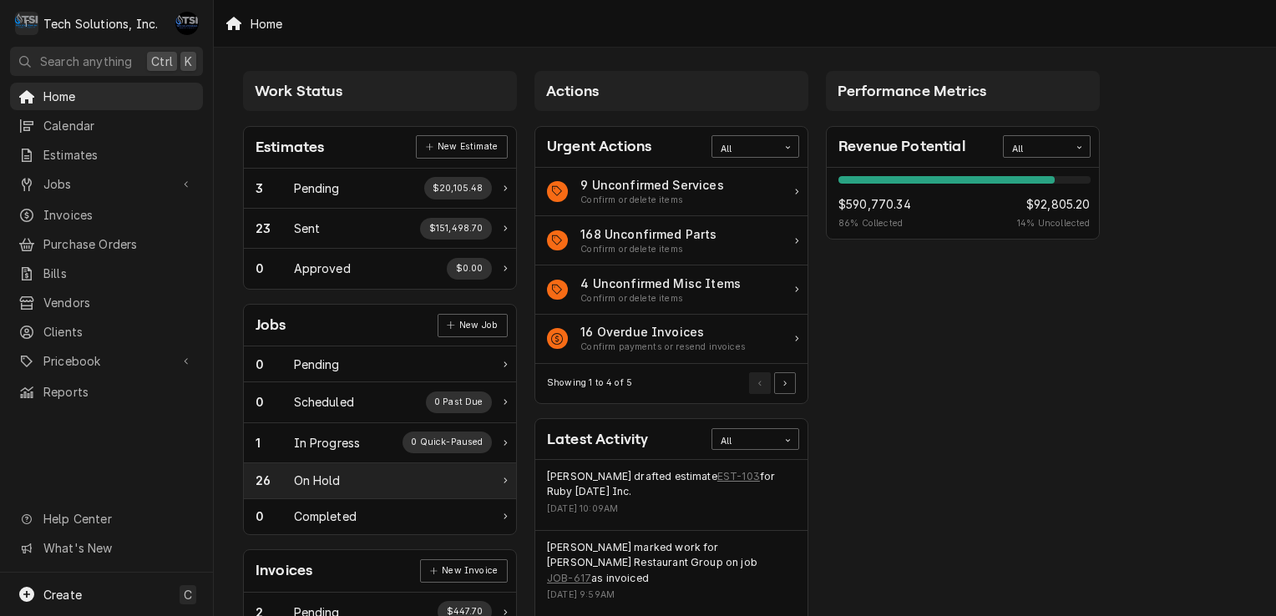
click at [372, 489] on div "26 On Hold" at bounding box center [380, 482] width 272 height 36
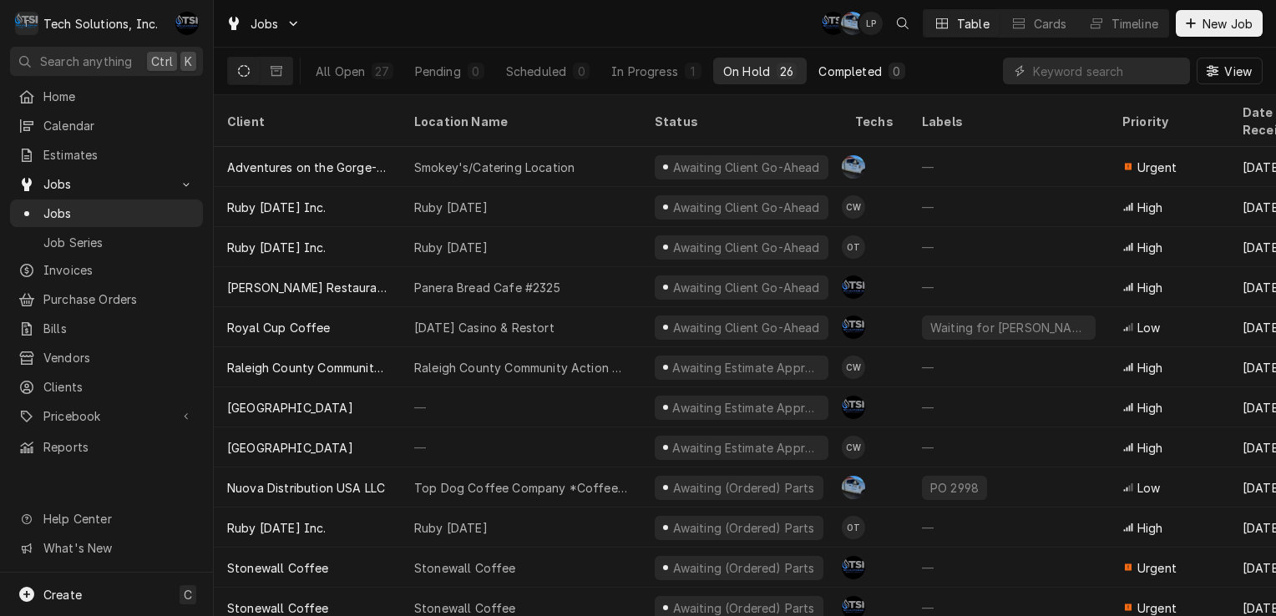
click at [868, 62] on button "Completed 0" at bounding box center [861, 71] width 106 height 27
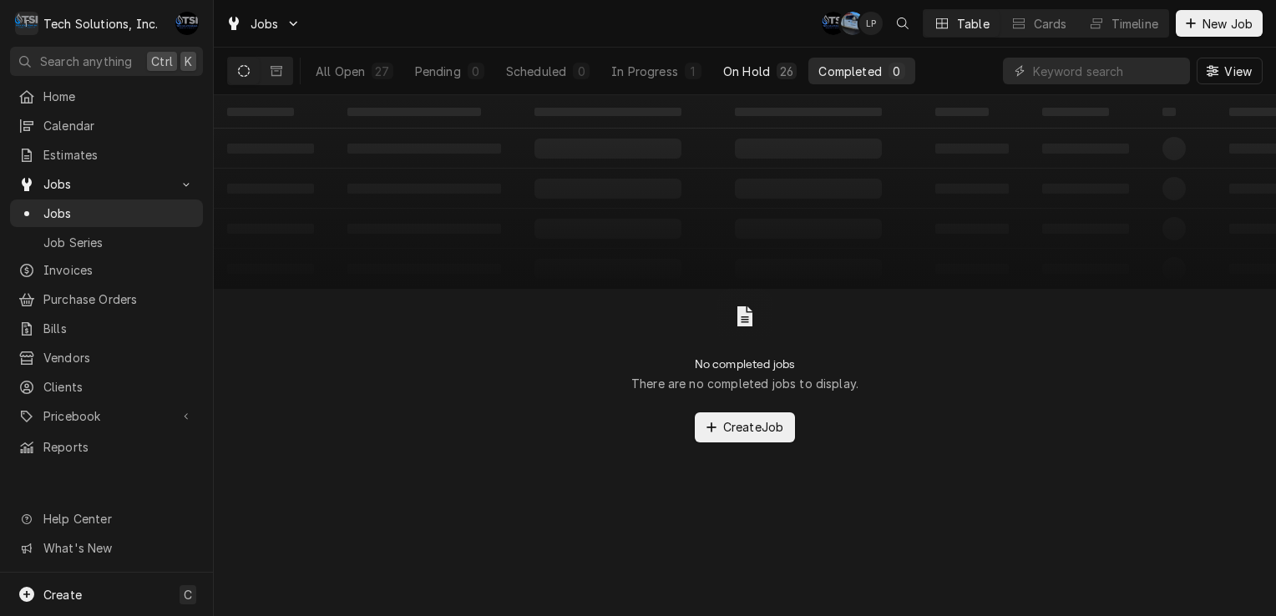
click at [720, 60] on button "On Hold 26" at bounding box center [760, 71] width 94 height 27
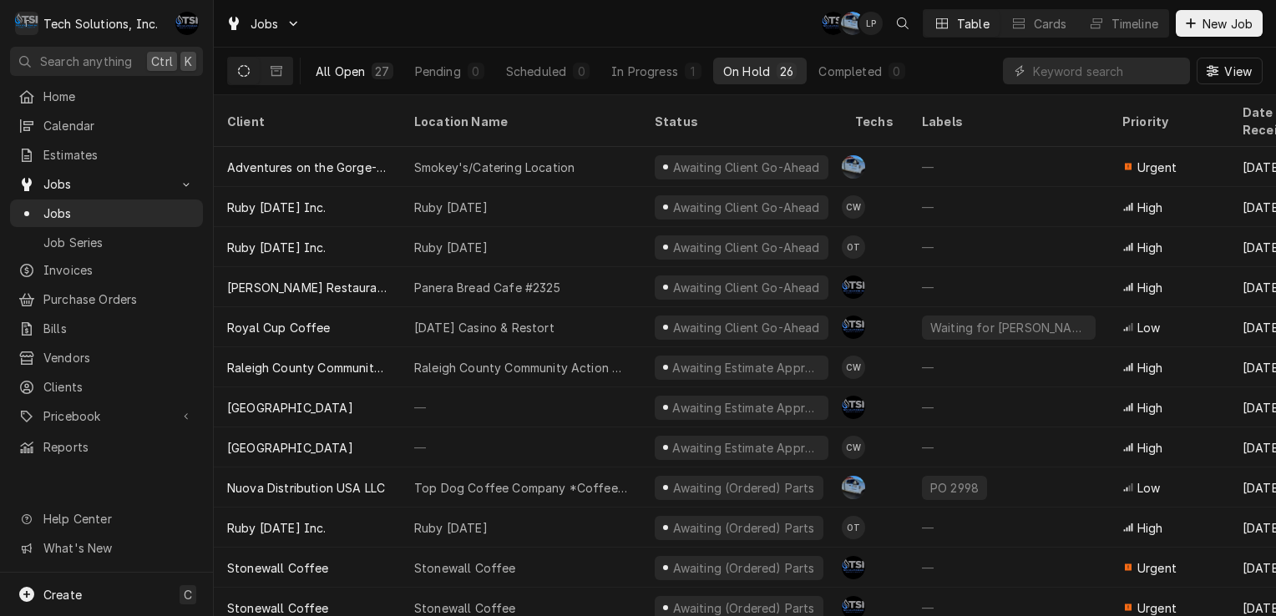
click at [378, 70] on div "27" at bounding box center [382, 72] width 14 height 18
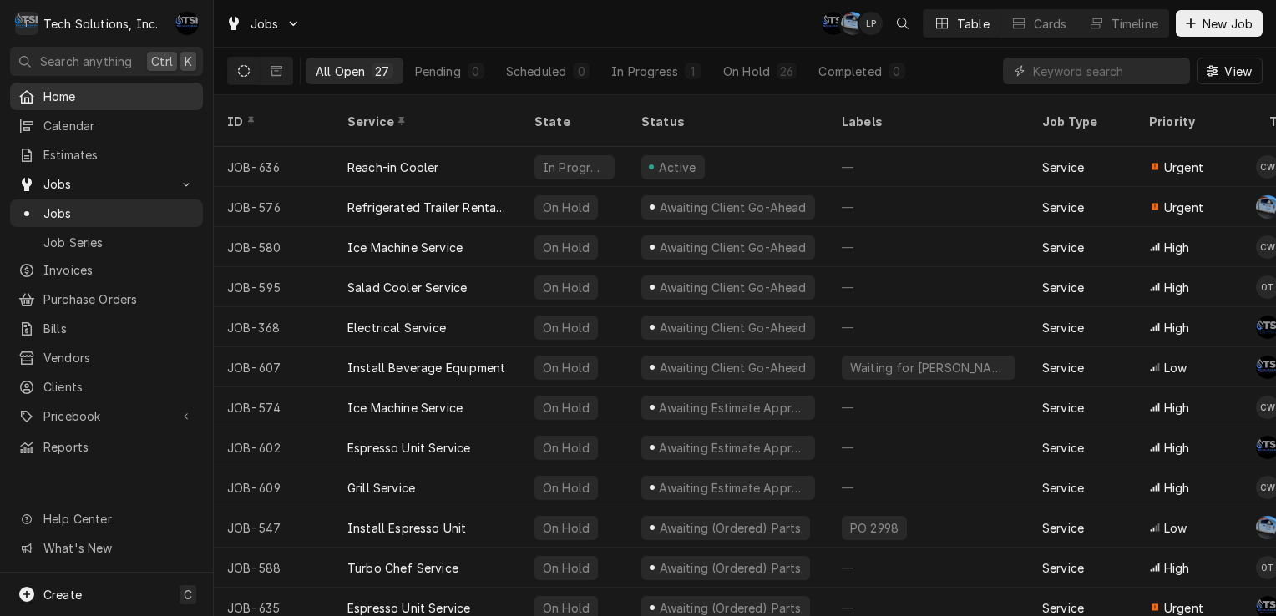
click at [131, 86] on div "Home" at bounding box center [106, 96] width 186 height 21
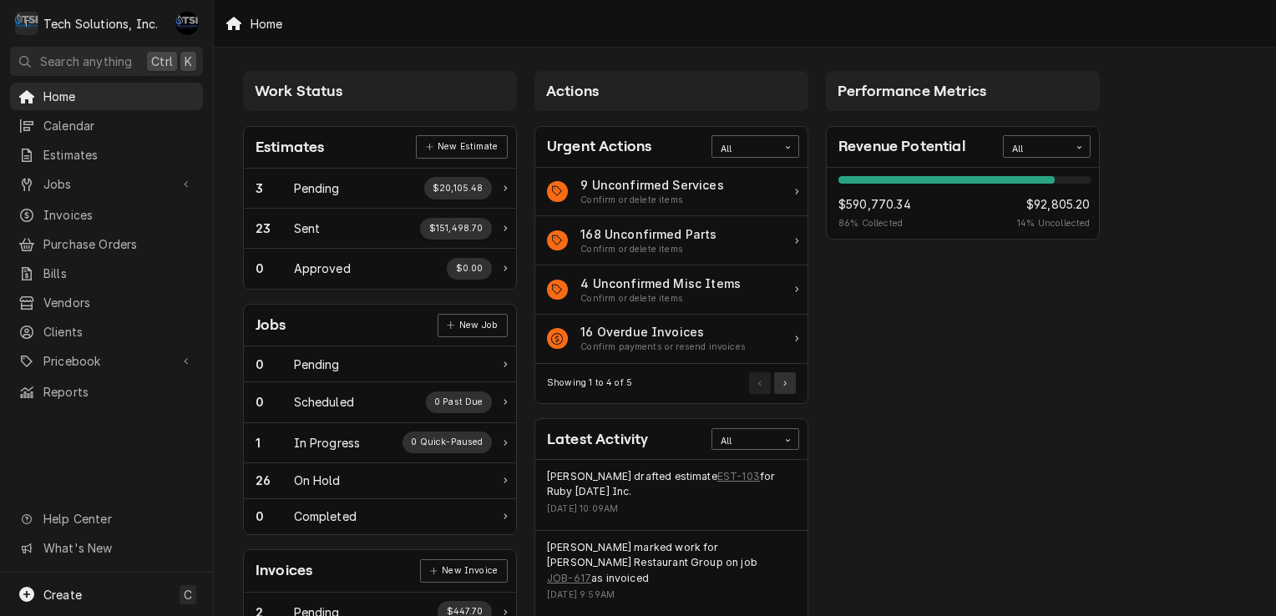
click at [787, 382] on button "Pagination Controls" at bounding box center [785, 383] width 22 height 22
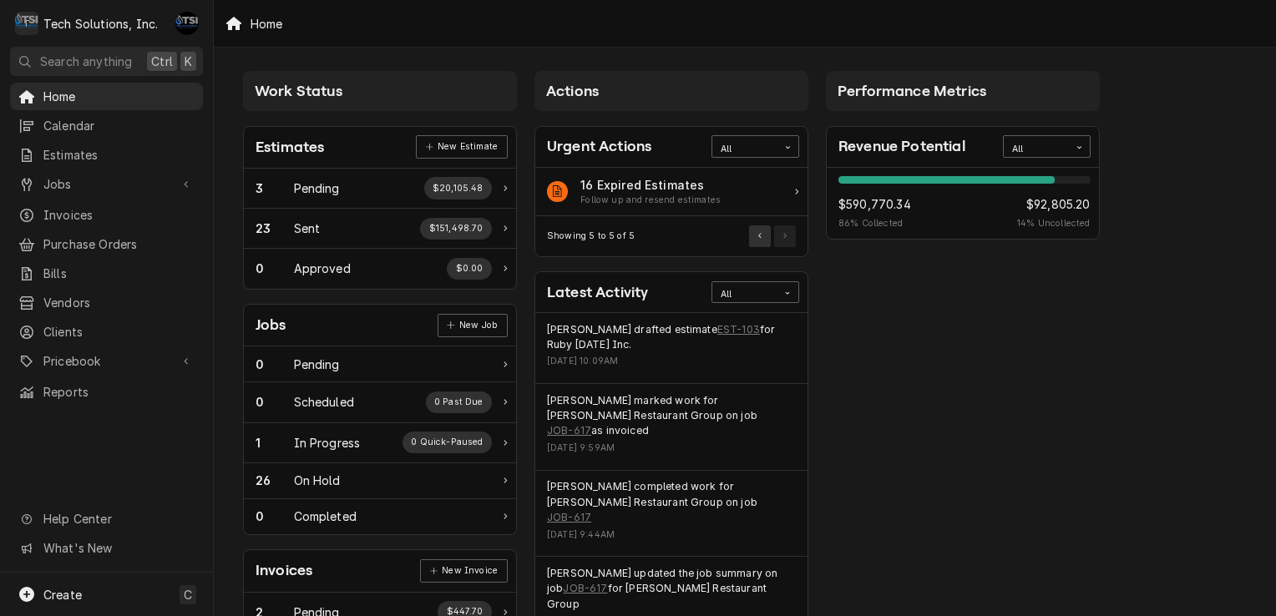
click at [763, 241] on button "Pagination Controls" at bounding box center [760, 236] width 22 height 22
